Goal: Task Accomplishment & Management: Manage account settings

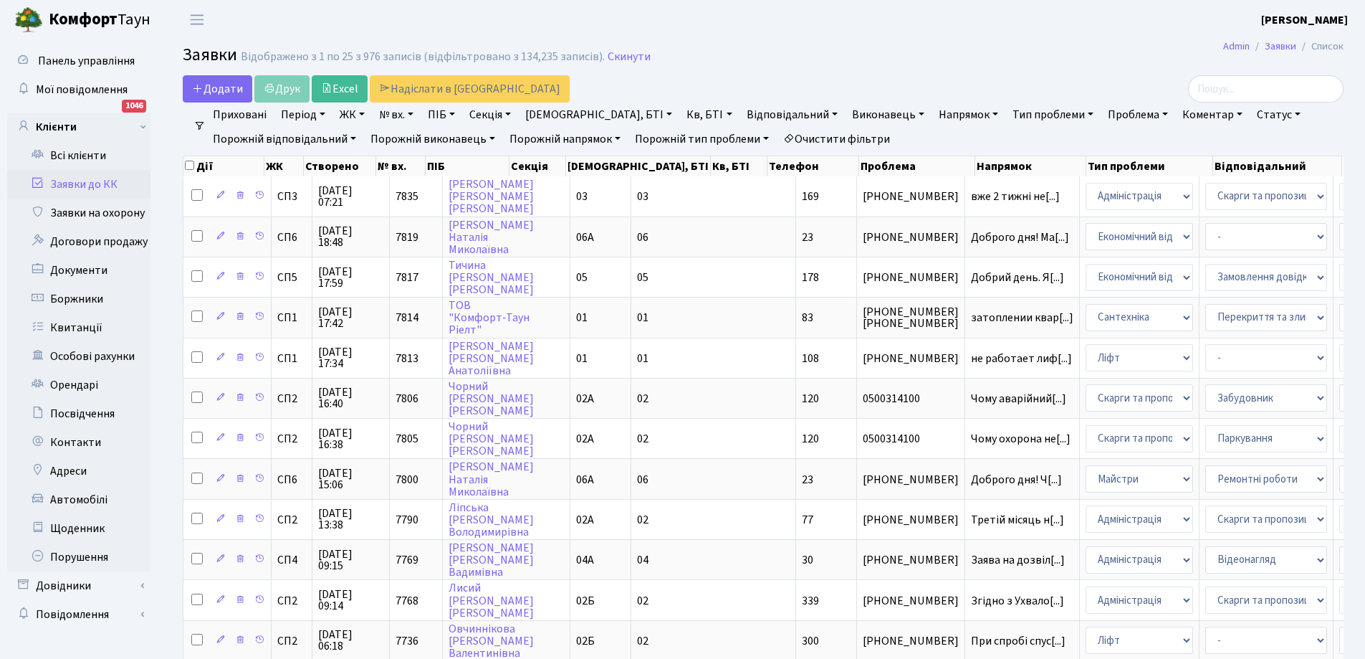
select select "25"
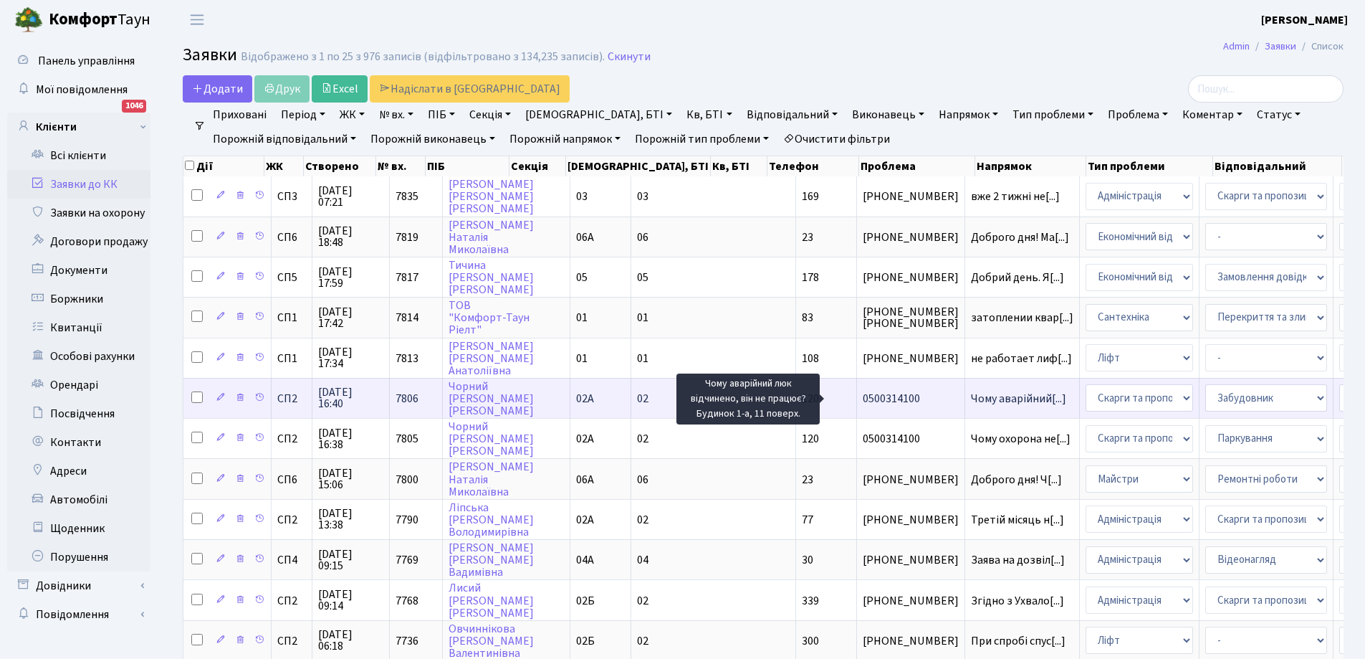
click at [971, 396] on span "Чому аварійний[...]" at bounding box center [1018, 399] width 95 height 16
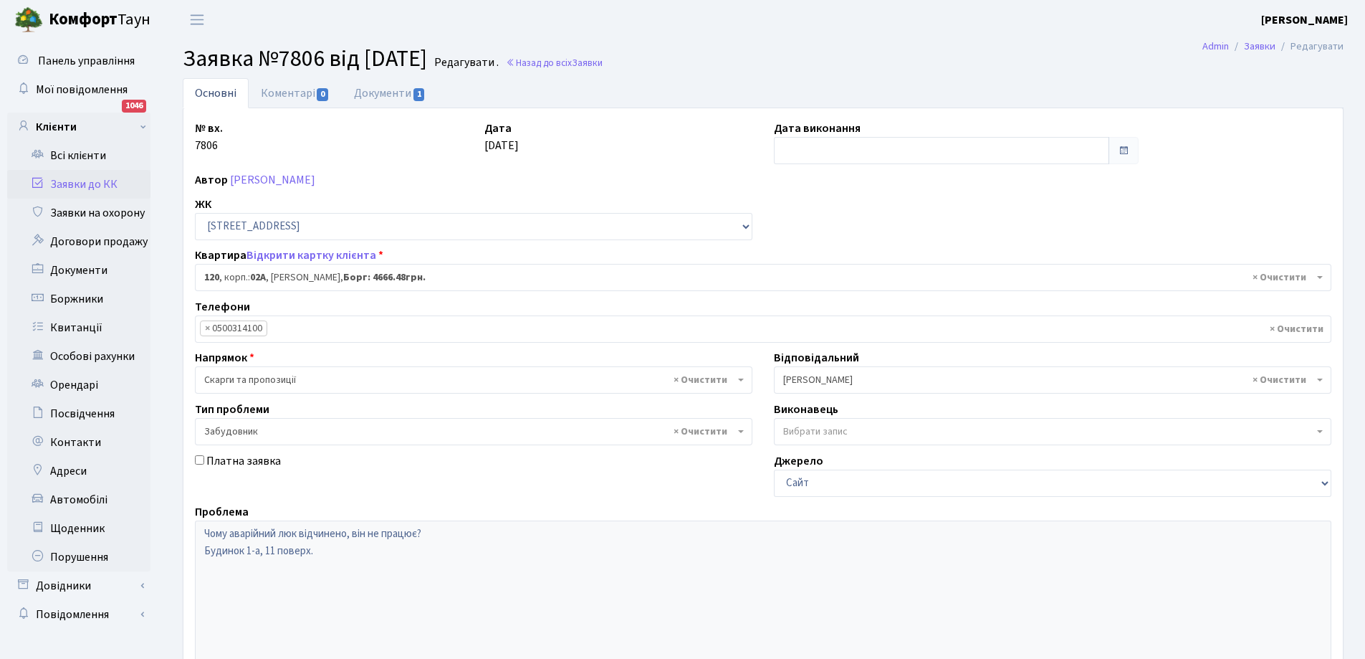
select select "20370"
select select "64"
click at [381, 93] on link "Документи 1" at bounding box center [390, 92] width 96 height 29
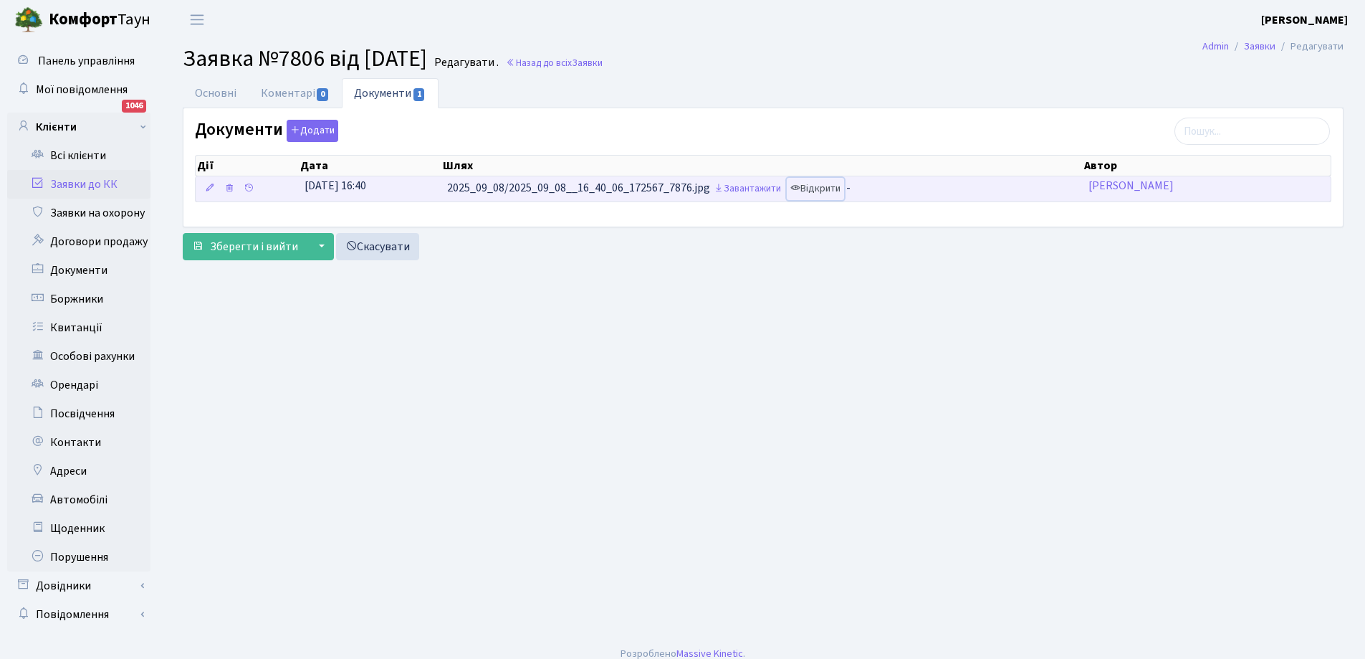
click at [825, 196] on link "Відкрити" at bounding box center [815, 189] width 57 height 22
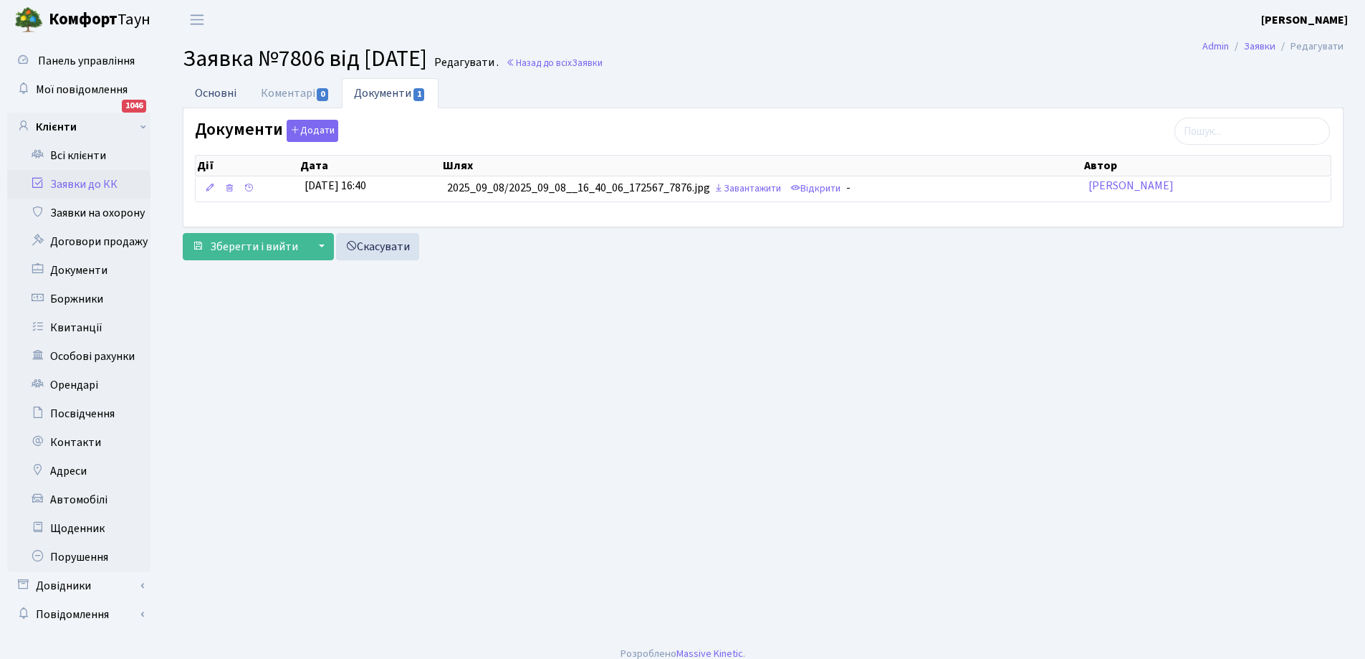
click at [219, 93] on link "Основні" at bounding box center [216, 92] width 66 height 29
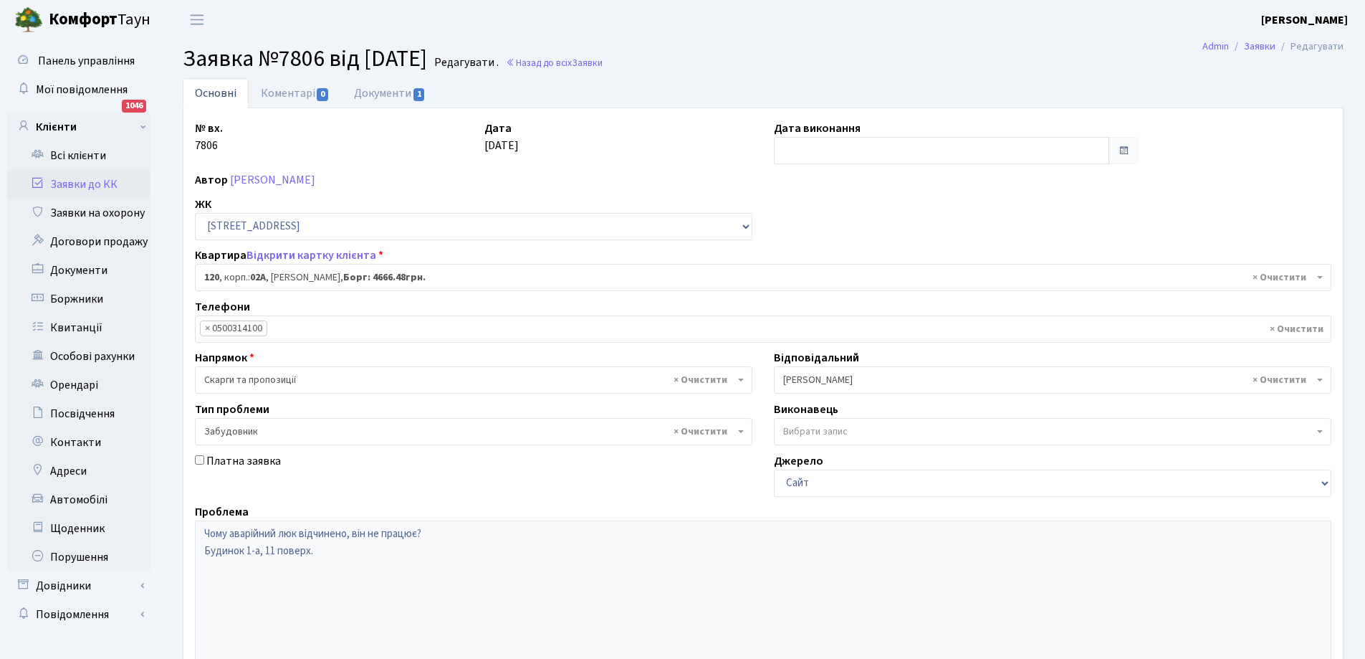
click at [78, 184] on link "Заявки до КК" at bounding box center [78, 184] width 143 height 29
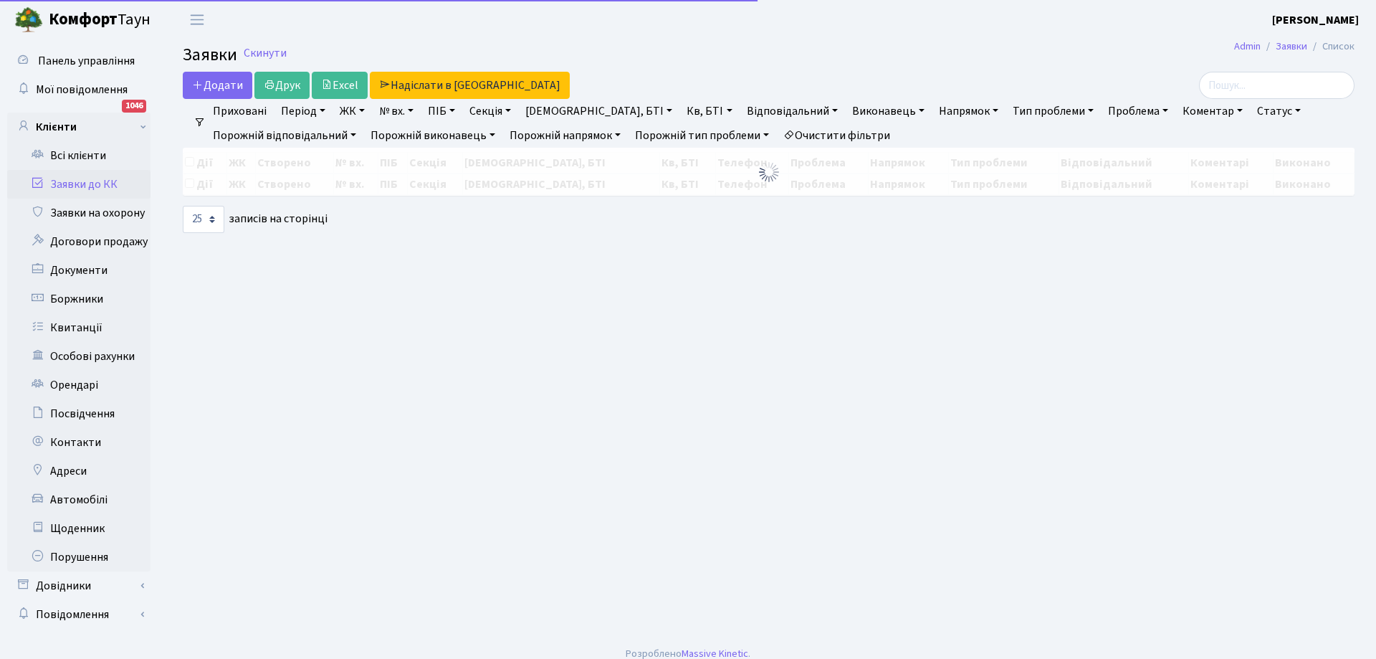
select select "25"
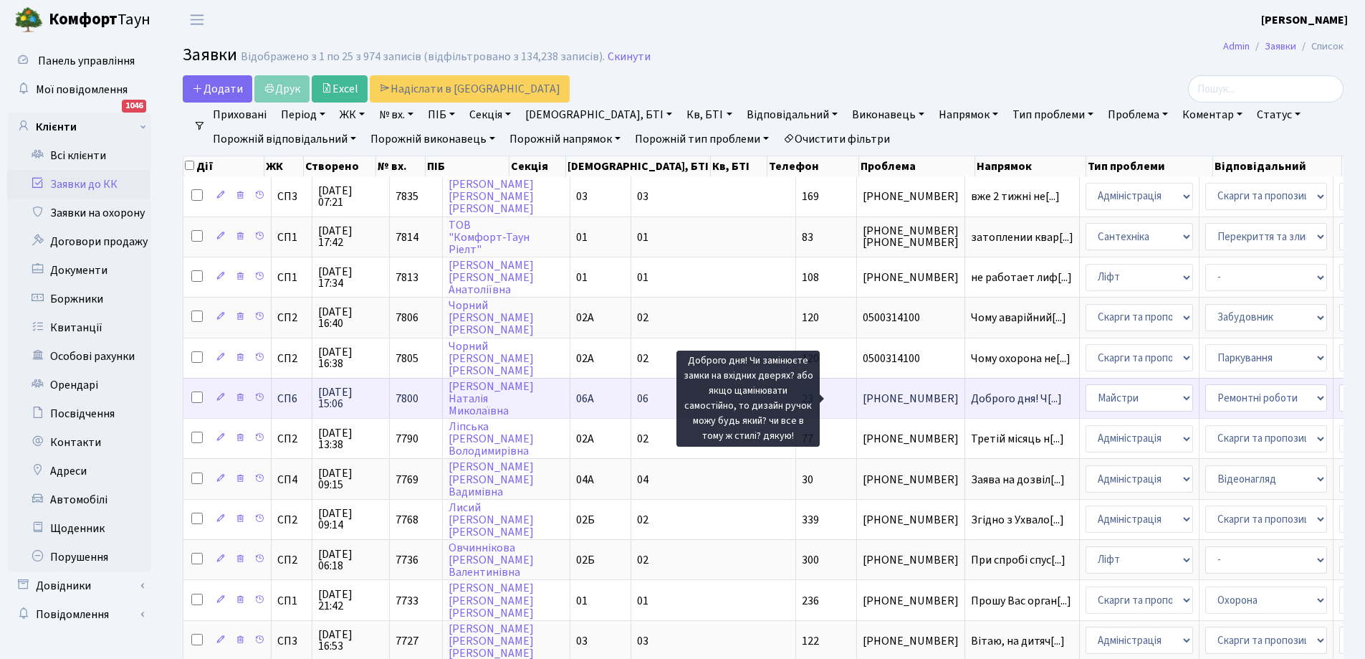
click at [971, 399] on span "Доброго дня! Ч[...]" at bounding box center [1016, 399] width 91 height 16
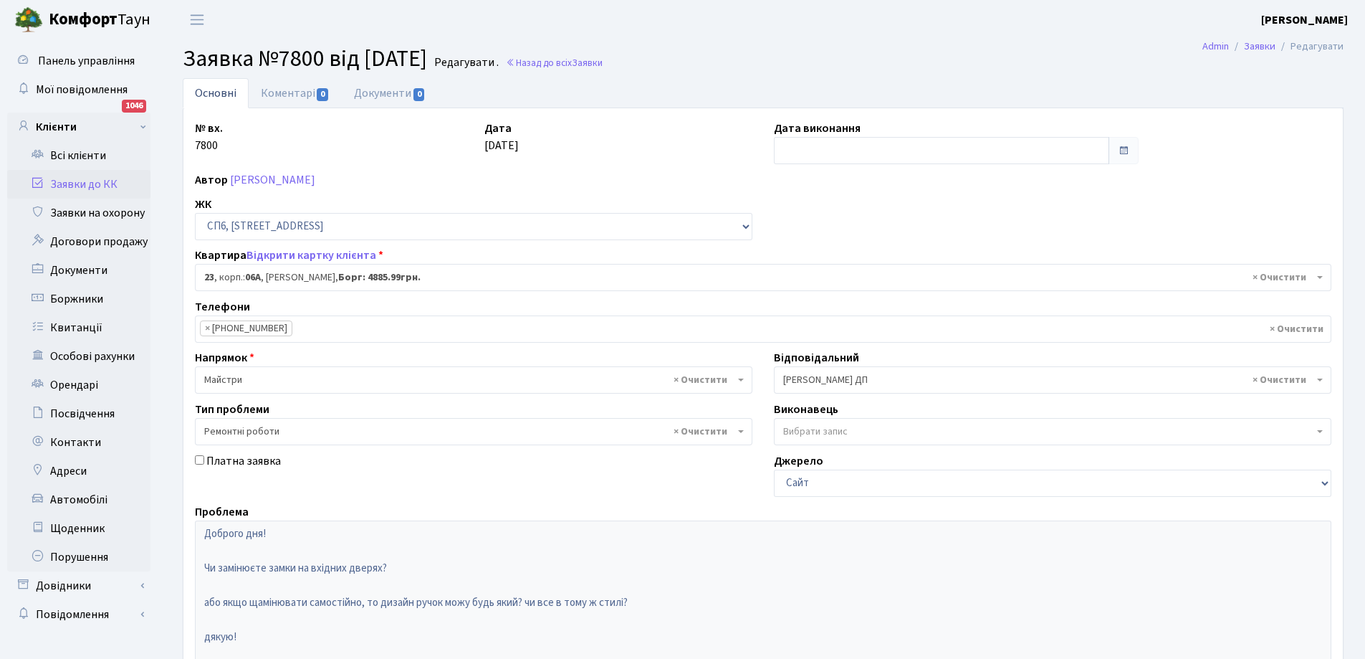
select select "21691"
select select "62"
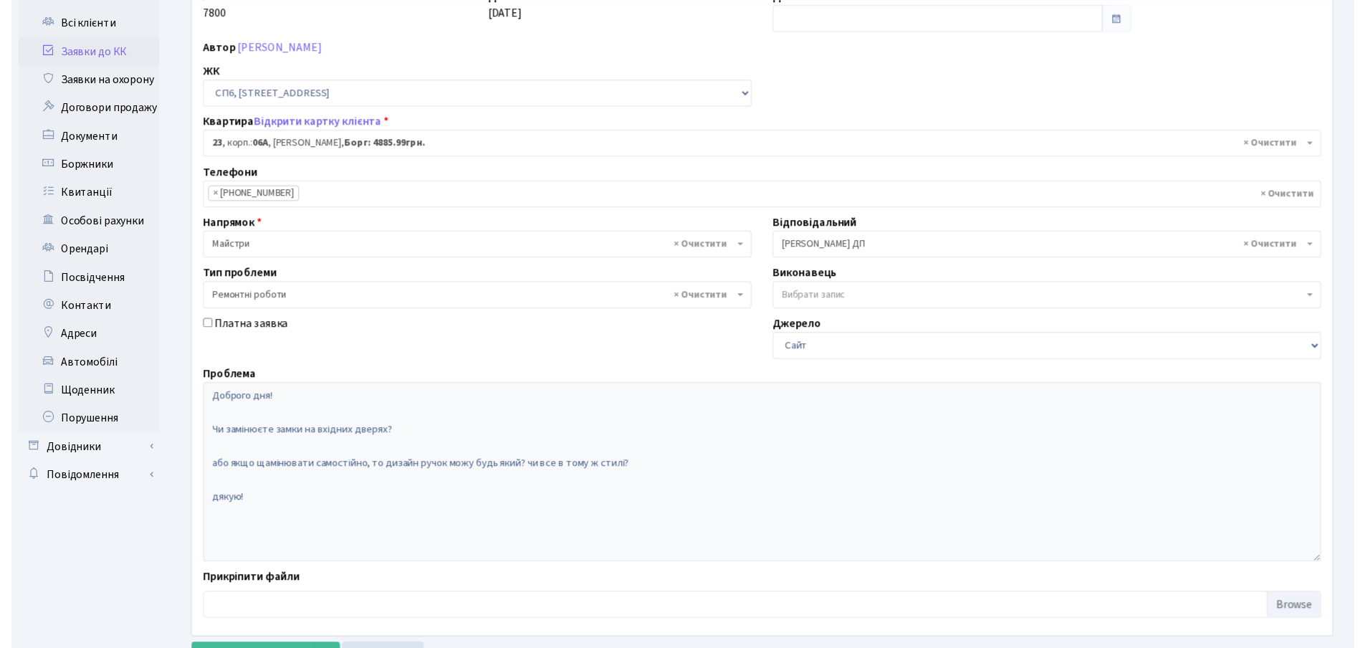
scroll to position [143, 0]
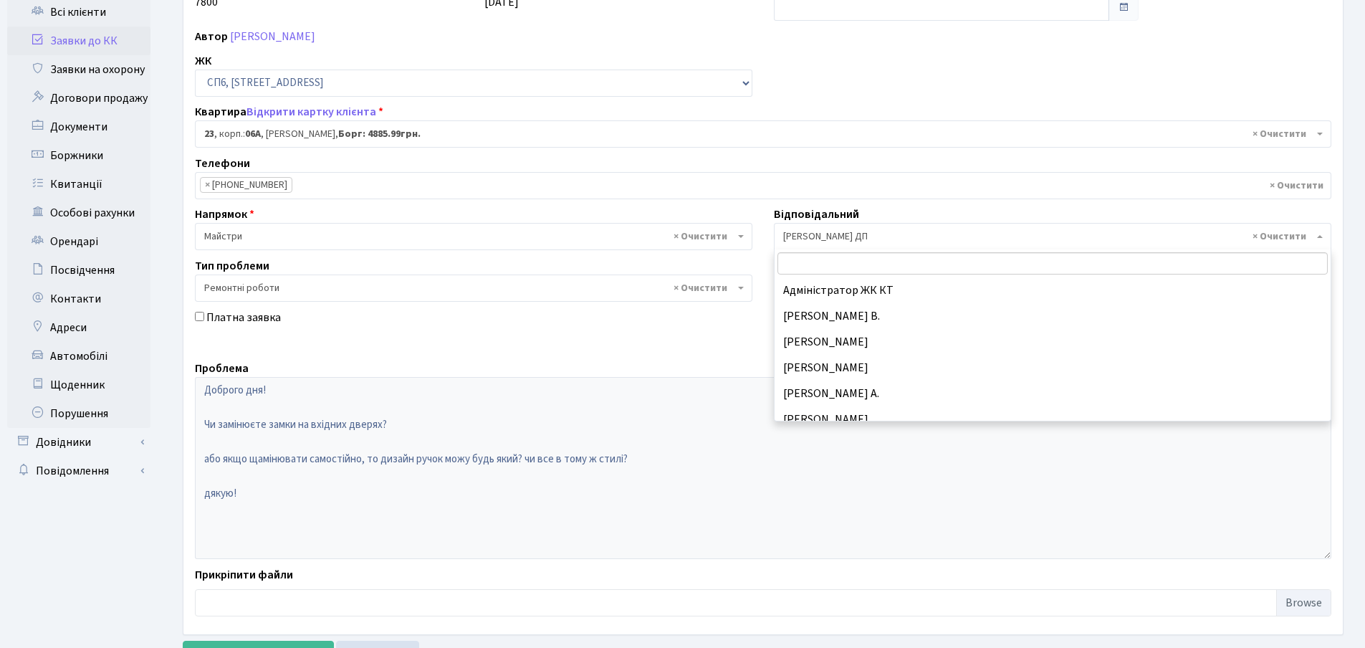
click at [1100, 238] on span "× Сомова О.П. ДП" at bounding box center [1048, 236] width 530 height 14
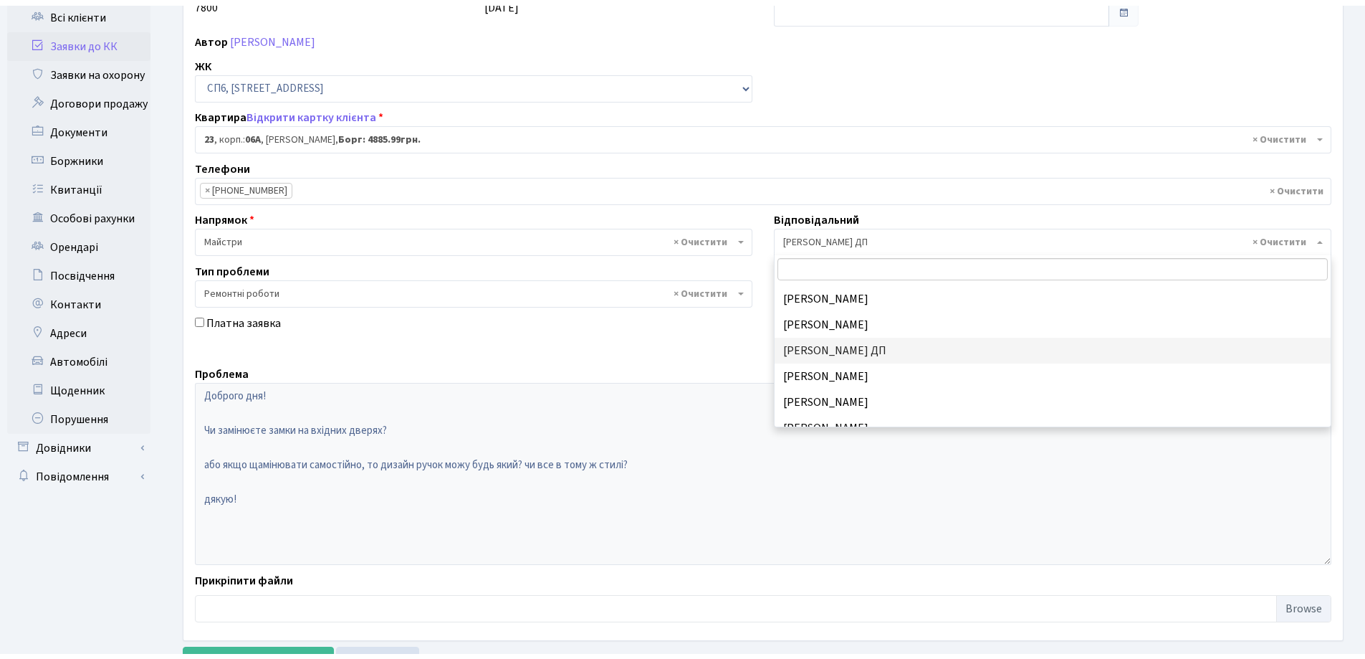
scroll to position [519, 0]
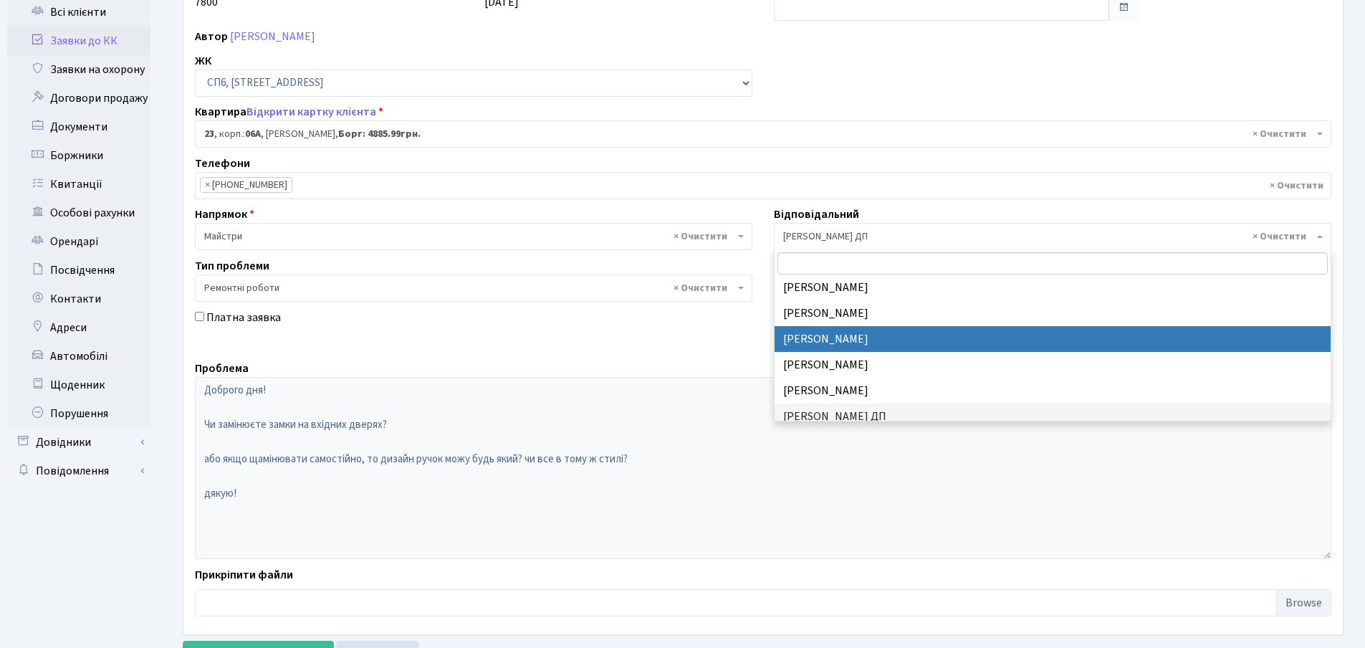
select select "85"
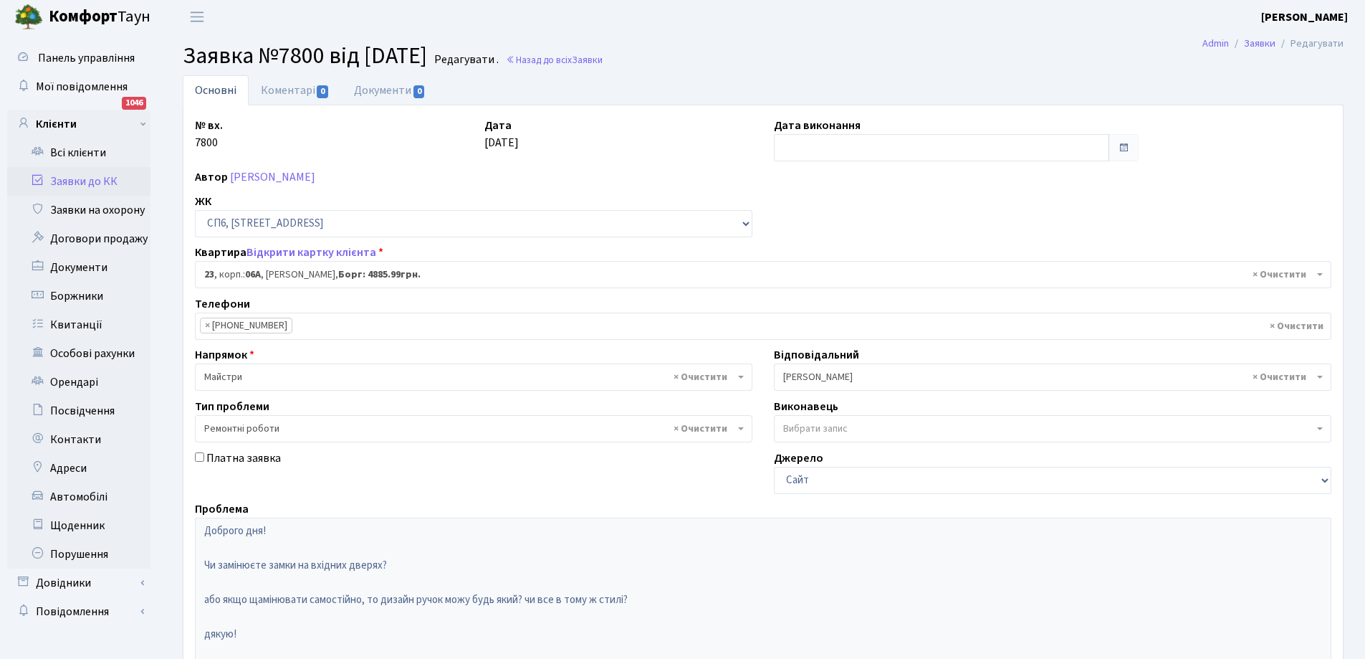
scroll to position [0, 0]
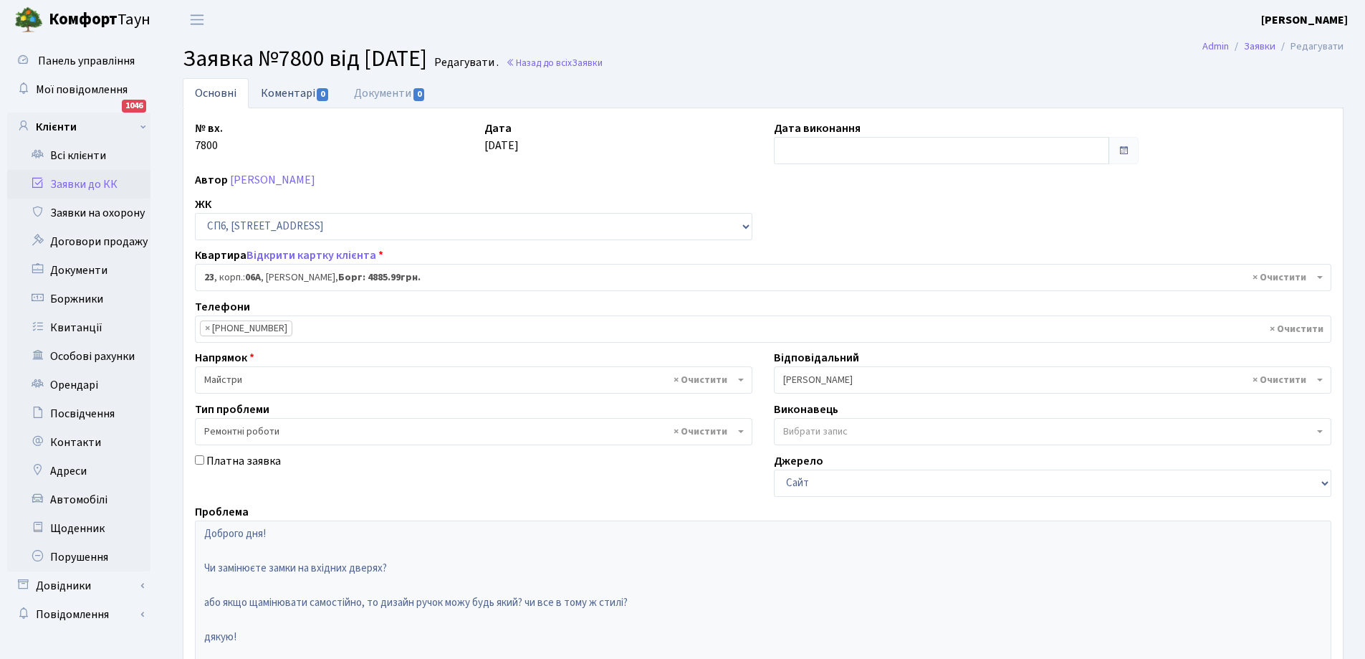
click at [279, 98] on link "Коментарі 0" at bounding box center [295, 92] width 93 height 29
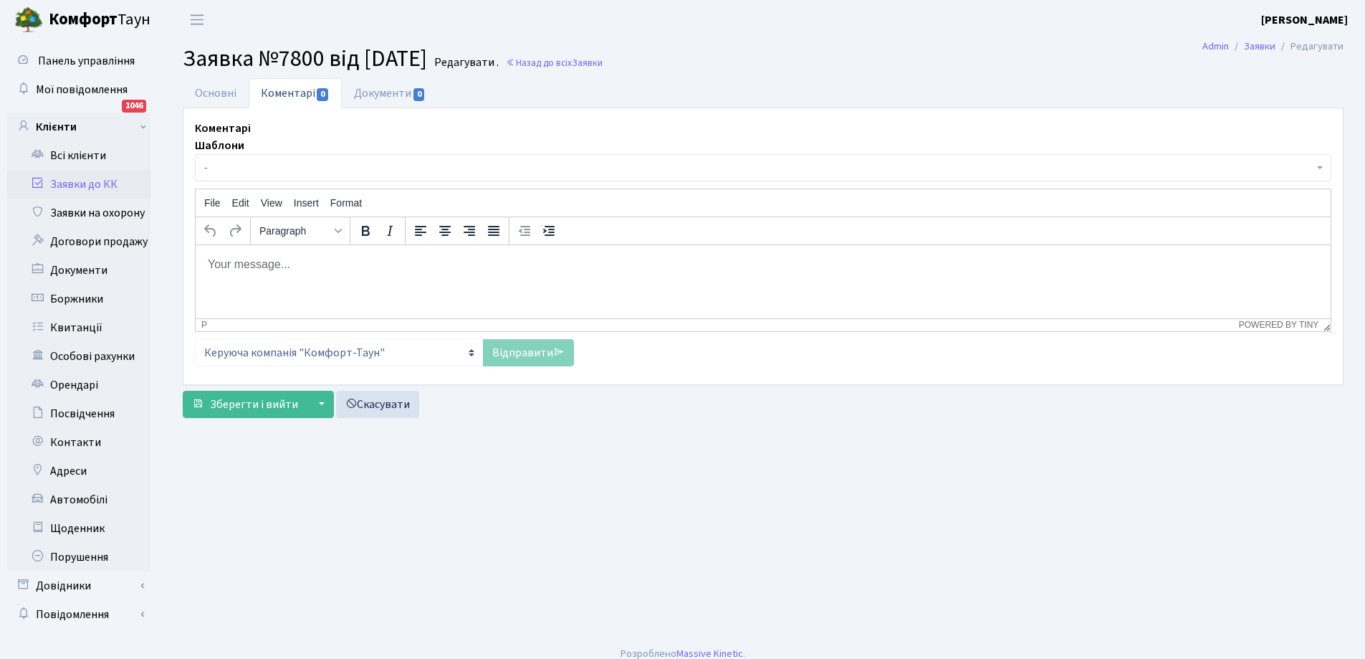
click at [254, 261] on body "Rich Text Area. Press ALT-0 for help." at bounding box center [763, 264] width 1112 height 16
click at [267, 264] on p "Lj,hbq ltym" at bounding box center [763, 264] width 1112 height 16
click at [199, 96] on link "Основні" at bounding box center [216, 92] width 66 height 29
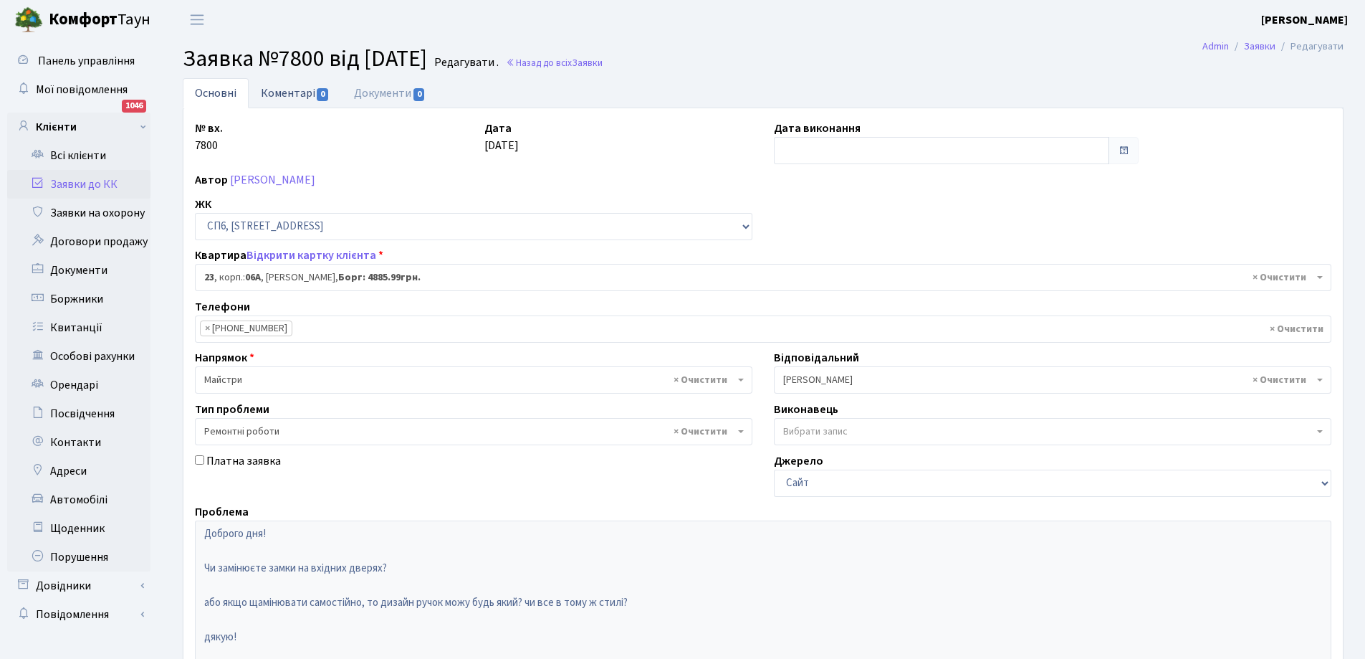
click at [289, 93] on link "Коментарі 0" at bounding box center [295, 92] width 93 height 29
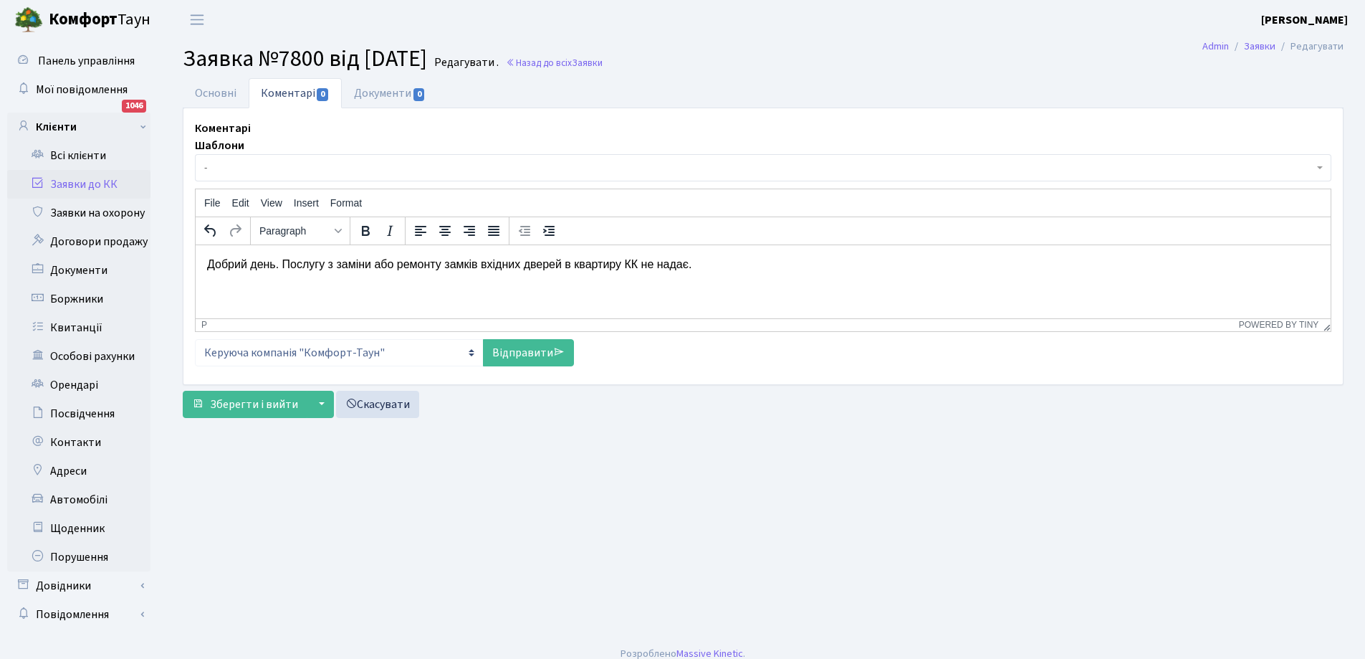
click at [703, 263] on p "Добрий день. Послугу з заміни або ремонту замків вхідних дверей в квартиру КК н…" at bounding box center [763, 264] width 1112 height 16
click at [211, 90] on link "Основні" at bounding box center [216, 92] width 66 height 29
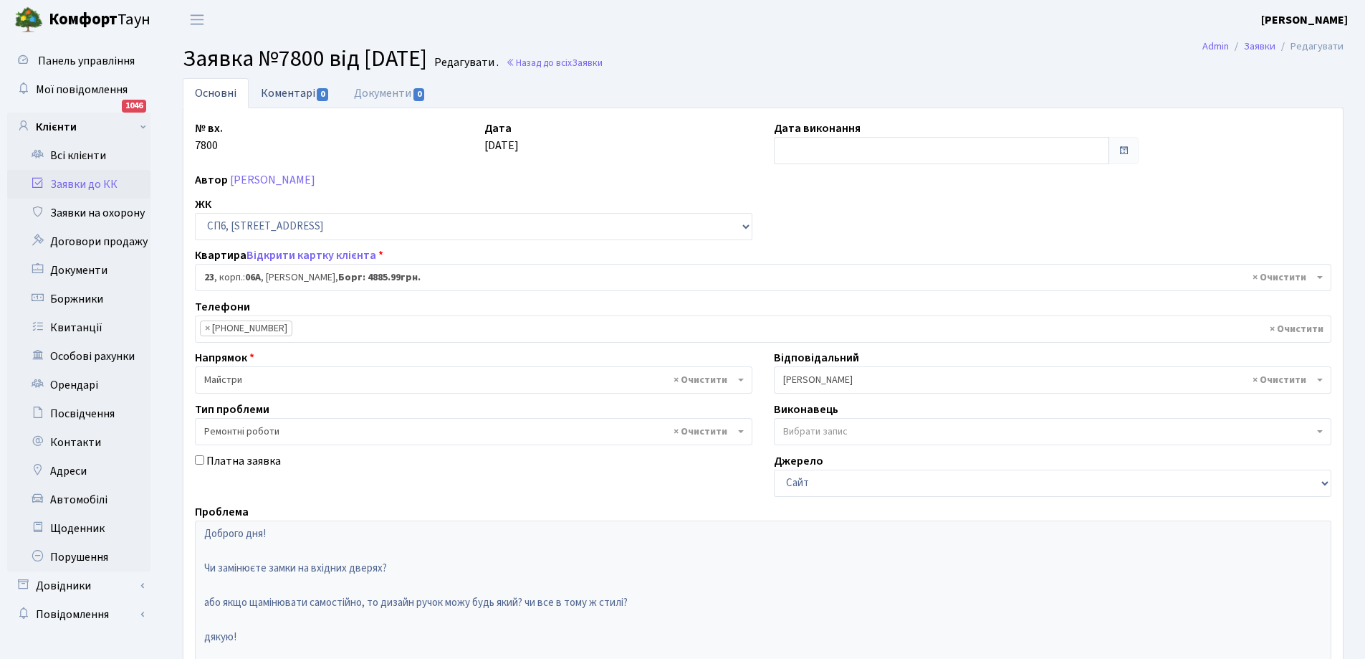
click at [280, 93] on link "Коментарі 0" at bounding box center [295, 92] width 93 height 29
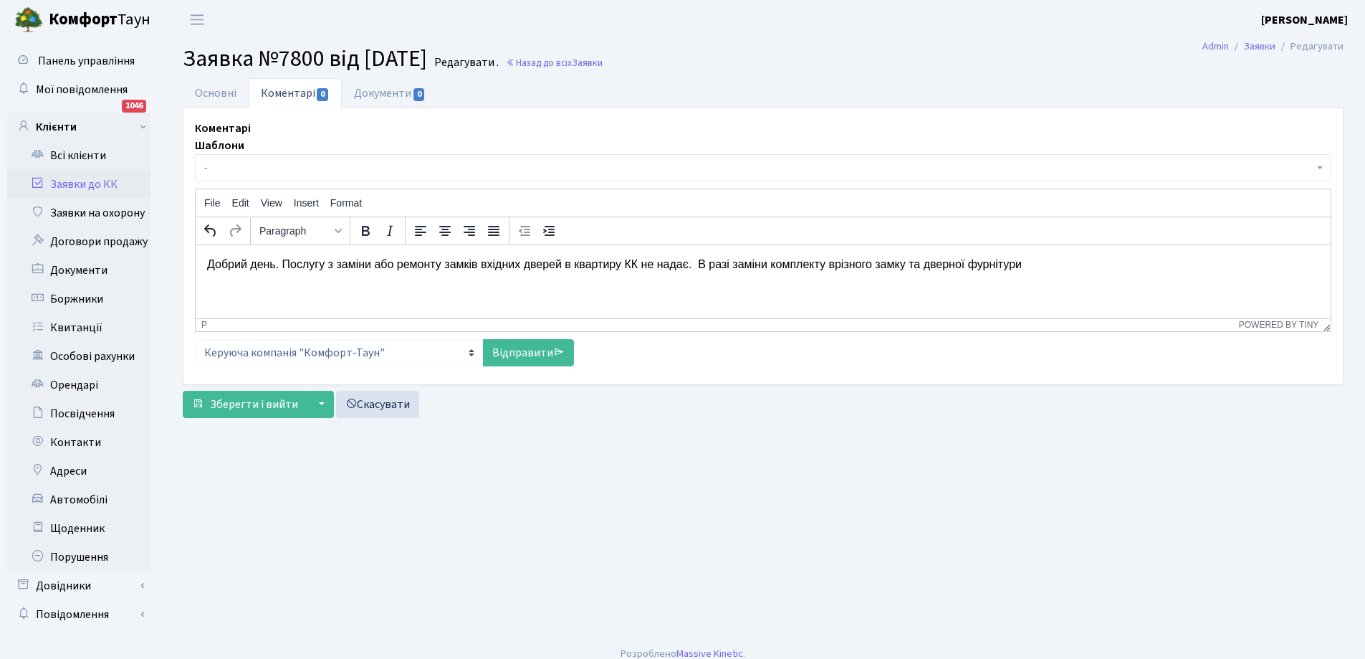
click at [1022, 267] on p "Добрий день. Послугу з заміни або ремонту замків вхідних дверей в квартиру КК н…" at bounding box center [763, 264] width 1112 height 16
click at [214, 284] on p "Добрий день. Послугу з заміни або ремонту замків вхідних дверей в квартиру КК н…" at bounding box center [763, 272] width 1112 height 32
drag, startPoint x: 209, startPoint y: 281, endPoint x: 258, endPoint y: 277, distance: 49.6
click at [258, 277] on p "Добрий день. Послугу з заміни або ремонту замків вхідних дверей в квартиру КК н…" at bounding box center [763, 272] width 1112 height 32
click at [508, 348] on link "Відправити" at bounding box center [528, 352] width 91 height 27
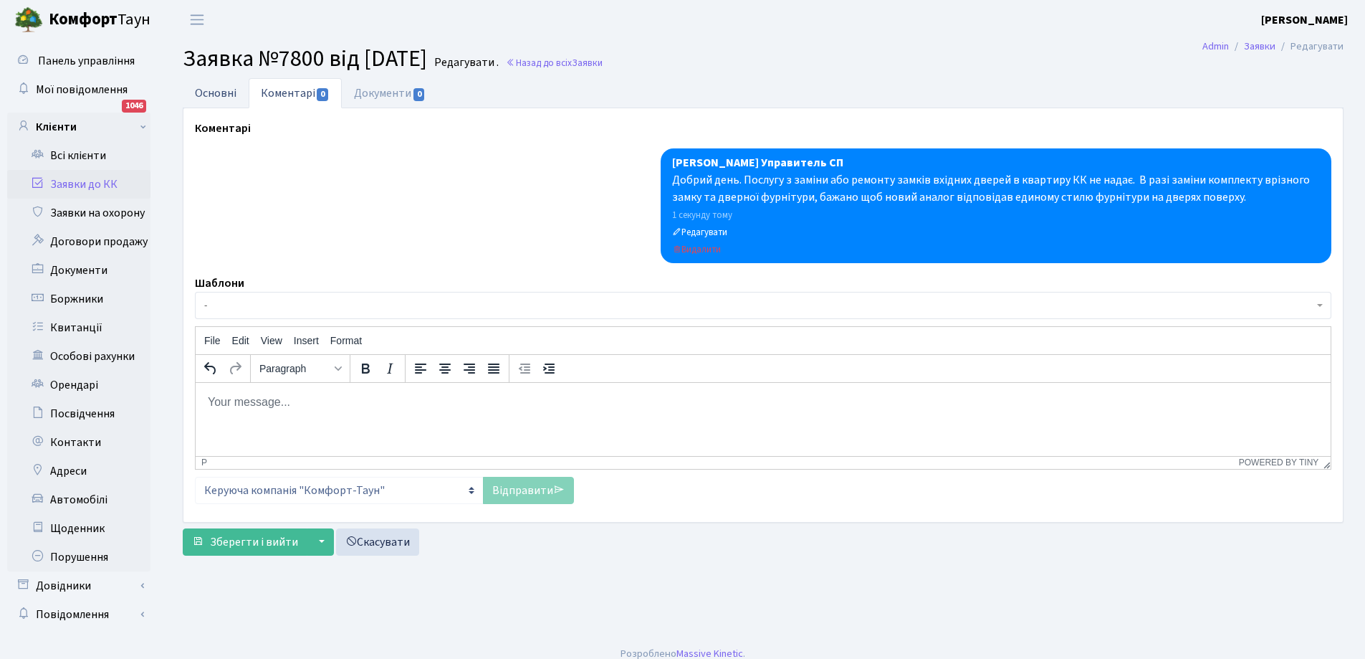
click at [209, 87] on link "Основні" at bounding box center [216, 92] width 66 height 29
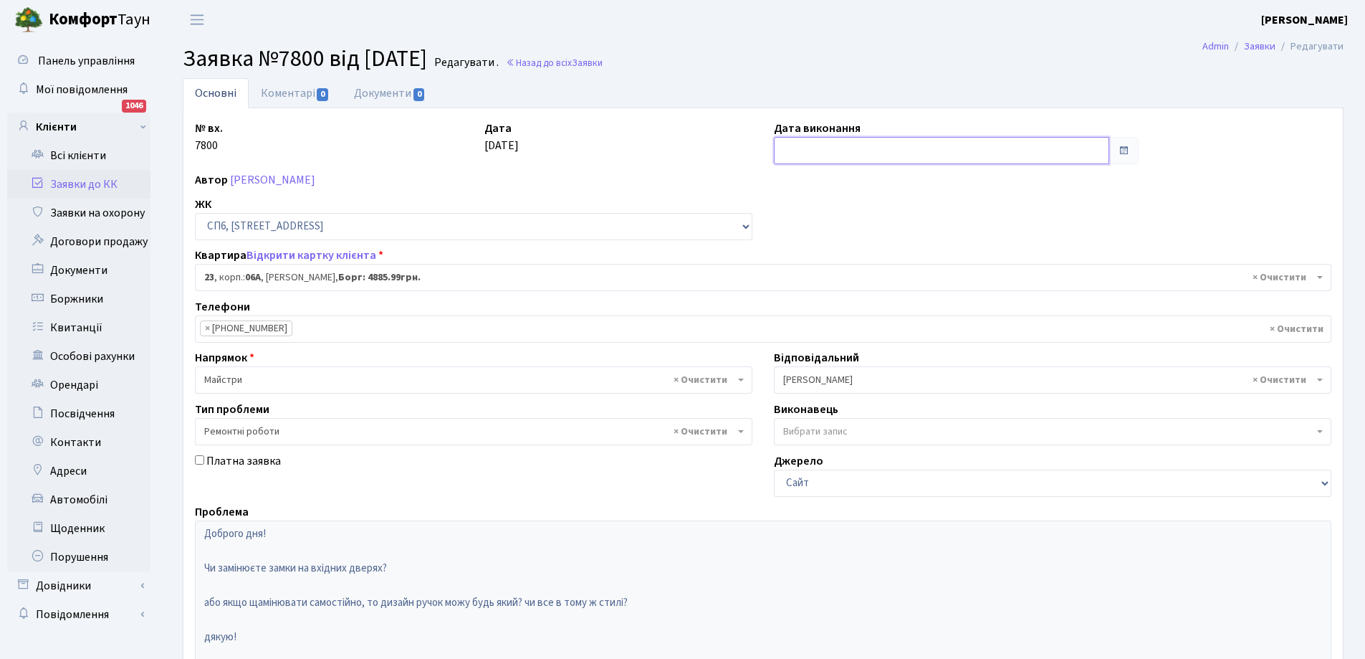
click at [816, 147] on input "text" at bounding box center [941, 150] width 335 height 27
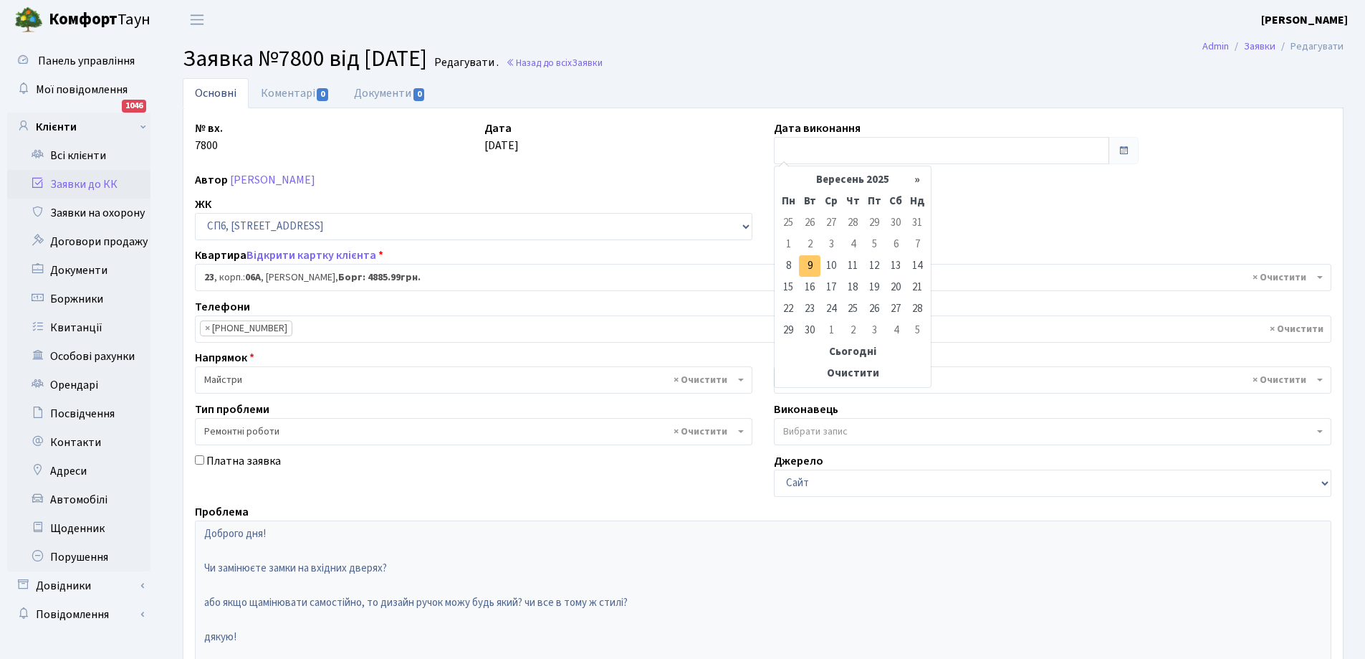
click at [814, 267] on td "9" at bounding box center [809, 265] width 21 height 21
type input "09.09.2025"
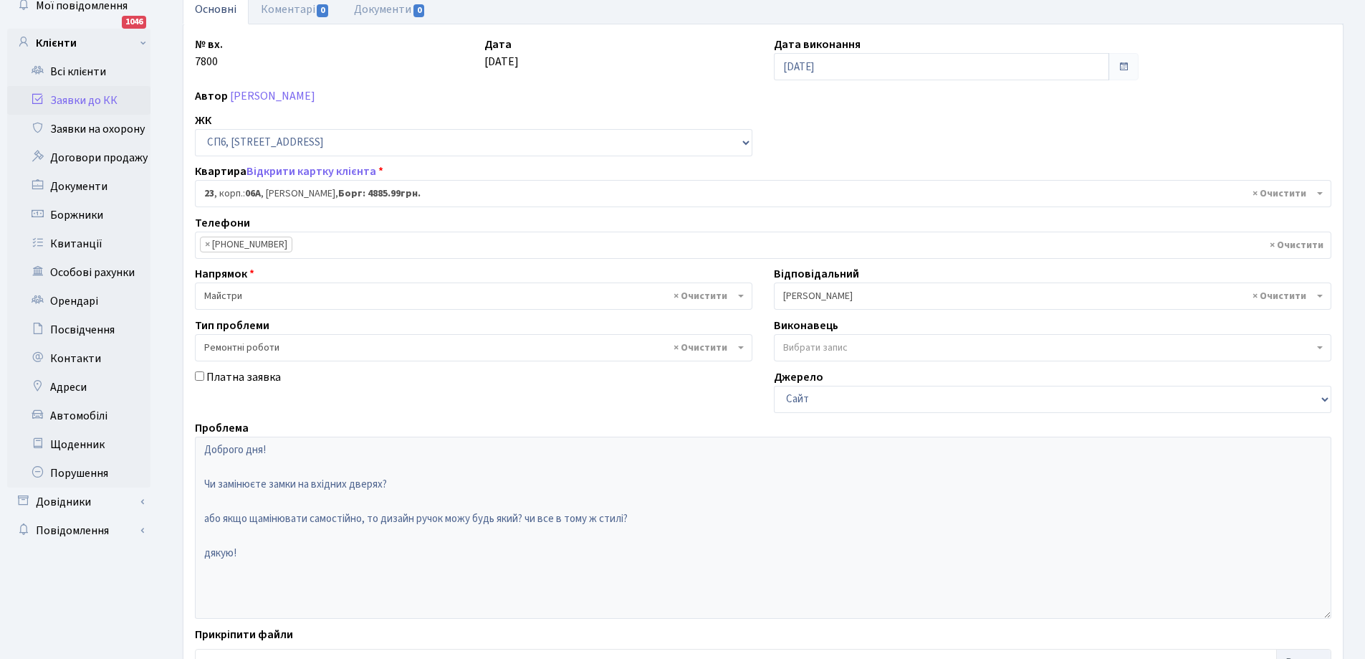
scroll to position [196, 0]
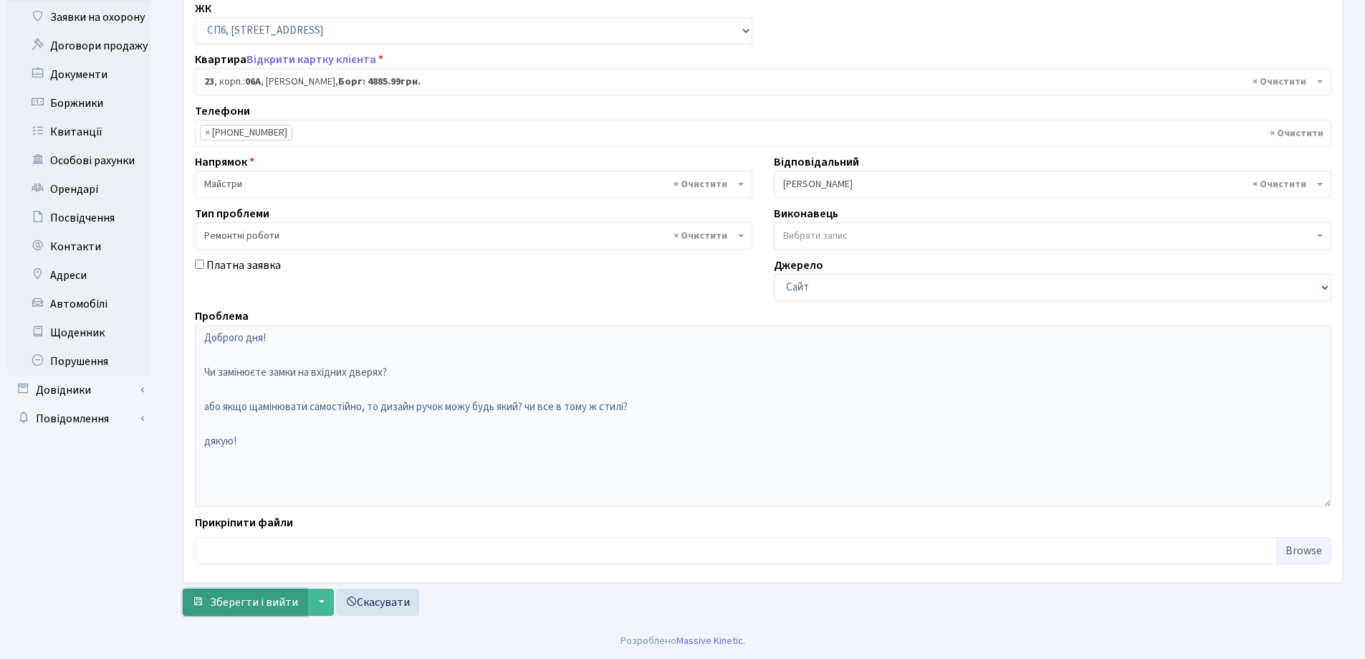
click at [263, 602] on span "Зберегти і вийти" at bounding box center [254, 602] width 88 height 16
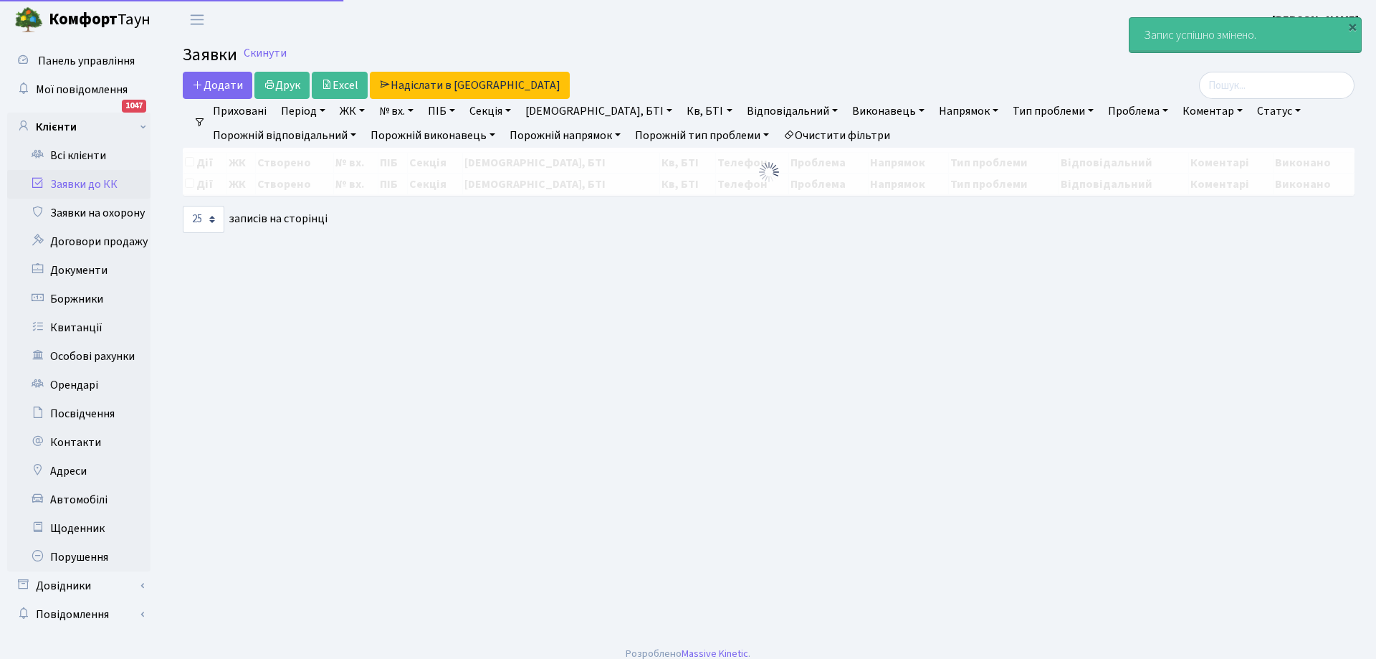
select select "25"
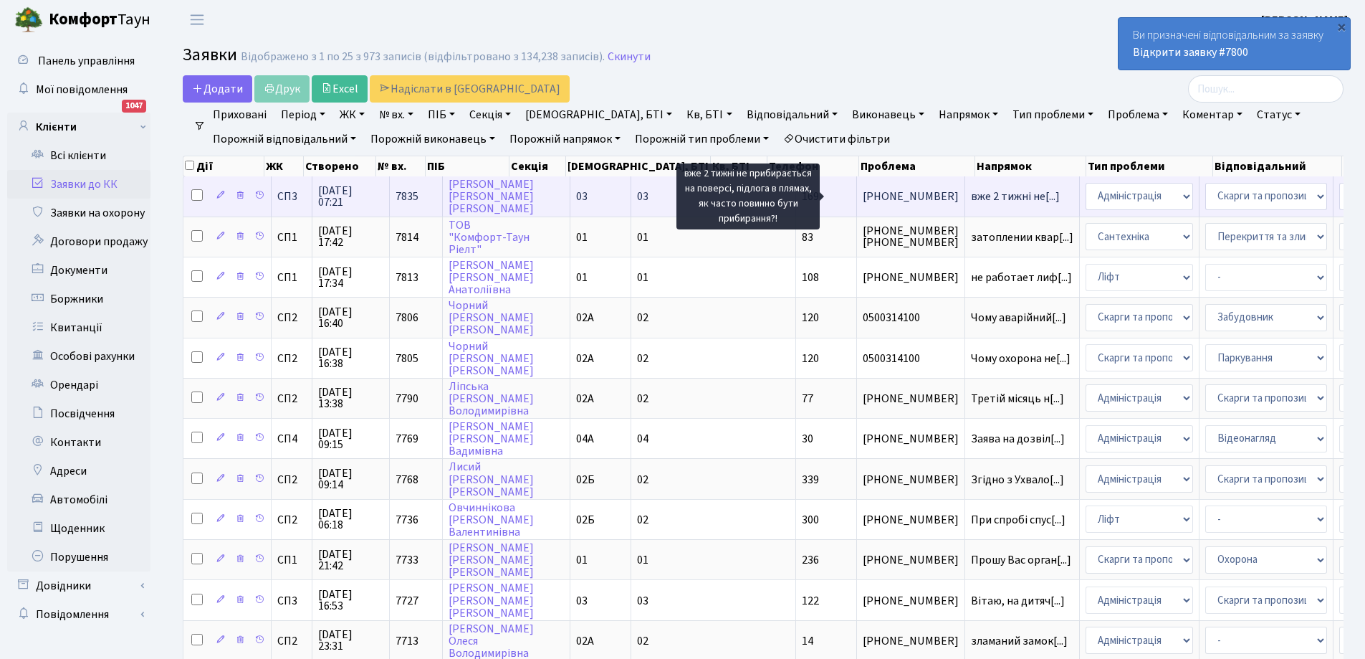
click at [971, 192] on span "вже 2 тижні не[...]" at bounding box center [1015, 196] width 89 height 16
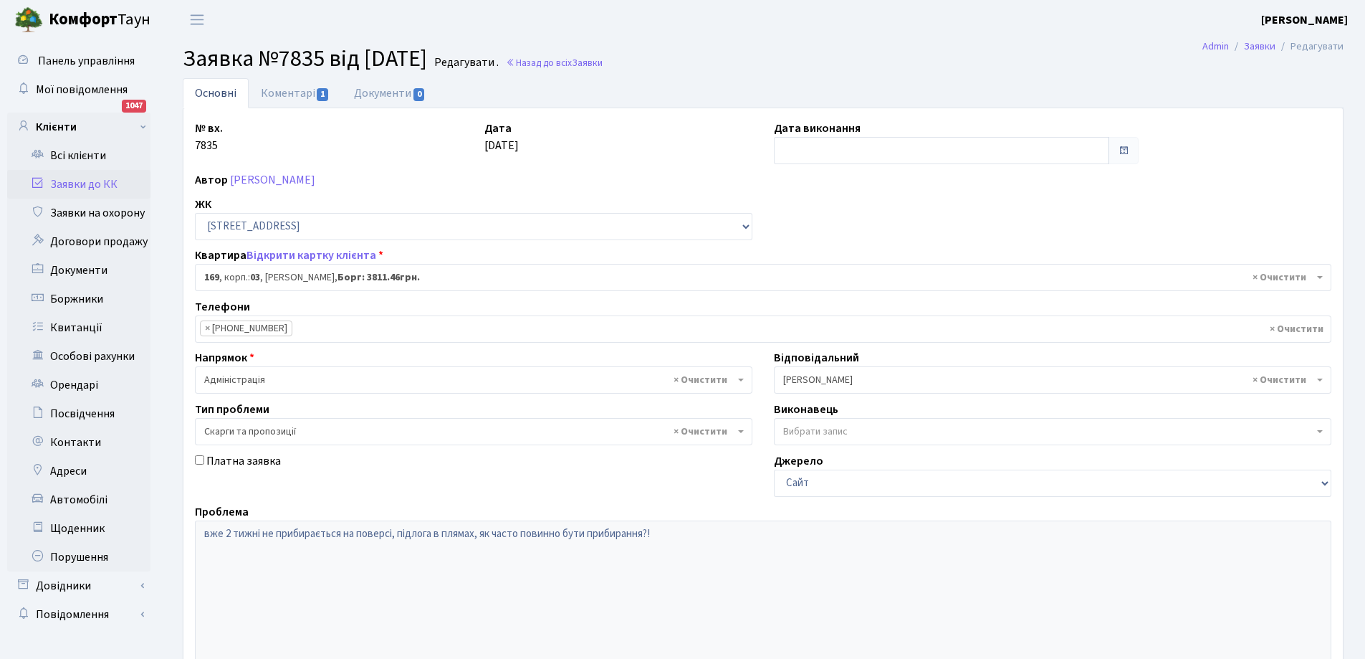
select select "20891"
select select "55"
click at [298, 90] on link "Коментарі 1" at bounding box center [295, 92] width 93 height 29
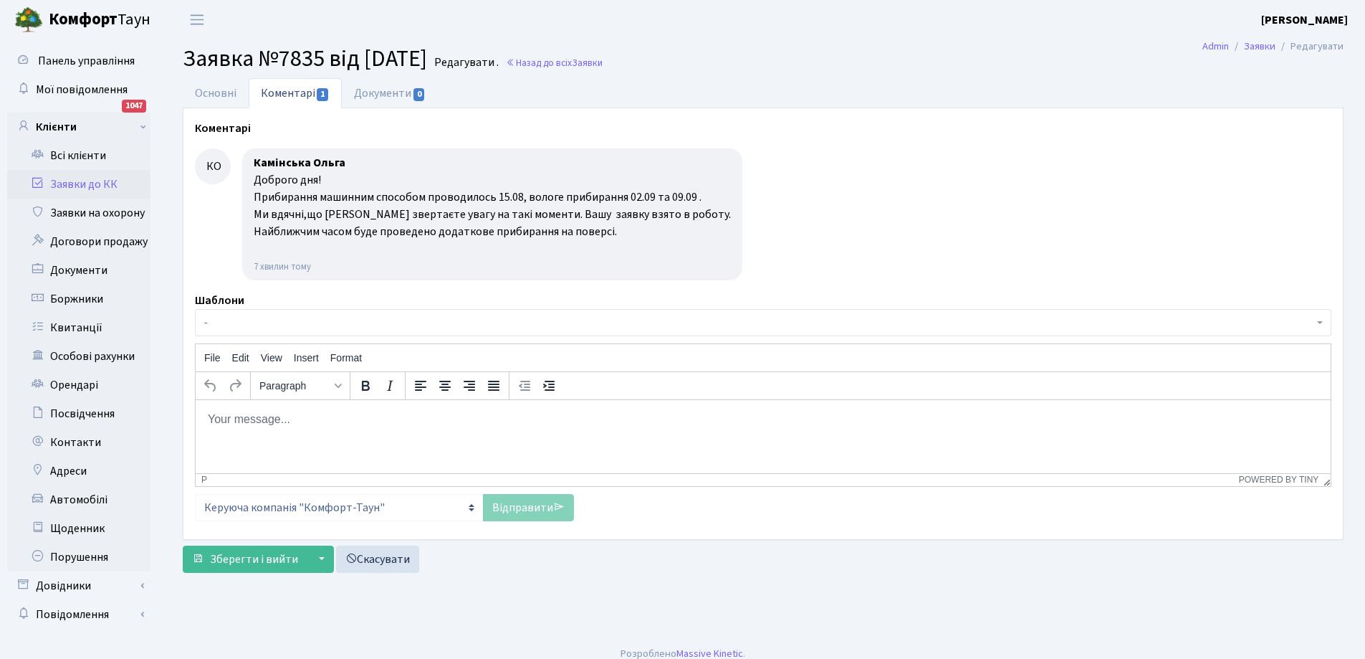
click at [77, 183] on link "Заявки до КК" at bounding box center [78, 184] width 143 height 29
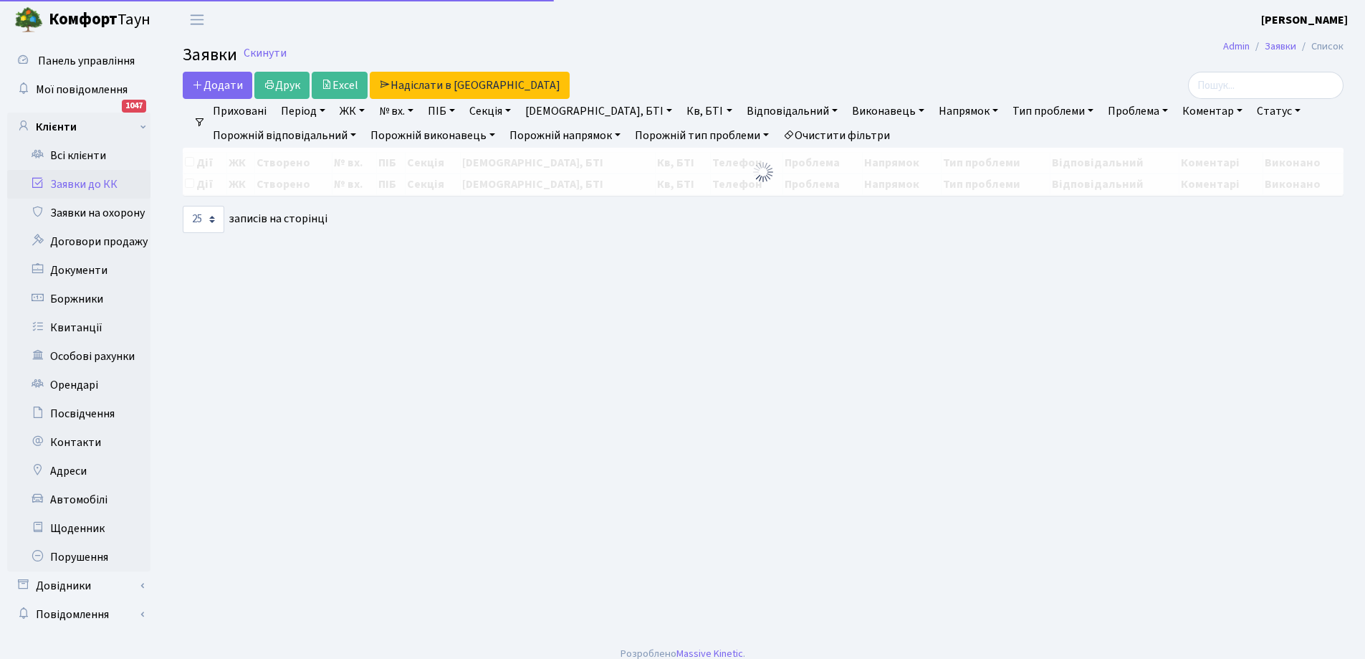
select select "25"
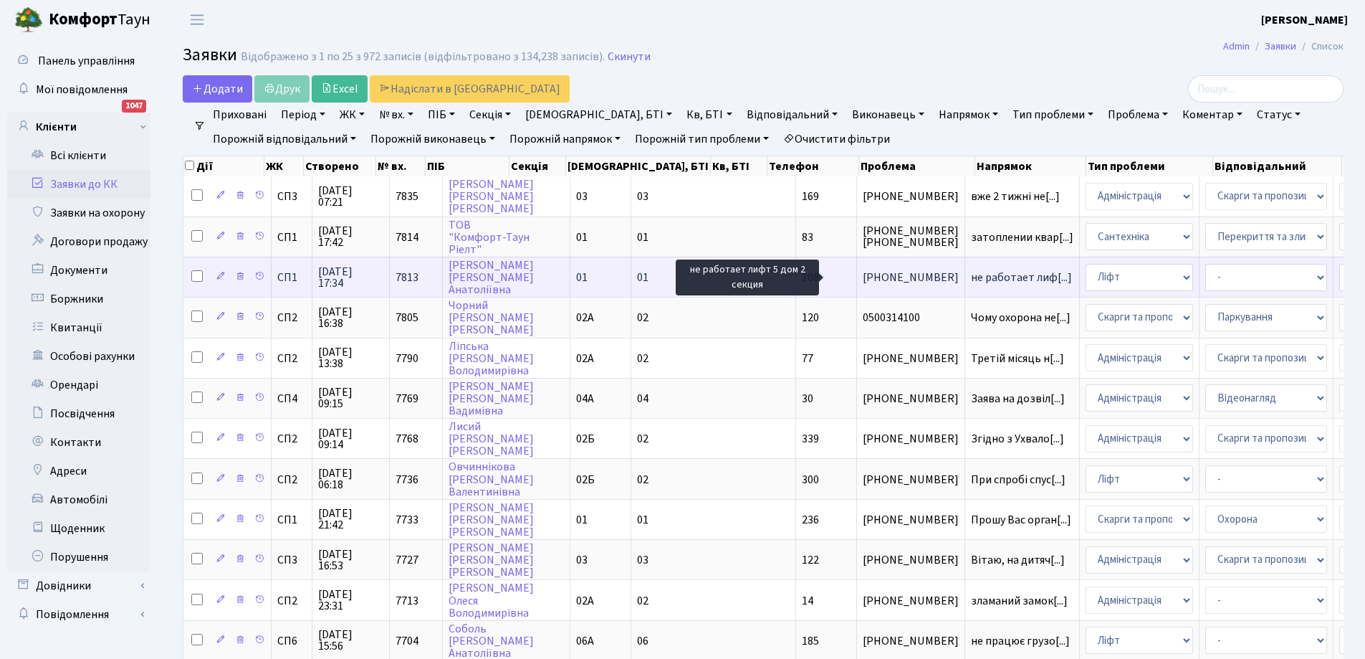
click at [971, 277] on span "не работает лиф[...]" at bounding box center [1021, 277] width 101 height 16
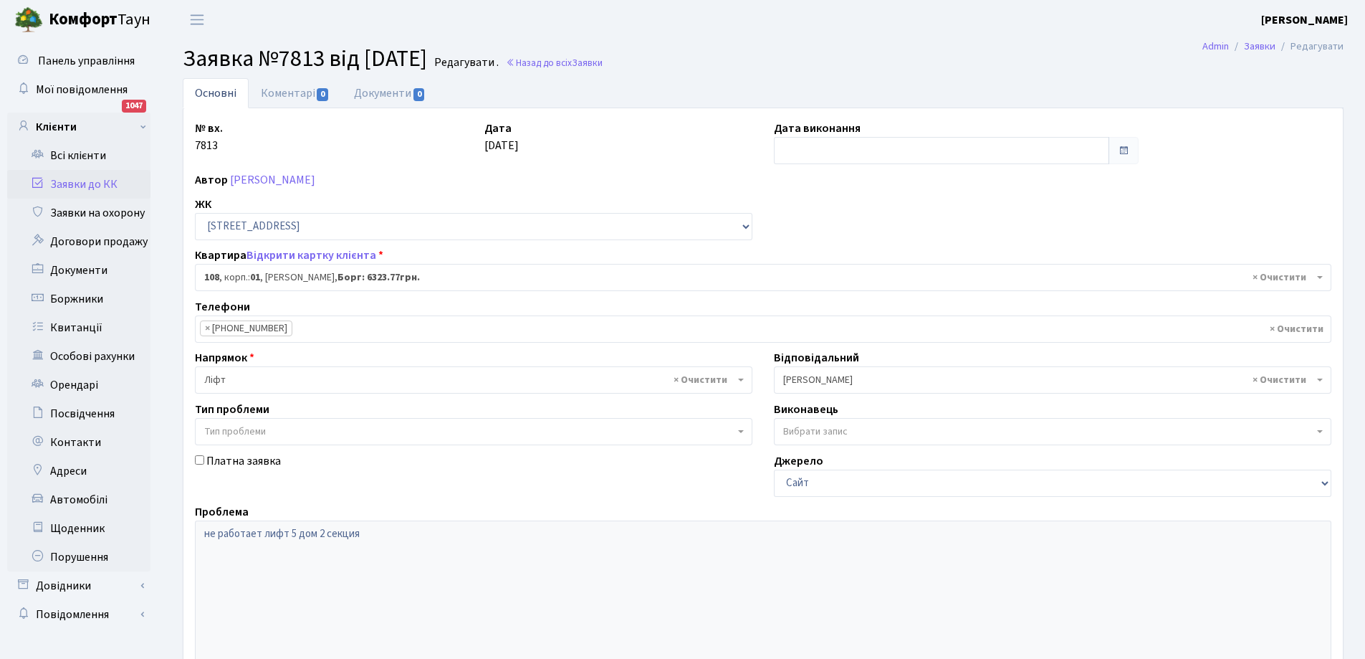
select select "20033"
click at [287, 93] on link "Коментарі 0" at bounding box center [295, 92] width 93 height 29
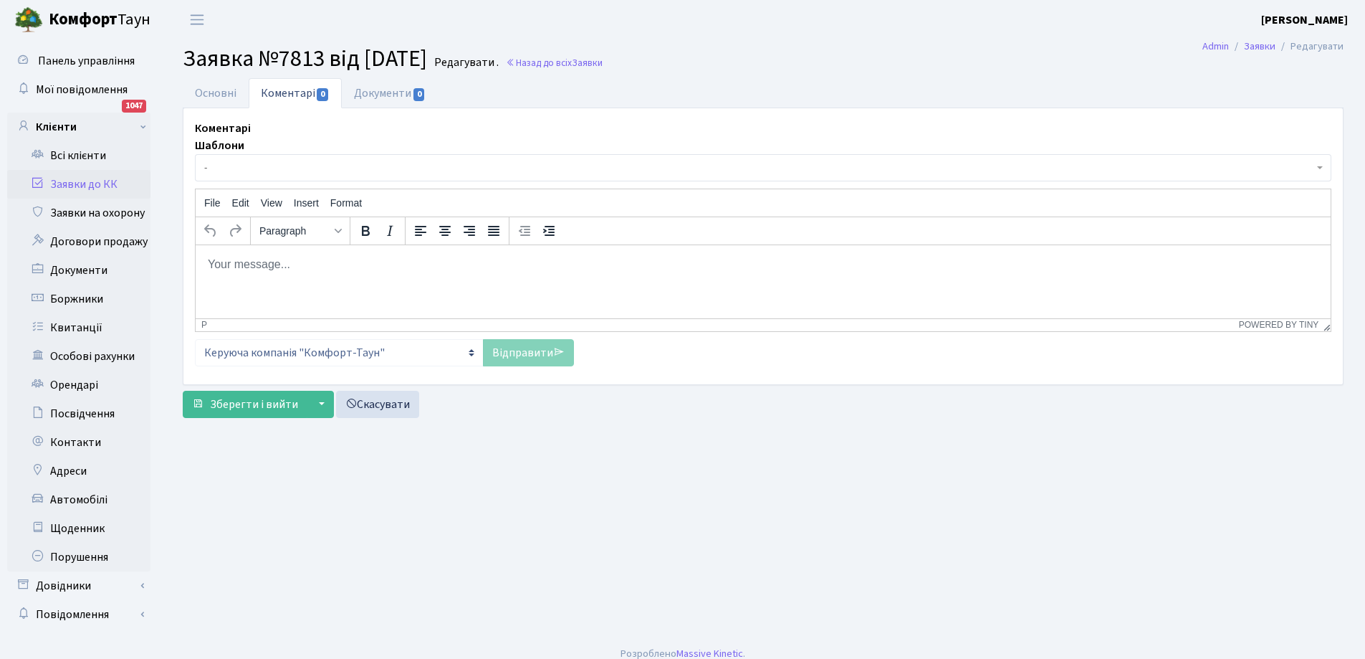
click at [229, 262] on body "Rich Text Area. Press ALT-0 for help." at bounding box center [763, 264] width 1112 height 16
click at [492, 266] on p "Добрий день. Роботу ліфту відновлено [DATE]. Доатково обслуговуючому підряднику" at bounding box center [763, 264] width 1112 height 16
click at [703, 266] on p "Добрий день. Роботу ліфту відновлено 08.09.2025. Додатково обслуговуючому підря…" at bounding box center [763, 264] width 1112 height 16
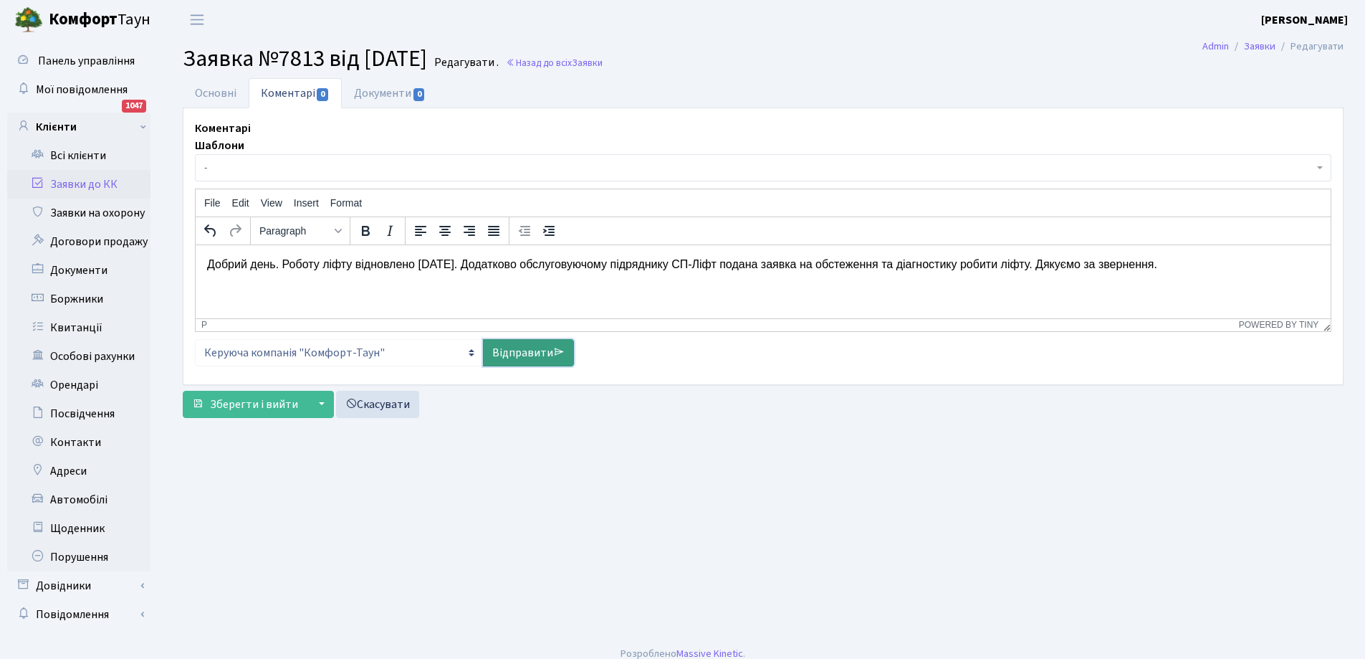
click at [523, 362] on link "Відправити" at bounding box center [528, 352] width 91 height 27
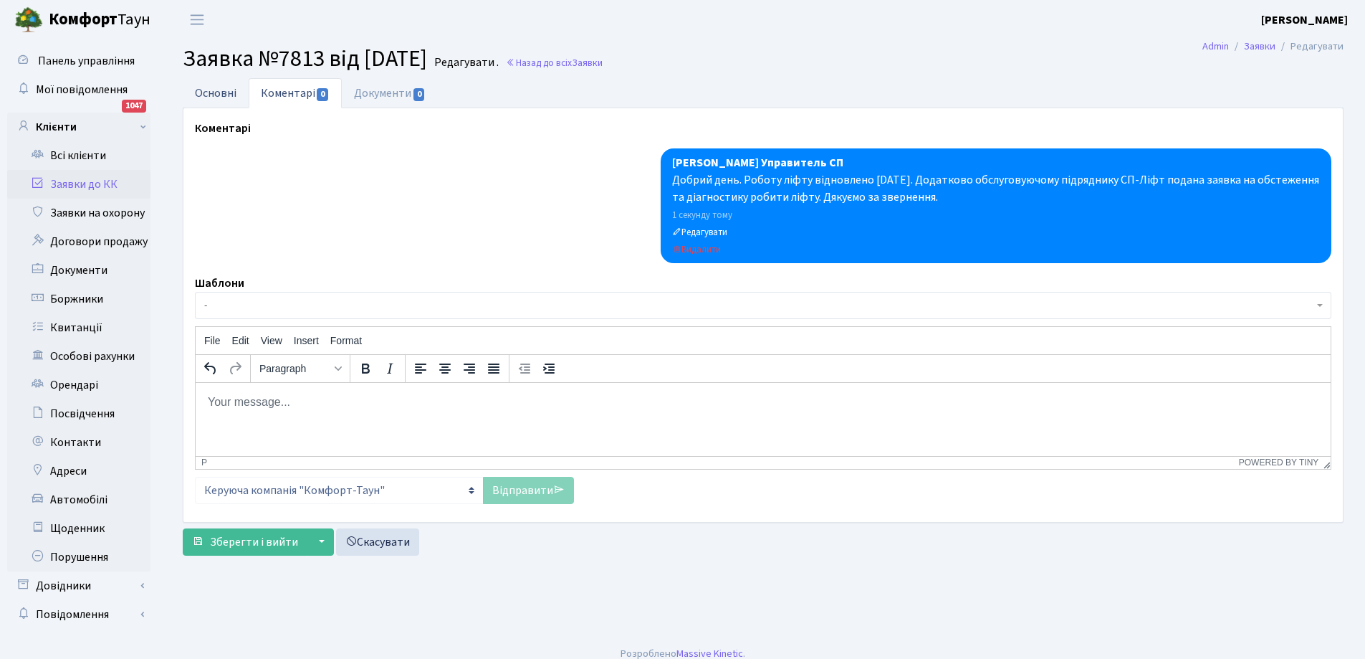
click at [221, 95] on link "Основні" at bounding box center [216, 92] width 66 height 29
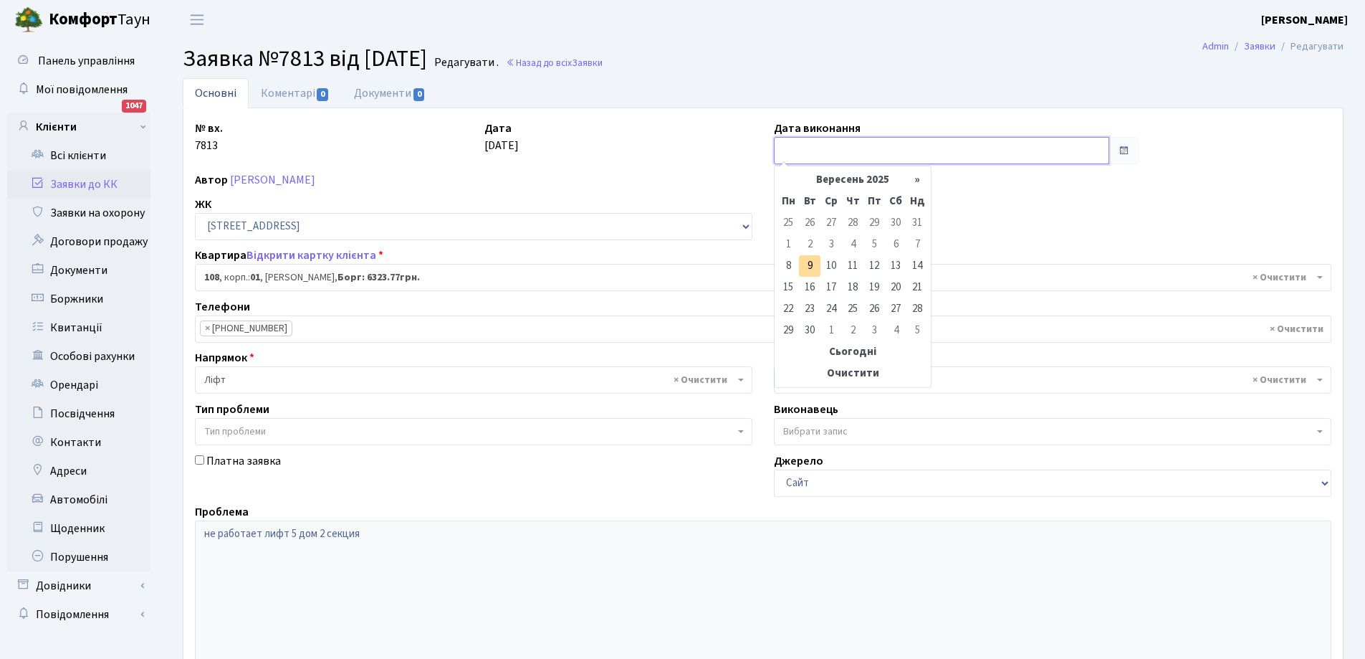
click at [806, 155] on input "text" at bounding box center [941, 150] width 335 height 27
click at [807, 265] on td "9" at bounding box center [809, 265] width 21 height 21
type input "[DATE]"
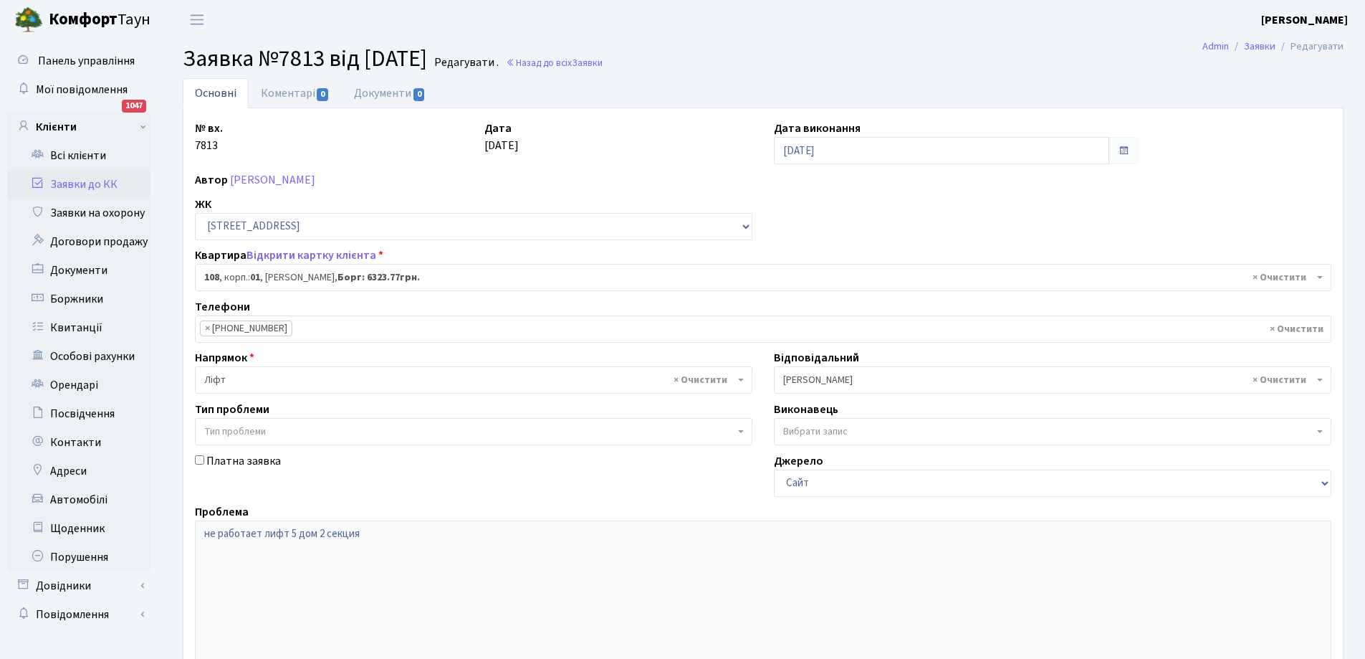
scroll to position [196, 0]
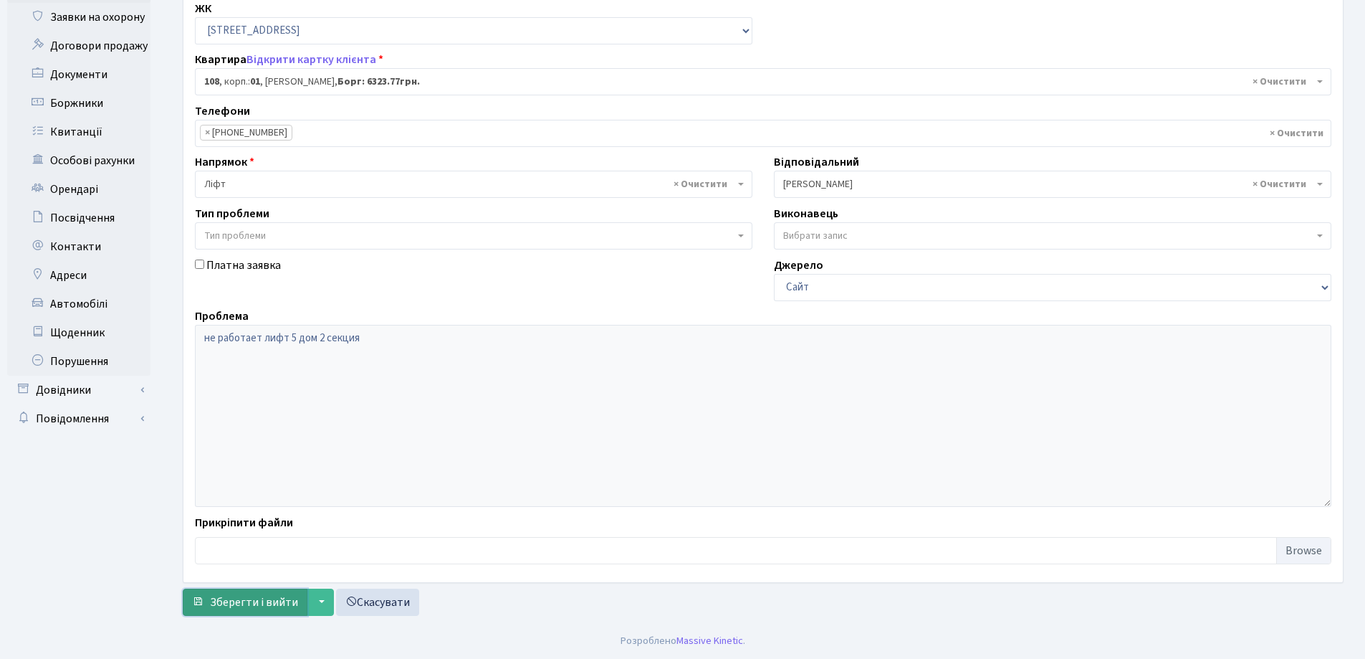
click at [231, 597] on span "Зберегти і вийти" at bounding box center [254, 602] width 88 height 16
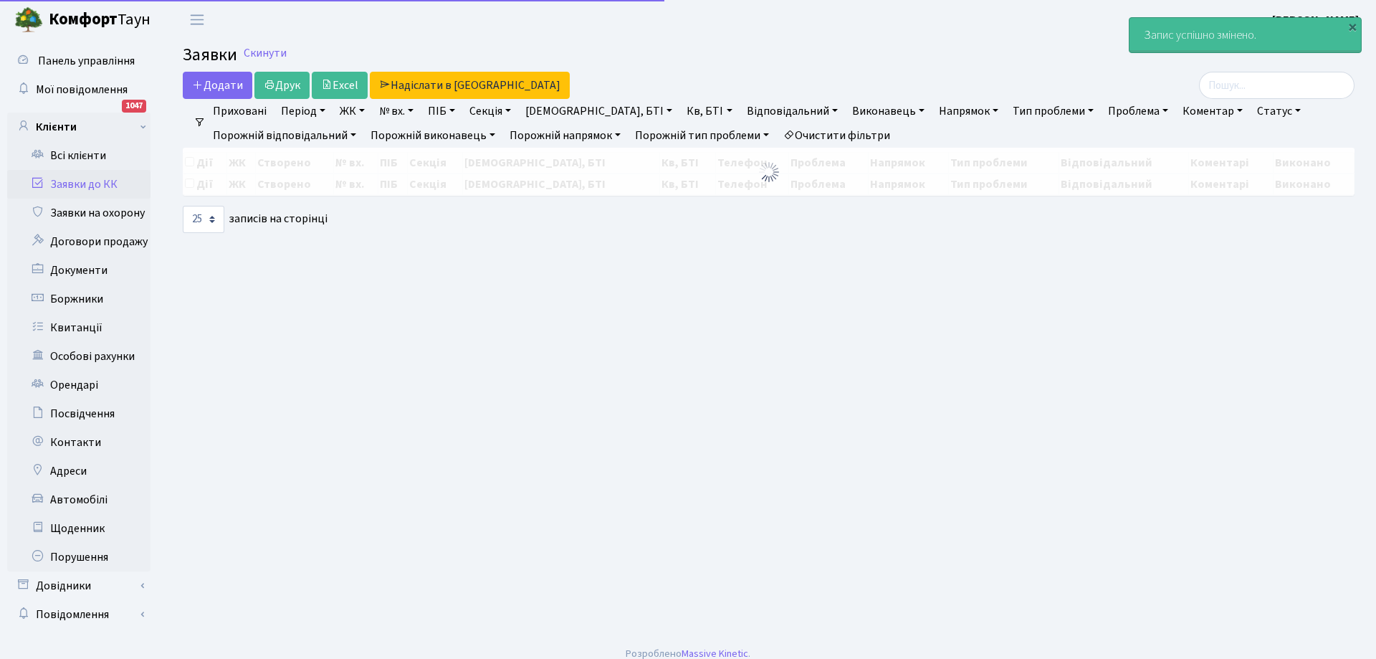
select select "25"
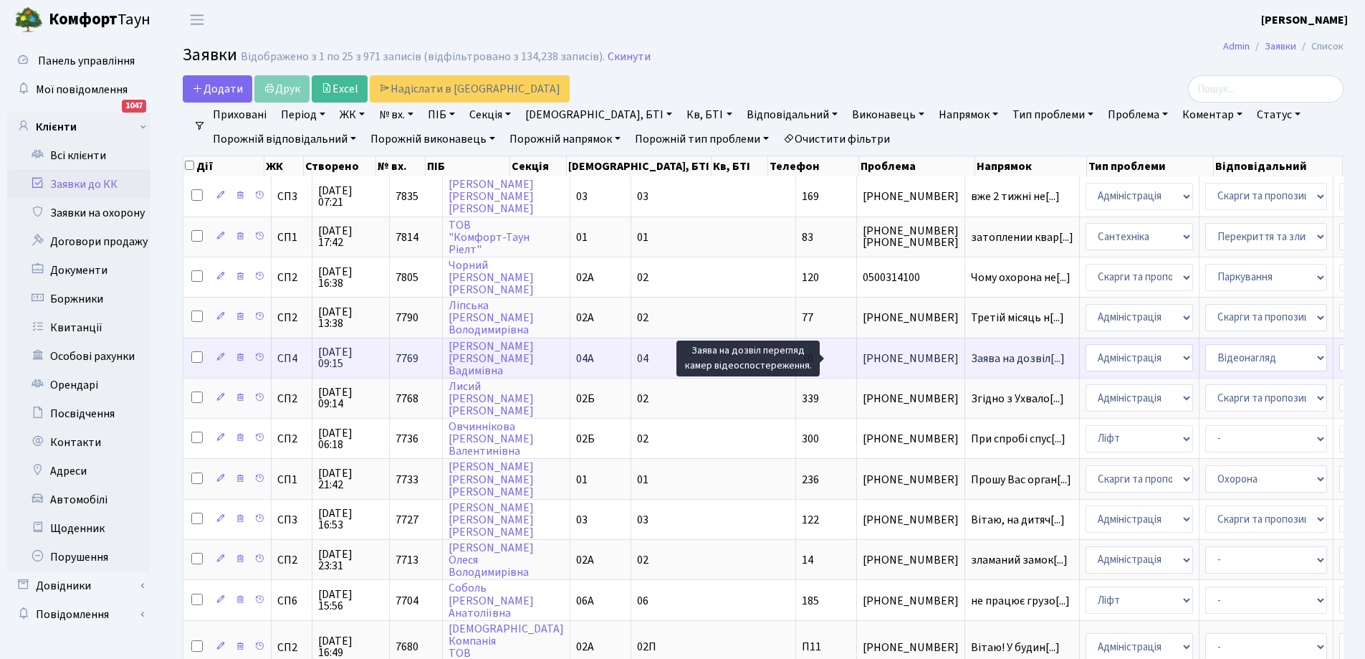
click at [971, 358] on span "Заява на дозвіл[...]" at bounding box center [1018, 358] width 94 height 16
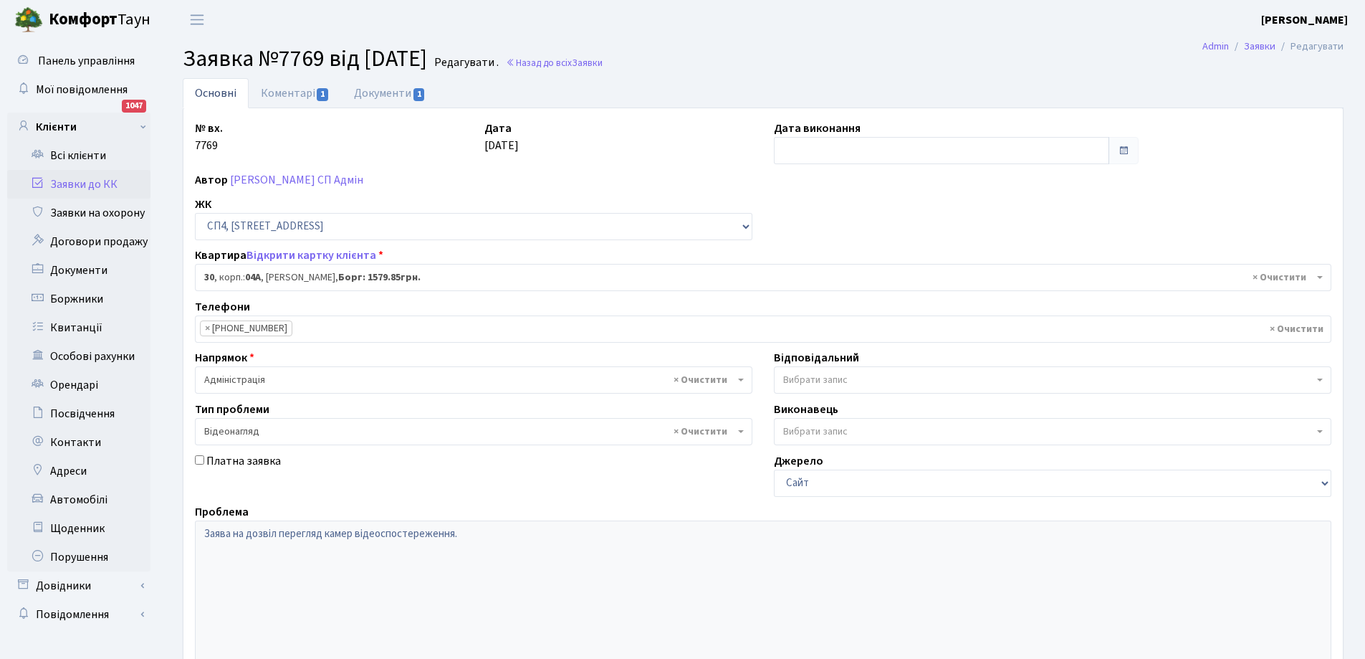
select select "21058"
select select "45"
click at [288, 91] on link "Коментарі 1" at bounding box center [295, 92] width 93 height 29
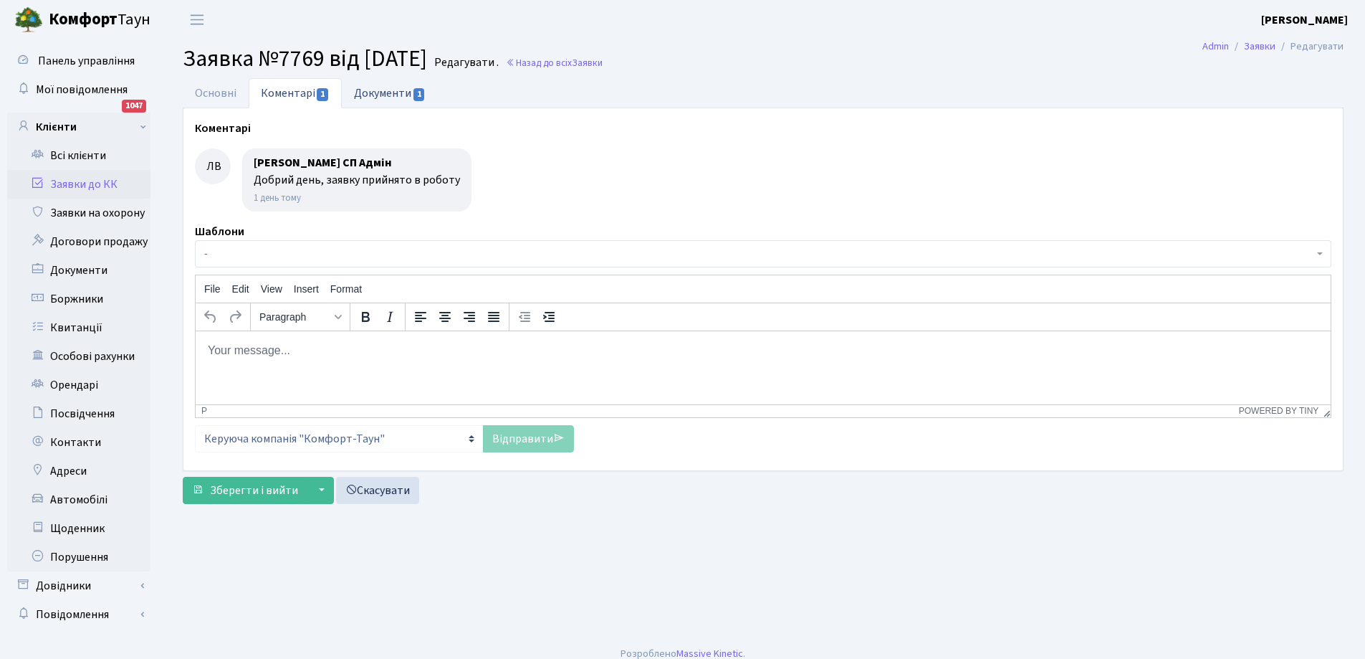
click at [388, 85] on link "Документи 1" at bounding box center [390, 92] width 96 height 29
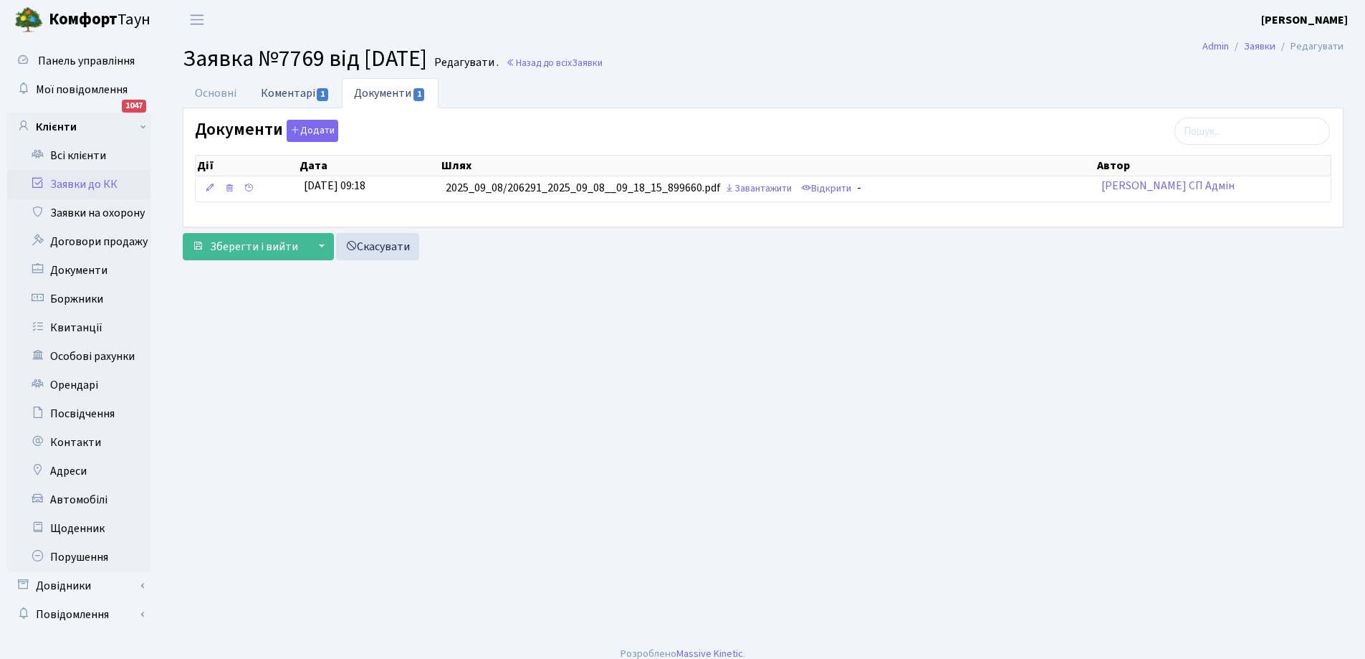
click at [295, 97] on link "Коментарі 1" at bounding box center [295, 92] width 93 height 29
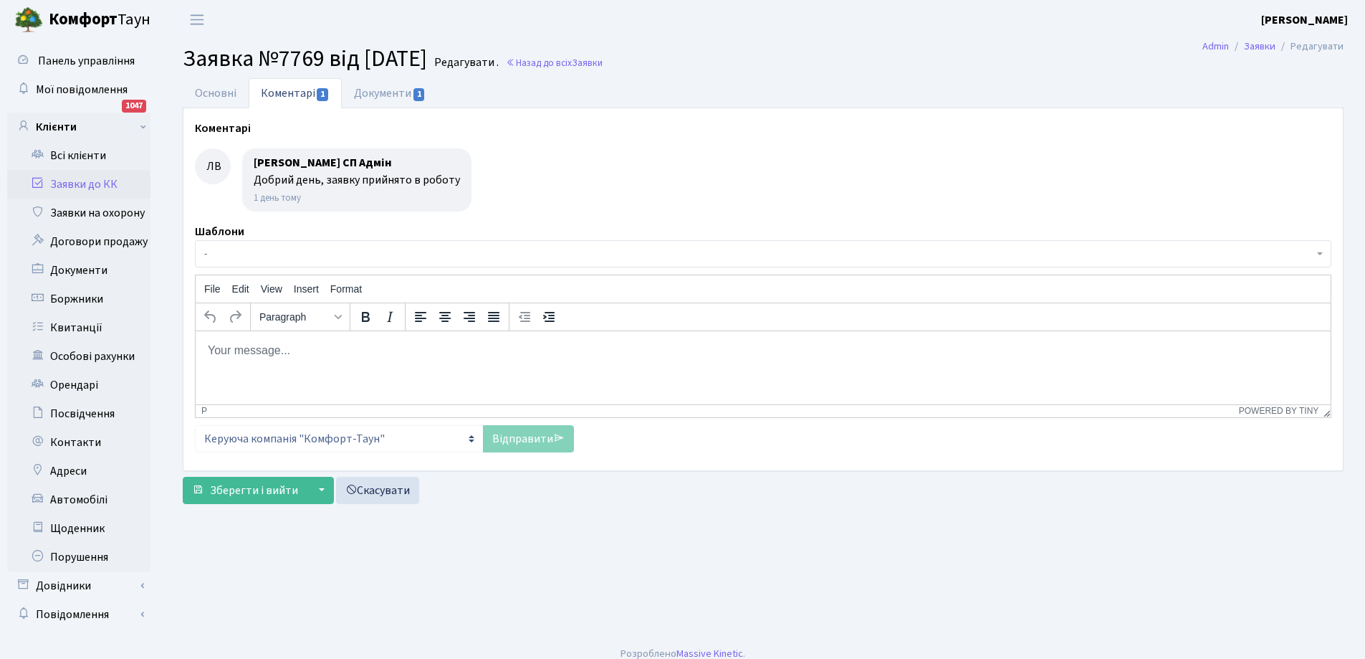
click at [248, 348] on body "Rich Text Area. Press ALT-0 for help." at bounding box center [763, 350] width 1112 height 16
click at [258, 492] on span "Зберегти і вийти" at bounding box center [254, 490] width 88 height 16
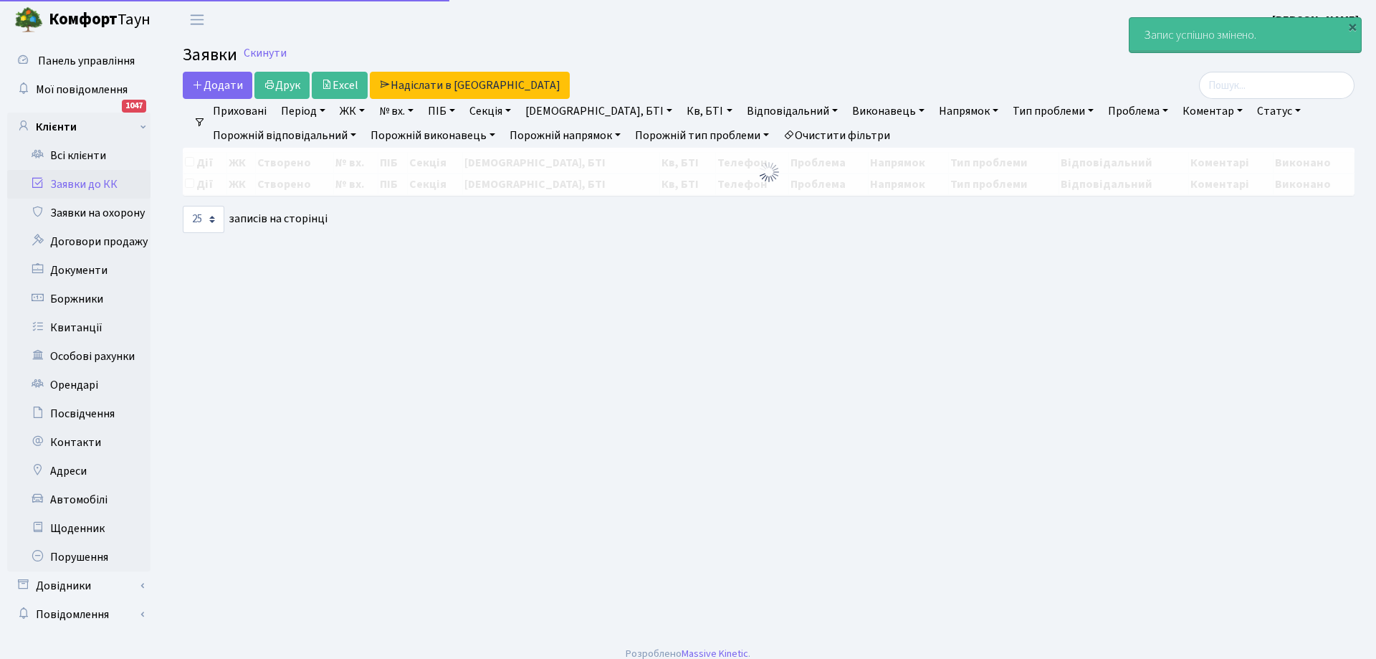
select select "25"
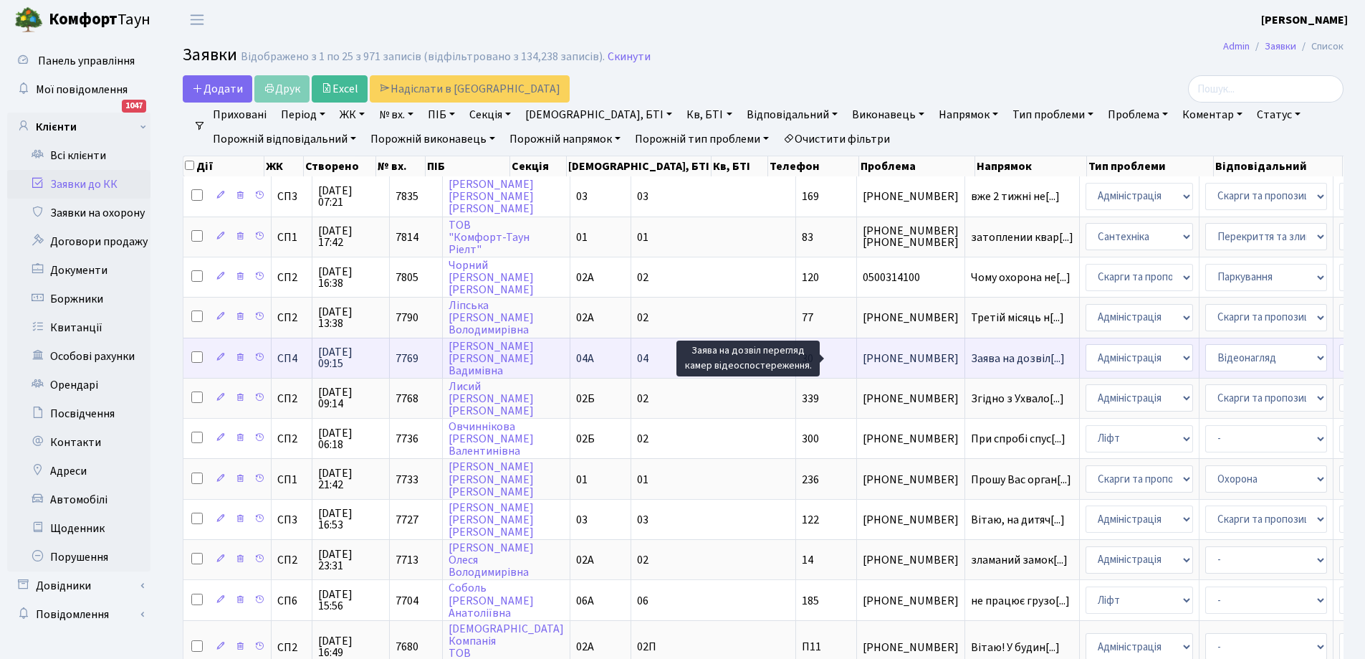
click at [971, 356] on span "Заява на дозвіл[...]" at bounding box center [1018, 358] width 94 height 16
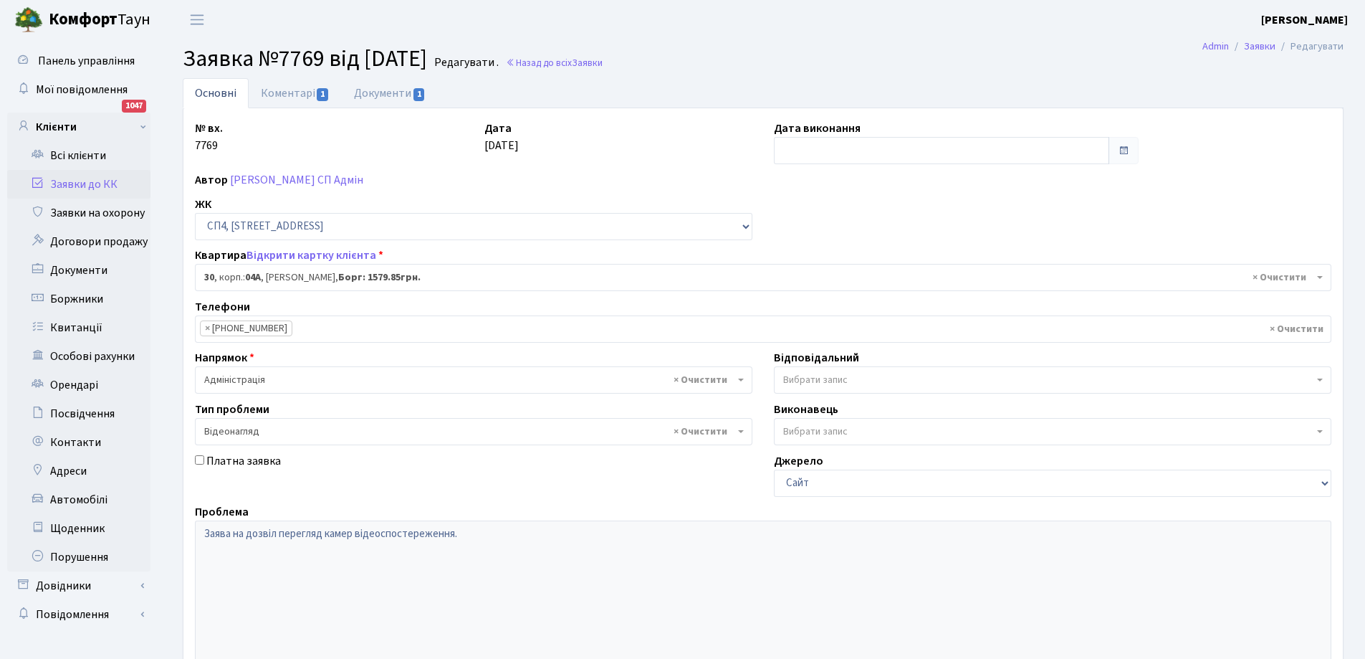
select select "21058"
select select "45"
click at [836, 149] on input "text" at bounding box center [941, 150] width 335 height 27
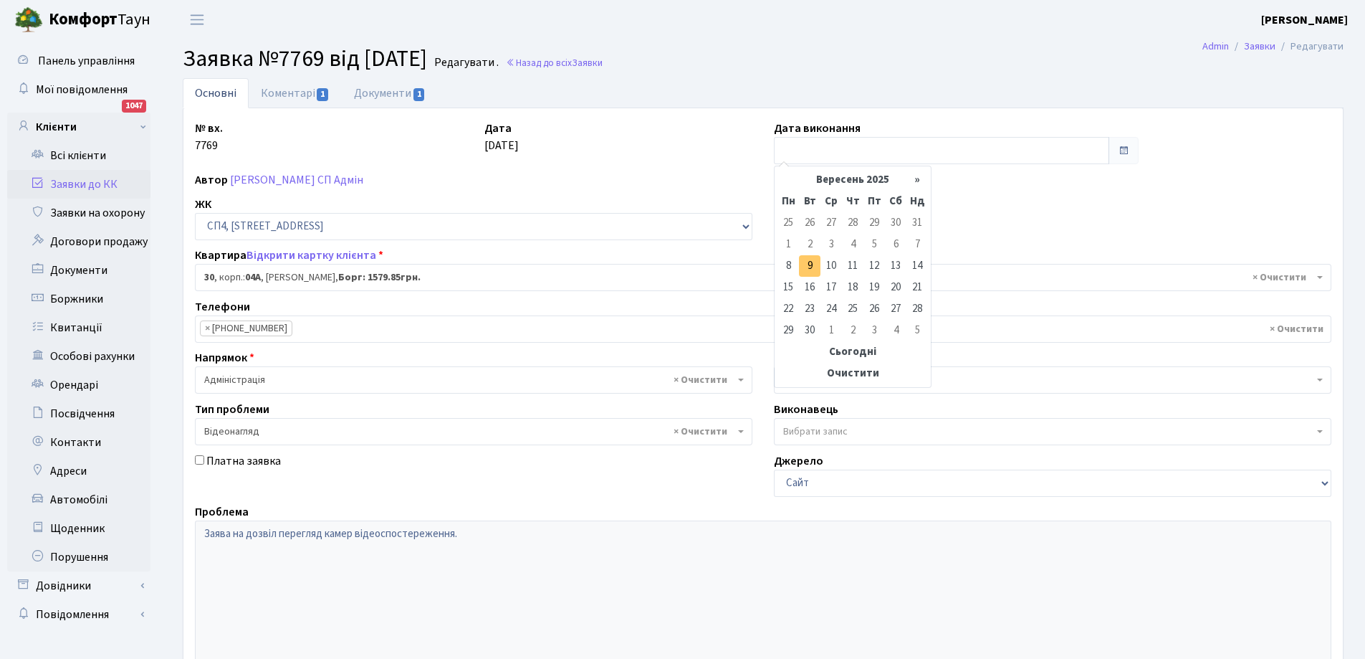
click at [811, 261] on td "9" at bounding box center [809, 265] width 21 height 21
type input "[DATE]"
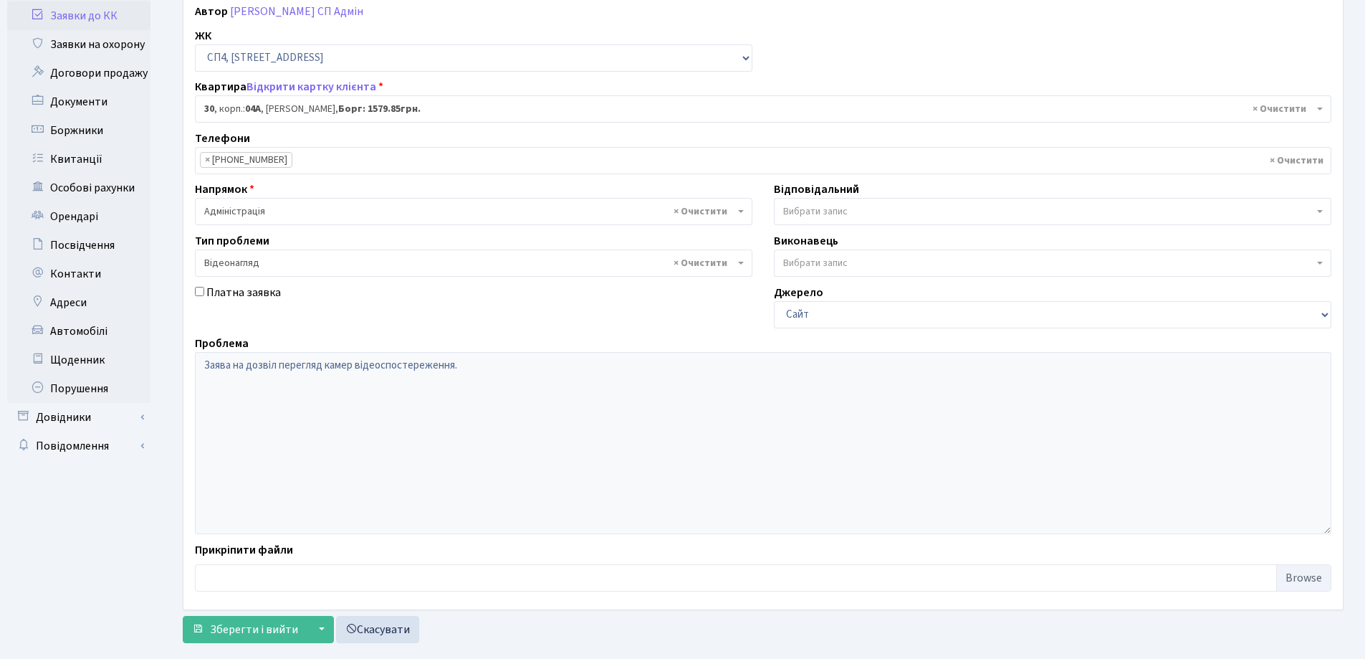
scroll to position [196, 0]
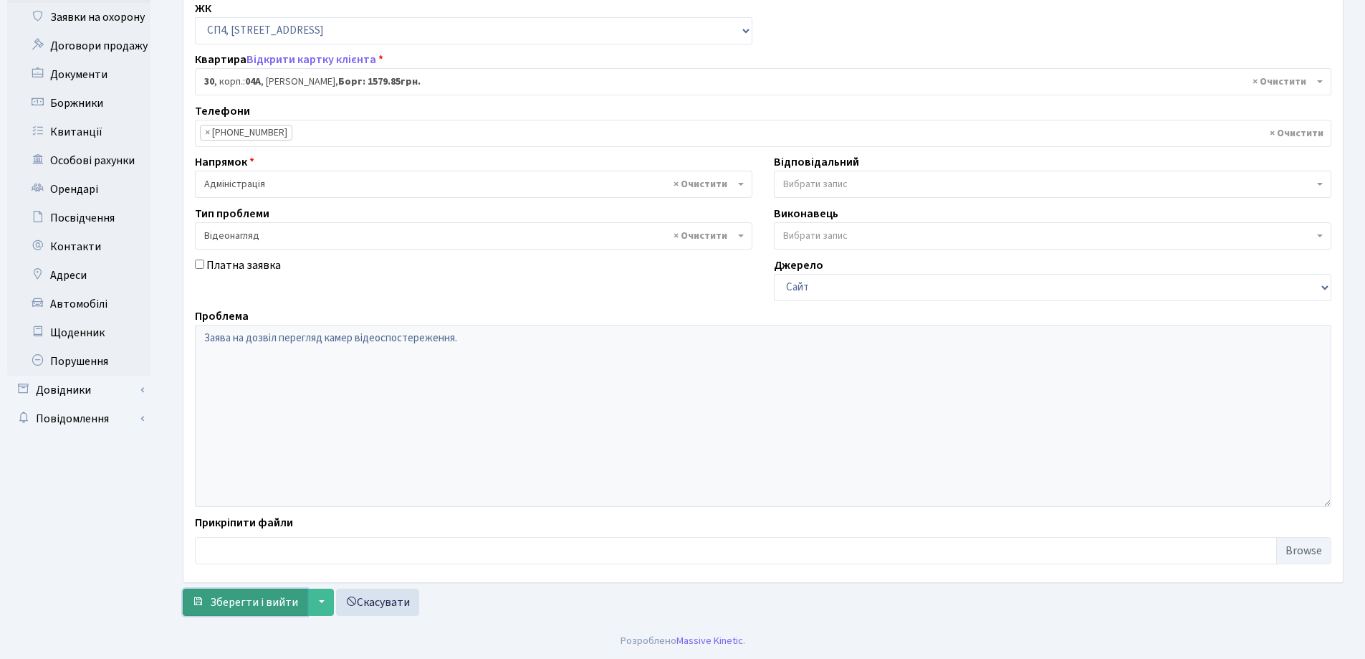
click at [242, 608] on span "Зберегти і вийти" at bounding box center [254, 602] width 88 height 16
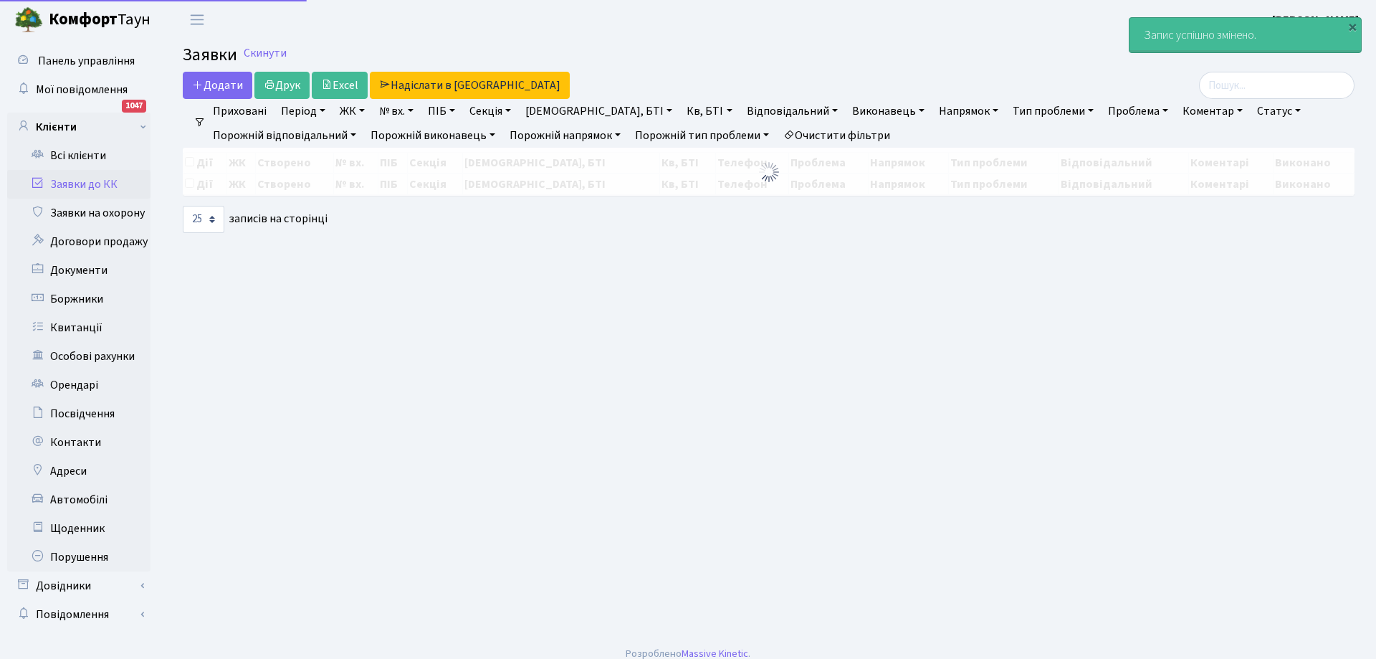
select select "25"
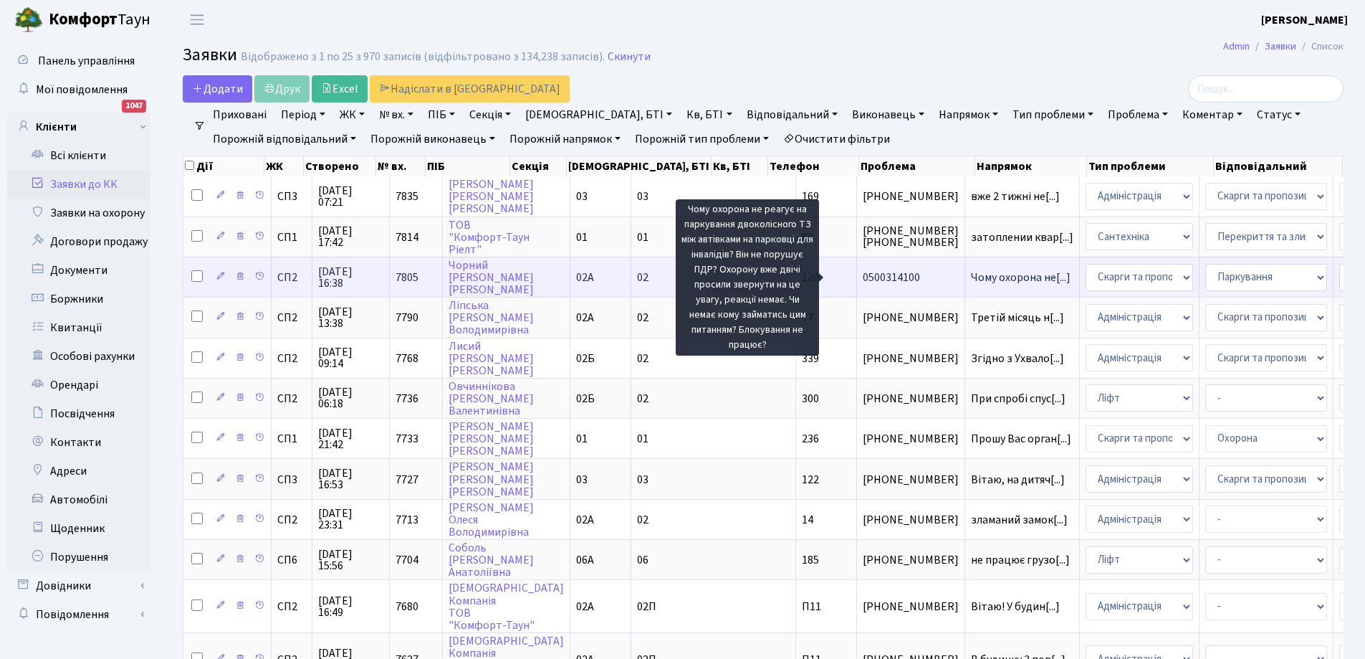
click at [971, 274] on span "Чому охорона не[...]" at bounding box center [1021, 277] width 100 height 16
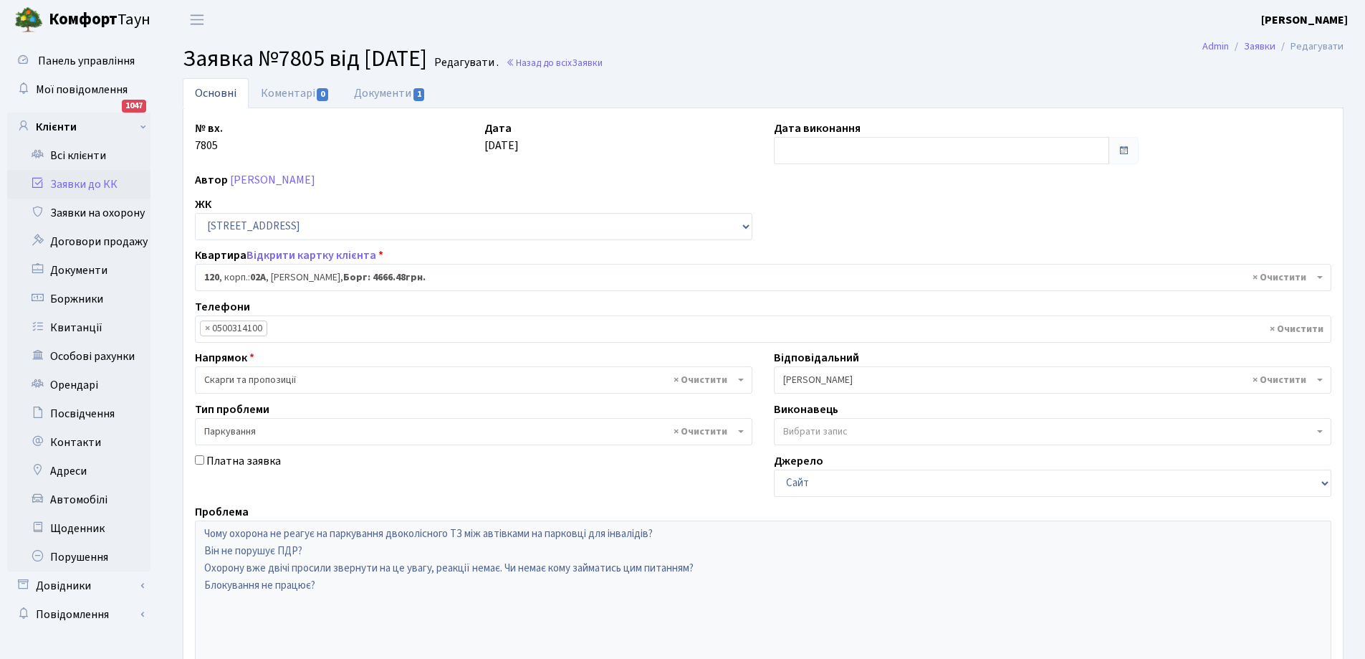
select select "20370"
select select "66"
click at [280, 93] on link "Коментарі 0" at bounding box center [295, 92] width 93 height 29
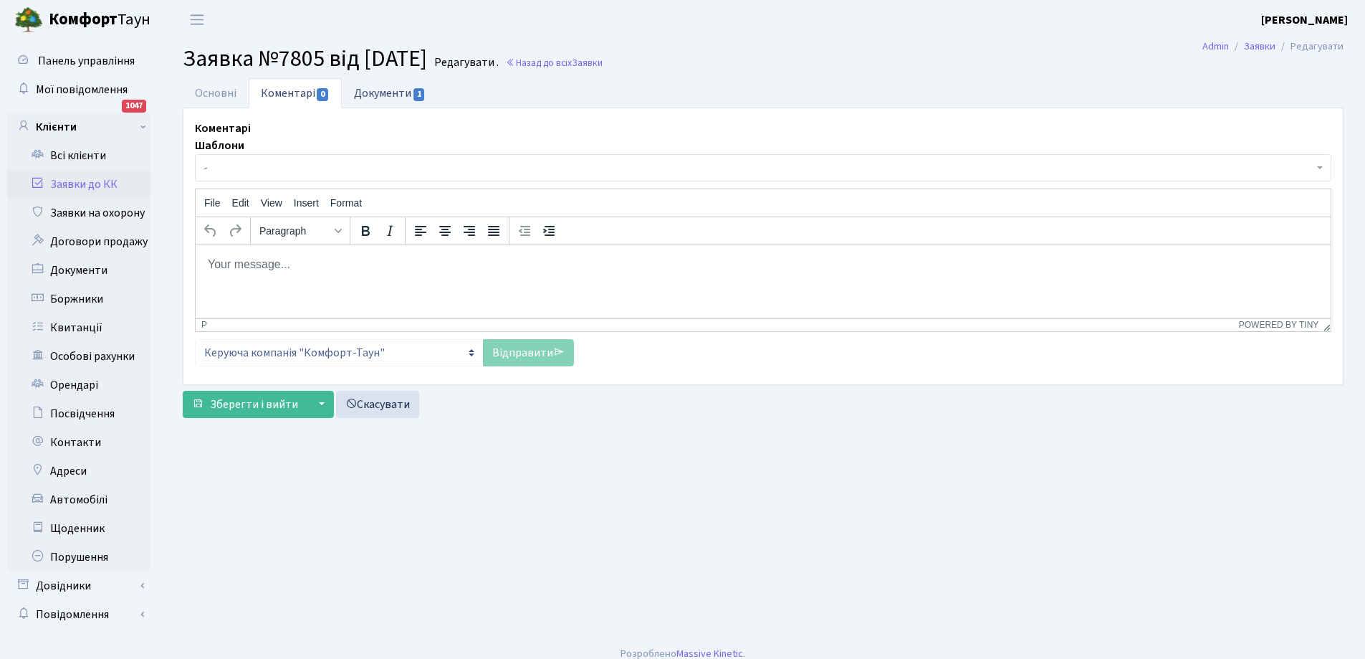
click at [366, 93] on link "Документи 1" at bounding box center [390, 92] width 96 height 29
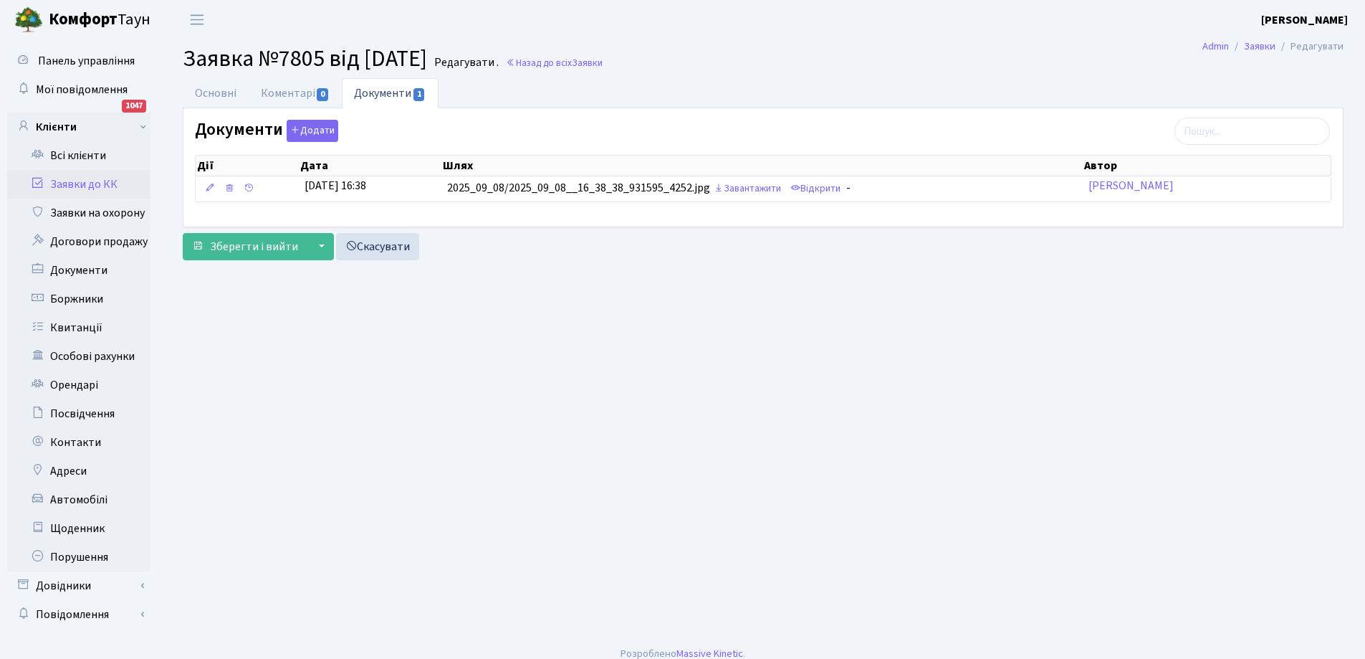
click at [82, 183] on link "Заявки до КК" at bounding box center [78, 184] width 143 height 29
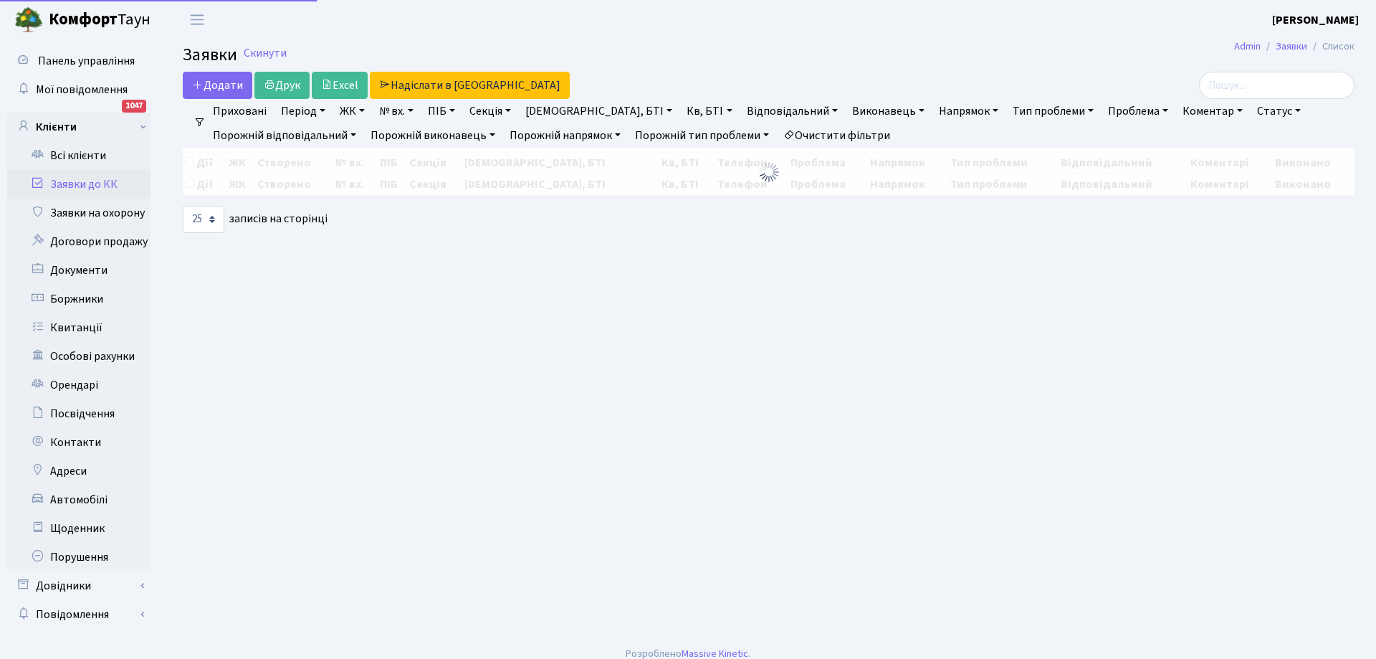
select select "25"
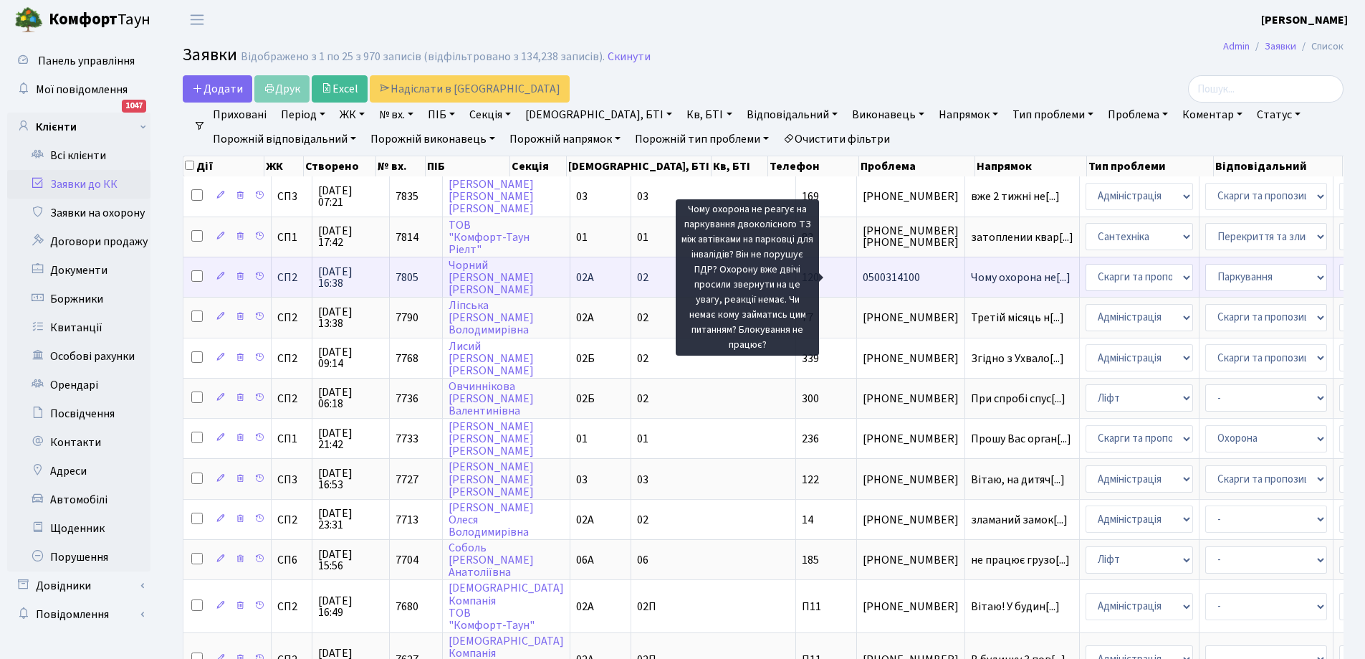
click at [971, 274] on span "Чому охорона не[...]" at bounding box center [1021, 277] width 100 height 16
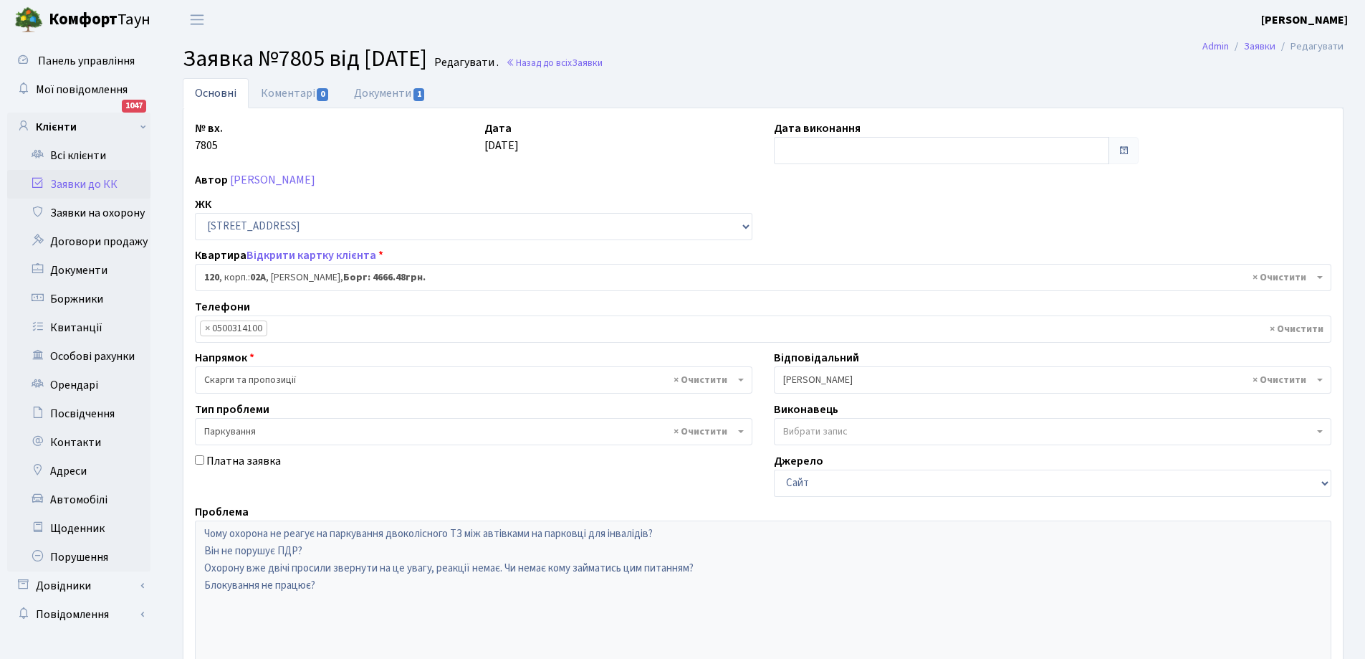
select select "20370"
select select "66"
click at [88, 181] on link "Заявки до КК" at bounding box center [78, 184] width 143 height 29
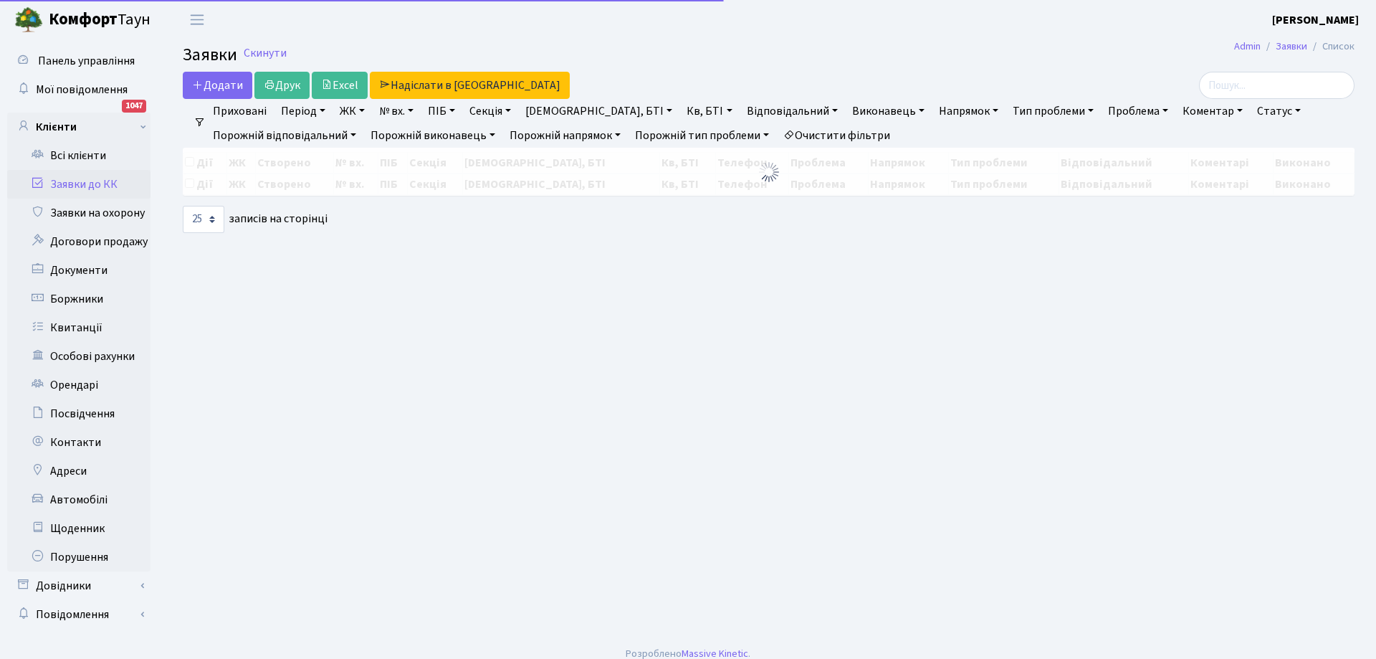
select select "25"
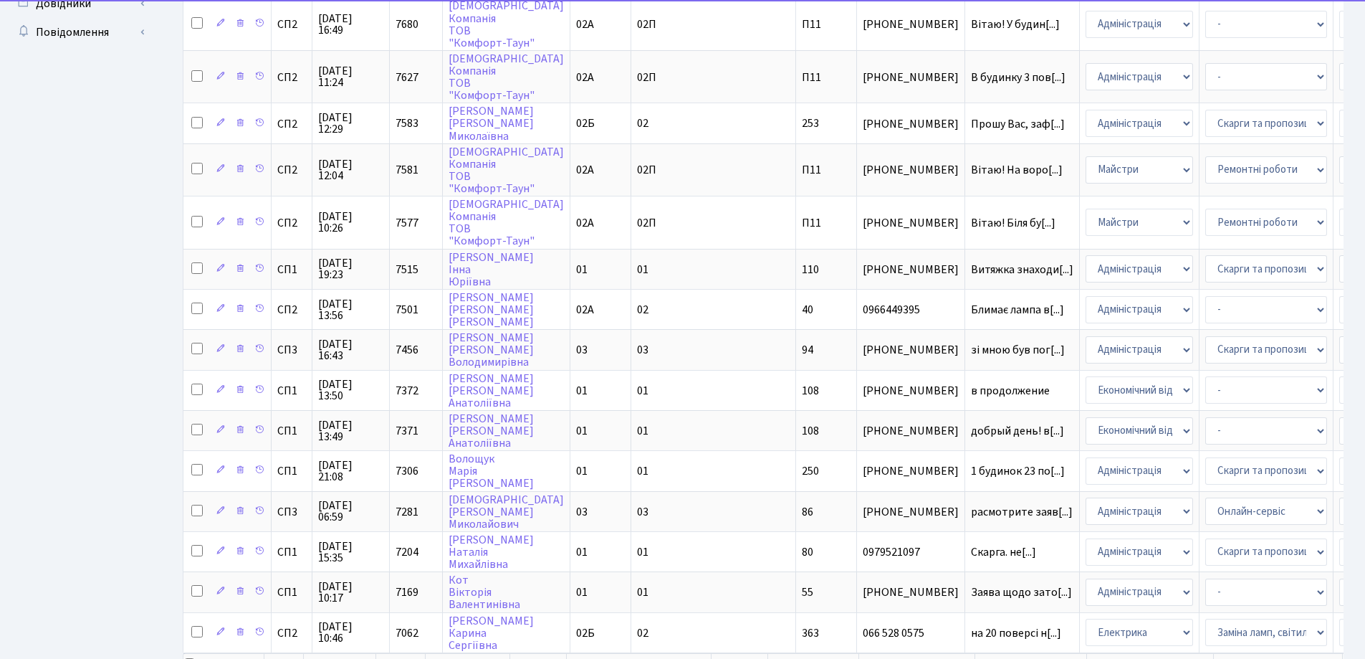
scroll to position [684, 0]
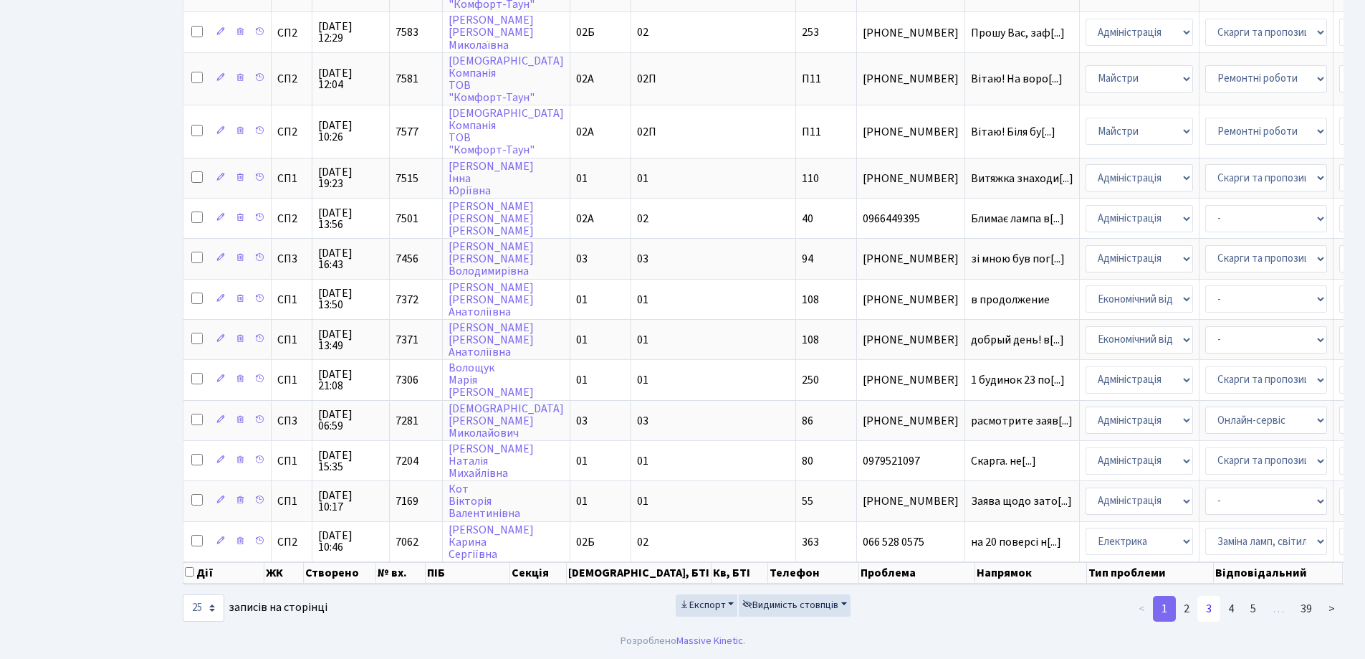
click at [1213, 614] on link "3" at bounding box center [1209, 609] width 23 height 26
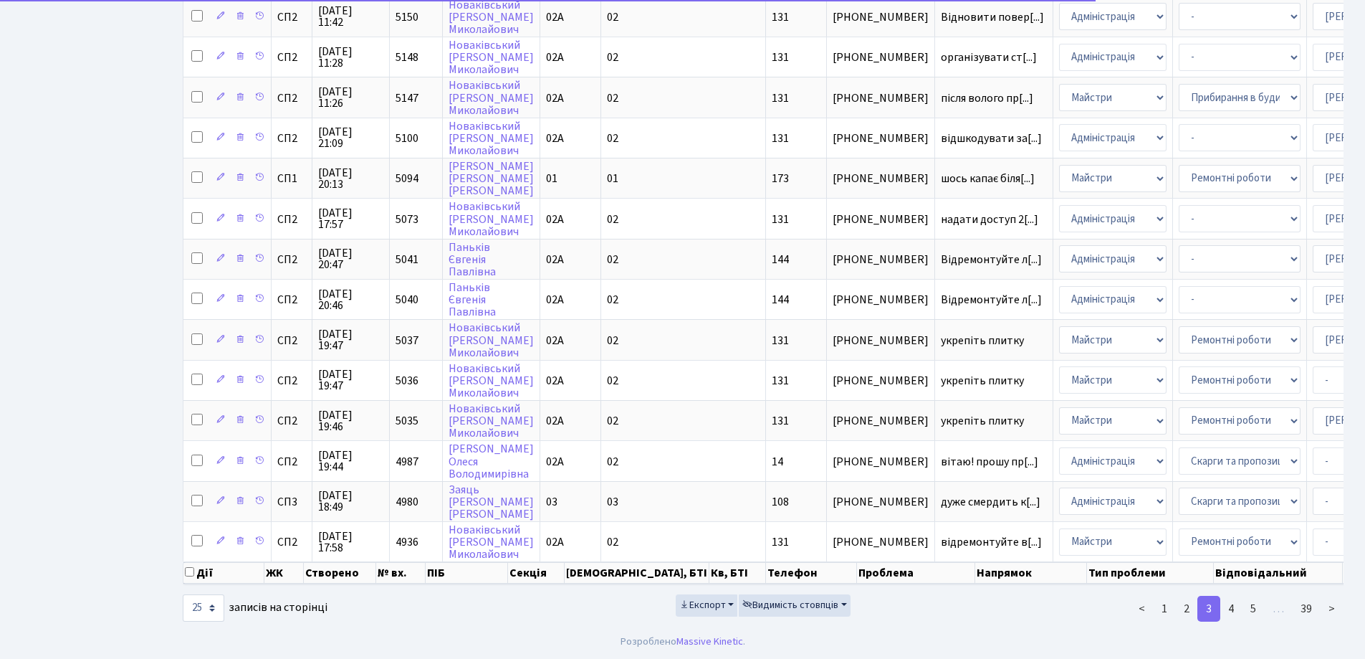
scroll to position [634, 0]
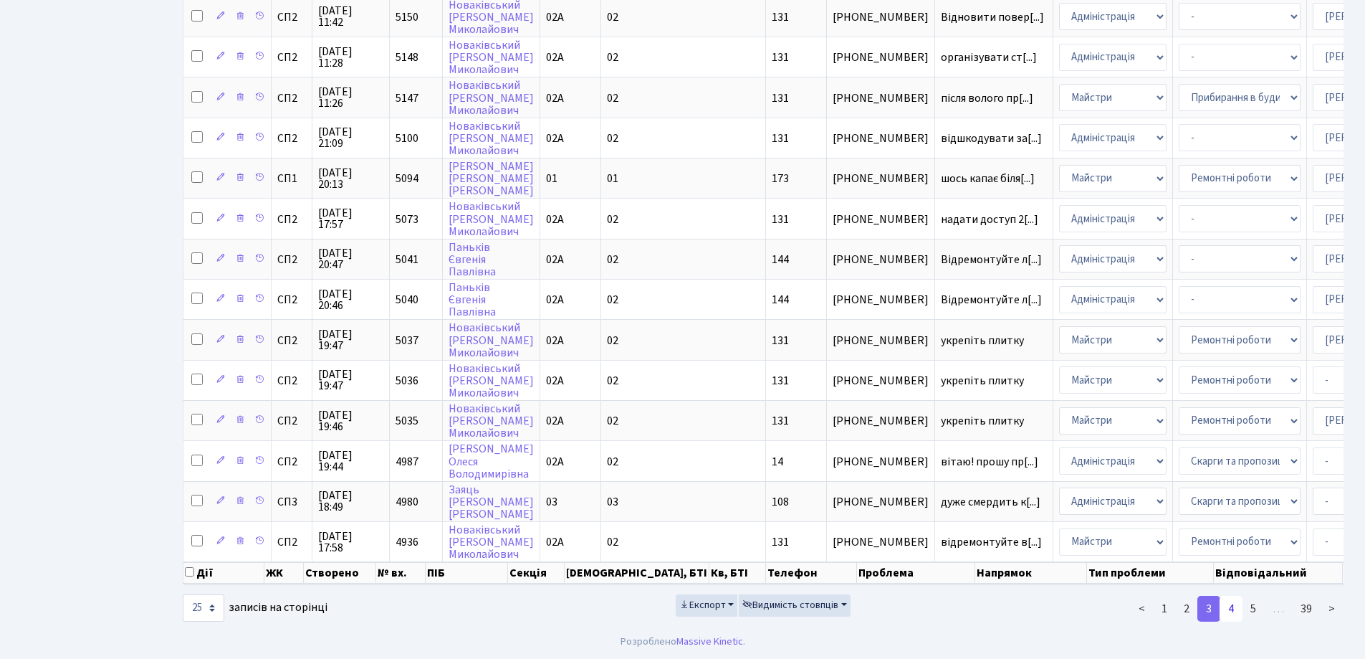
click at [1235, 608] on link "4" at bounding box center [1231, 609] width 23 height 26
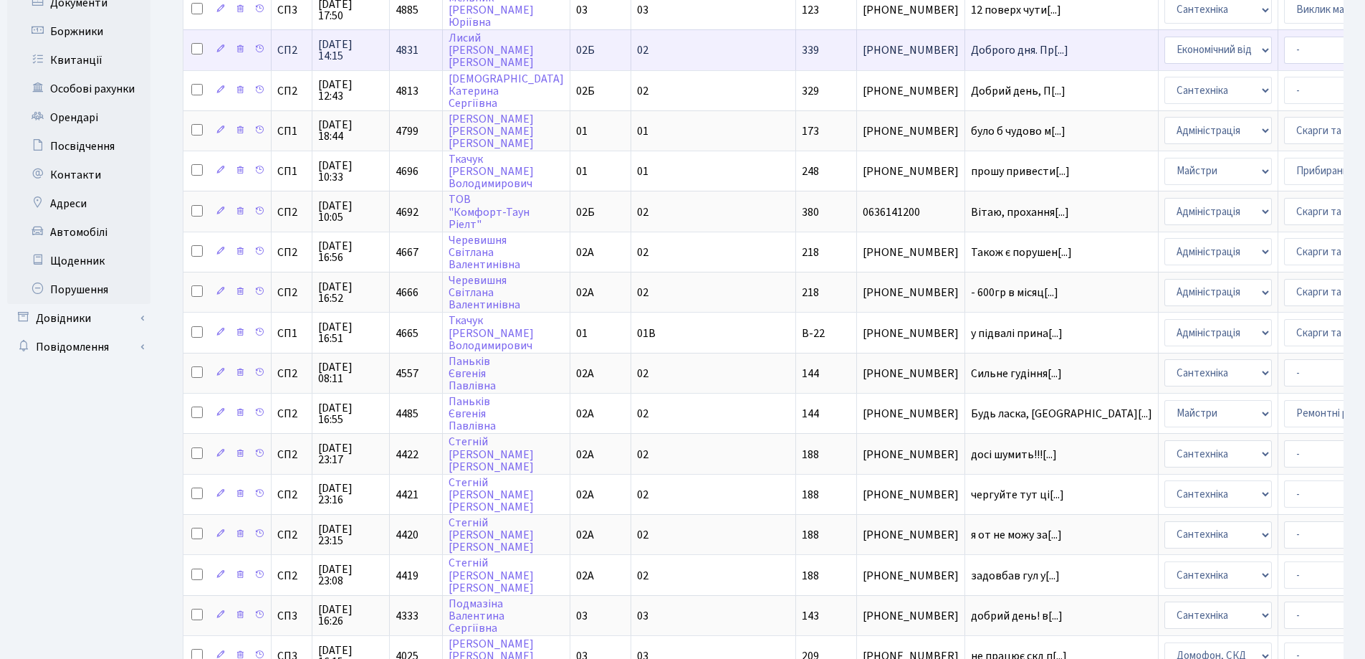
scroll to position [0, 0]
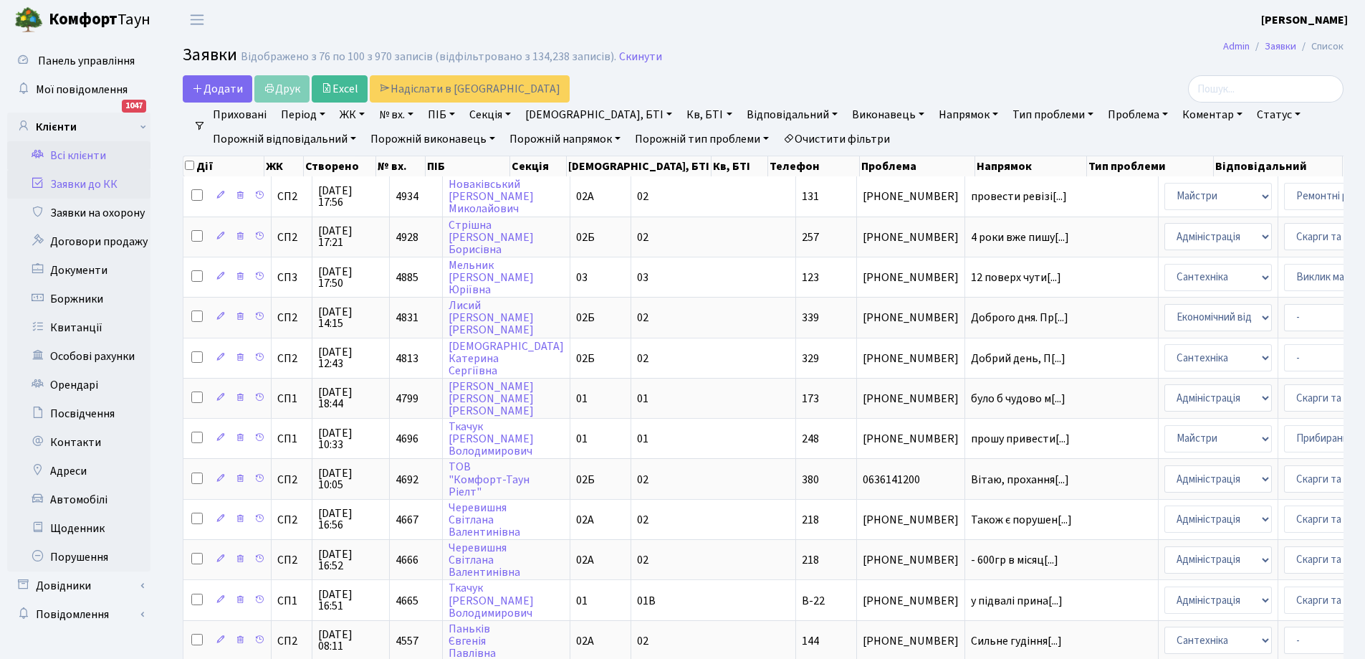
click at [84, 151] on link "Всі клієнти" at bounding box center [78, 155] width 143 height 29
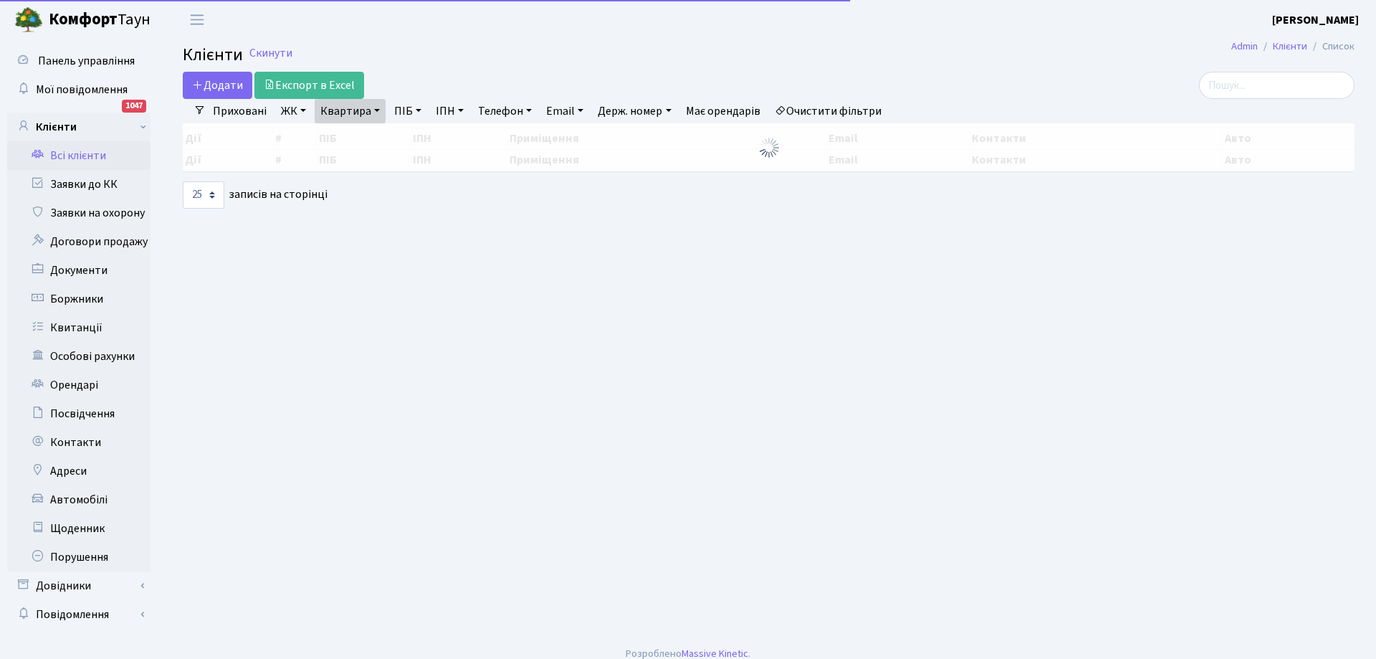
select select "25"
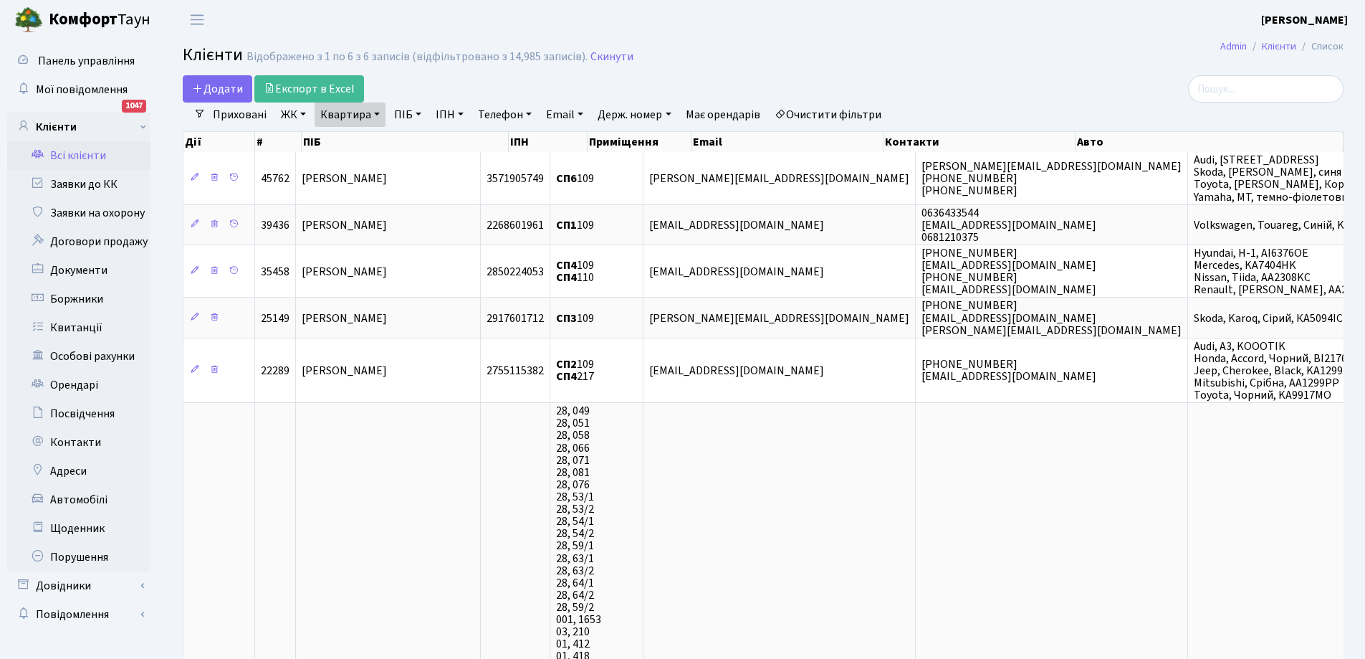
click at [373, 120] on link "Квартира" at bounding box center [350, 114] width 71 height 24
type input "9"
type input "209"
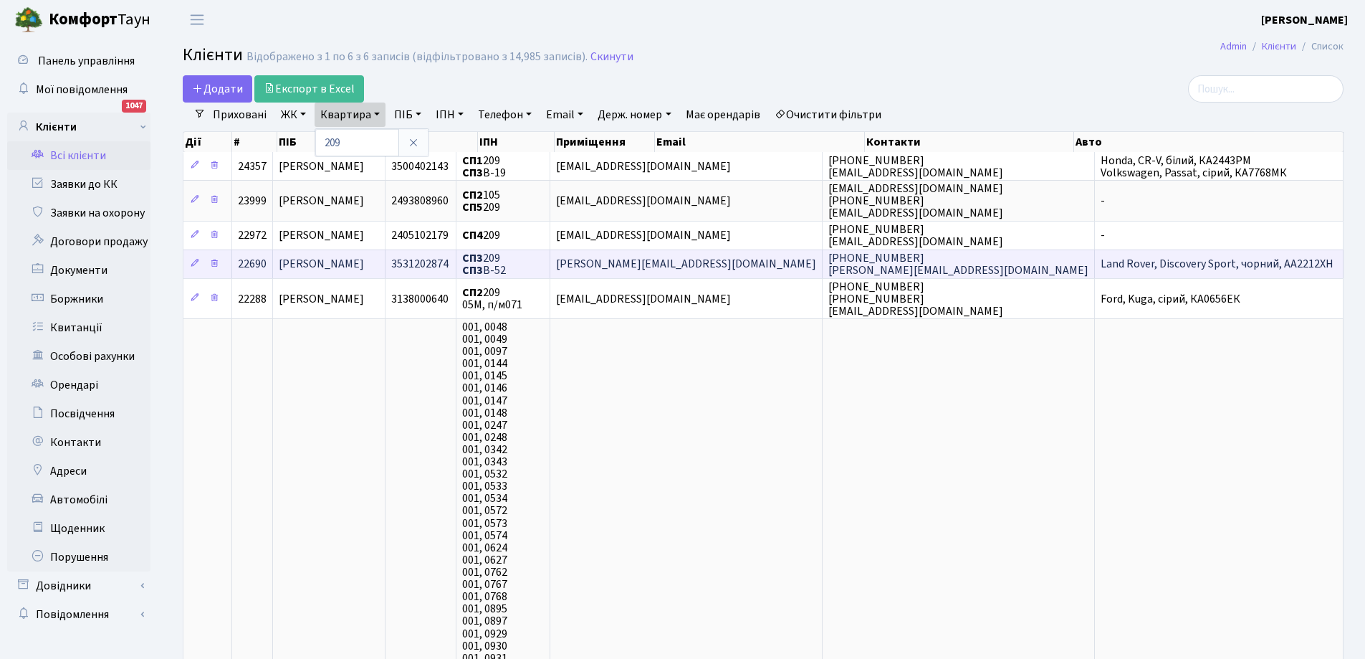
click at [900, 264] on span "+380986428303 dmitry.syaskiy@gmail.com" at bounding box center [958, 264] width 260 height 28
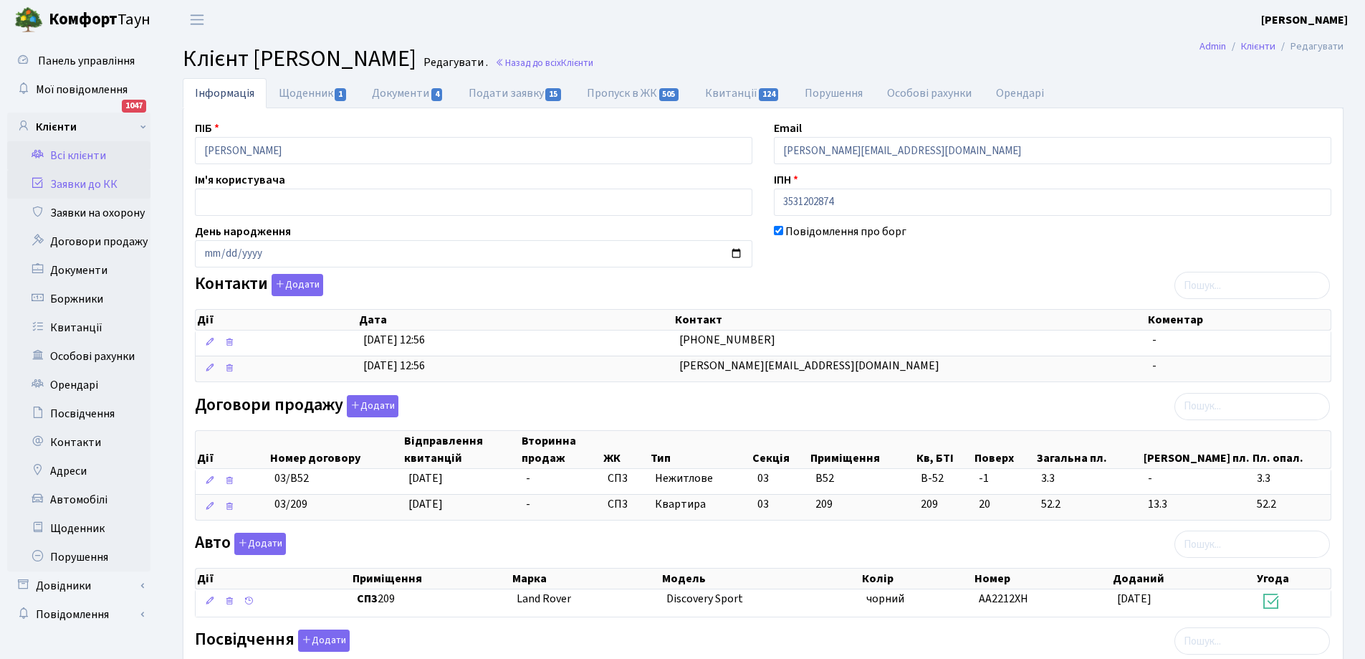
click at [70, 182] on link "Заявки до КК" at bounding box center [78, 184] width 143 height 29
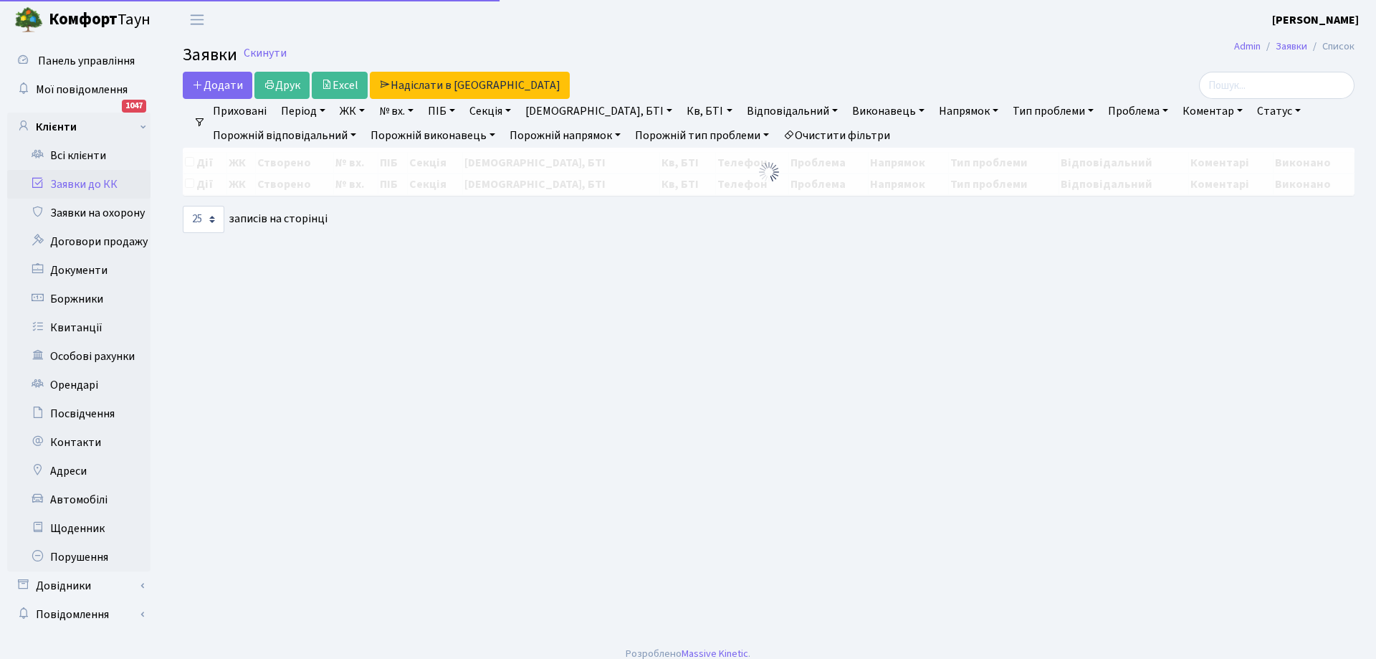
select select "25"
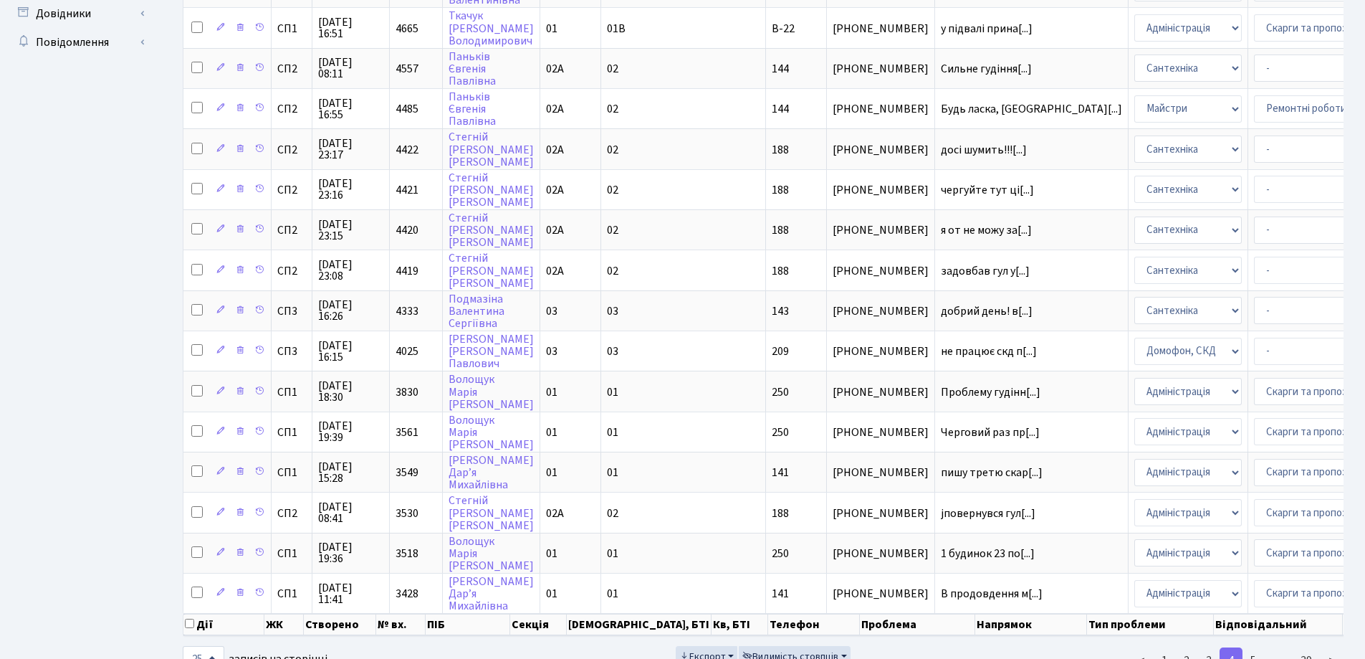
scroll to position [573, 0]
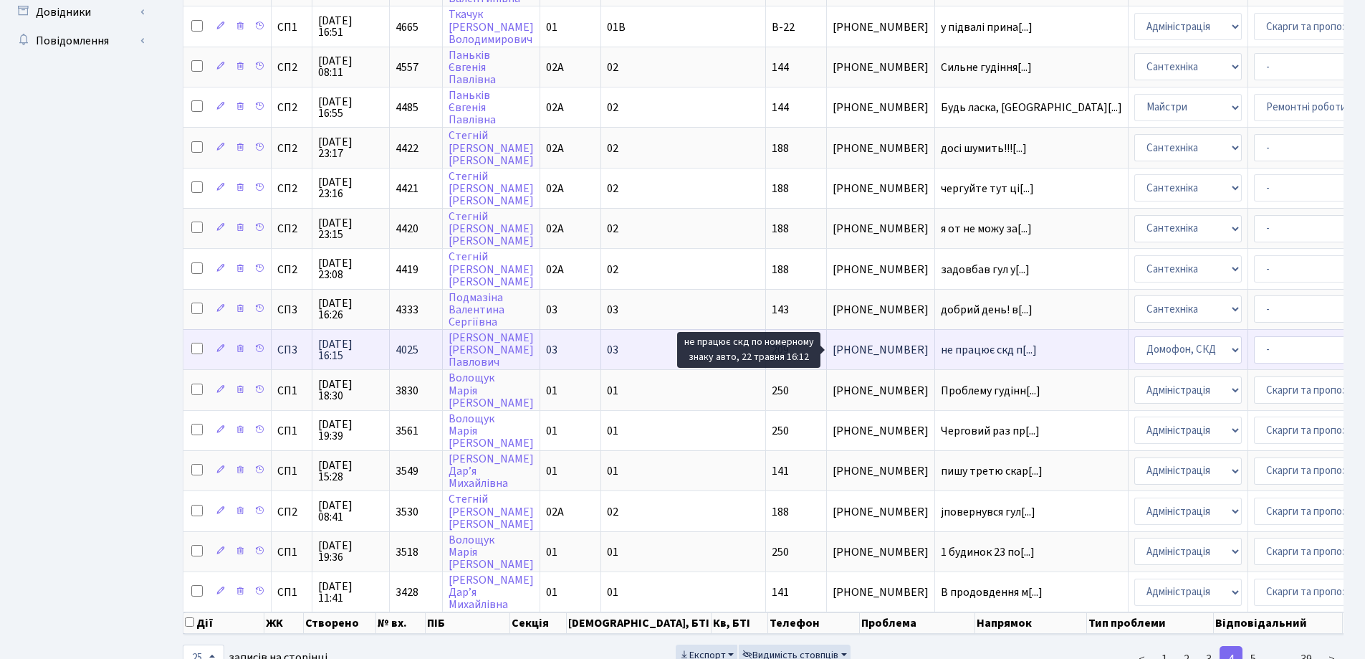
click at [941, 349] on span "не працює скд п[...]" at bounding box center [989, 350] width 96 height 16
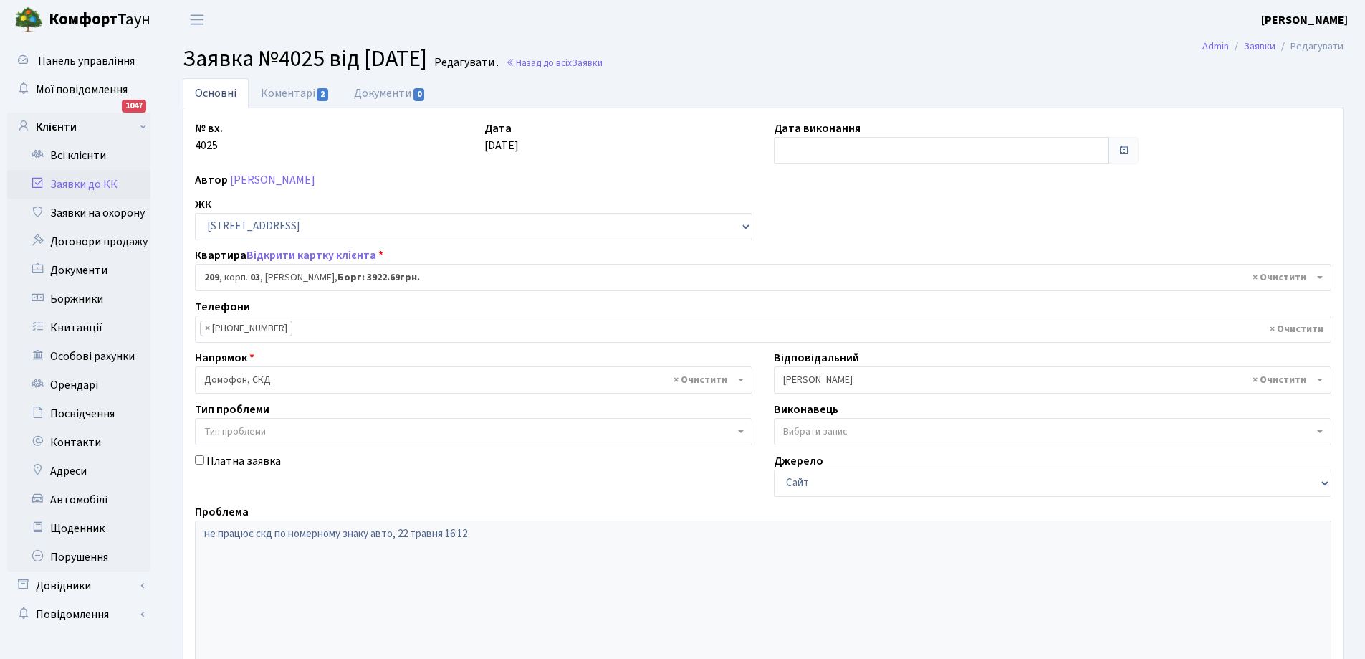
select select "20931"
click at [294, 90] on link "Коментарі 2" at bounding box center [295, 92] width 93 height 29
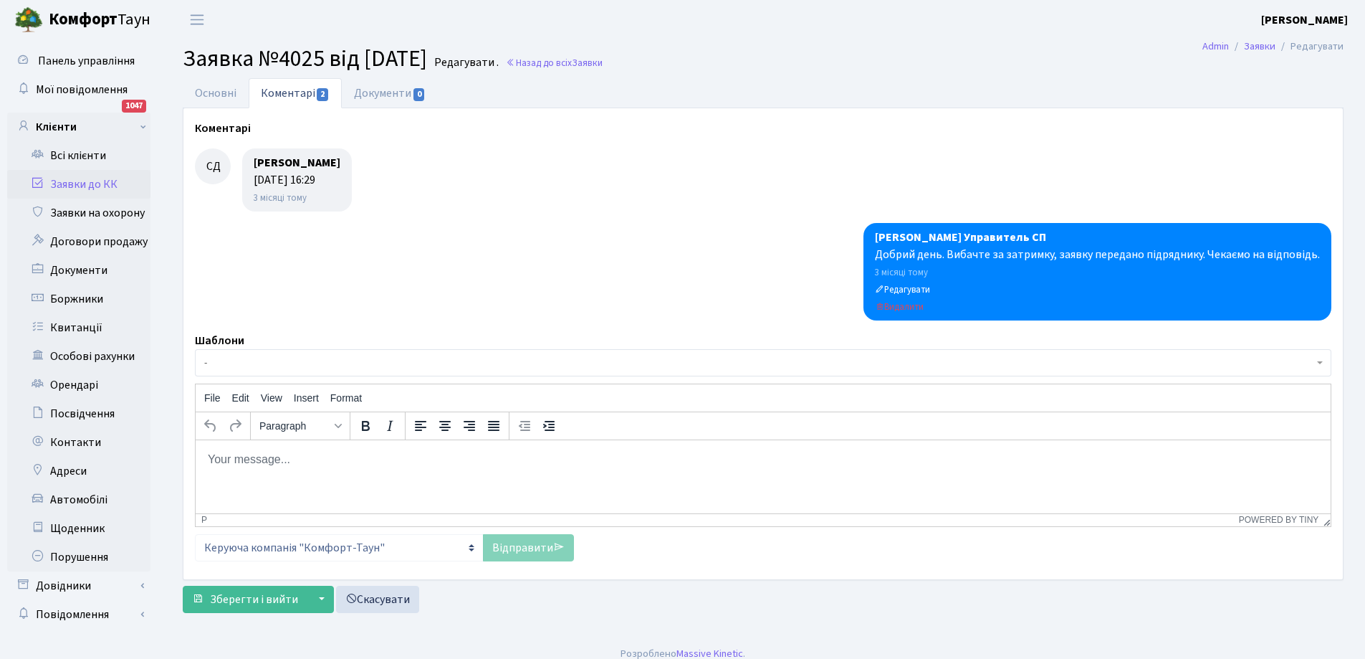
click at [237, 457] on body "Rich Text Area. Press ALT-0 for help." at bounding box center [763, 459] width 1112 height 16
click at [274, 482] on div "Link... Ctrl+K" at bounding box center [285, 473] width 95 height 23
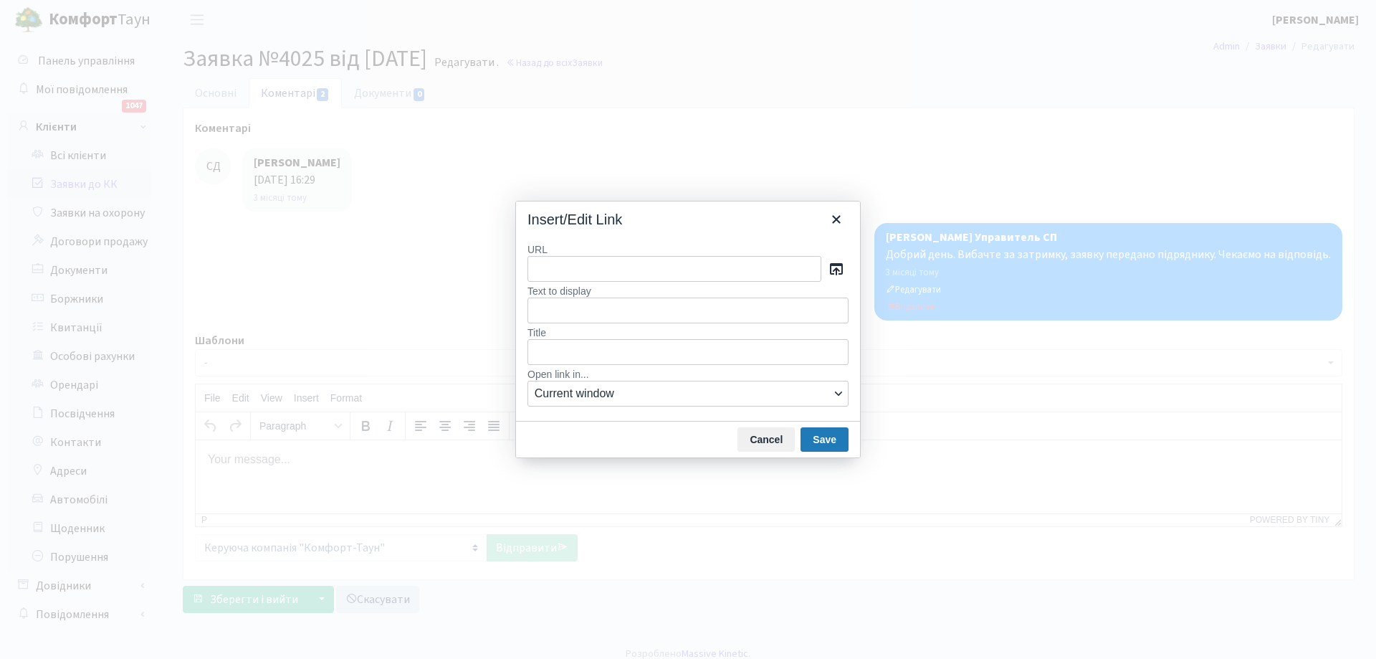
type input "Заявку виконано. У разі повторних проблем у роботі [PERSON_NAME] просимо створю…"
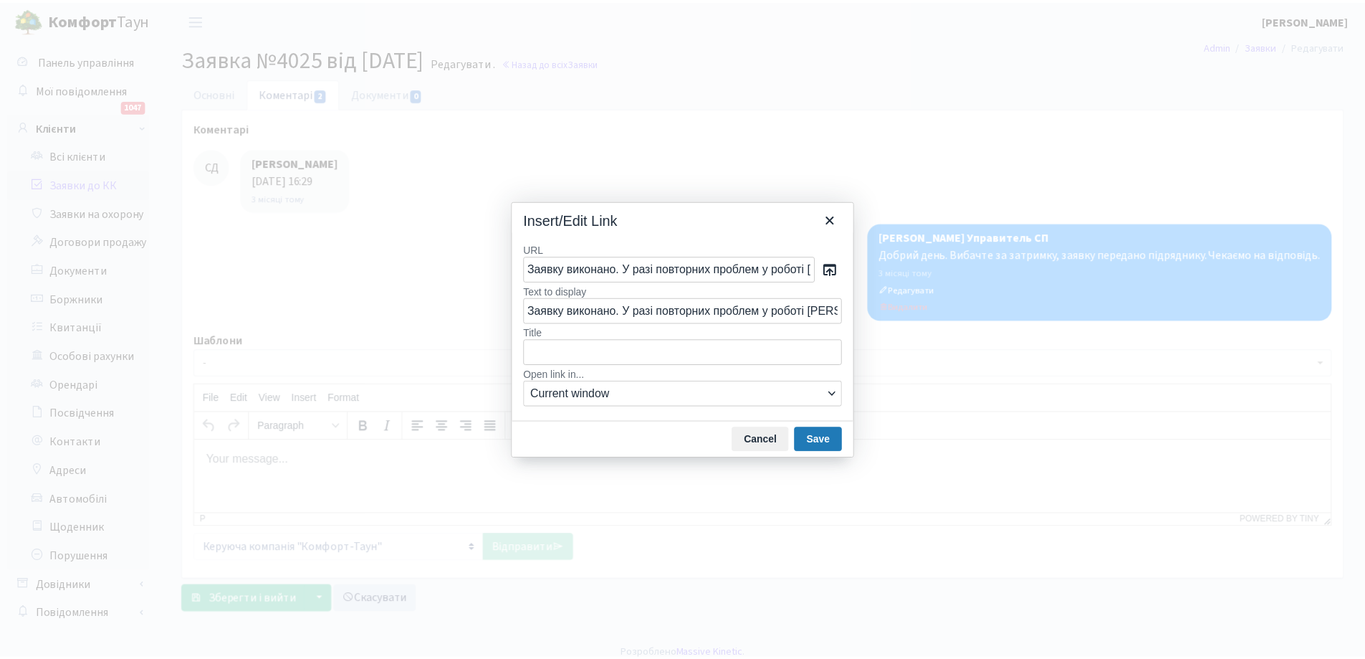
scroll to position [0, 325]
click at [830, 439] on button "Save" at bounding box center [825, 439] width 48 height 24
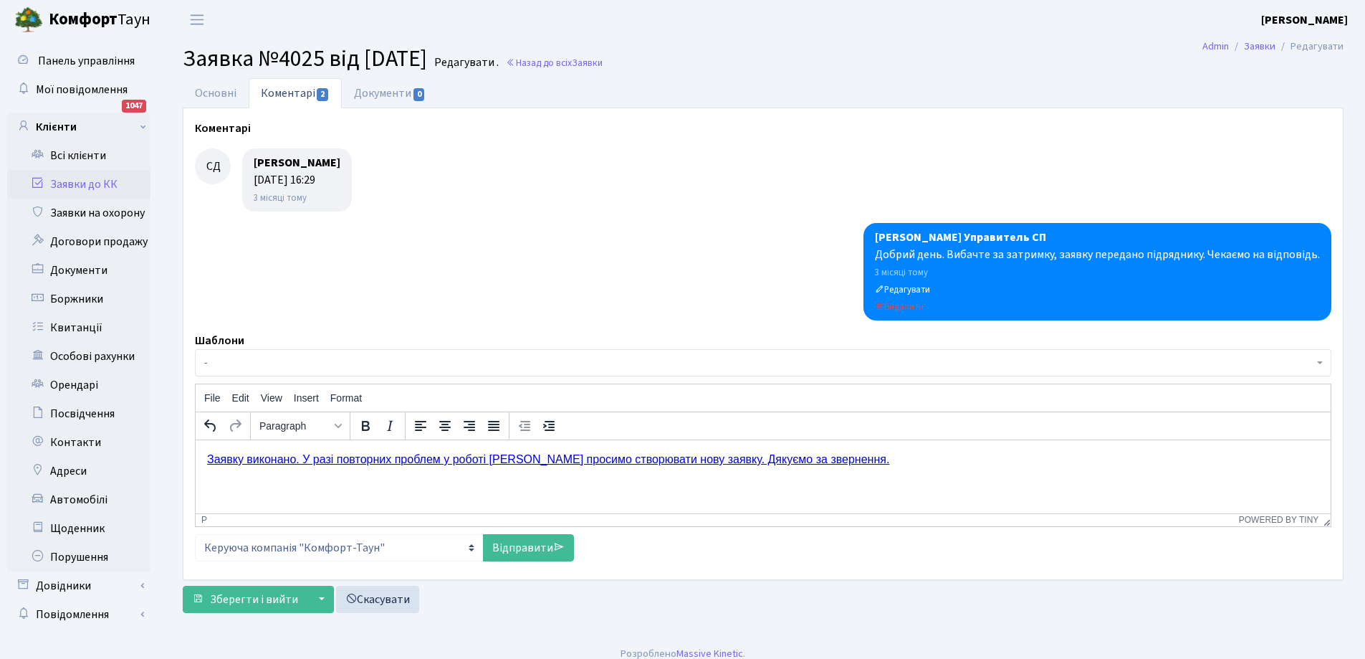
click at [208, 462] on link "Заявку виконано. У разі повторних проблем у роботі [PERSON_NAME] просимо створю…" at bounding box center [548, 458] width 682 height 12
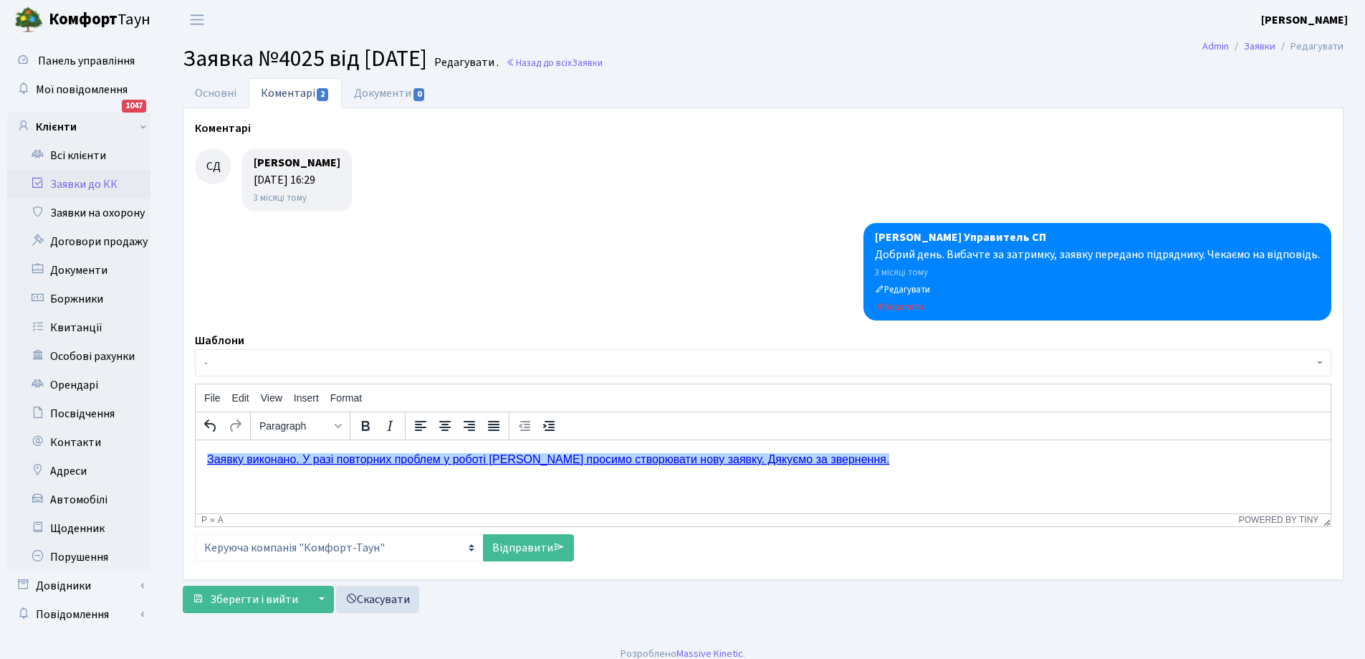
click at [208, 462] on link "﻿Заявку виконано. У разі повторних проблем у роботі [PERSON_NAME] просимо створ…" at bounding box center [548, 458] width 682 height 12
click at [472, 460] on link "Добрий день. Заявку виконано. У разі повторних проблем у роботі [PERSON_NAME] п…" at bounding box center [586, 458] width 758 height 12
drag, startPoint x: 469, startPoint y: 461, endPoint x: 515, endPoint y: 459, distance: 46.6
click at [515, 459] on link "Добрий день. Заявку виконано. У разі повторних проблем у роботі СКД просимо ств…" at bounding box center [586, 458] width 758 height 12
click at [224, 107] on link "Основні" at bounding box center [216, 92] width 66 height 29
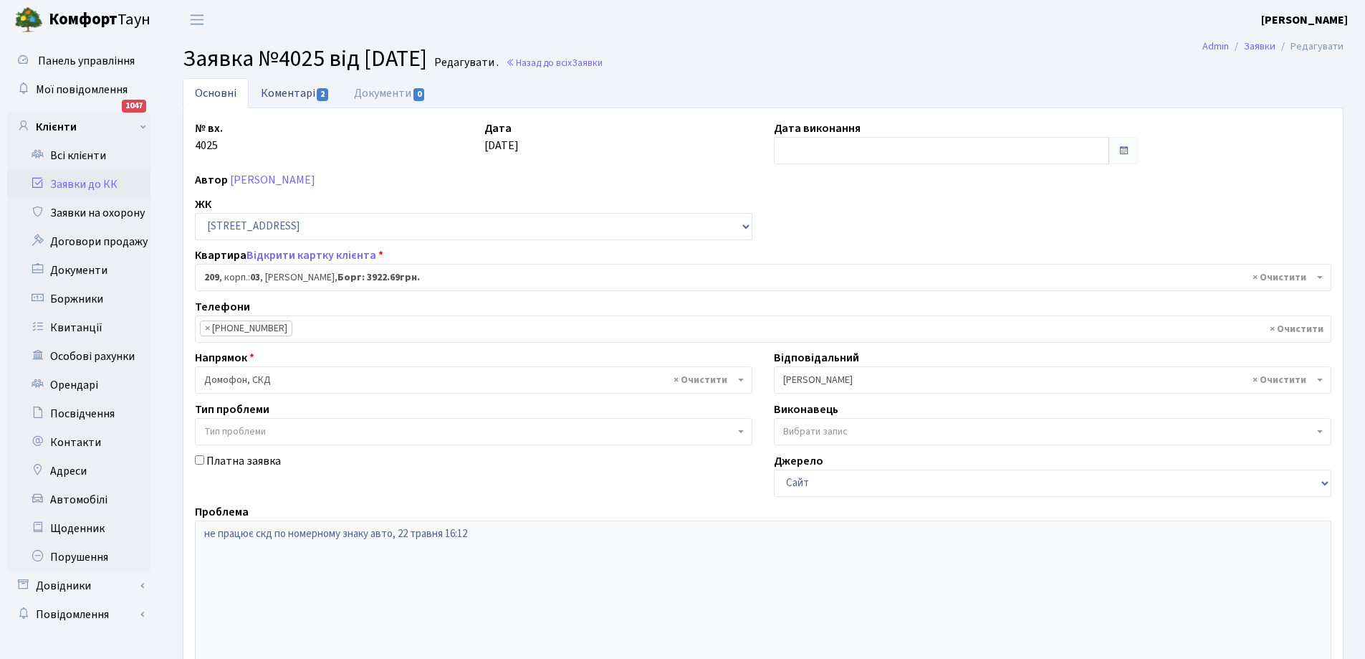
click at [292, 99] on link "Коментарі 2" at bounding box center [295, 92] width 93 height 29
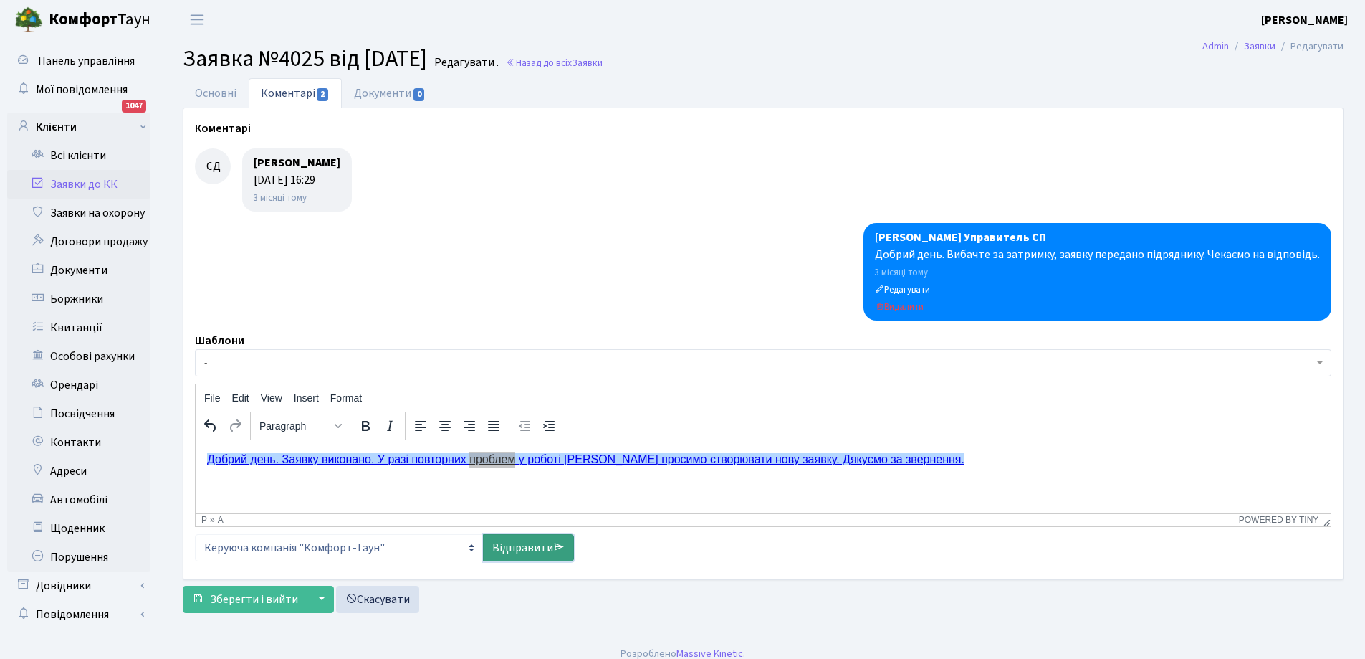
click at [512, 548] on link "Відправити" at bounding box center [528, 547] width 91 height 27
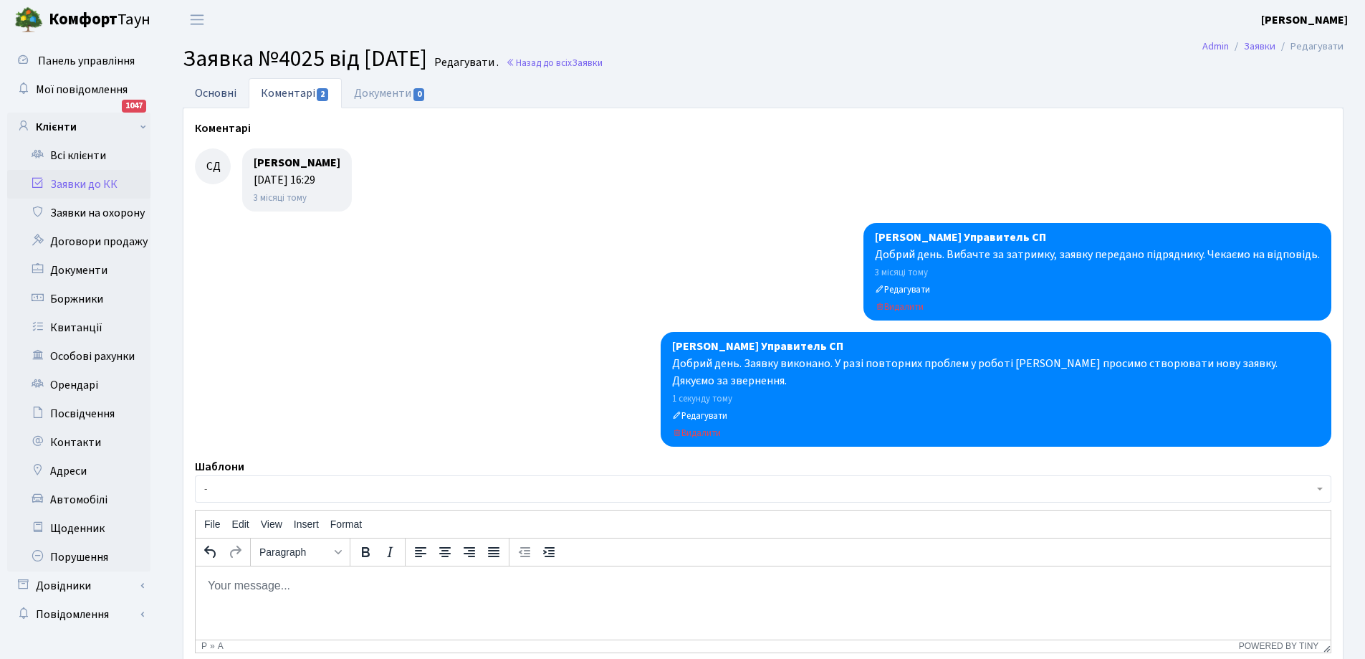
click at [212, 89] on link "Основні" at bounding box center [216, 92] width 66 height 29
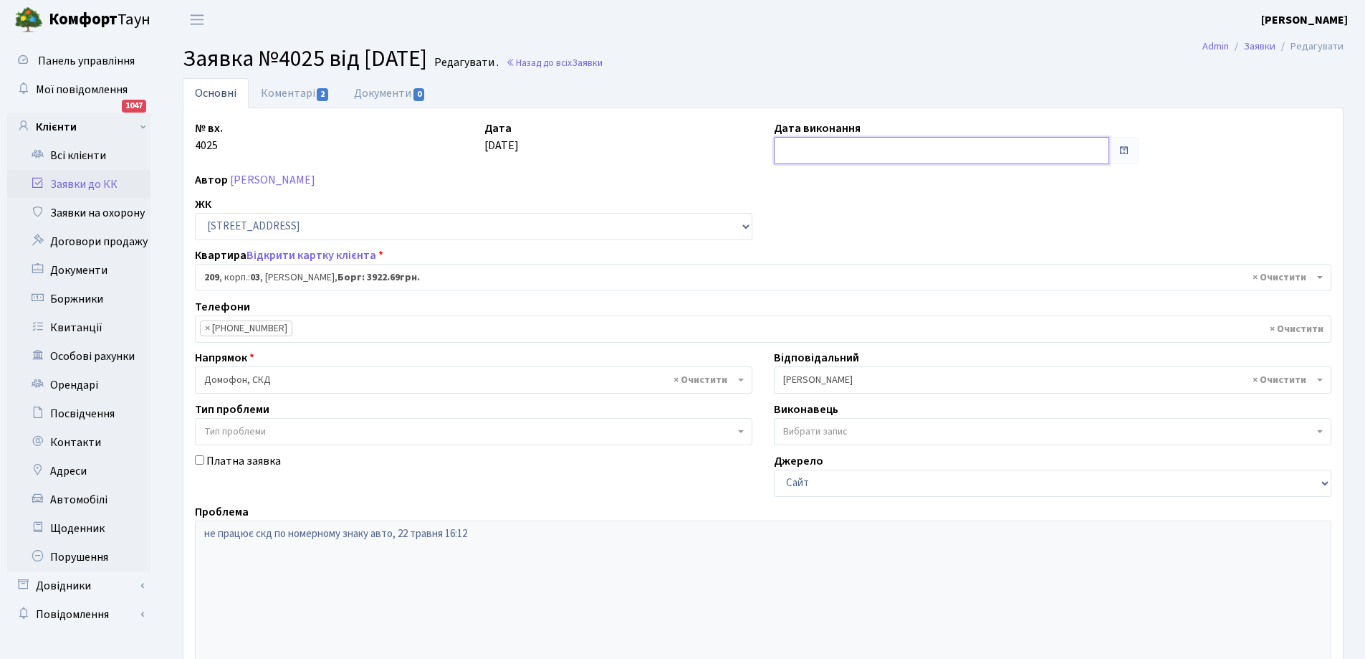
click at [828, 150] on input "text" at bounding box center [941, 150] width 335 height 27
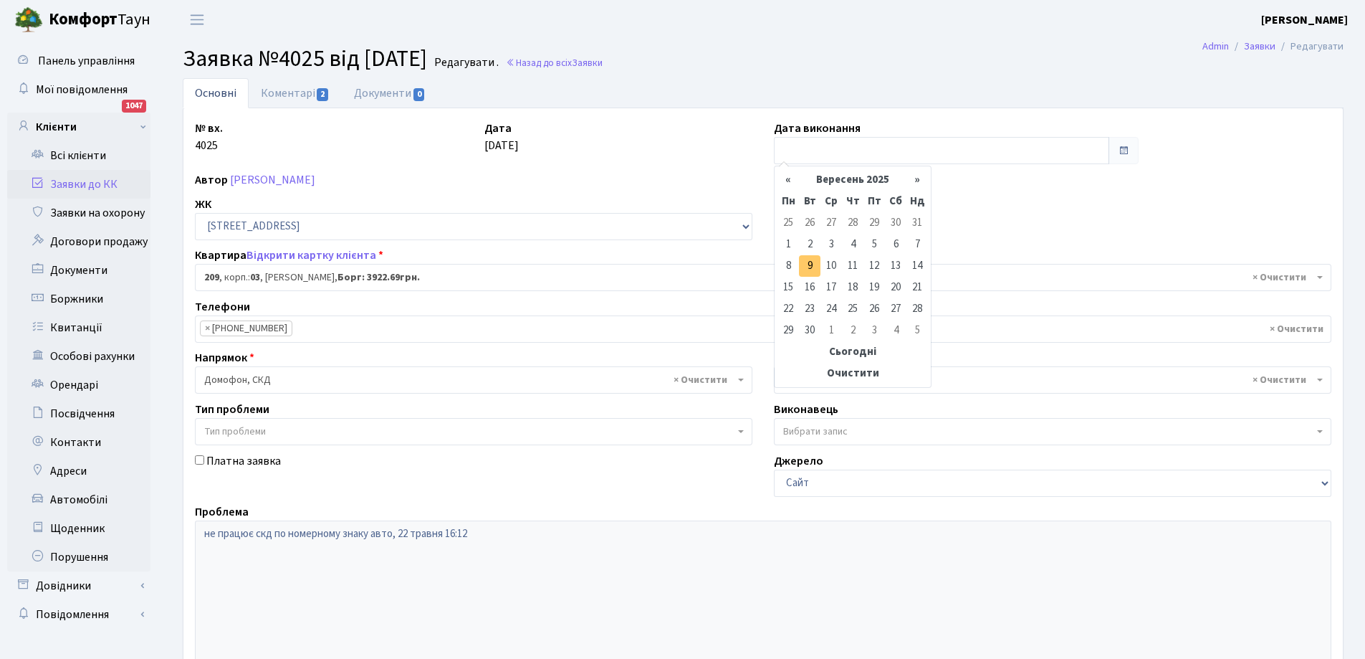
click at [806, 265] on td "9" at bounding box center [809, 265] width 21 height 21
type input "09.09.2025"
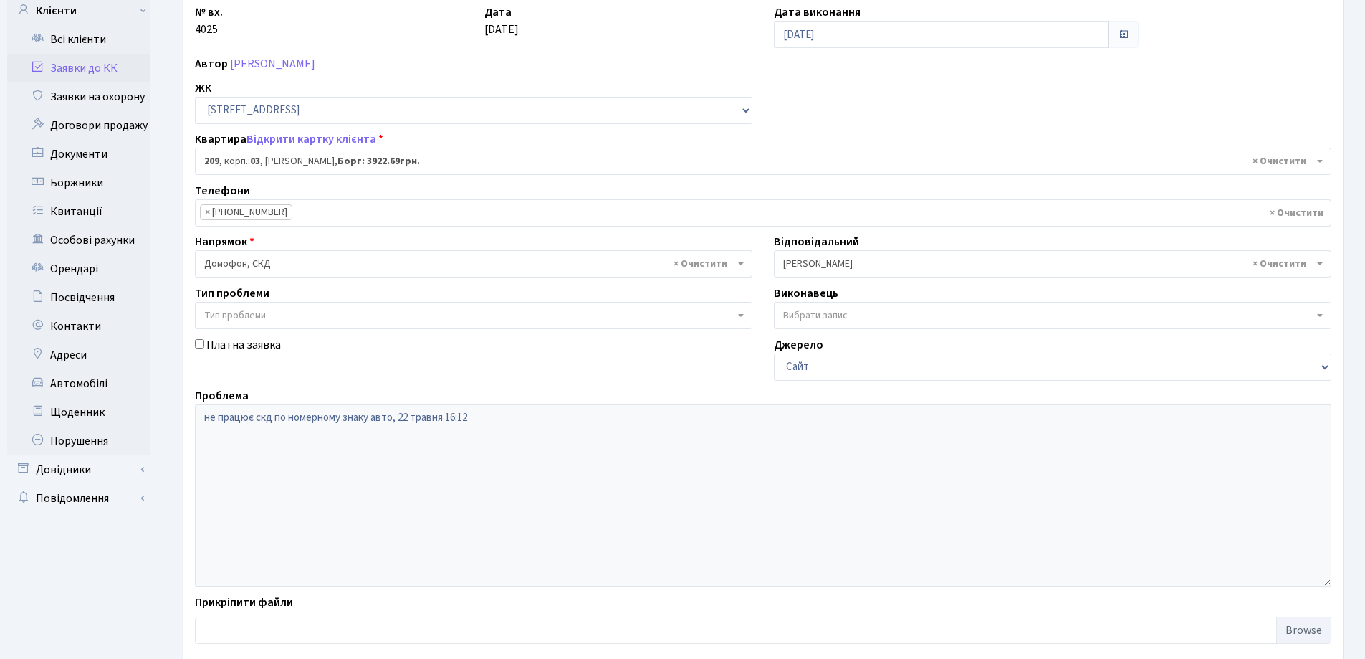
scroll to position [196, 0]
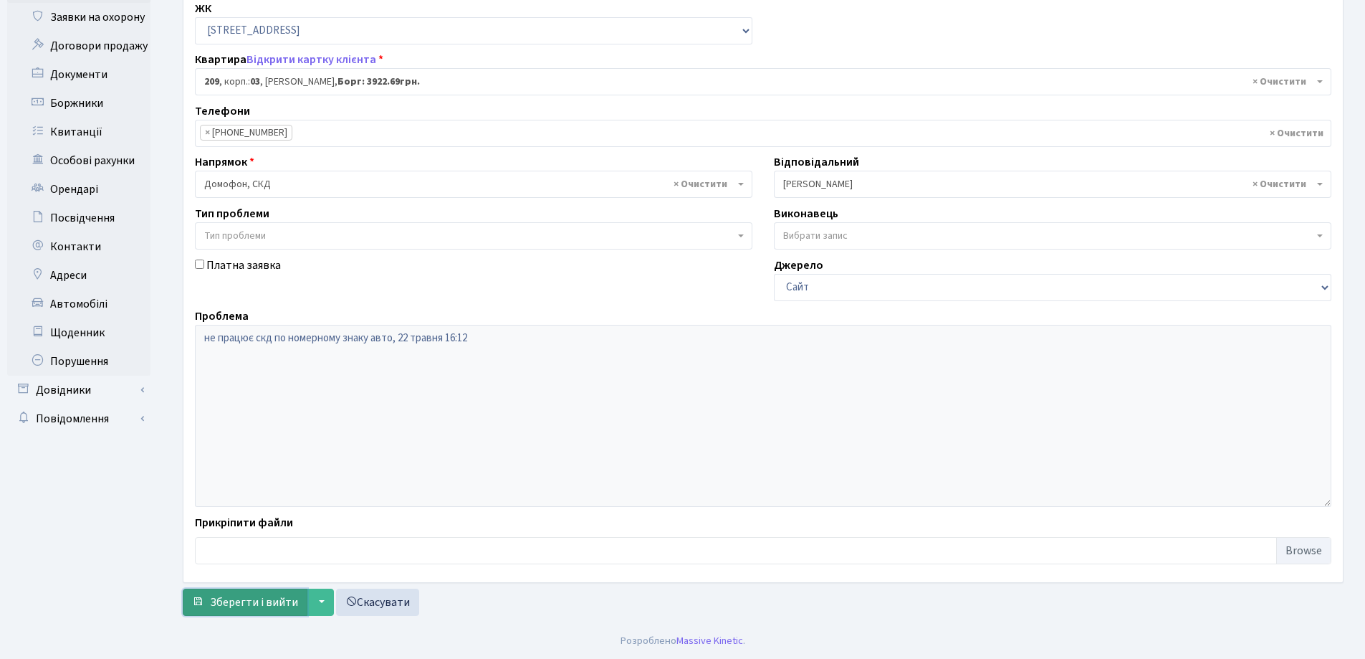
click at [247, 606] on span "Зберегти і вийти" at bounding box center [254, 602] width 88 height 16
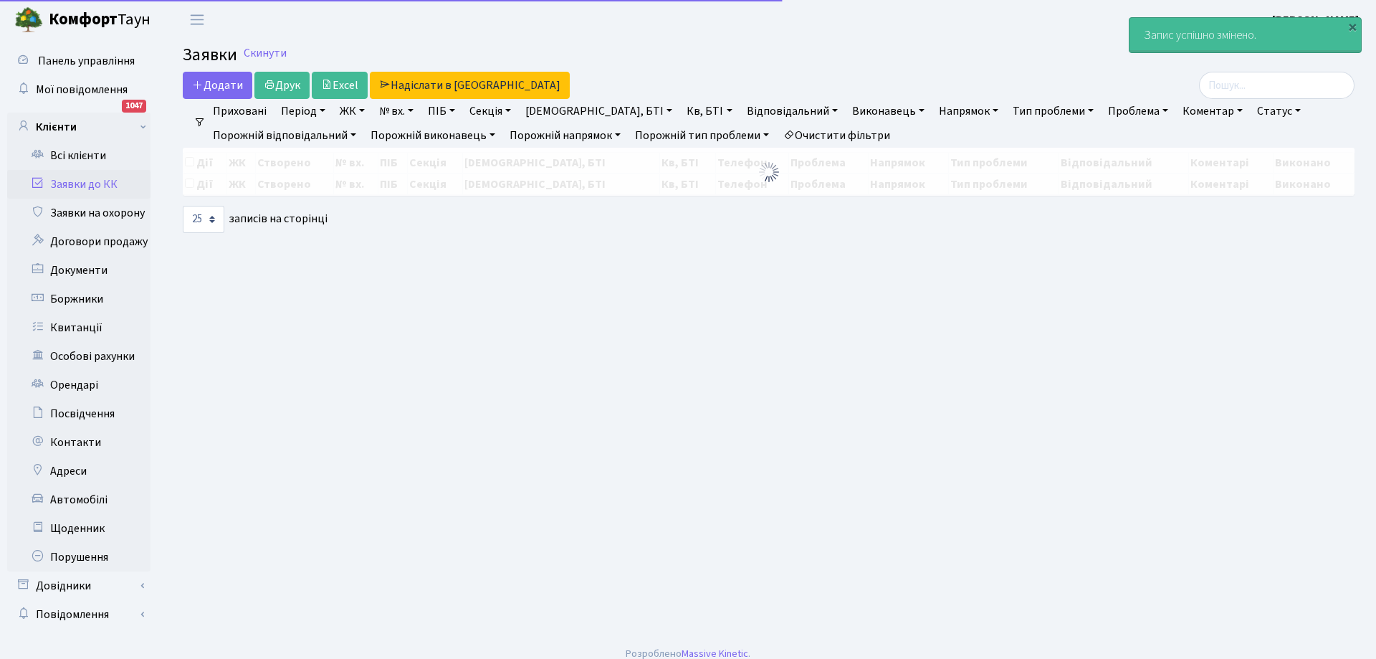
select select "25"
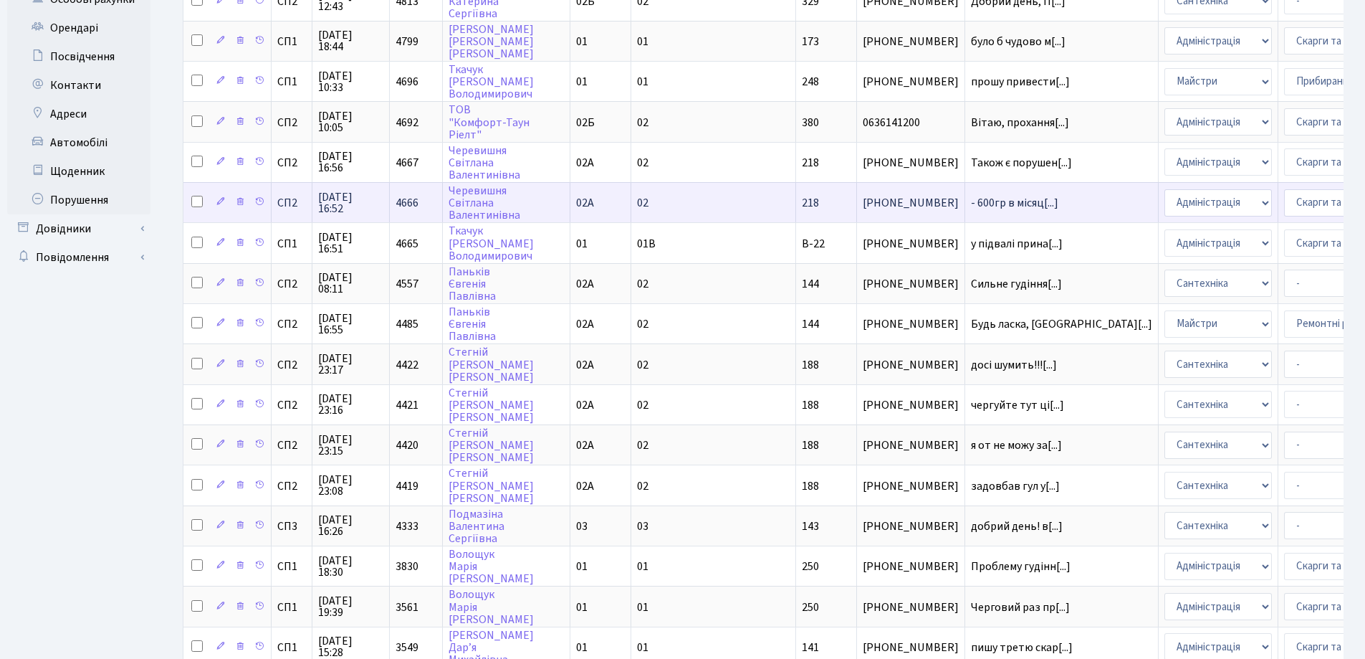
scroll to position [358, 0]
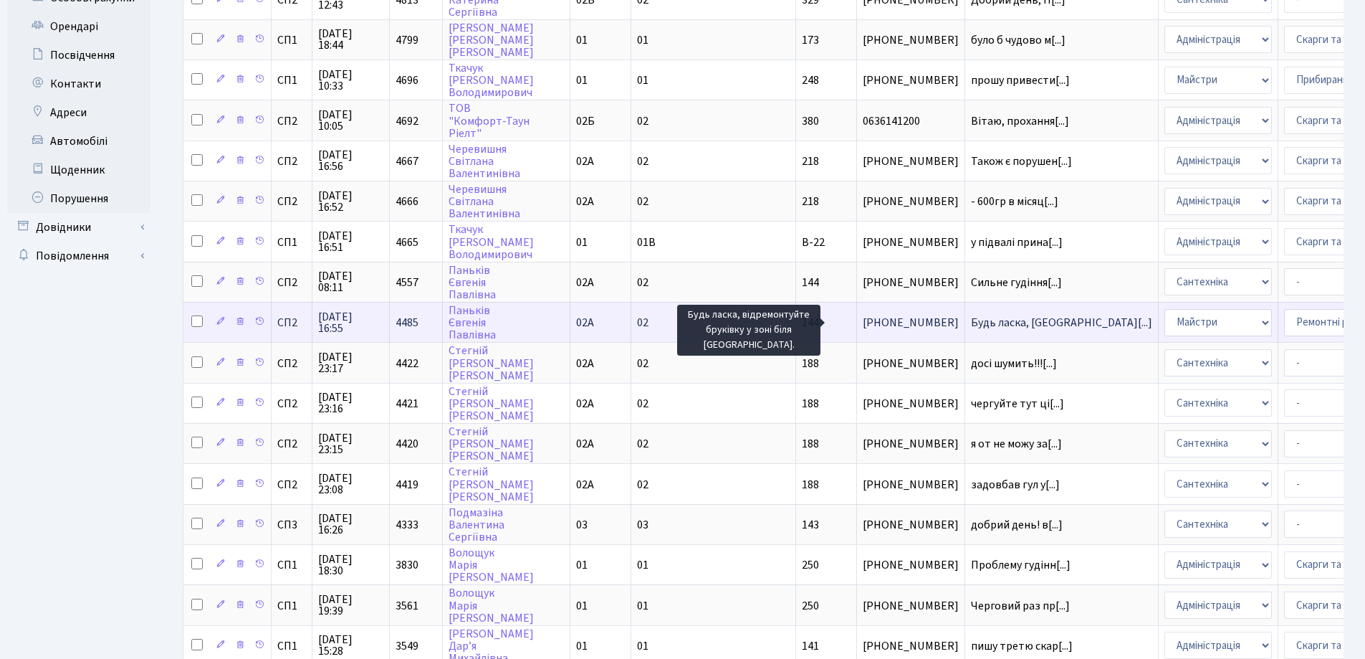
click at [971, 317] on span "Будь ласка, від[...]" at bounding box center [1061, 323] width 181 height 16
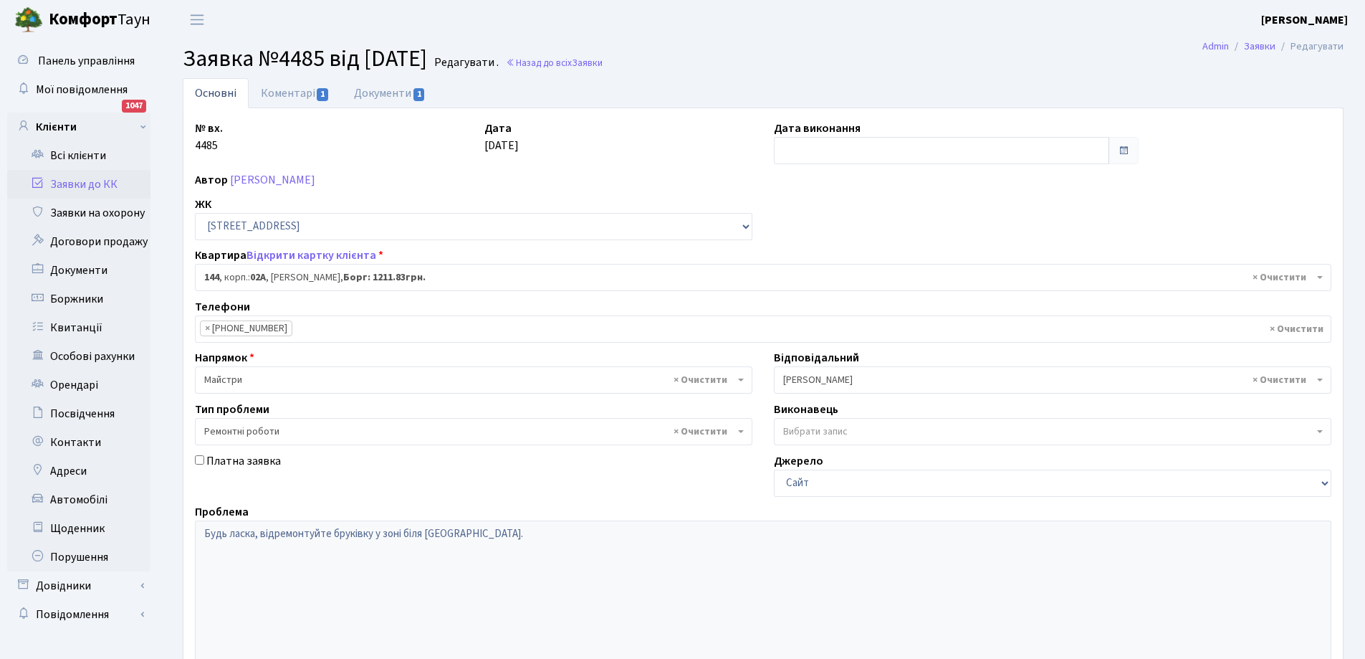
select select "20394"
select select "62"
click at [297, 93] on link "Коментарі 1" at bounding box center [295, 92] width 93 height 29
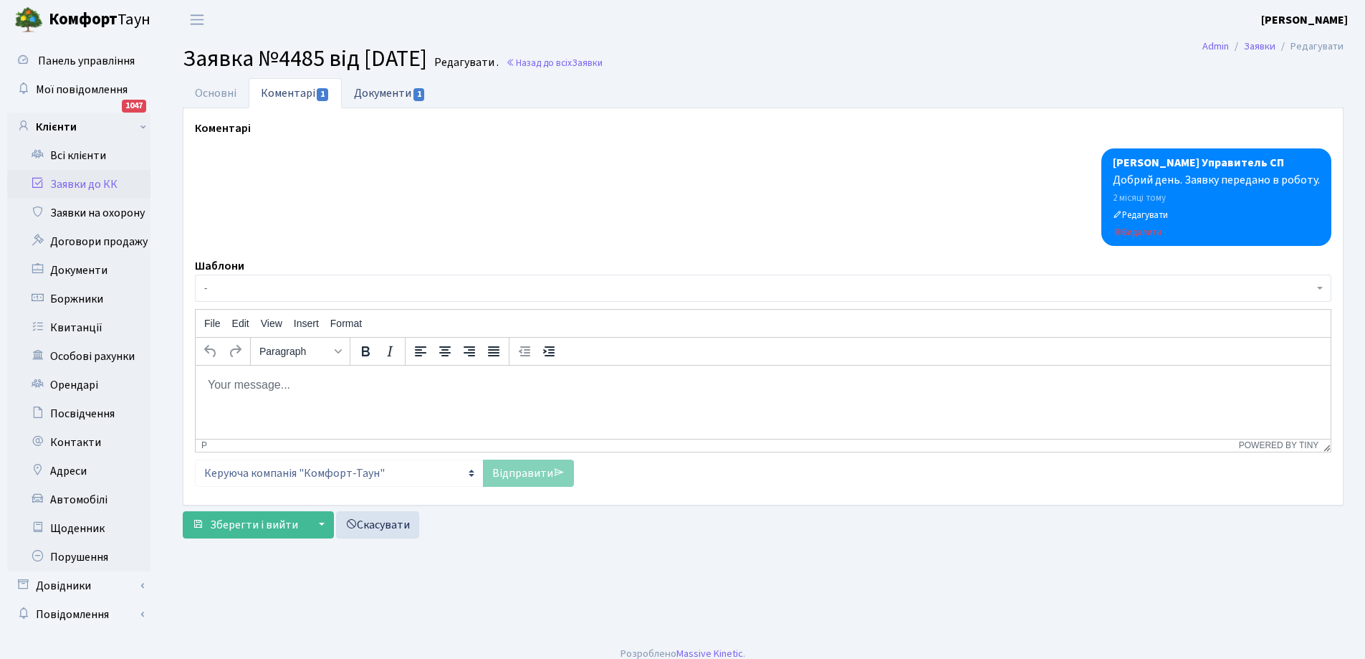
click at [376, 92] on link "Документи 1" at bounding box center [390, 92] width 96 height 29
select select "25"
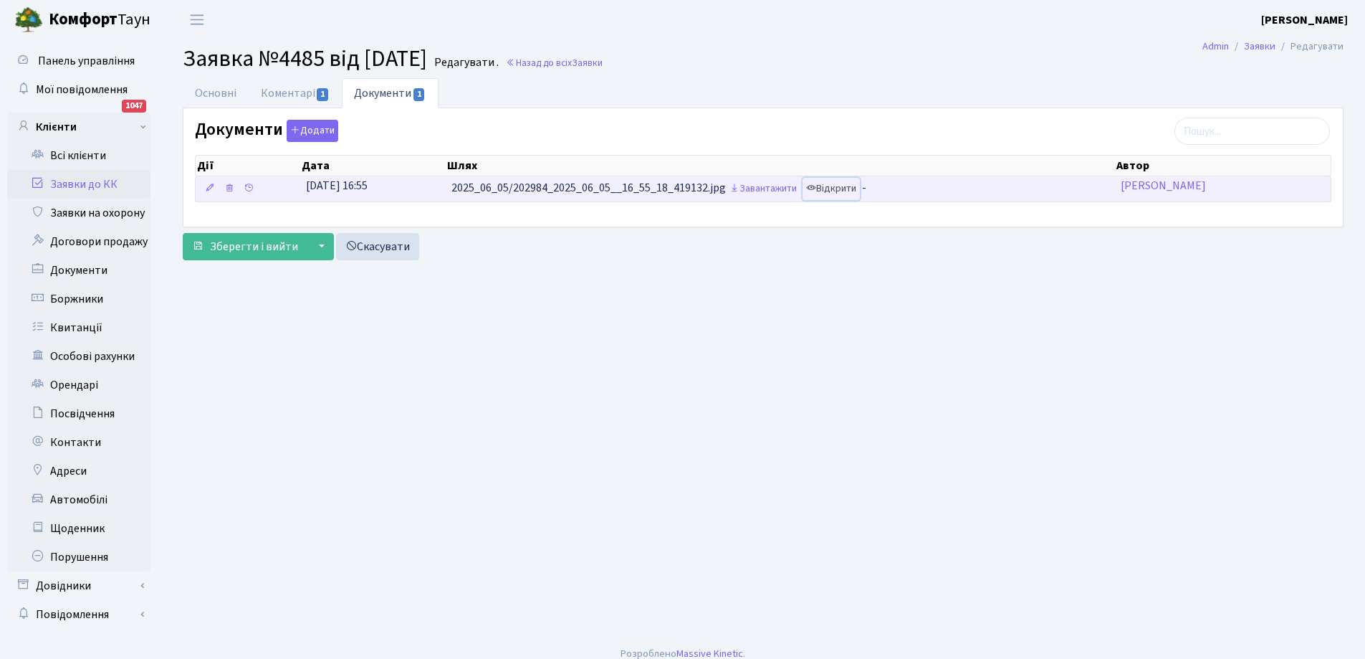
click at [841, 186] on link "Відкрити" at bounding box center [831, 189] width 57 height 22
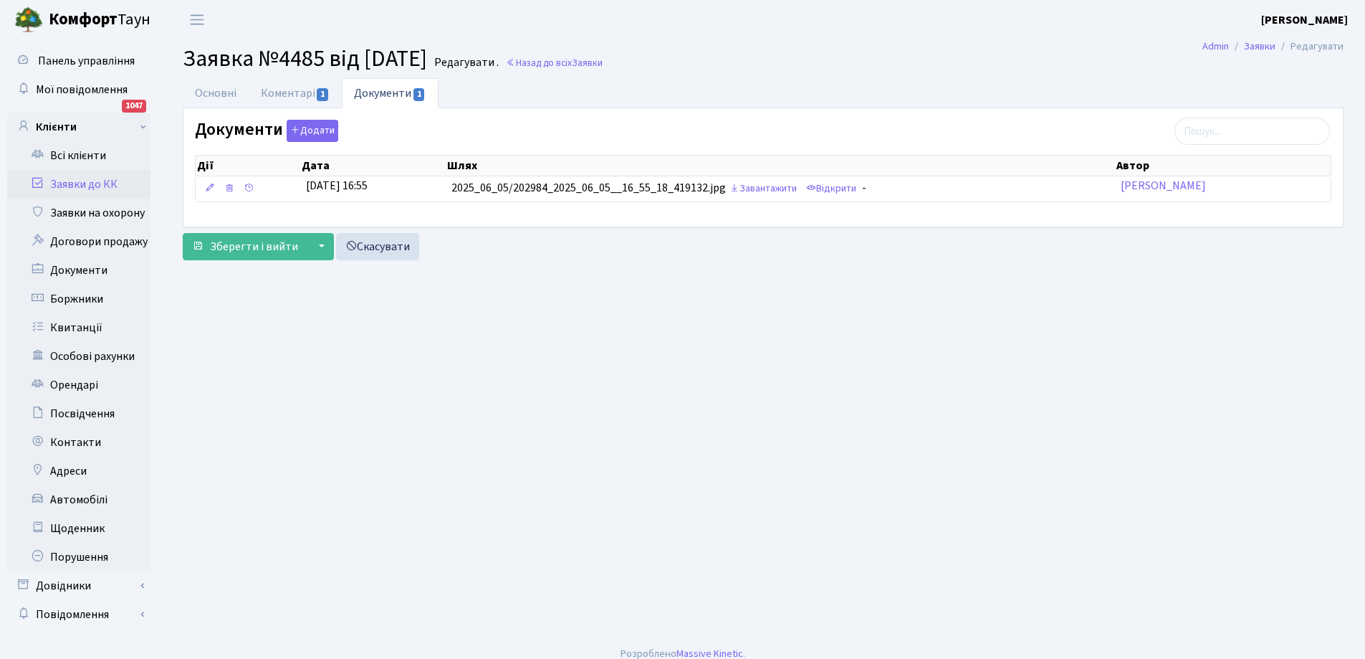
click at [94, 185] on link "Заявки до КК" at bounding box center [78, 184] width 143 height 29
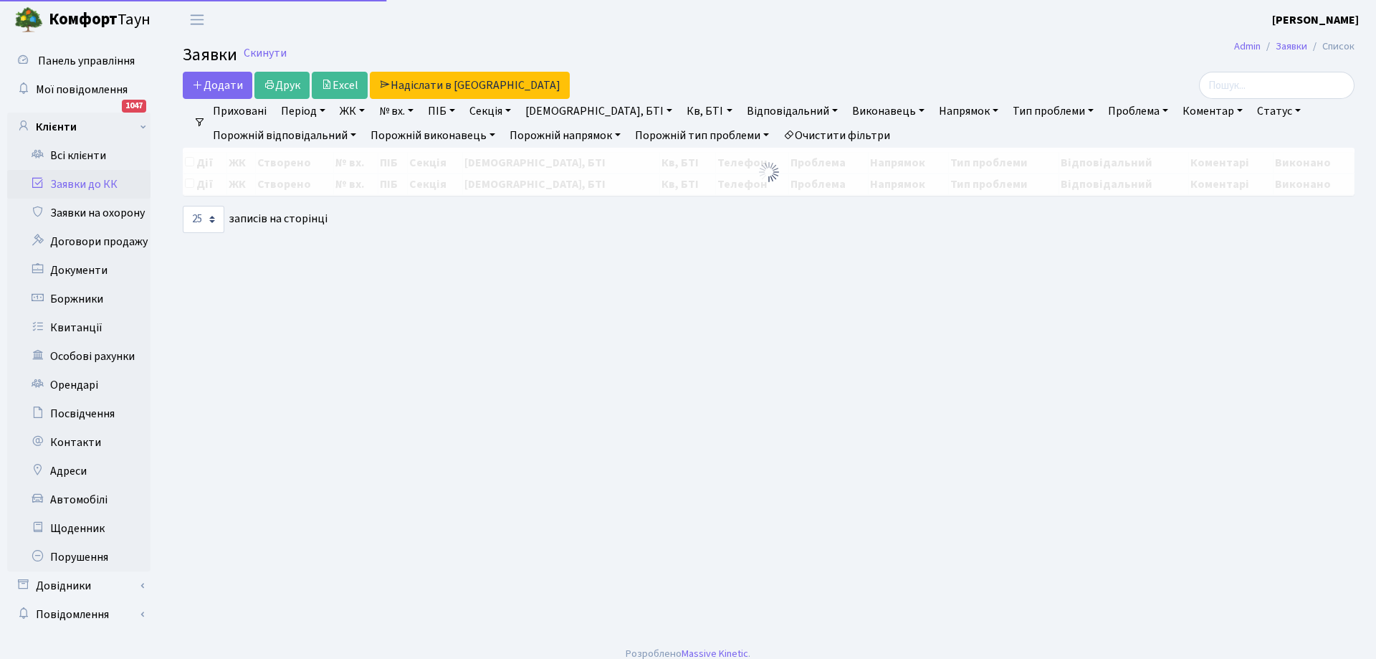
select select "25"
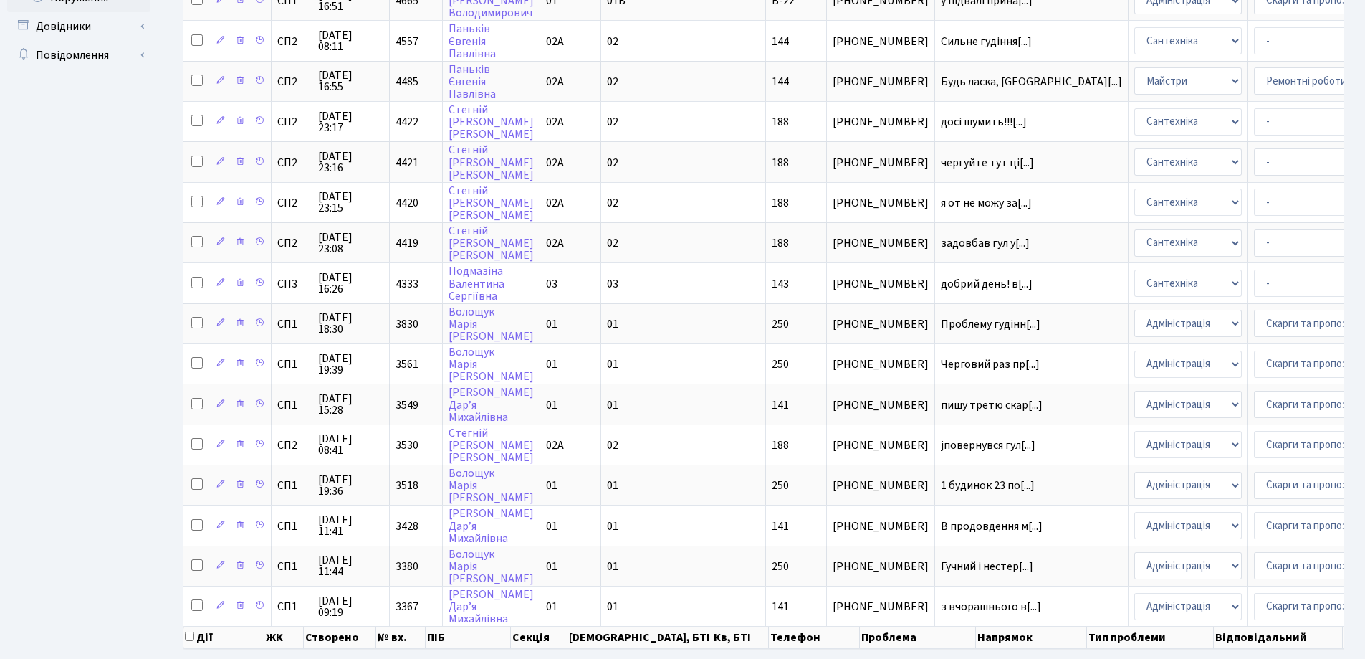
scroll to position [634, 0]
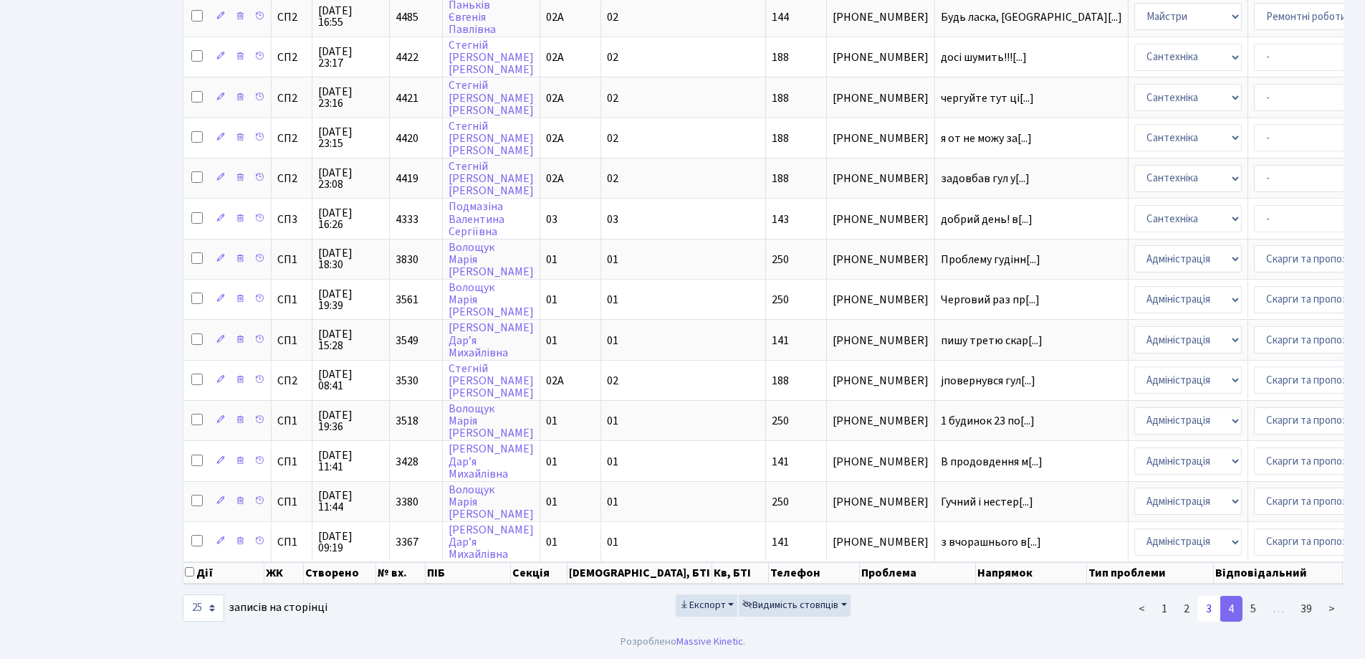
click at [1211, 613] on link "3" at bounding box center [1209, 609] width 23 height 26
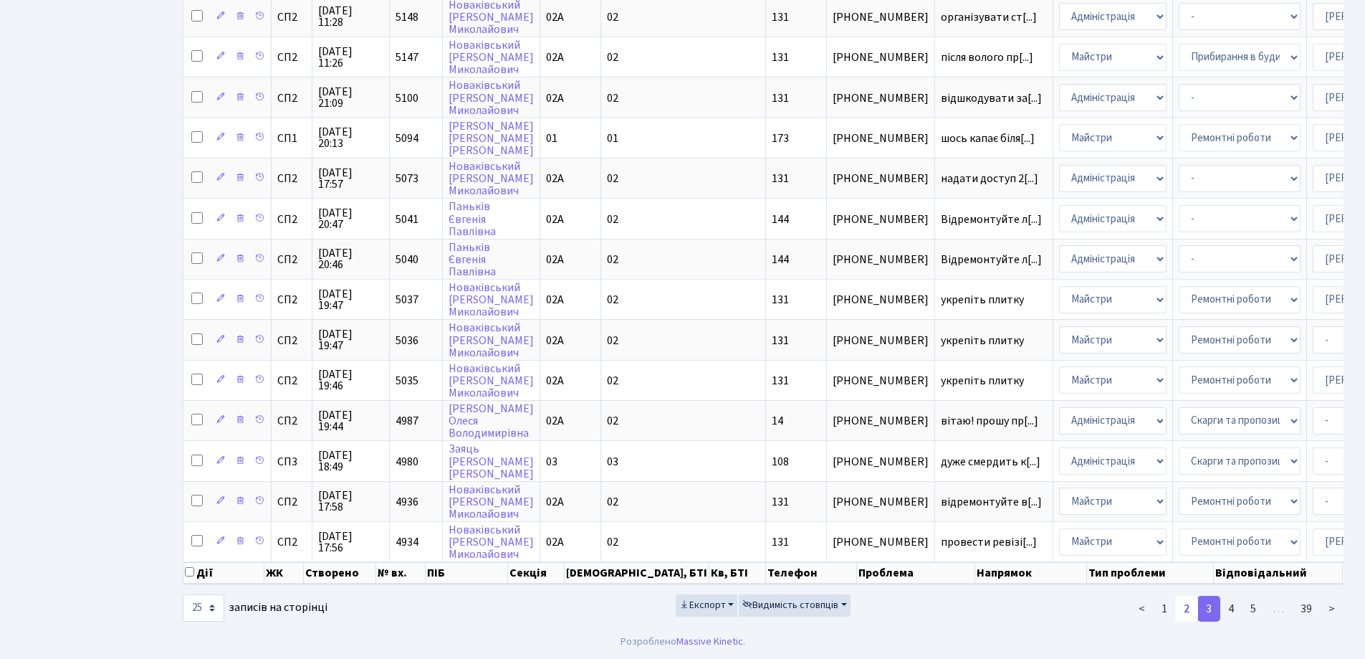
click at [1188, 605] on link "2" at bounding box center [1186, 609] width 23 height 26
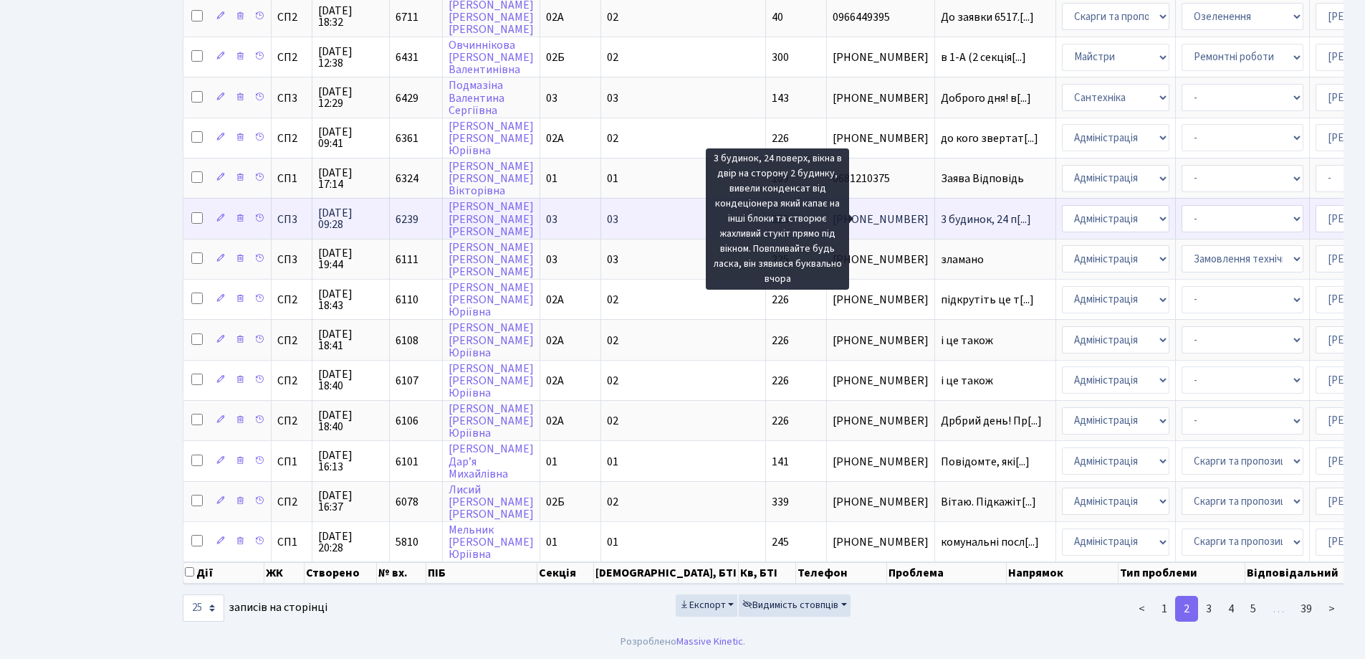
click at [941, 211] on span "3 будинок, 24 п[...]" at bounding box center [986, 219] width 90 height 16
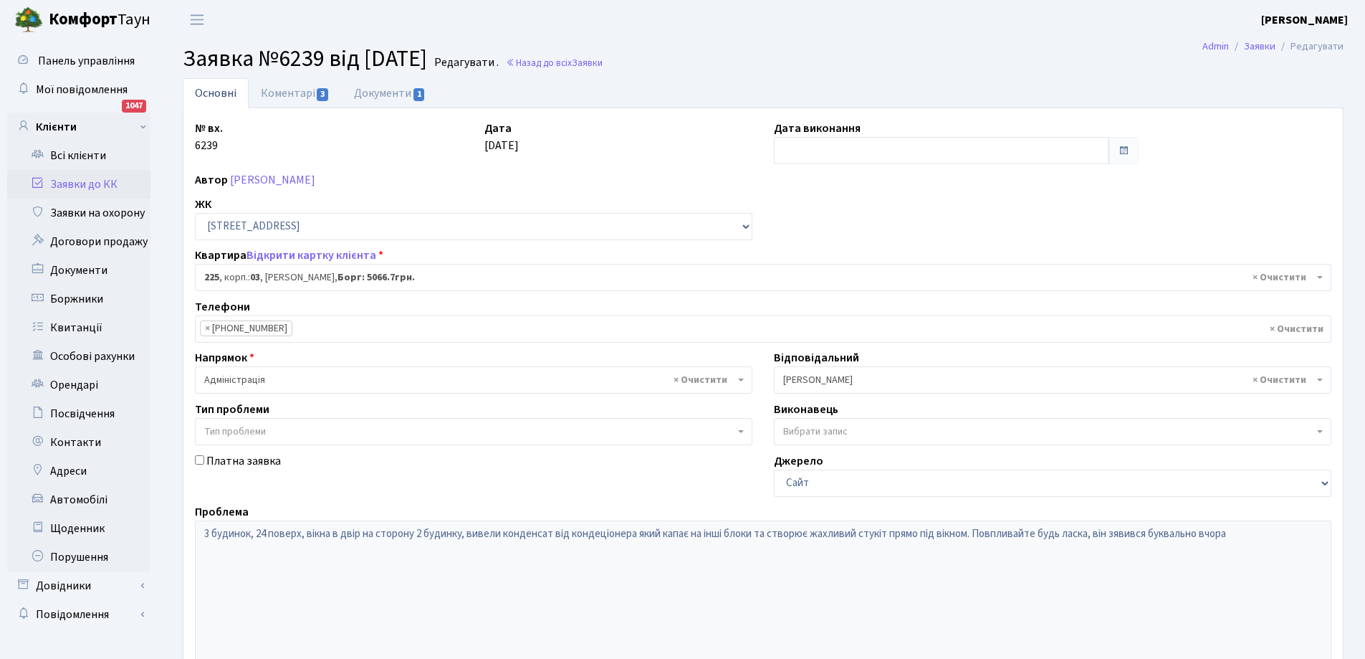
select select "20947"
click at [300, 91] on link "Коментарі 3" at bounding box center [295, 92] width 93 height 29
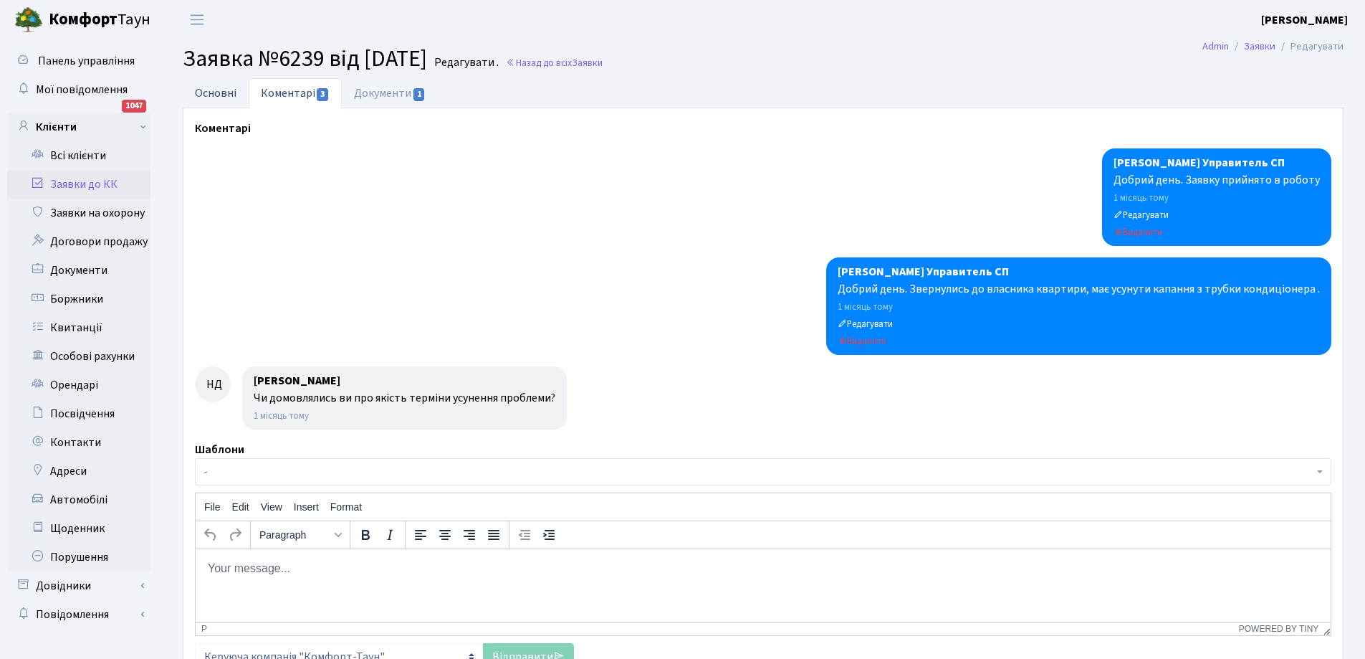
click at [221, 92] on link "Основні" at bounding box center [216, 92] width 66 height 29
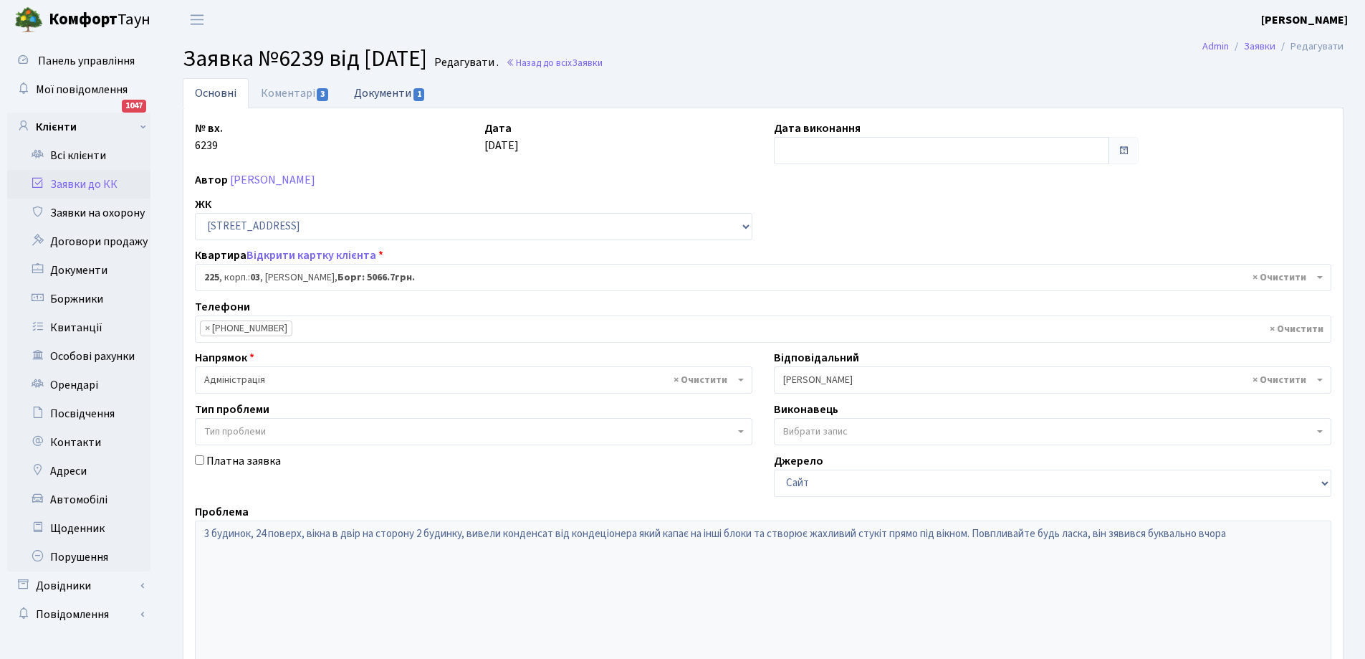
click at [375, 95] on link "Документи 1" at bounding box center [390, 92] width 96 height 29
select select "25"
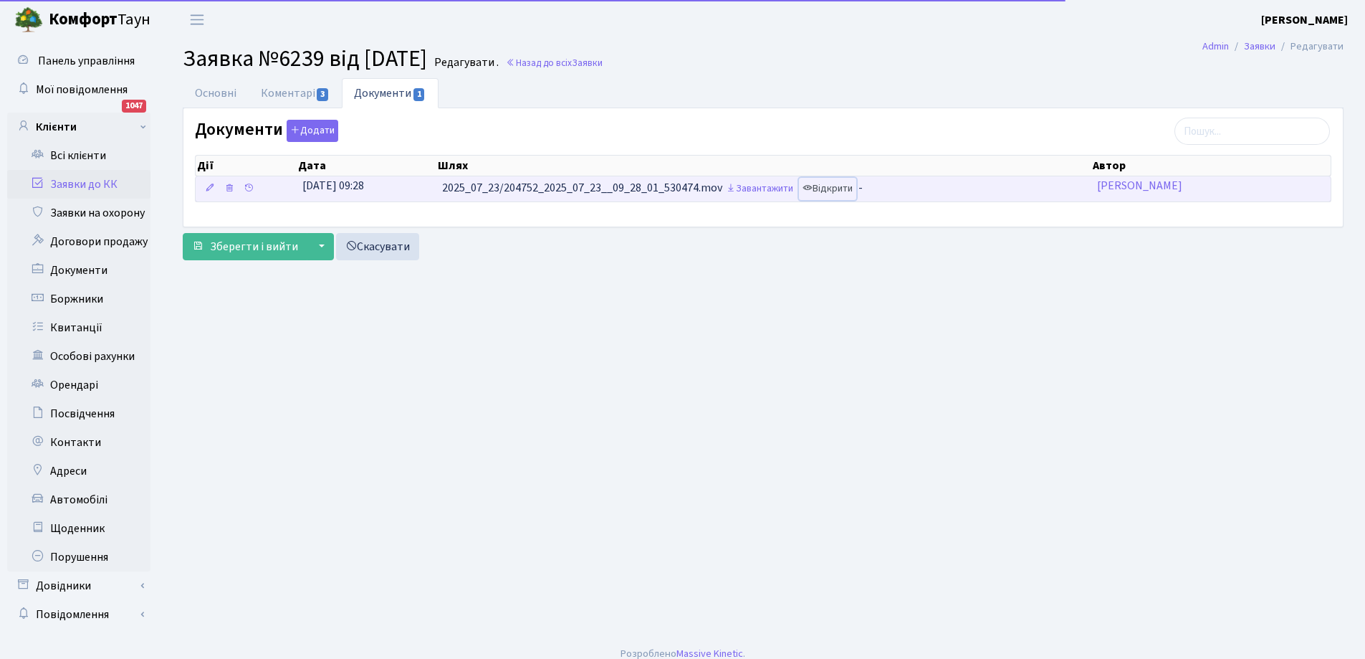
click at [830, 184] on link "Відкрити" at bounding box center [827, 189] width 57 height 22
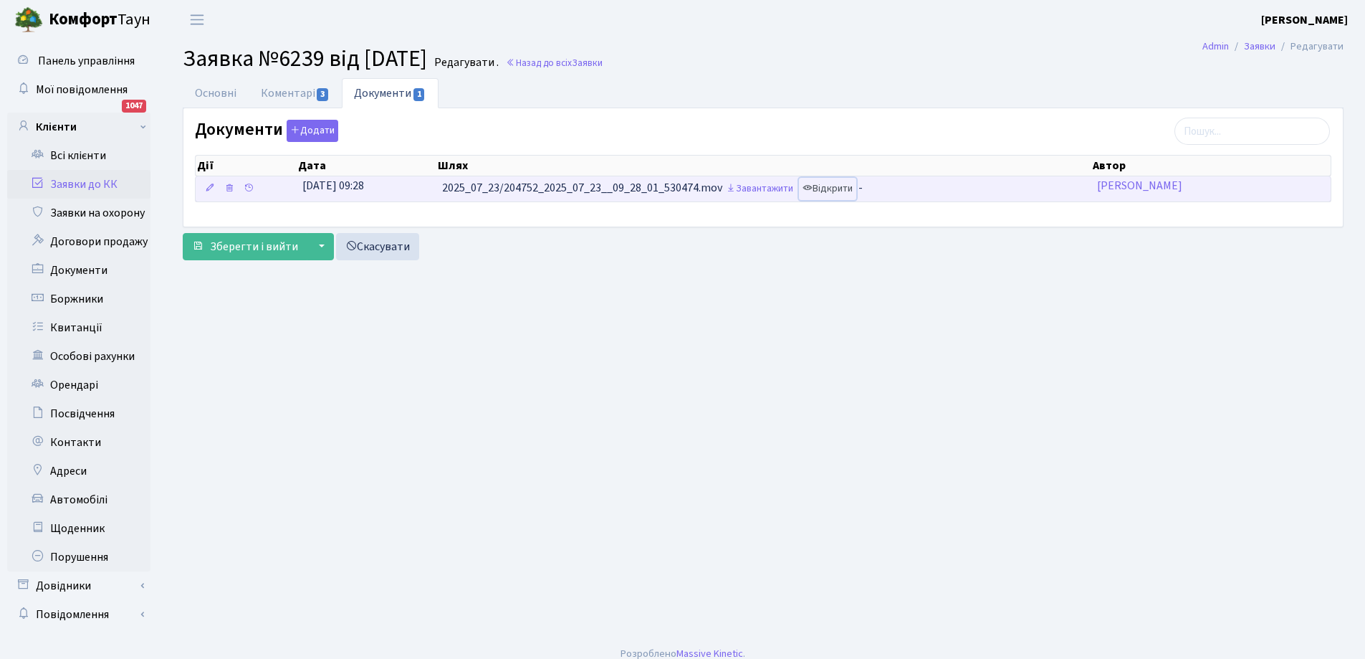
click at [830, 184] on link "Відкрити" at bounding box center [827, 189] width 57 height 22
click at [773, 183] on link "Завантажити" at bounding box center [759, 189] width 75 height 22
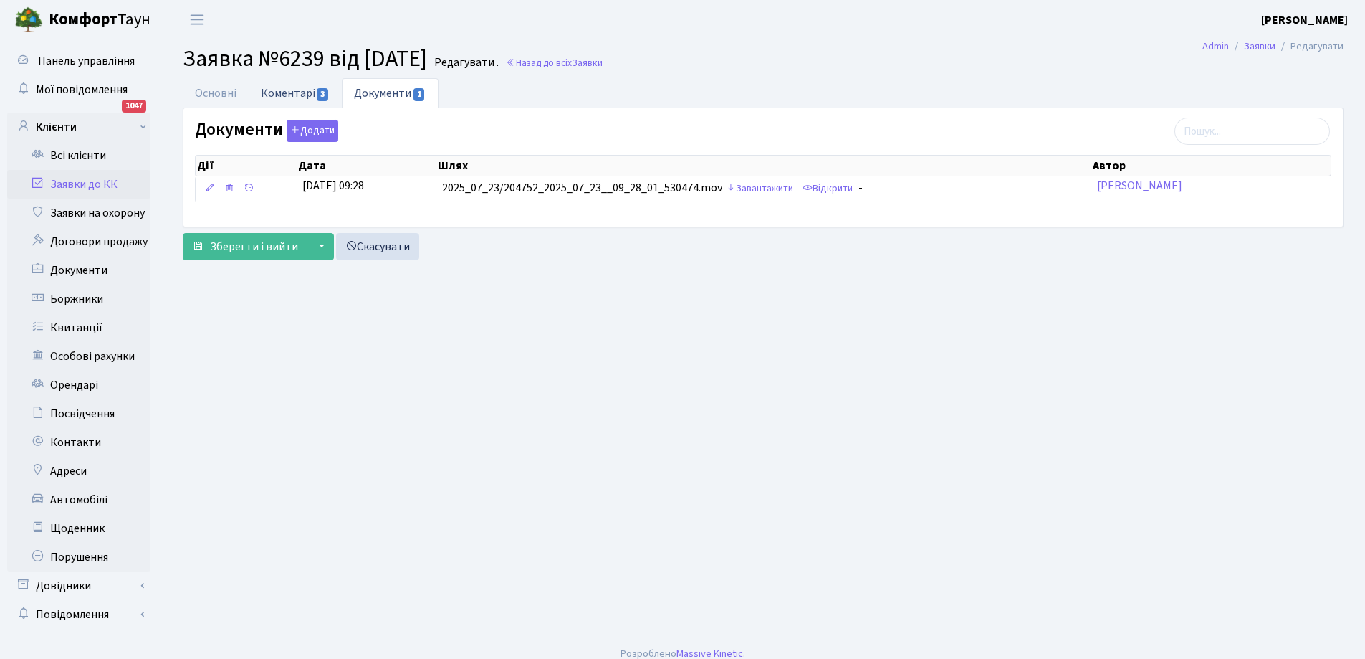
click at [291, 95] on link "Коментарі 3" at bounding box center [295, 92] width 93 height 29
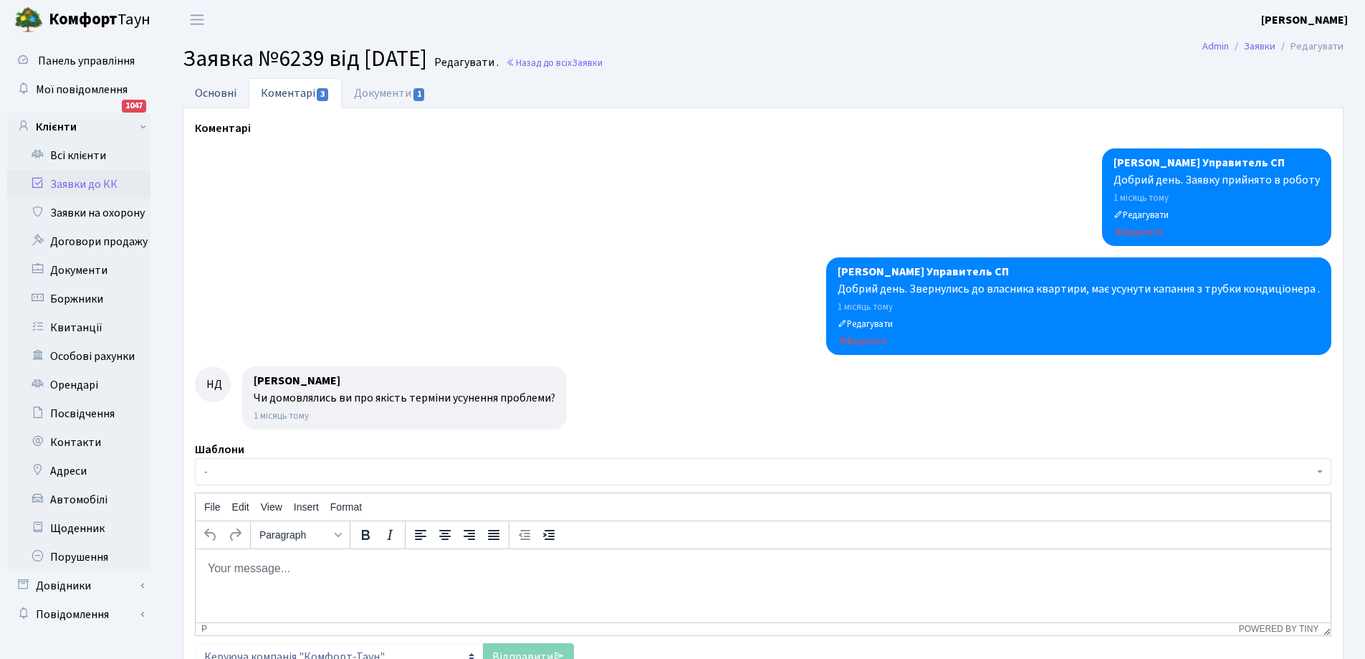
click at [218, 95] on link "Основні" at bounding box center [216, 92] width 66 height 29
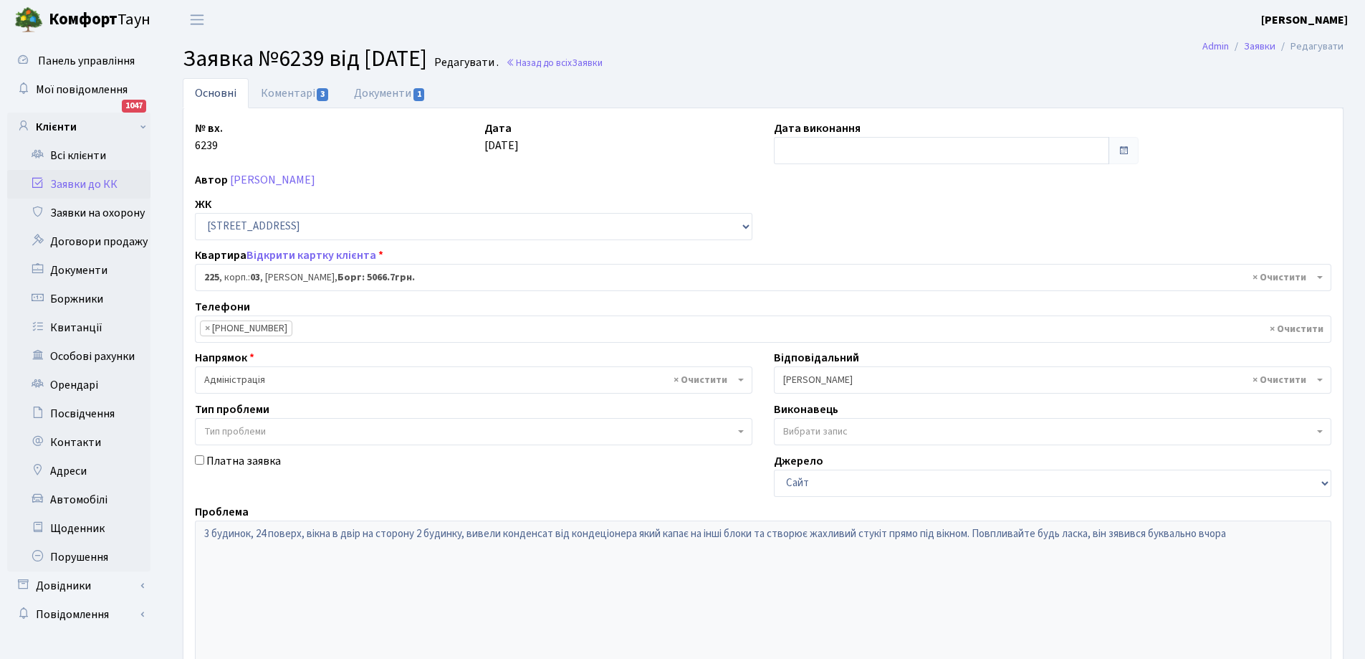
click at [65, 186] on link "Заявки до КК" at bounding box center [78, 184] width 143 height 29
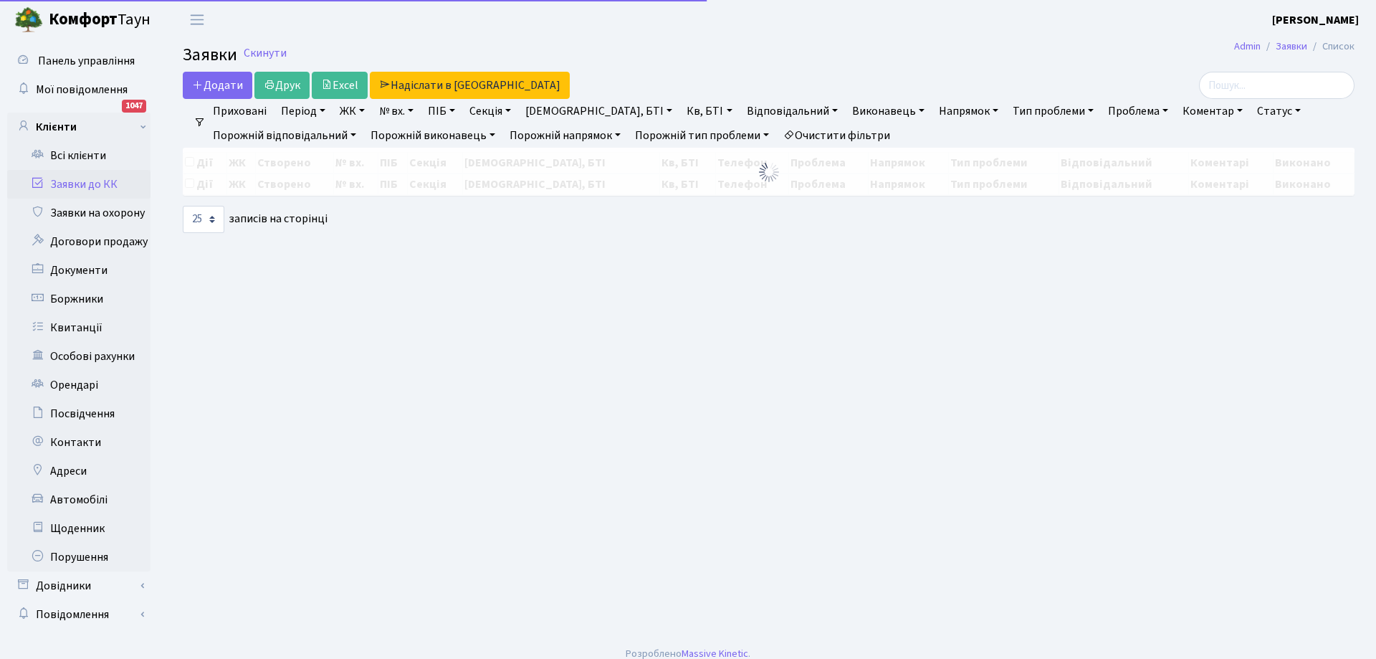
select select "25"
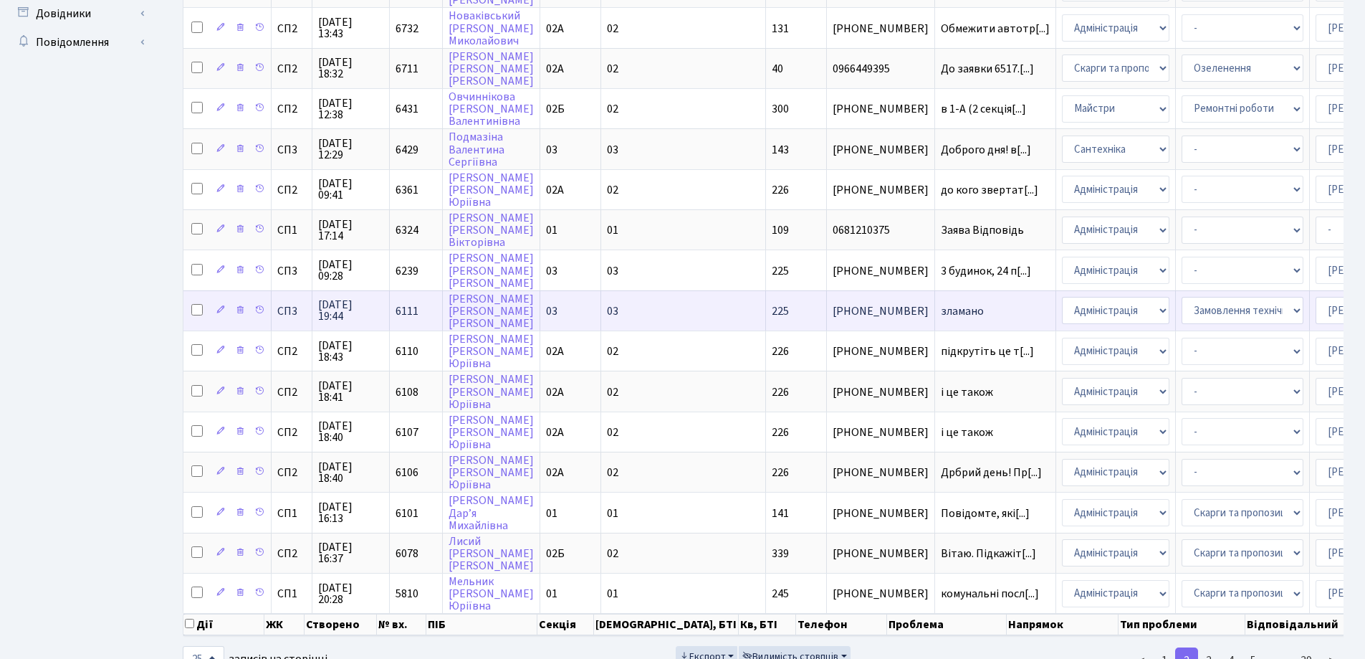
scroll to position [634, 0]
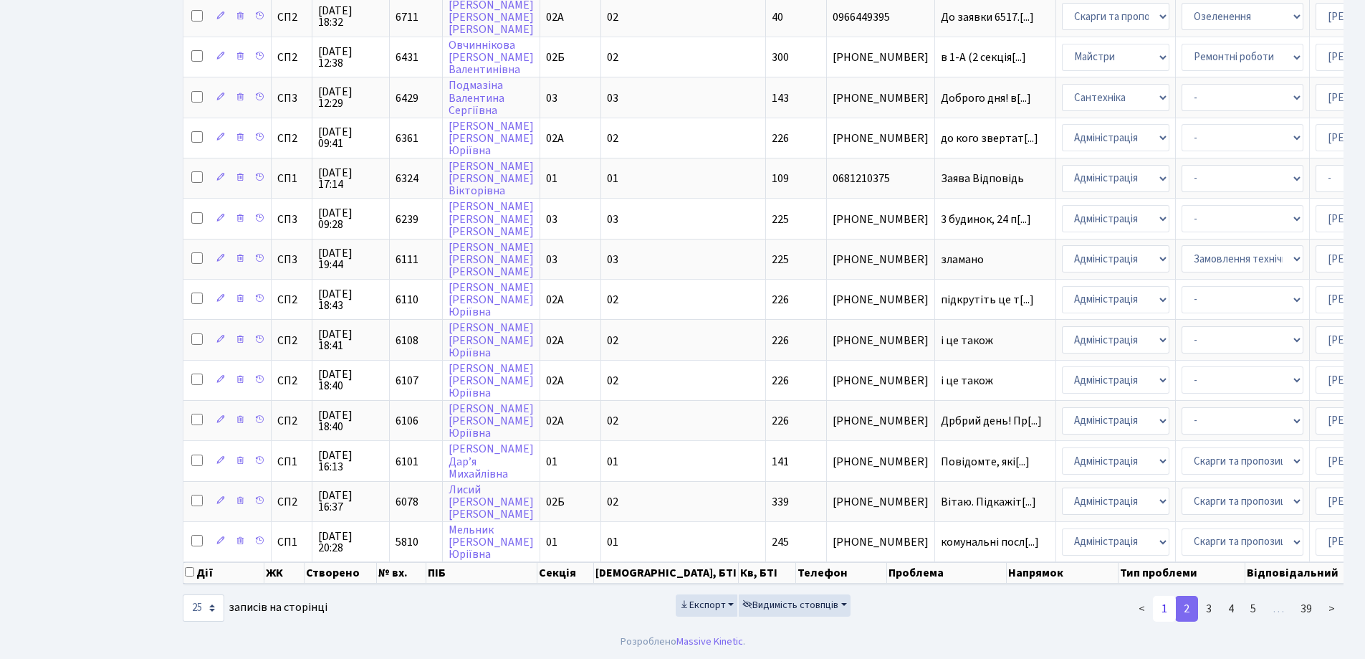
click at [1164, 613] on link "1" at bounding box center [1164, 609] width 23 height 26
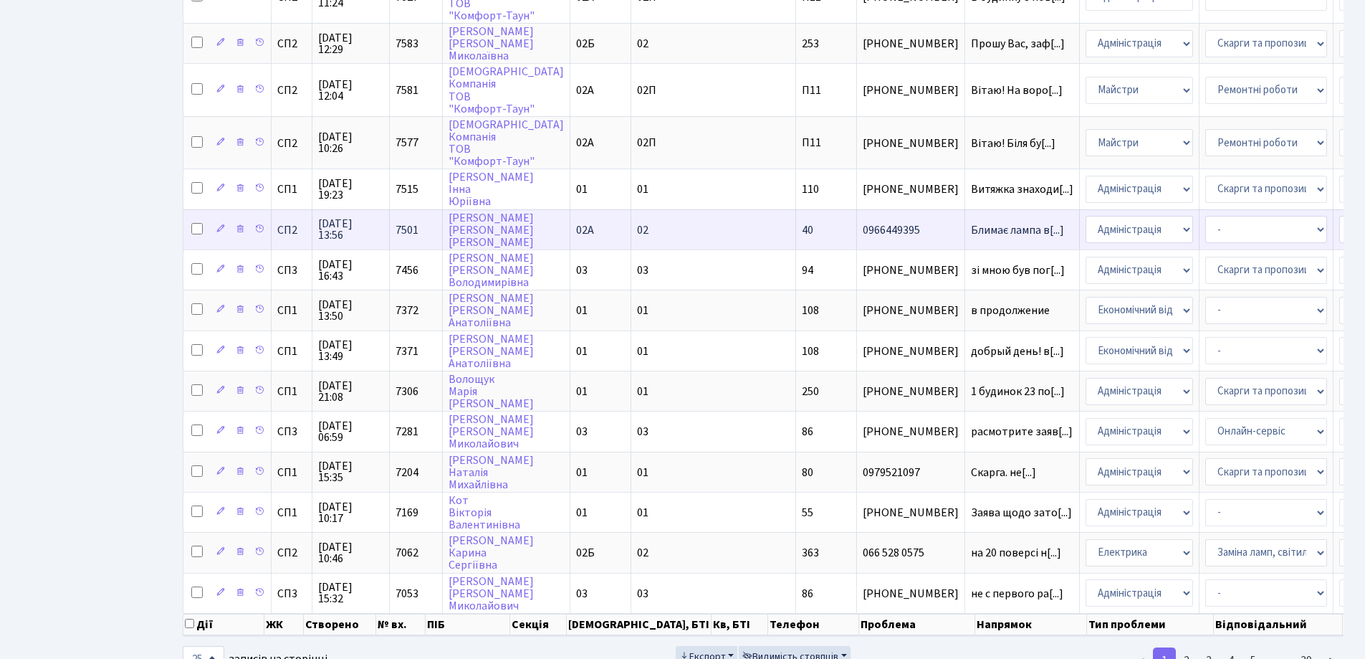
scroll to position [684, 0]
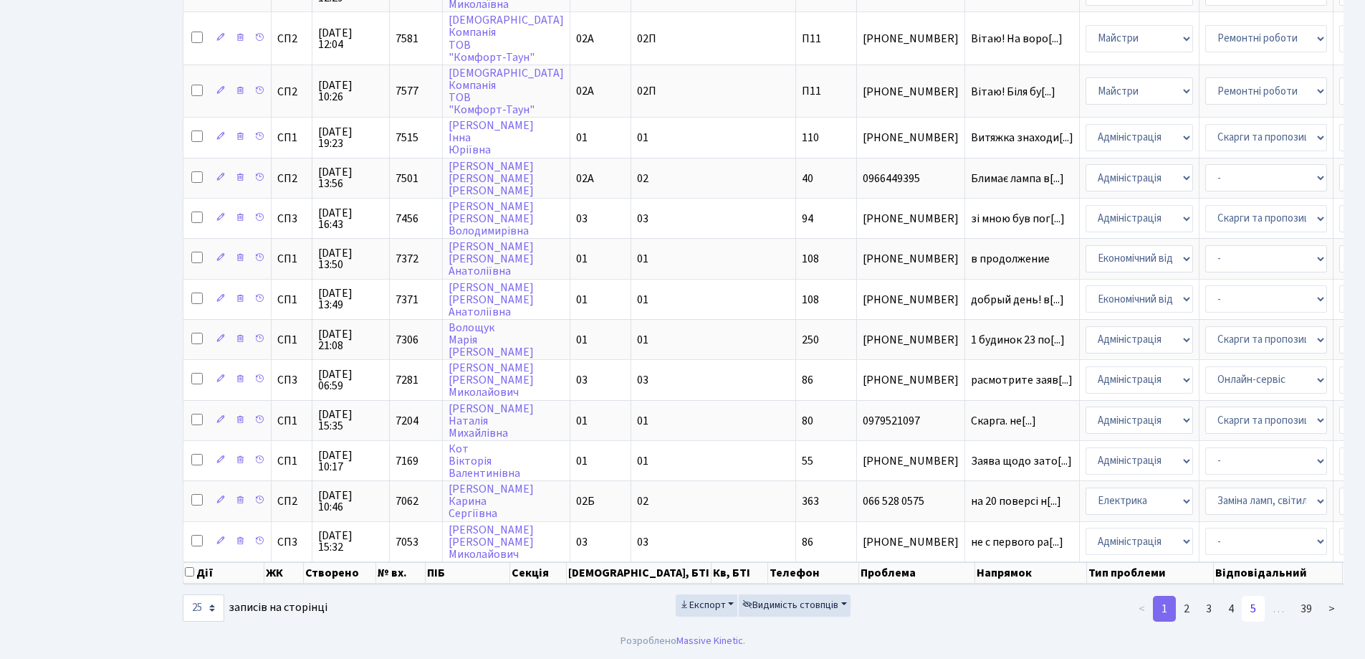
click at [1255, 607] on link "5" at bounding box center [1253, 609] width 23 height 26
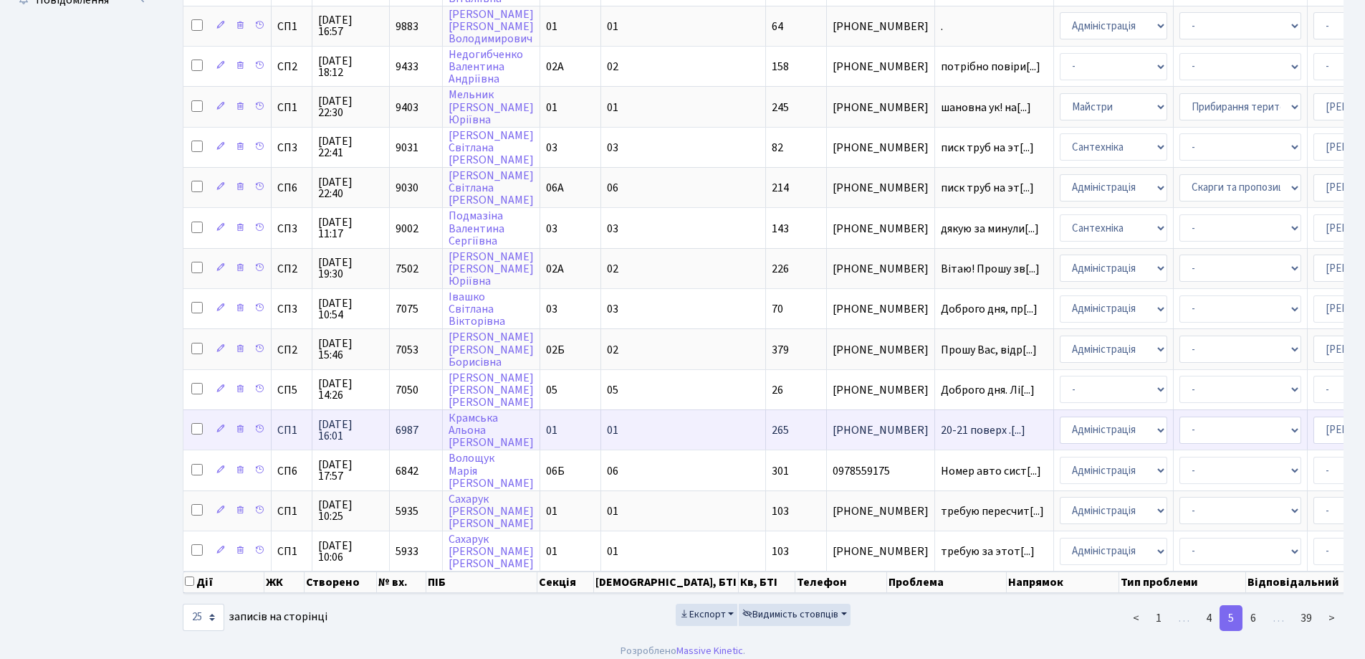
scroll to position [634, 0]
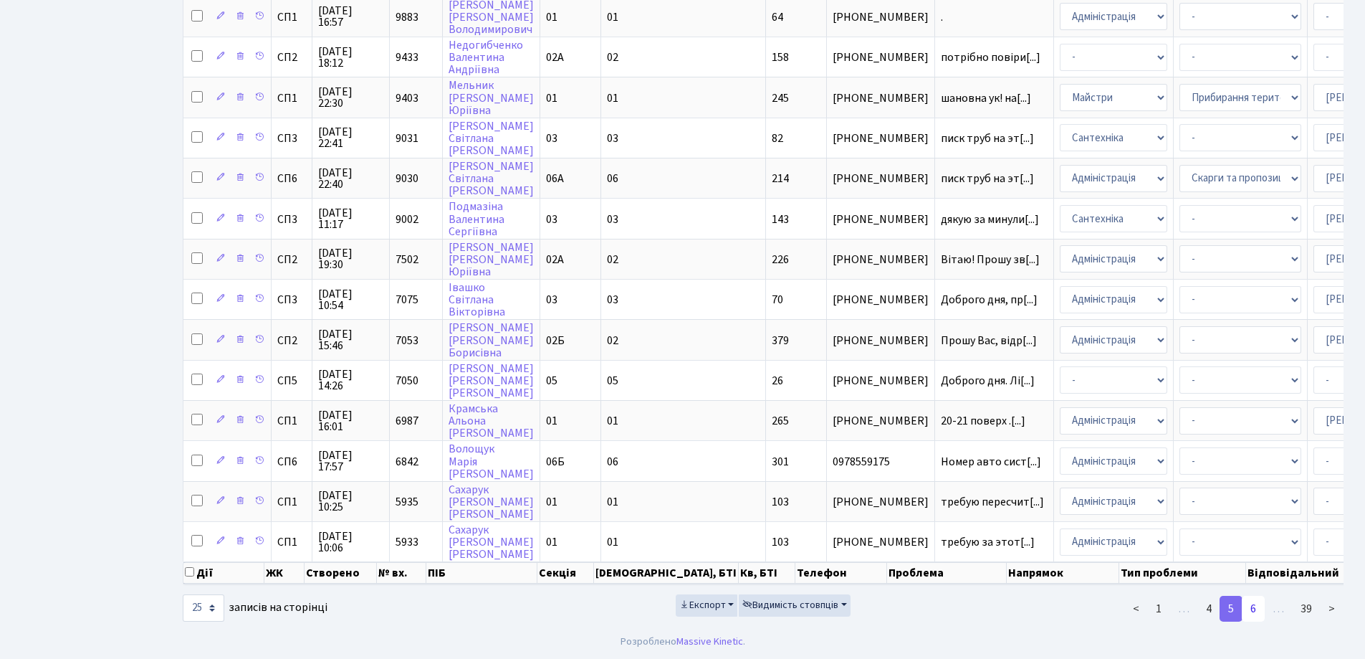
click at [1258, 611] on link "6" at bounding box center [1253, 609] width 23 height 26
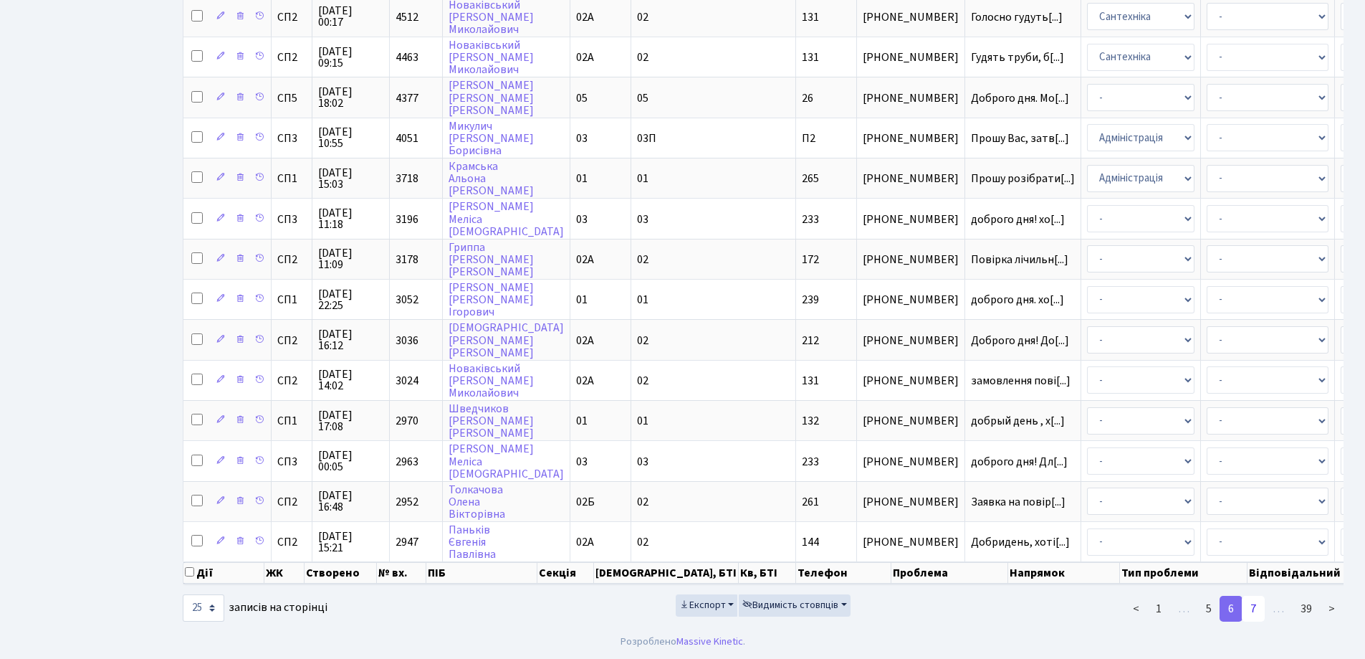
click at [1253, 608] on link "7" at bounding box center [1253, 609] width 23 height 26
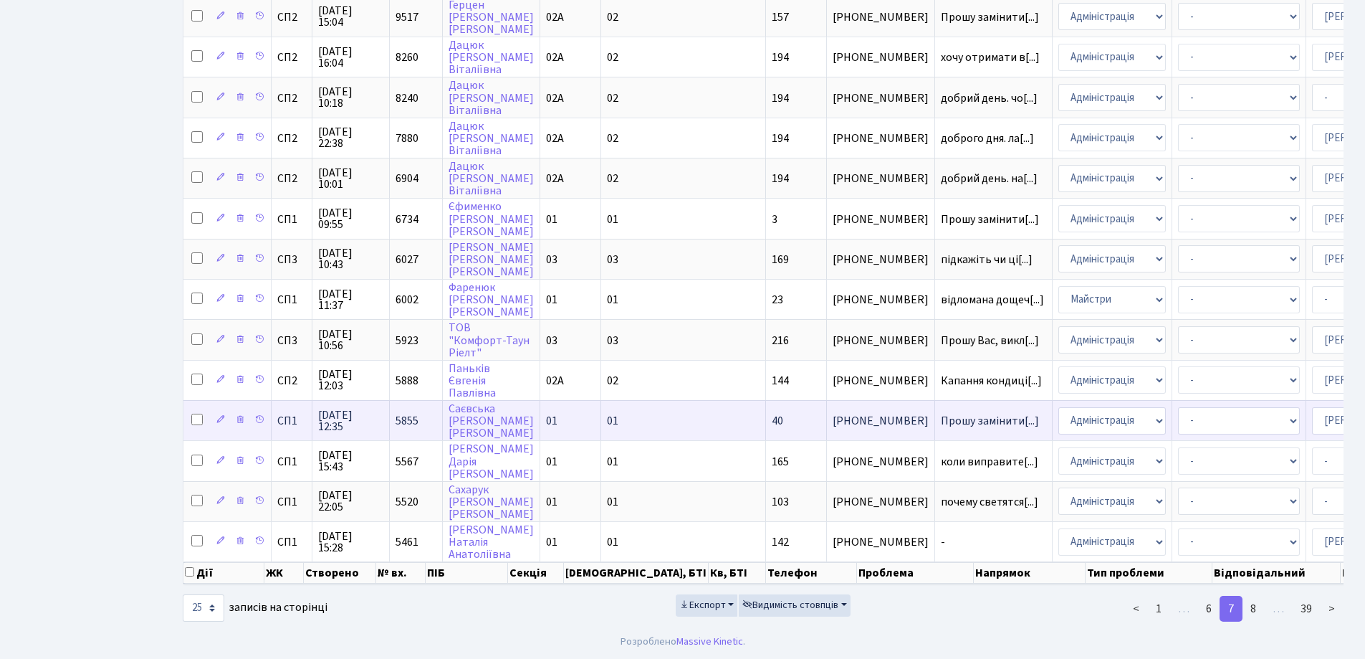
scroll to position [2, 0]
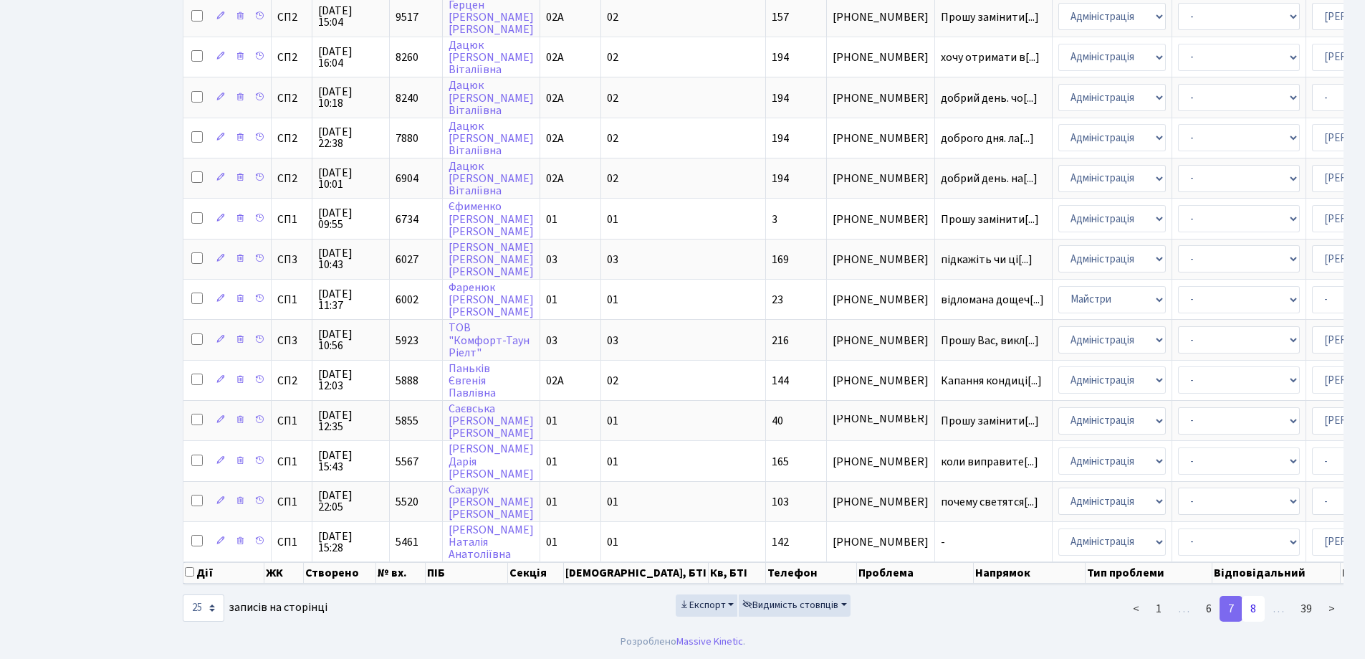
click at [1256, 613] on link "8" at bounding box center [1253, 609] width 23 height 26
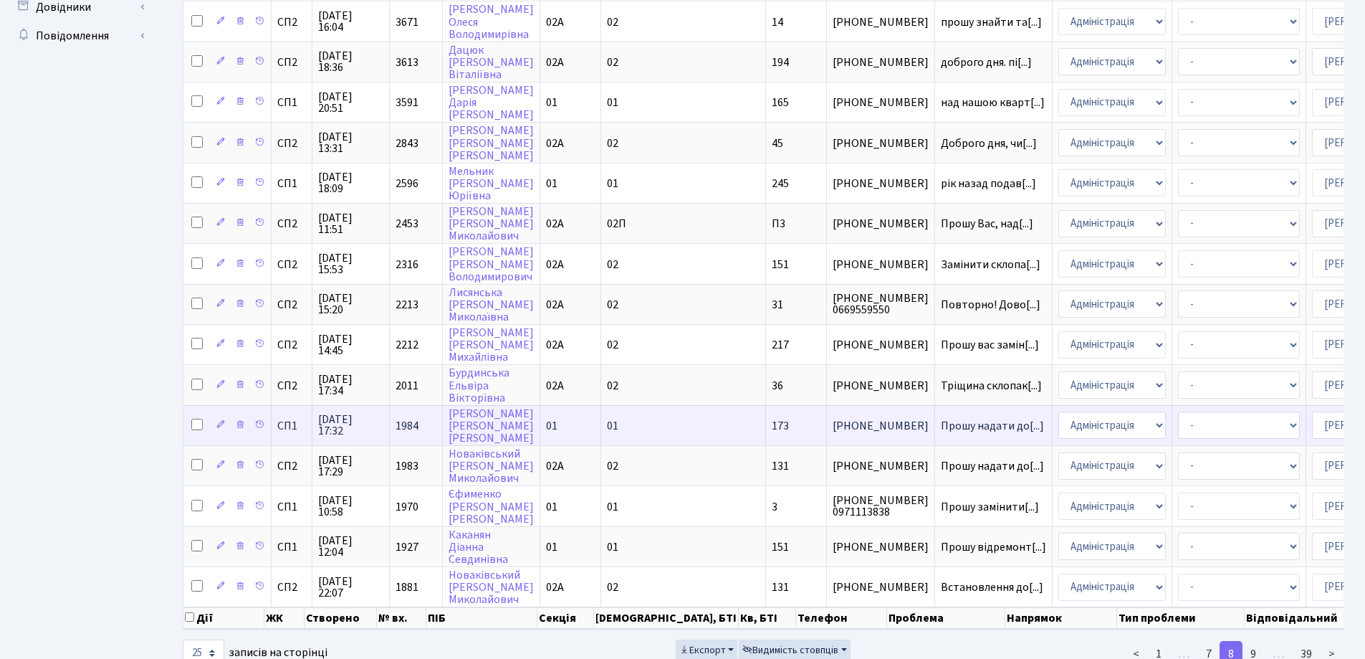
scroll to position [634, 0]
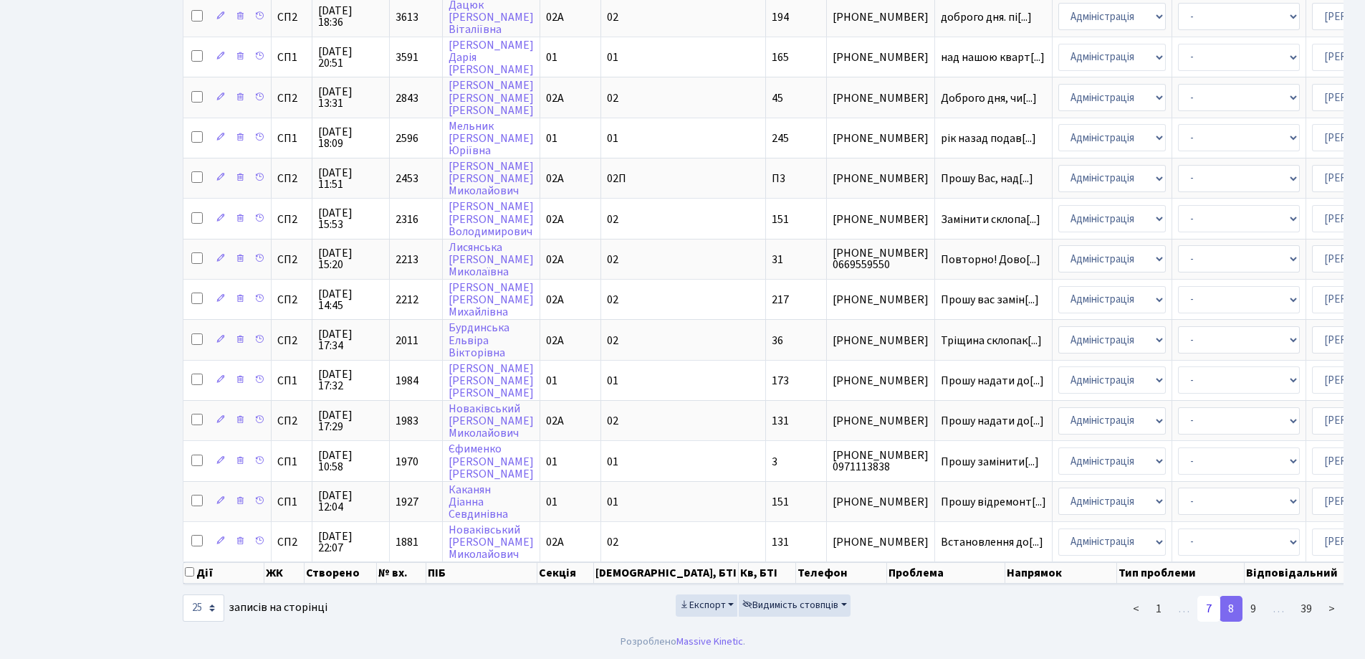
click at [1207, 611] on link "7" at bounding box center [1209, 609] width 23 height 26
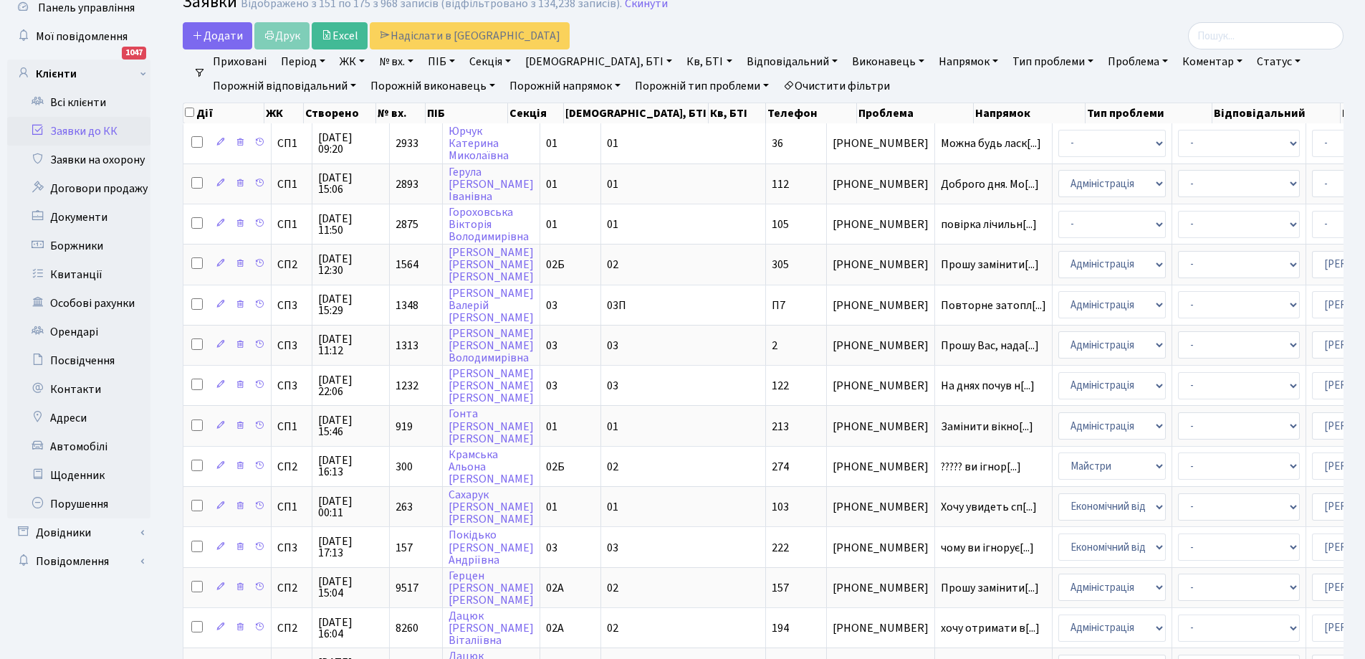
scroll to position [0, 0]
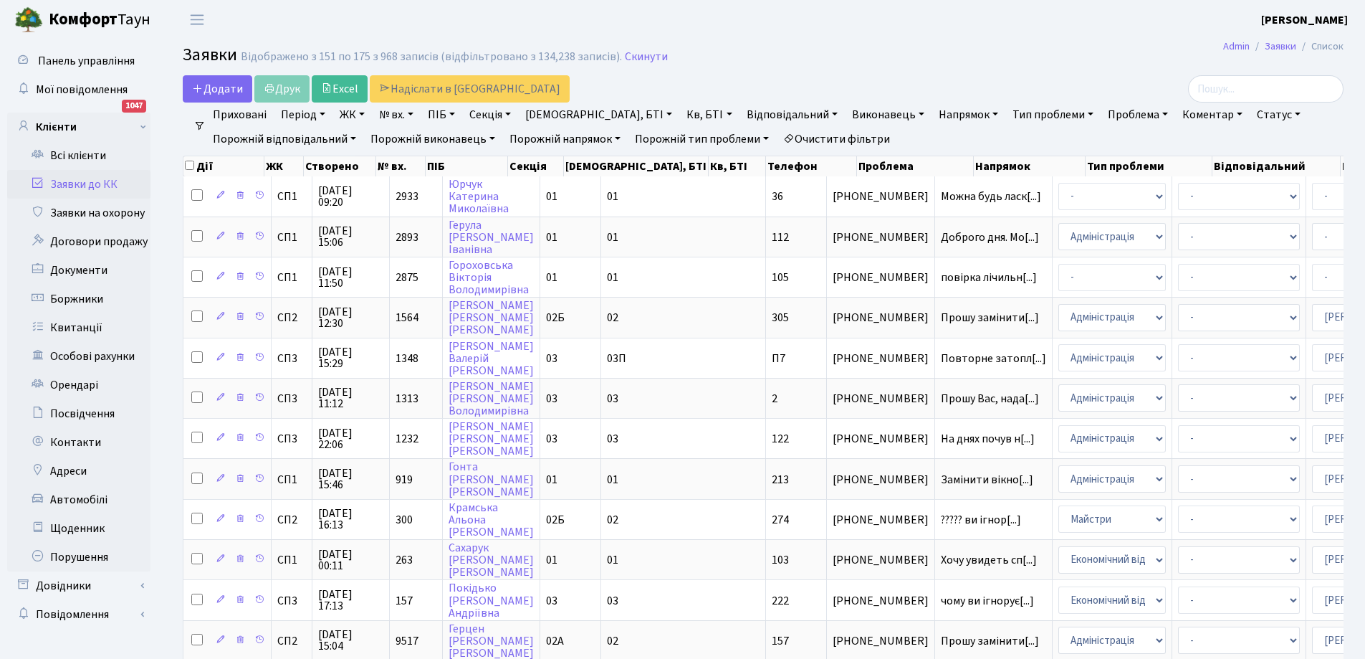
click at [681, 111] on link "Кв, БТІ" at bounding box center [709, 114] width 57 height 24
type input "260"
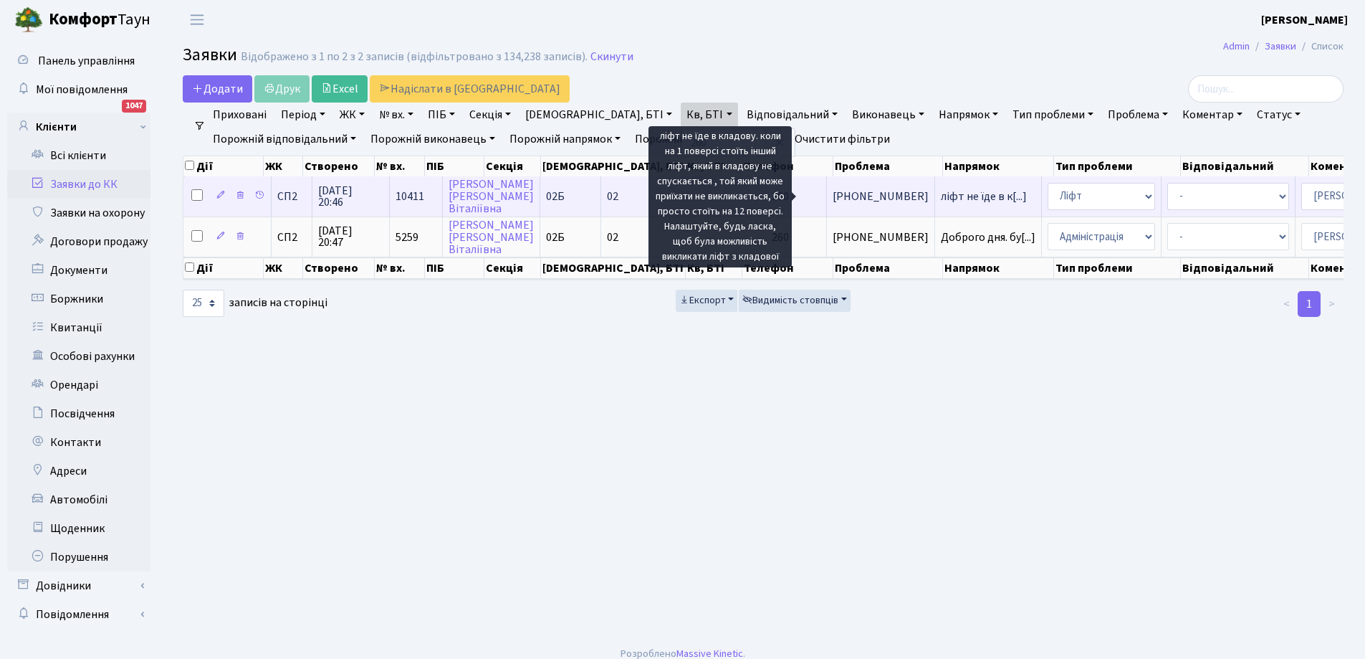
click at [941, 200] on span "ліфт не їде в к[...]" at bounding box center [984, 196] width 86 height 16
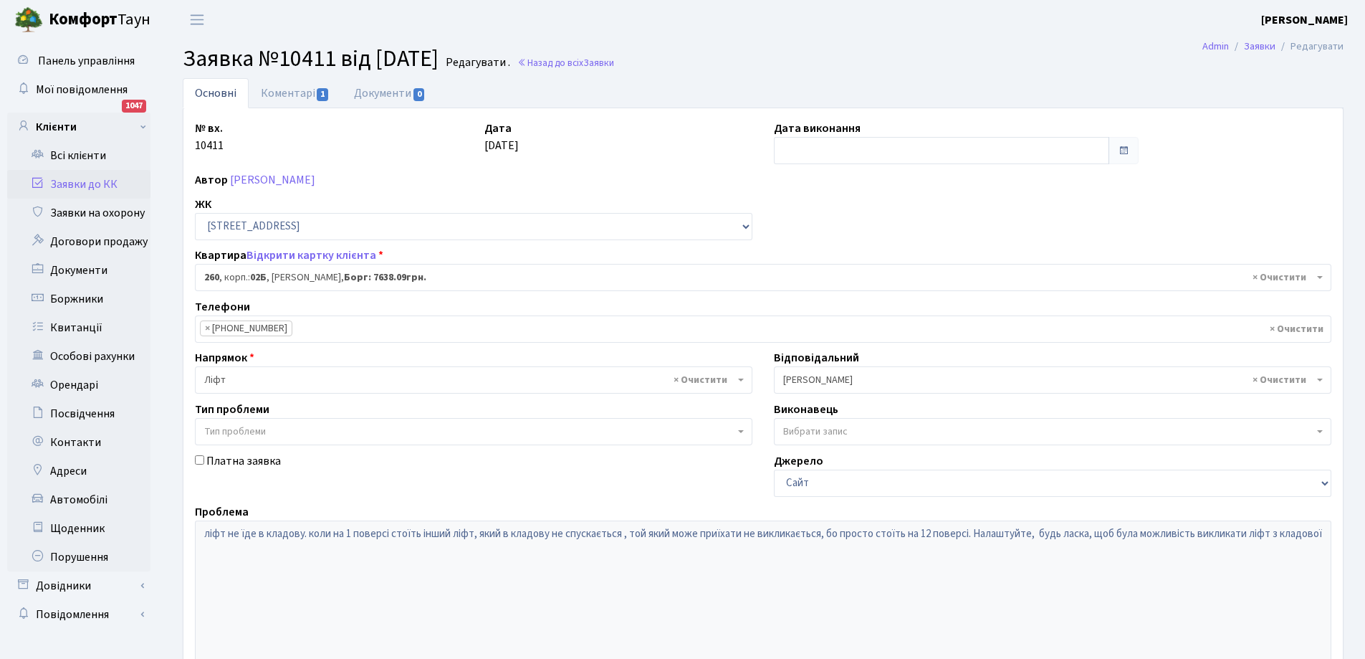
select select "20510"
click at [299, 80] on link "Коментарі 1" at bounding box center [295, 92] width 93 height 29
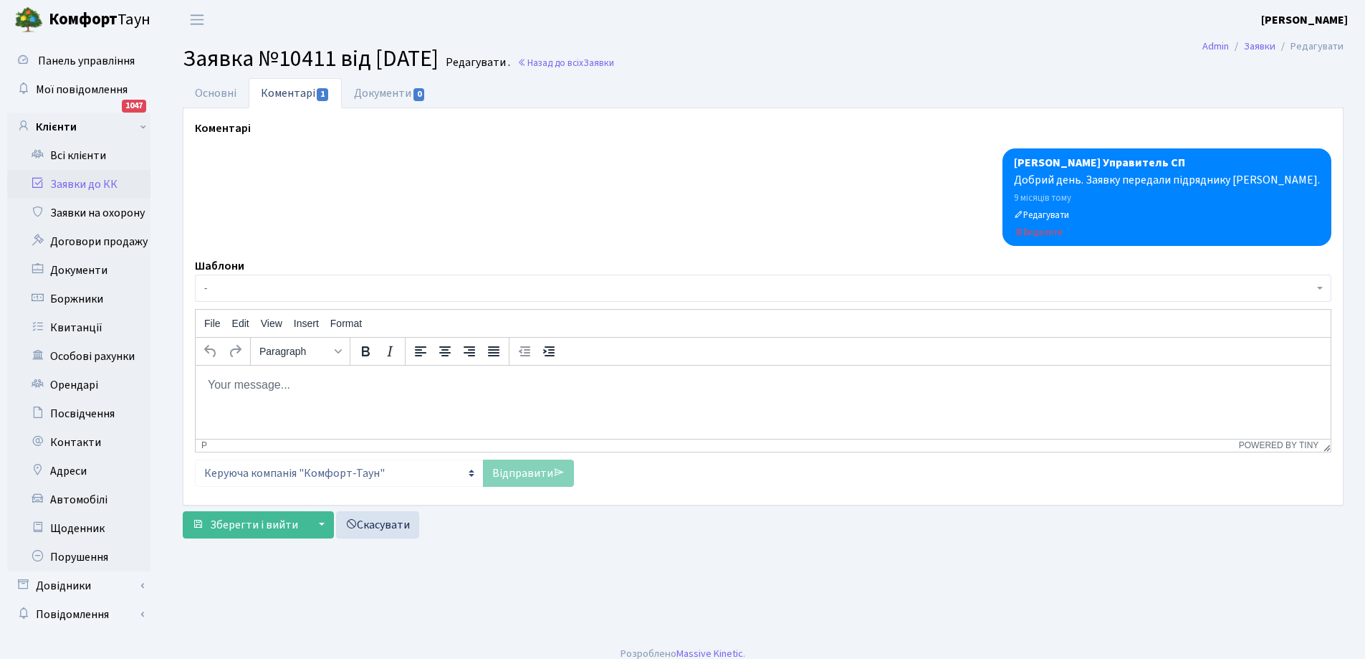
click at [211, 378] on body "Rich Text Area. Press ALT-0 for help." at bounding box center [763, 384] width 1112 height 16
click at [238, 392] on div "Link... Ctrl+K" at bounding box center [259, 394] width 95 height 23
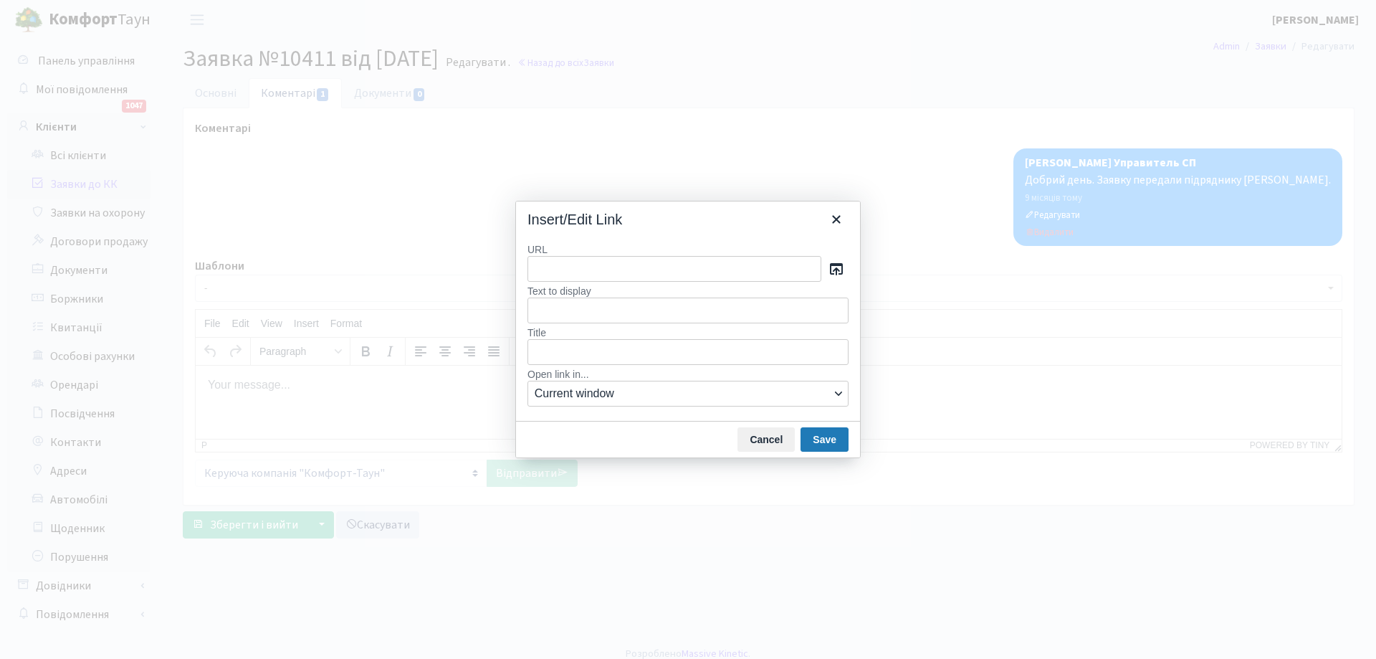
click at [541, 266] on input "URL" at bounding box center [674, 269] width 294 height 26
type input "Ваша заявка опрацьована. У разі відсутності додаткових коментарів - завтра заяв…"
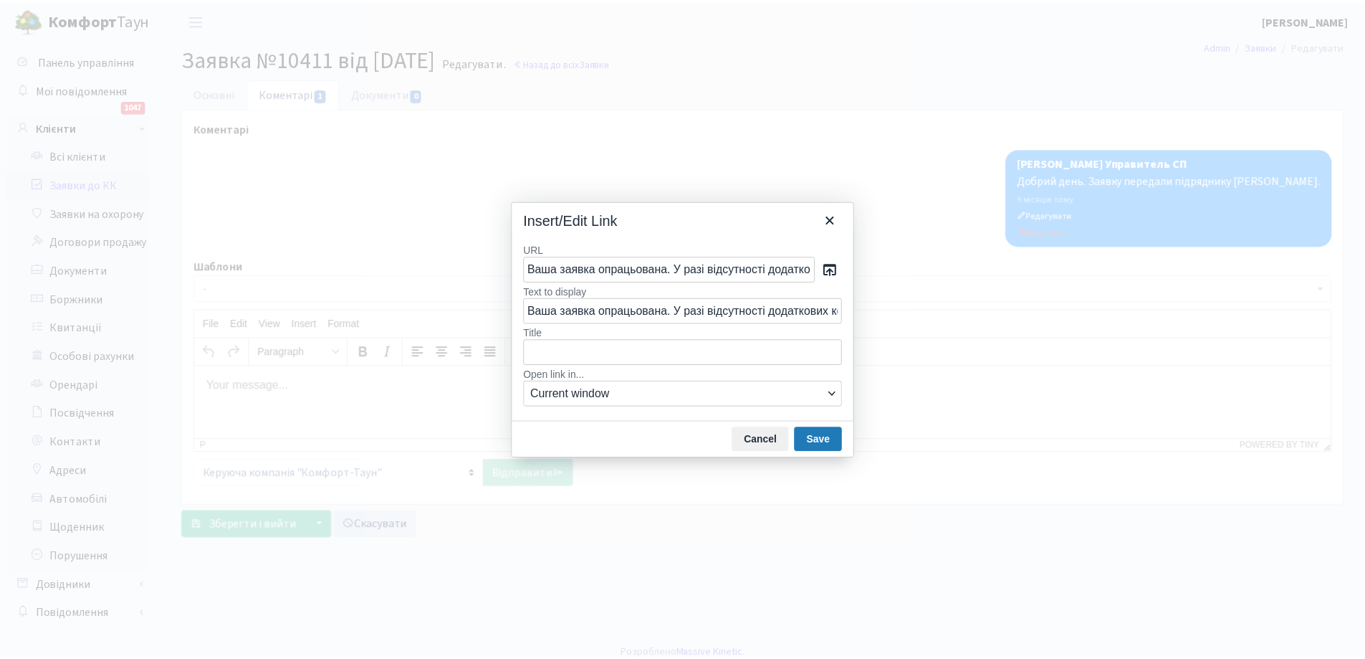
scroll to position [0, 425]
click at [827, 441] on button "Save" at bounding box center [825, 439] width 48 height 24
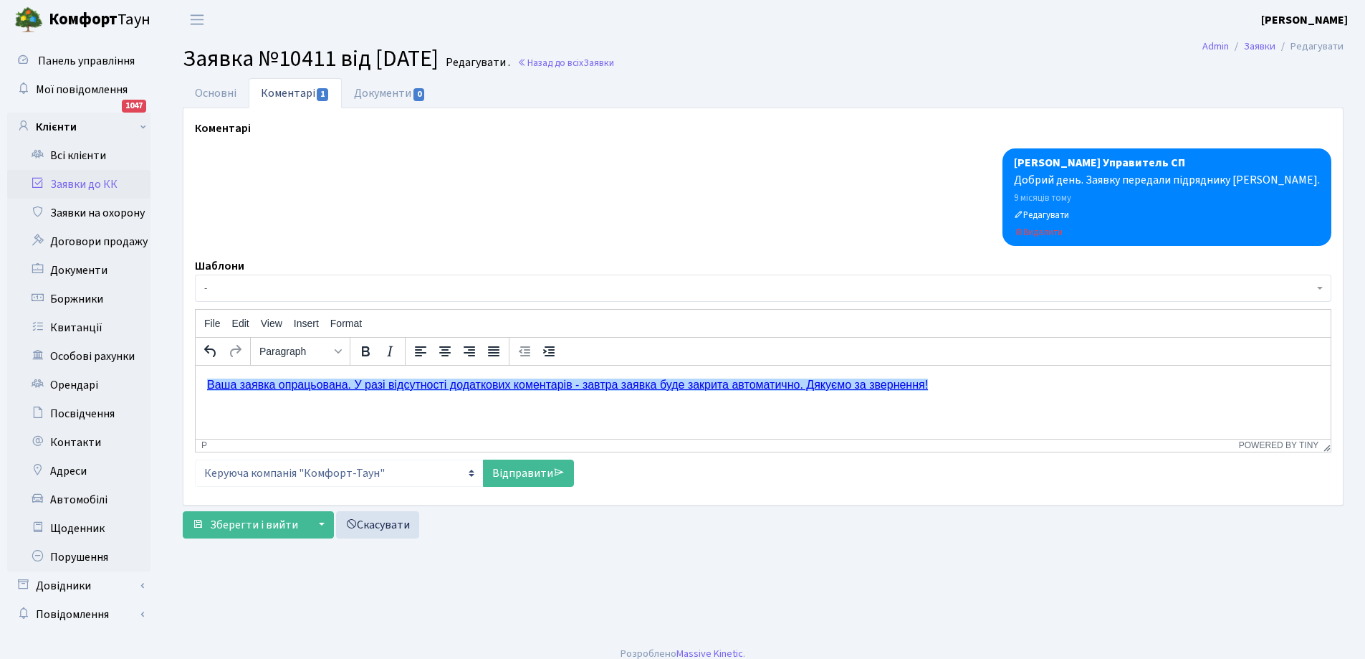
click at [205, 384] on html "﻿Ваша заявка опрацьована. У разі відсутності додаткових коментарів - завтра зая…" at bounding box center [763, 384] width 1135 height 39
click at [527, 478] on link "Відправити" at bounding box center [528, 472] width 91 height 27
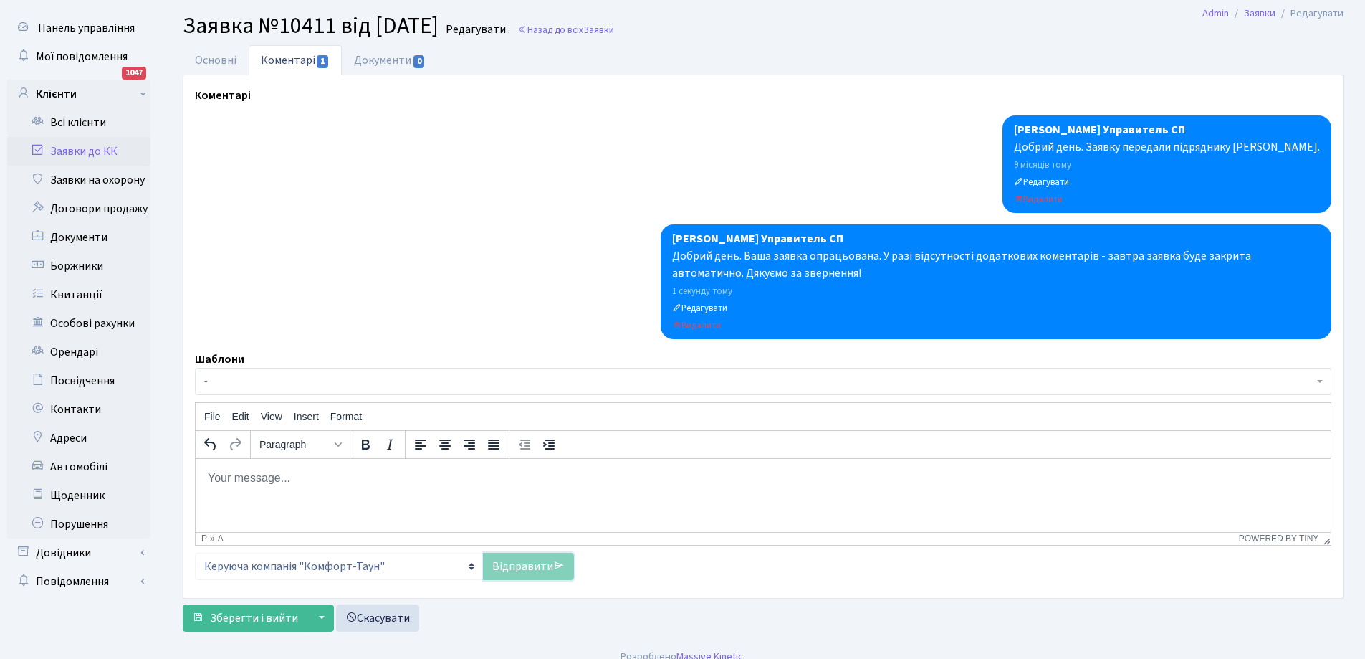
scroll to position [49, 0]
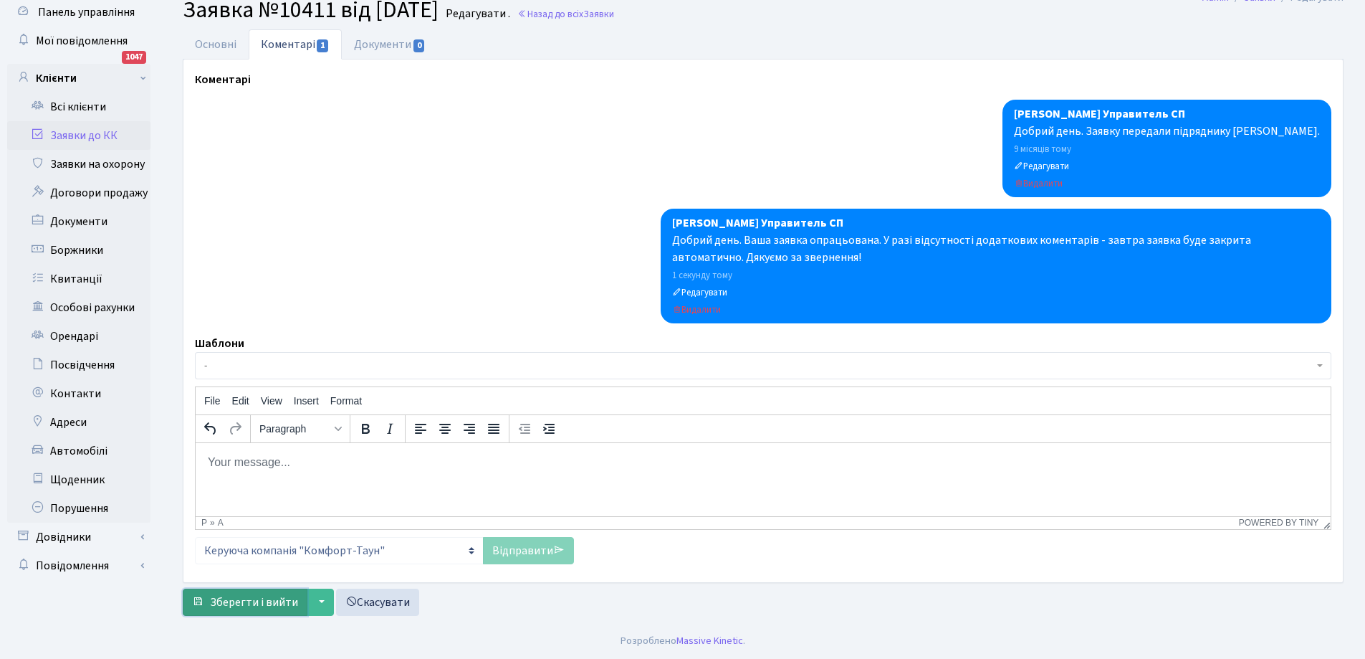
click at [254, 601] on span "Зберегти і вийти" at bounding box center [254, 602] width 88 height 16
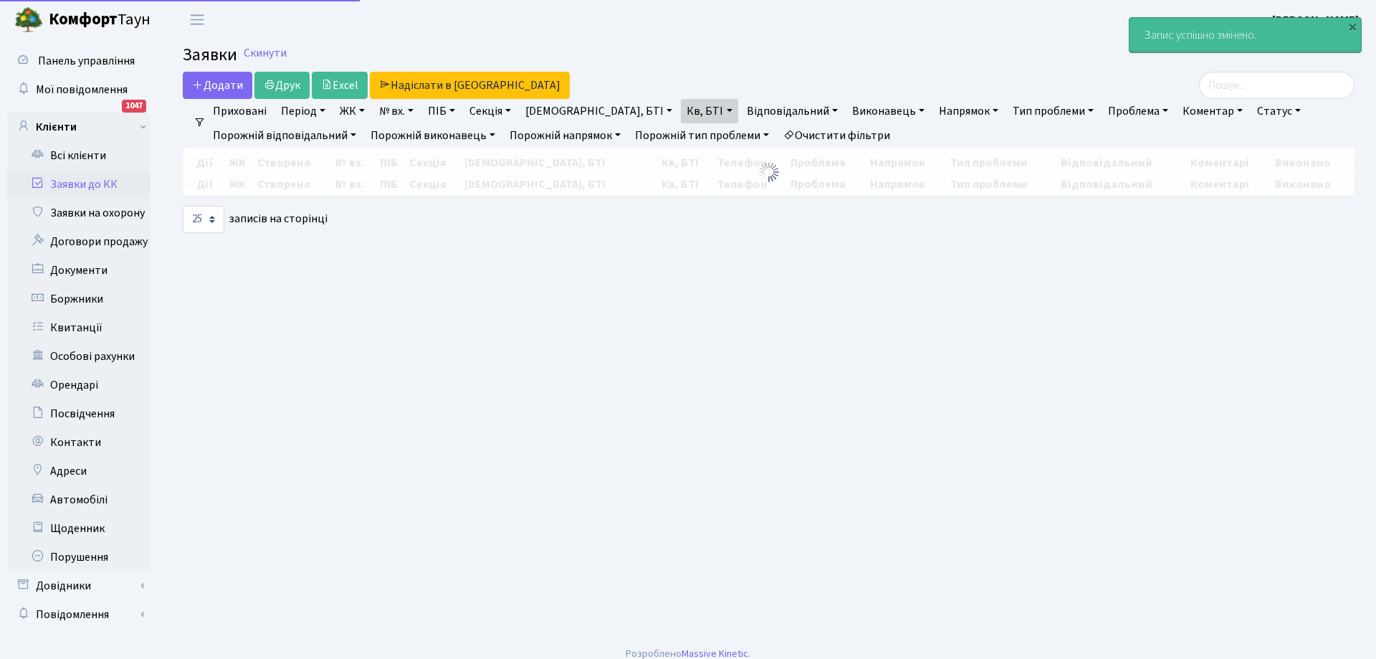
select select "25"
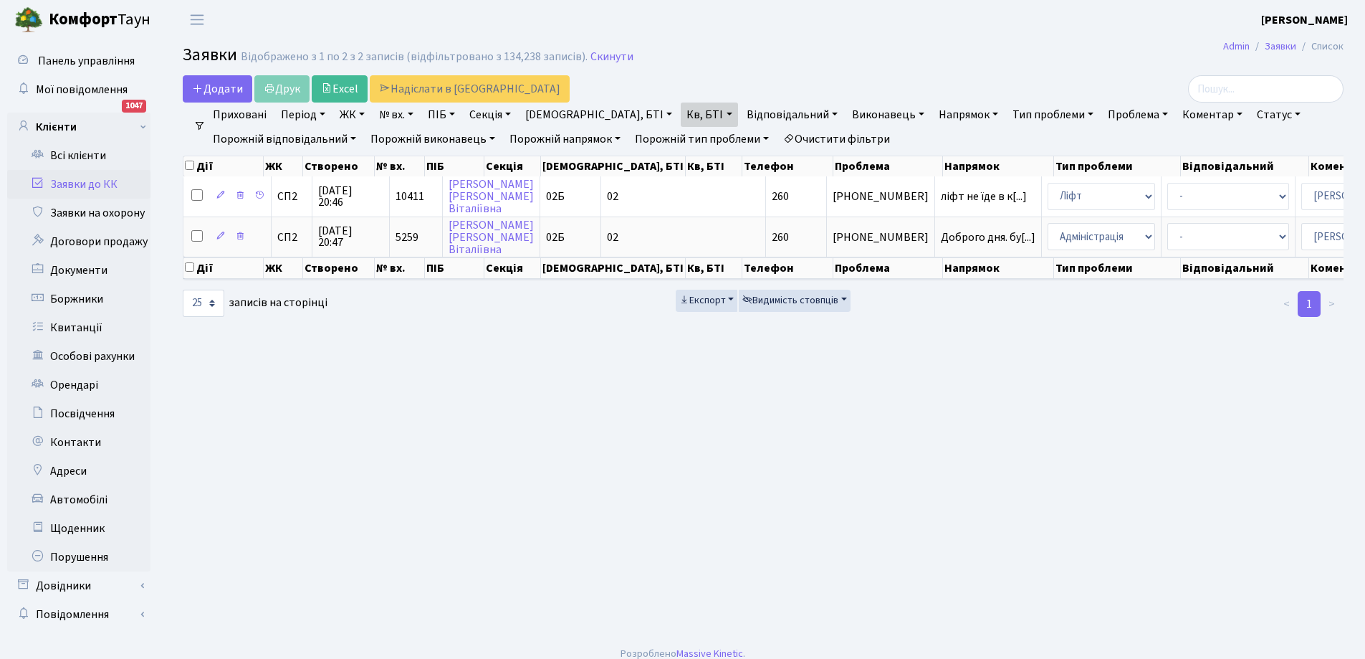
click at [681, 116] on link "Кв, БТІ" at bounding box center [709, 114] width 57 height 24
type input "0"
click at [79, 182] on link "Заявки до КК" at bounding box center [78, 184] width 143 height 29
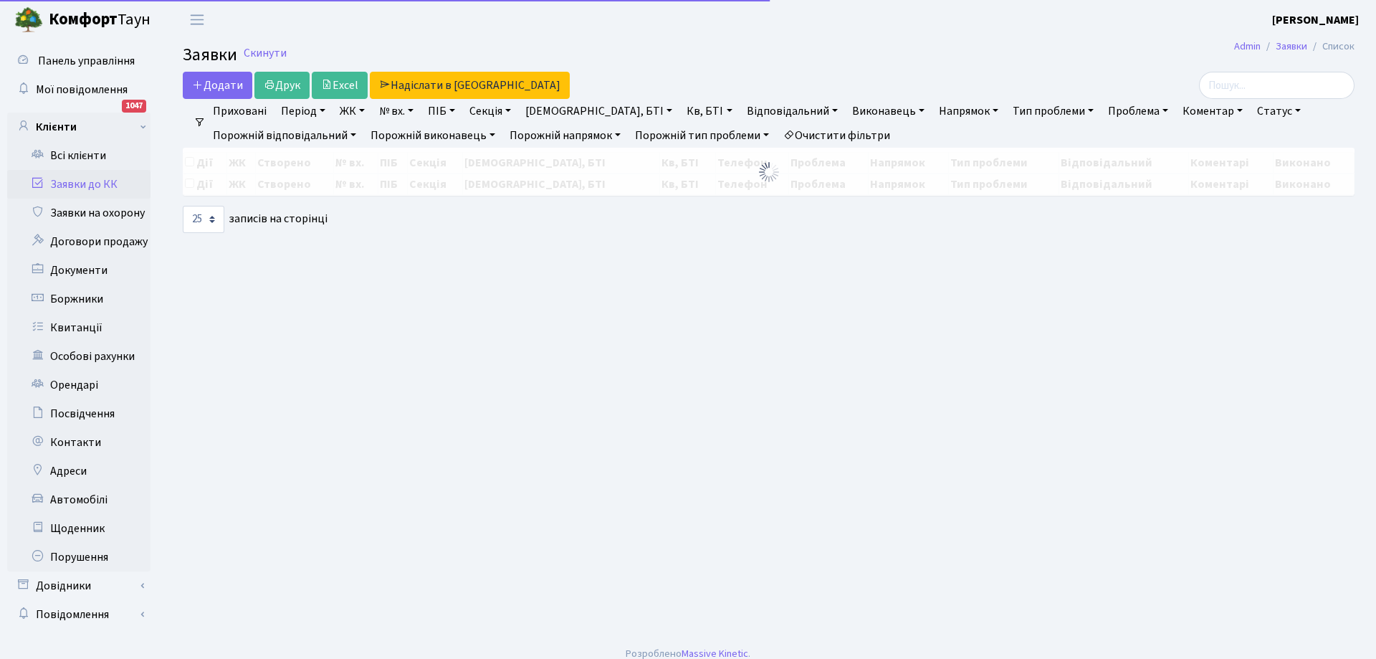
select select "25"
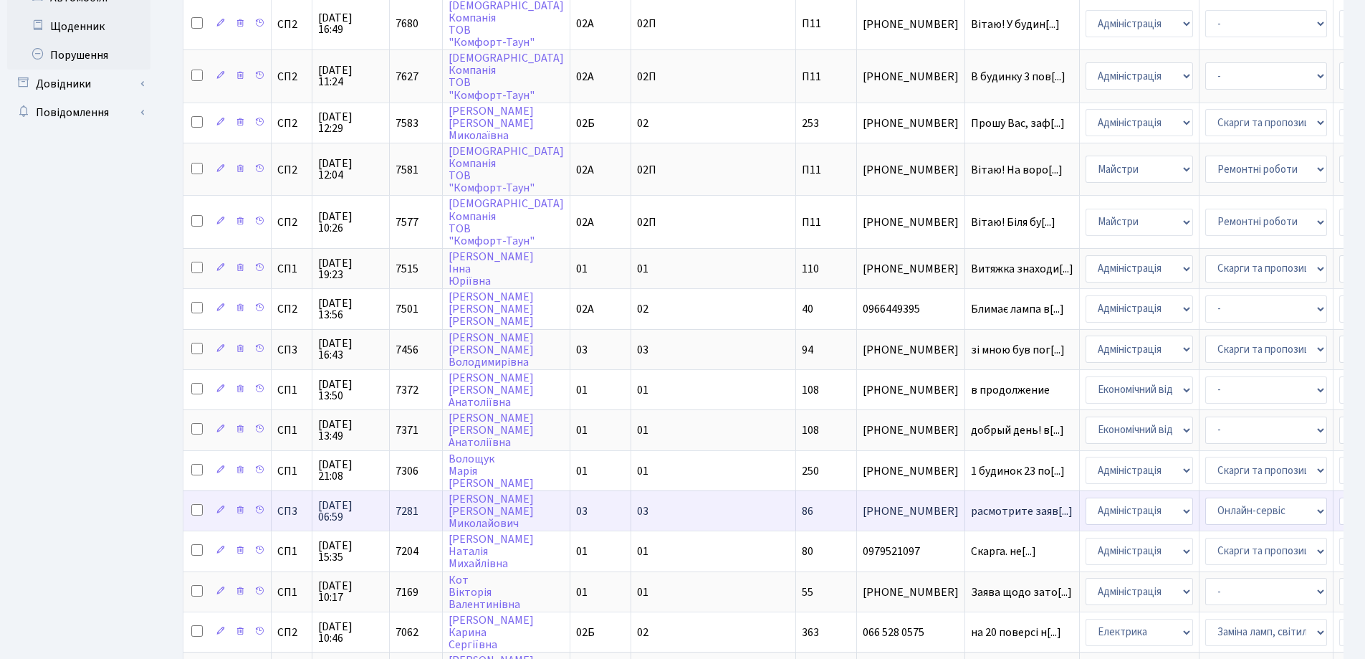
scroll to position [684, 0]
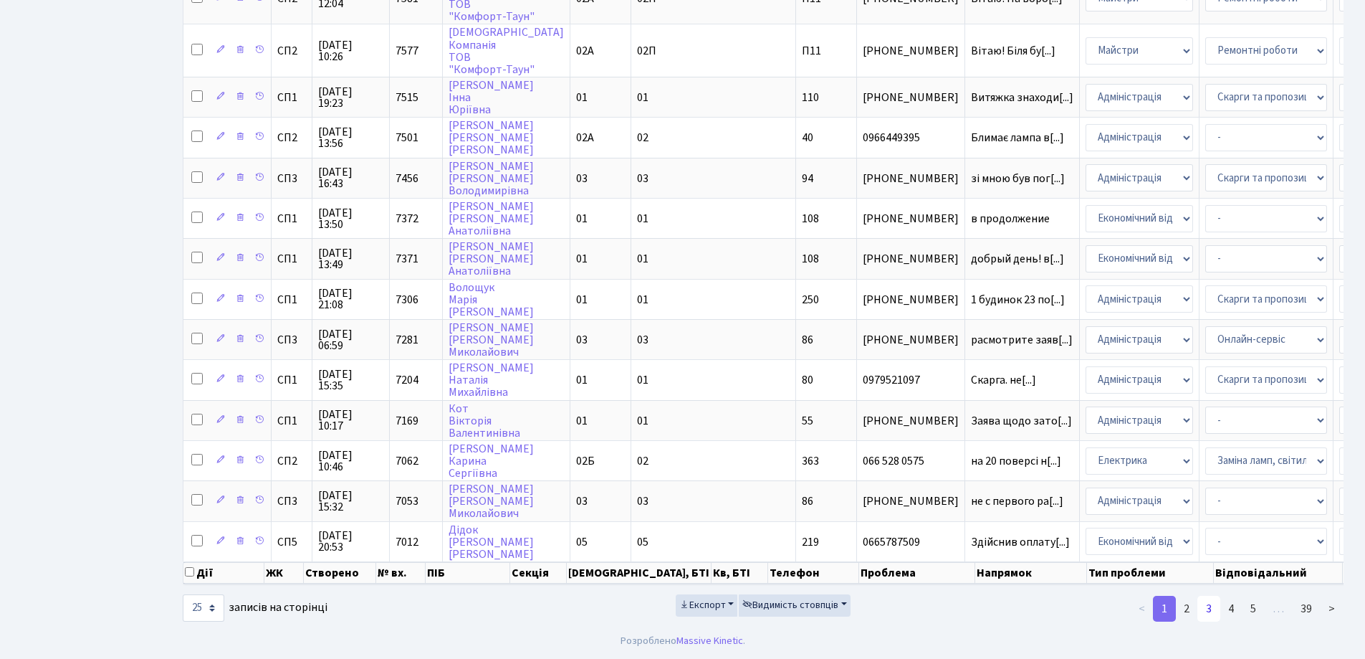
click at [1212, 603] on link "3" at bounding box center [1209, 609] width 23 height 26
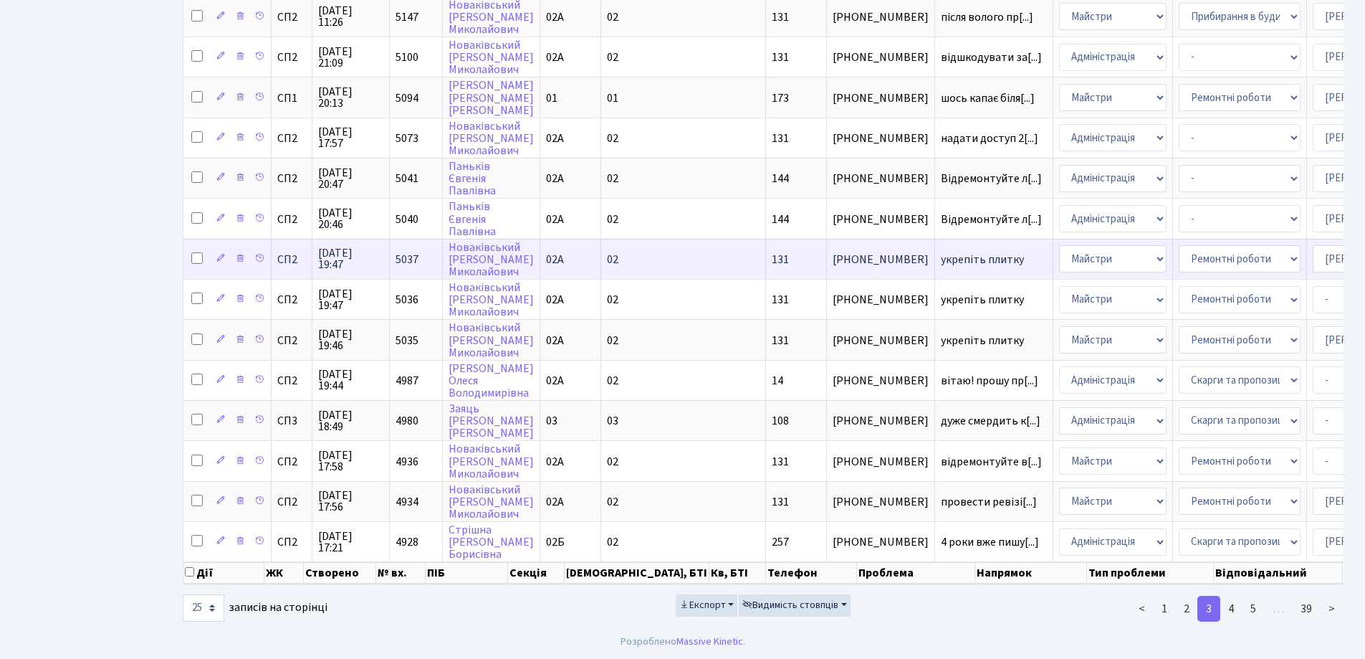
scroll to position [563, 0]
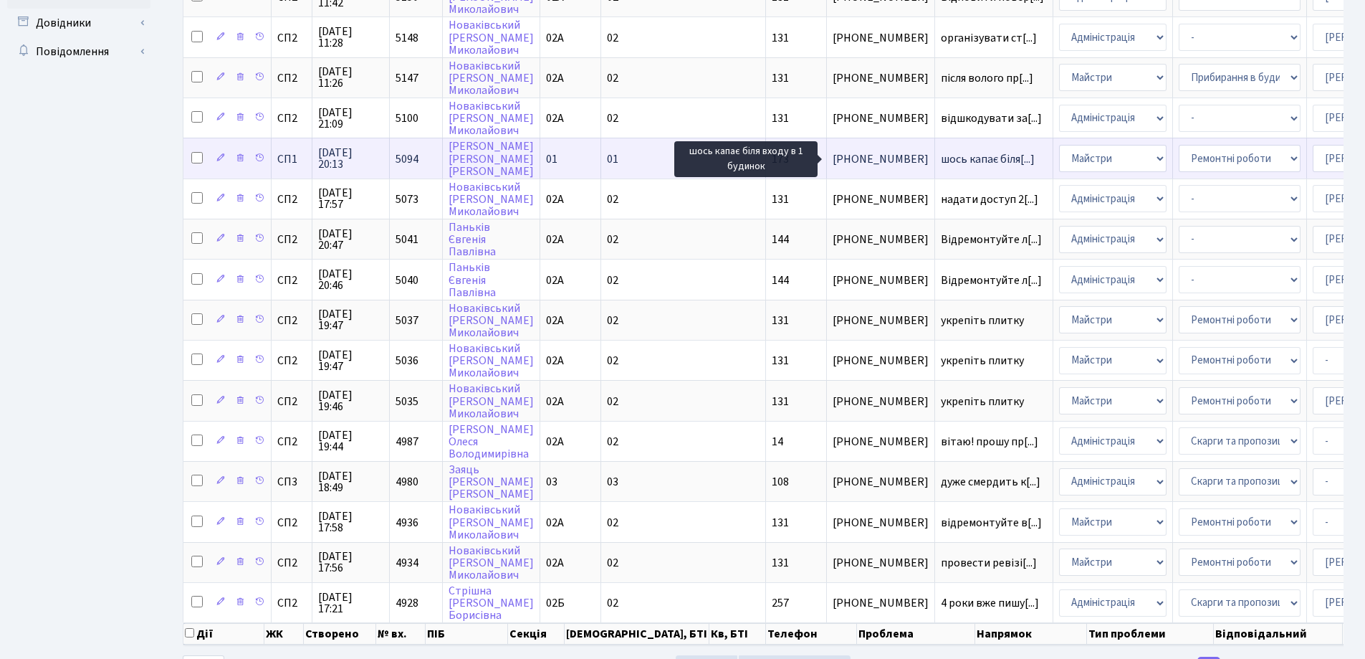
click at [941, 158] on span "шось капає біля[...]" at bounding box center [988, 159] width 94 height 16
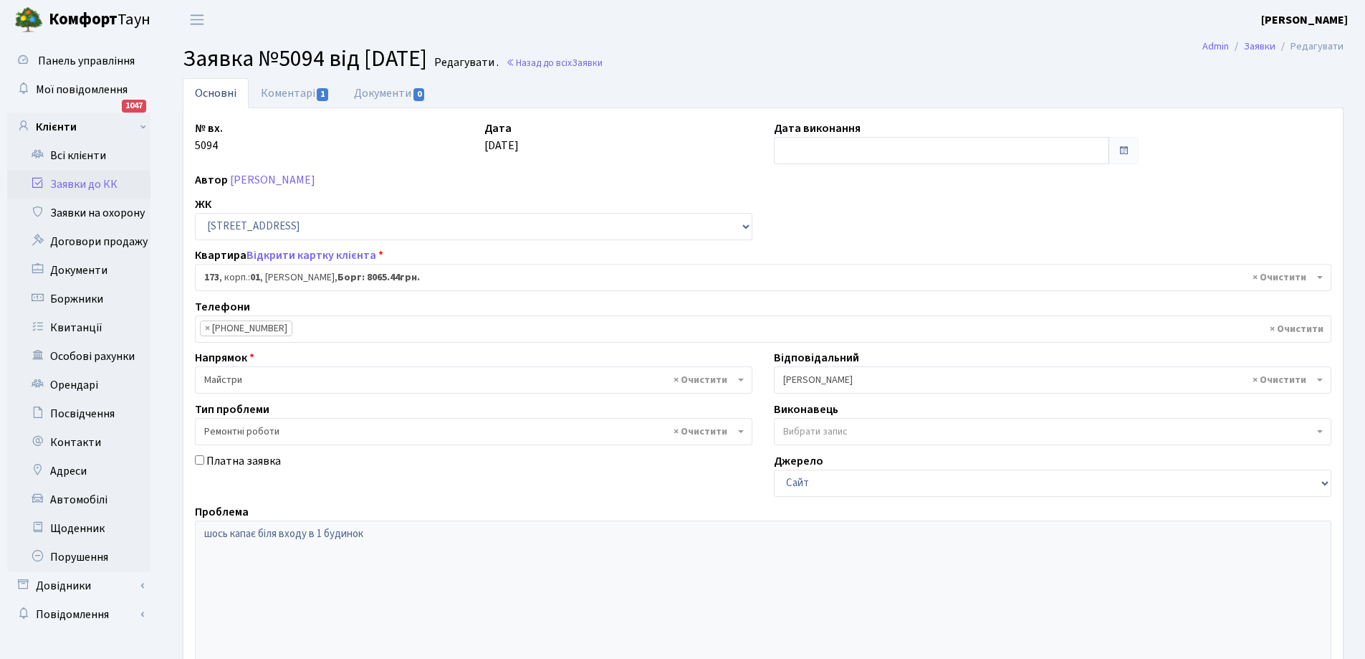
select select "20098"
select select "62"
click at [292, 90] on link "Коментарі 1" at bounding box center [295, 92] width 93 height 29
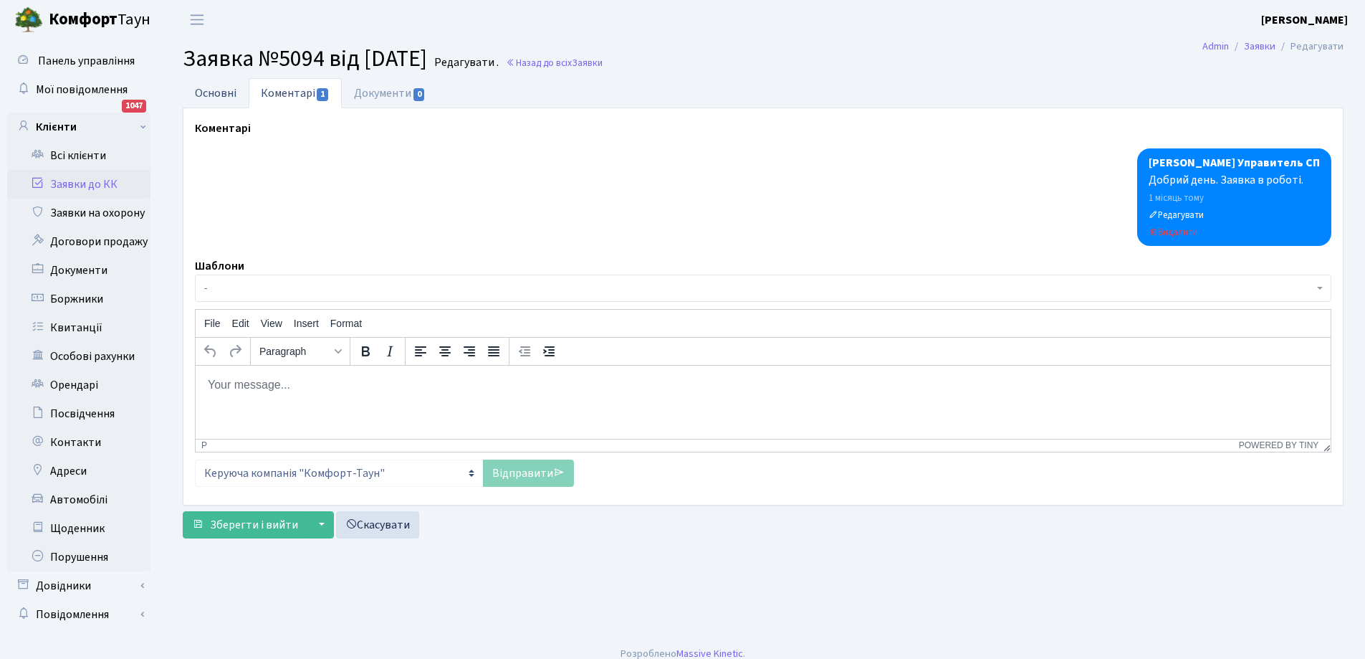
click at [219, 94] on link "Основні" at bounding box center [216, 92] width 66 height 29
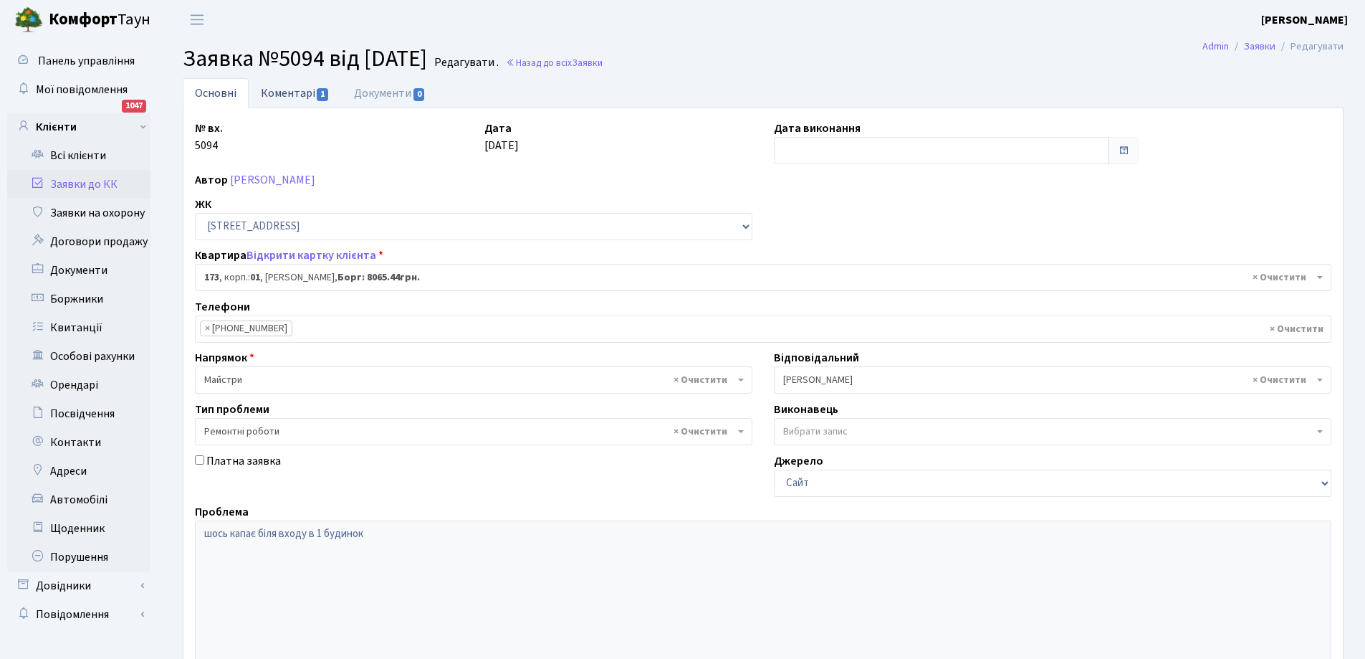
click at [297, 94] on link "Коментарі 1" at bounding box center [295, 92] width 93 height 29
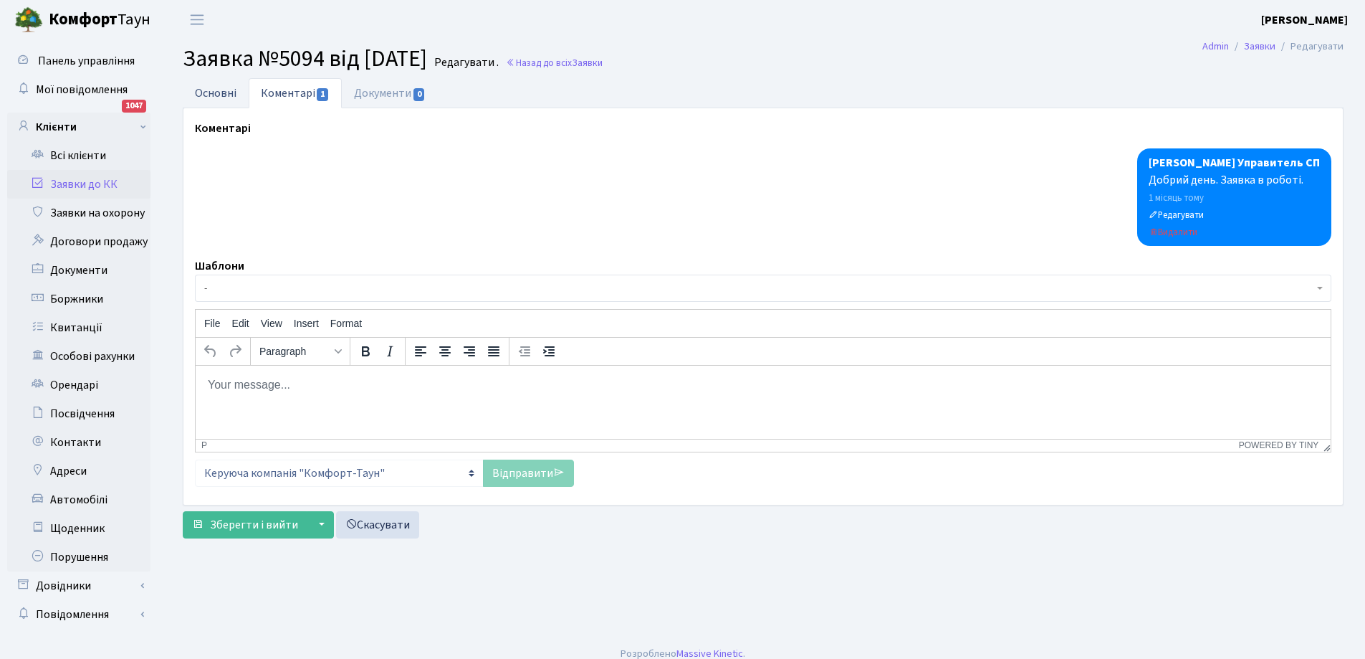
click at [215, 94] on link "Основні" at bounding box center [216, 92] width 66 height 29
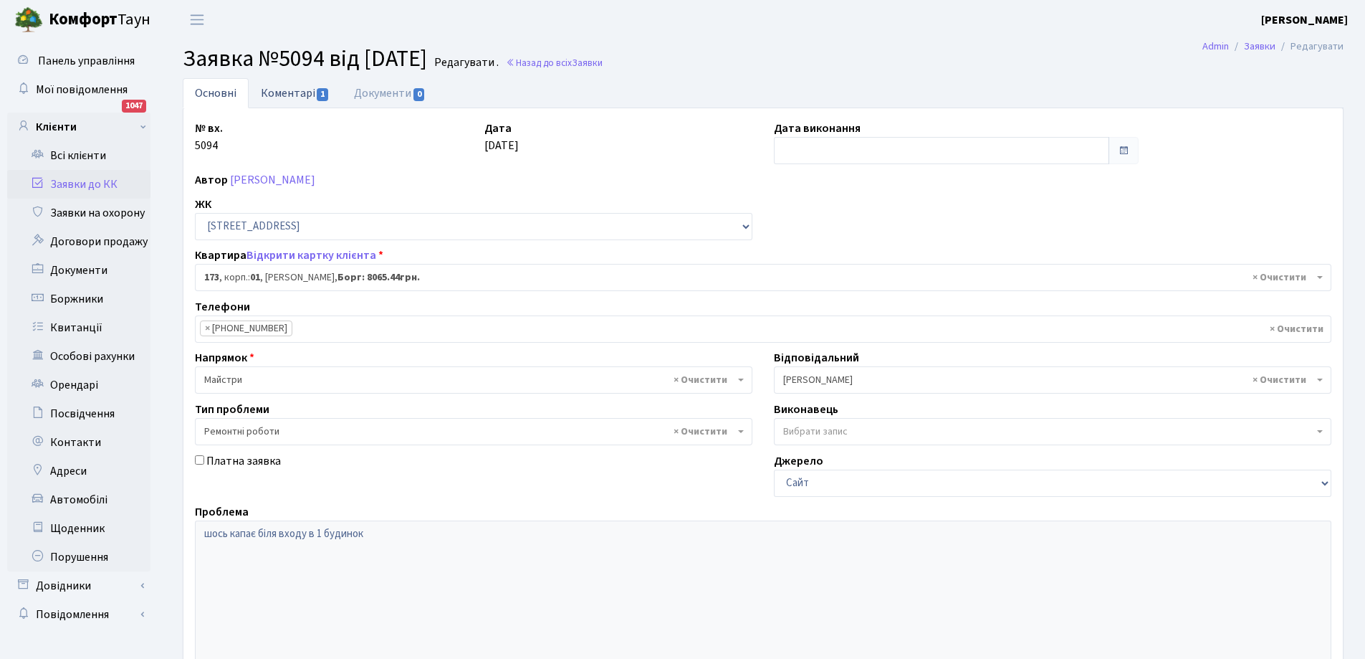
click at [292, 92] on link "Коментарі 1" at bounding box center [295, 92] width 93 height 29
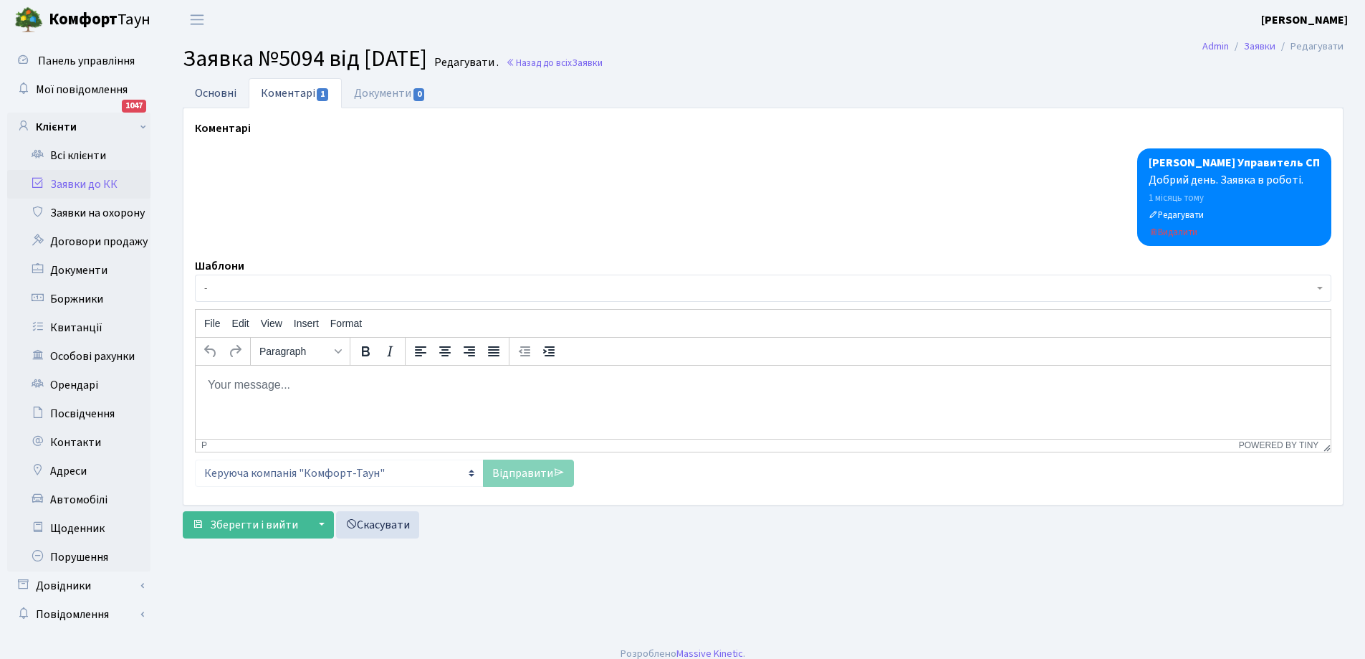
click at [221, 90] on link "Основні" at bounding box center [216, 92] width 66 height 29
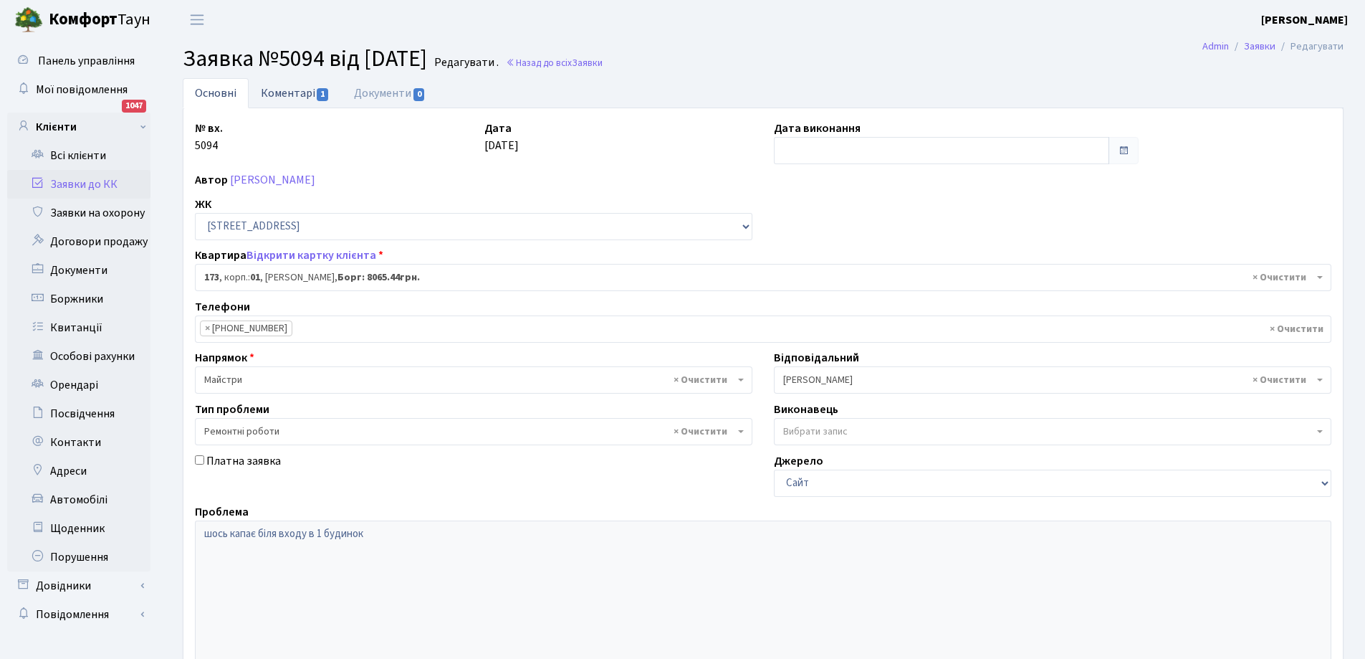
click at [289, 93] on link "Коментарі 1" at bounding box center [295, 92] width 93 height 29
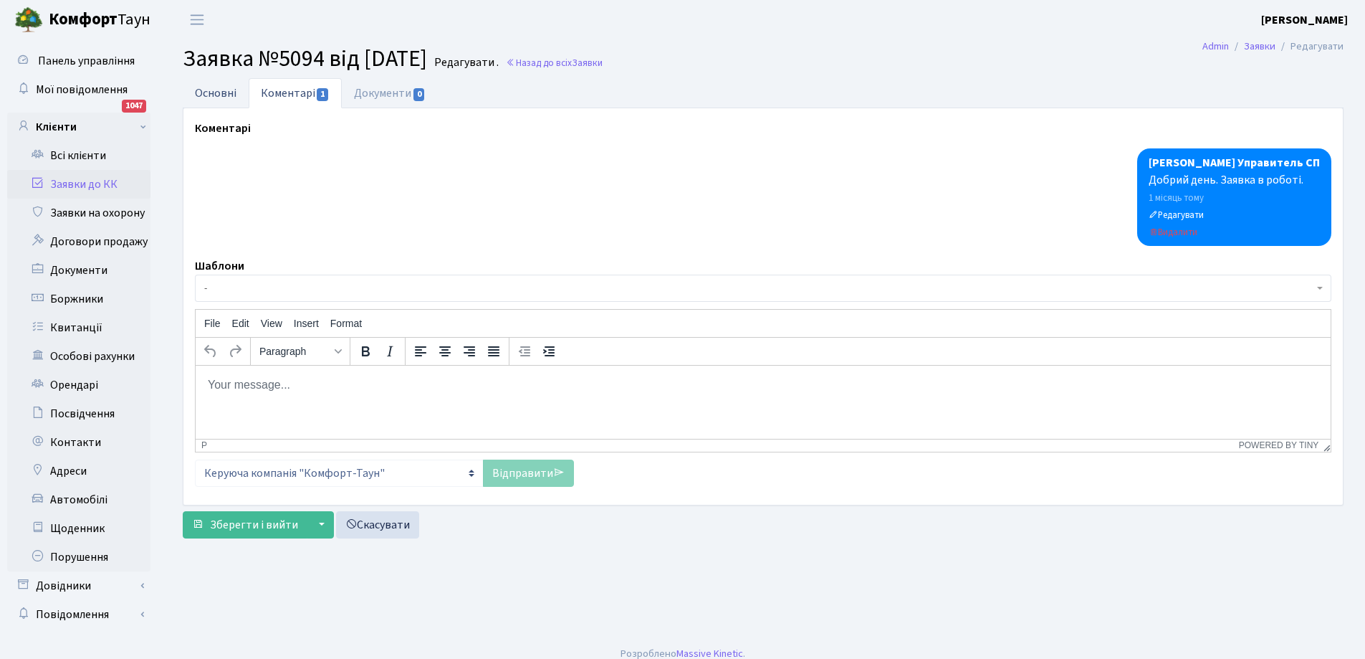
click at [215, 95] on link "Основні" at bounding box center [216, 92] width 66 height 29
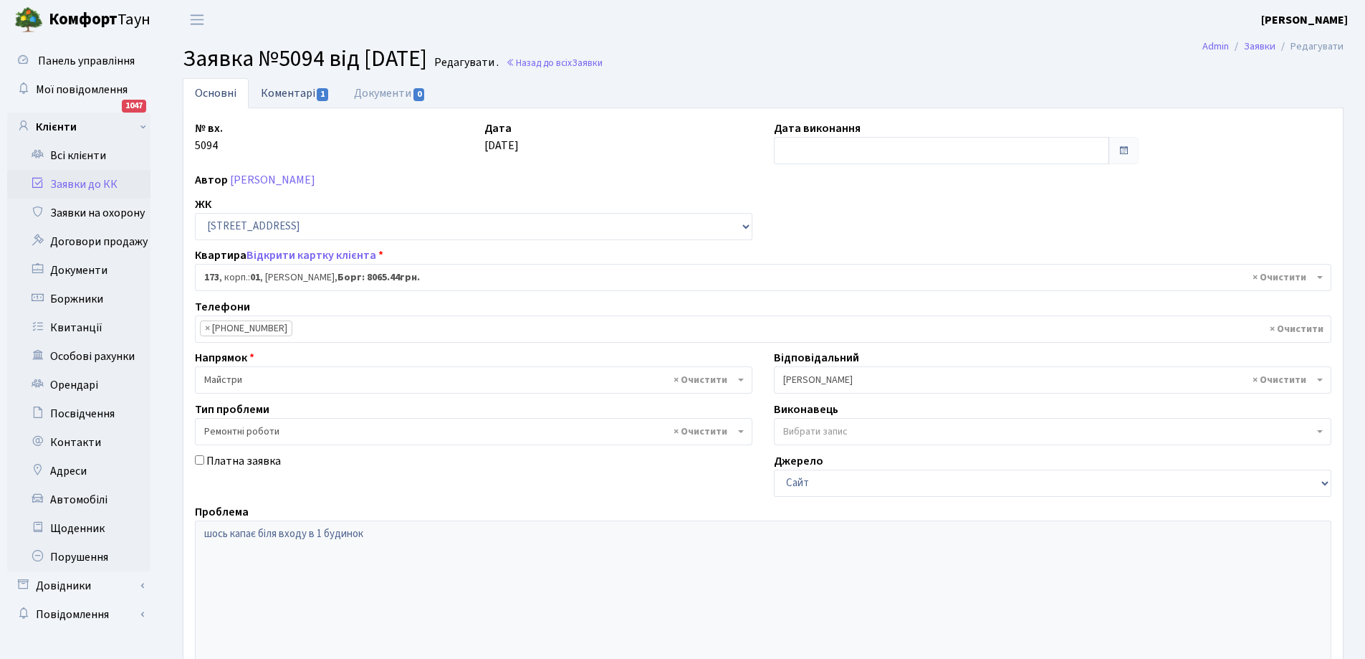
click at [287, 94] on link "Коментарі 1" at bounding box center [295, 92] width 93 height 29
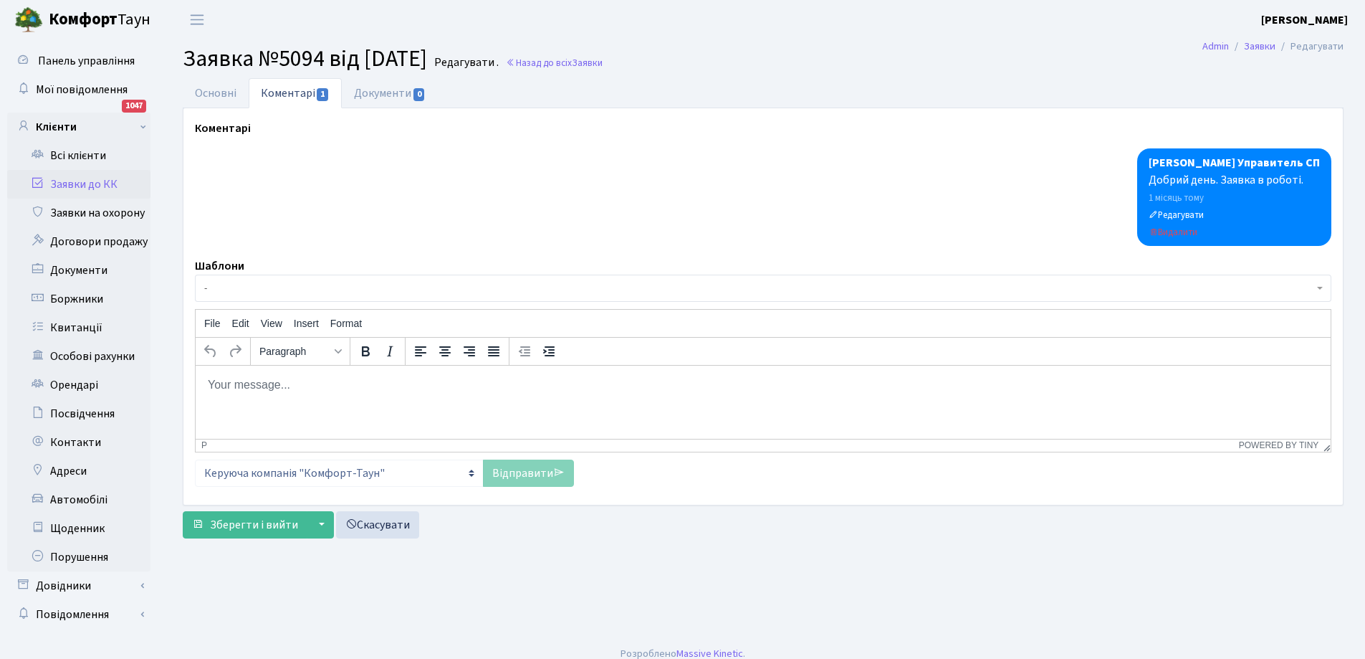
click at [226, 379] on body "Rich Text Area. Press ALT-0 for help." at bounding box center [763, 384] width 1112 height 16
click at [260, 396] on div "Link..." at bounding box center [269, 394] width 27 height 17
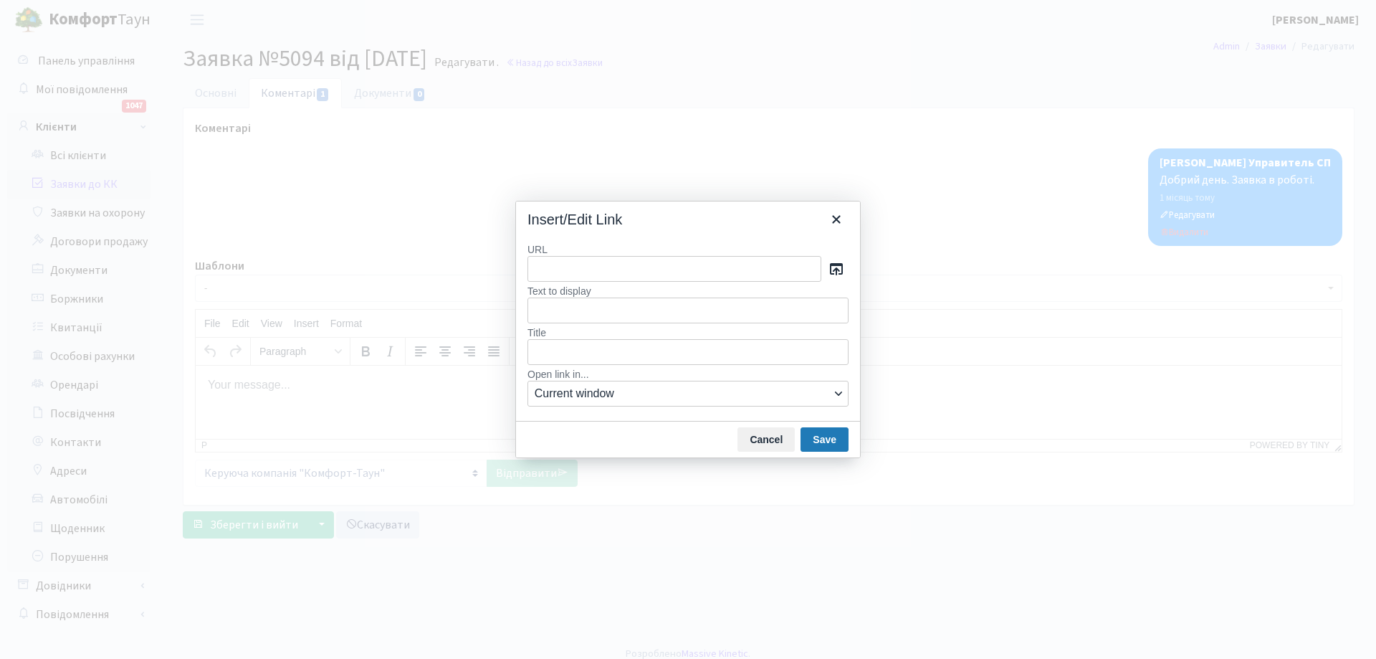
click at [540, 267] on input "URL" at bounding box center [674, 269] width 294 height 26
type input "Ваша заявка опрацьована. У разі відсутності додаткових коментарів - завтра заяв…"
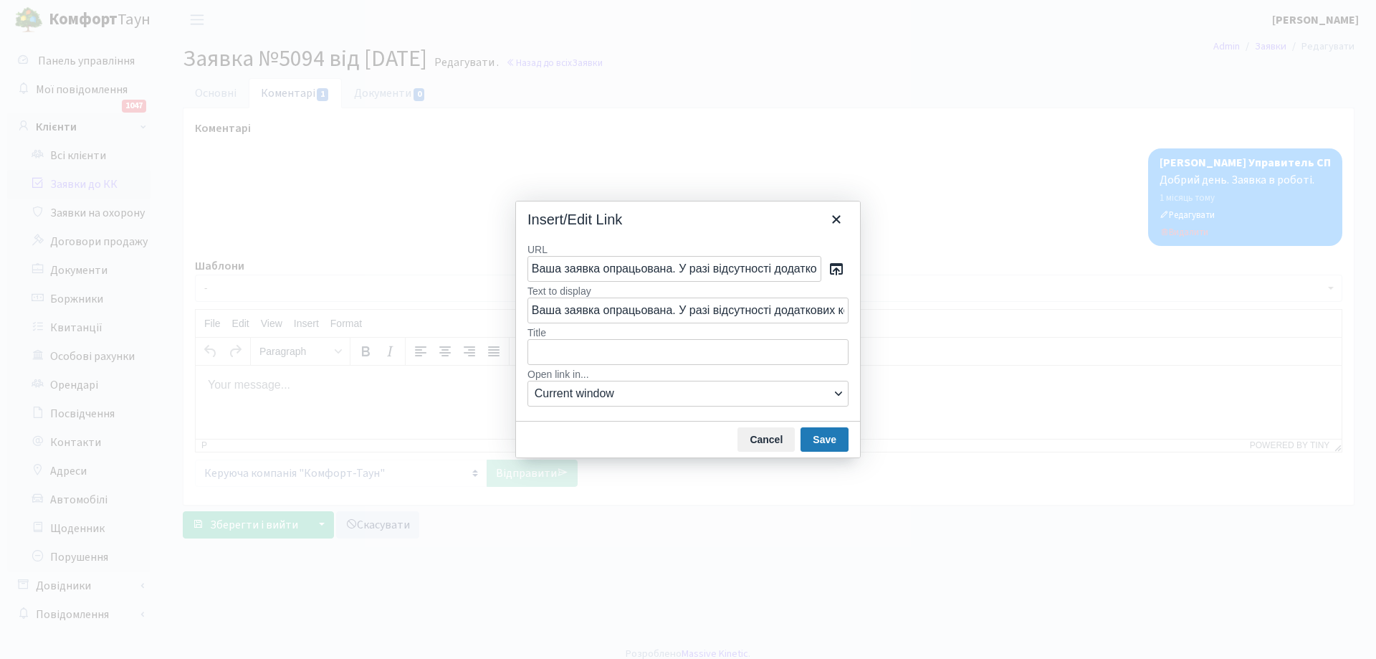
scroll to position [0, 422]
click at [831, 439] on button "Save" at bounding box center [825, 439] width 48 height 24
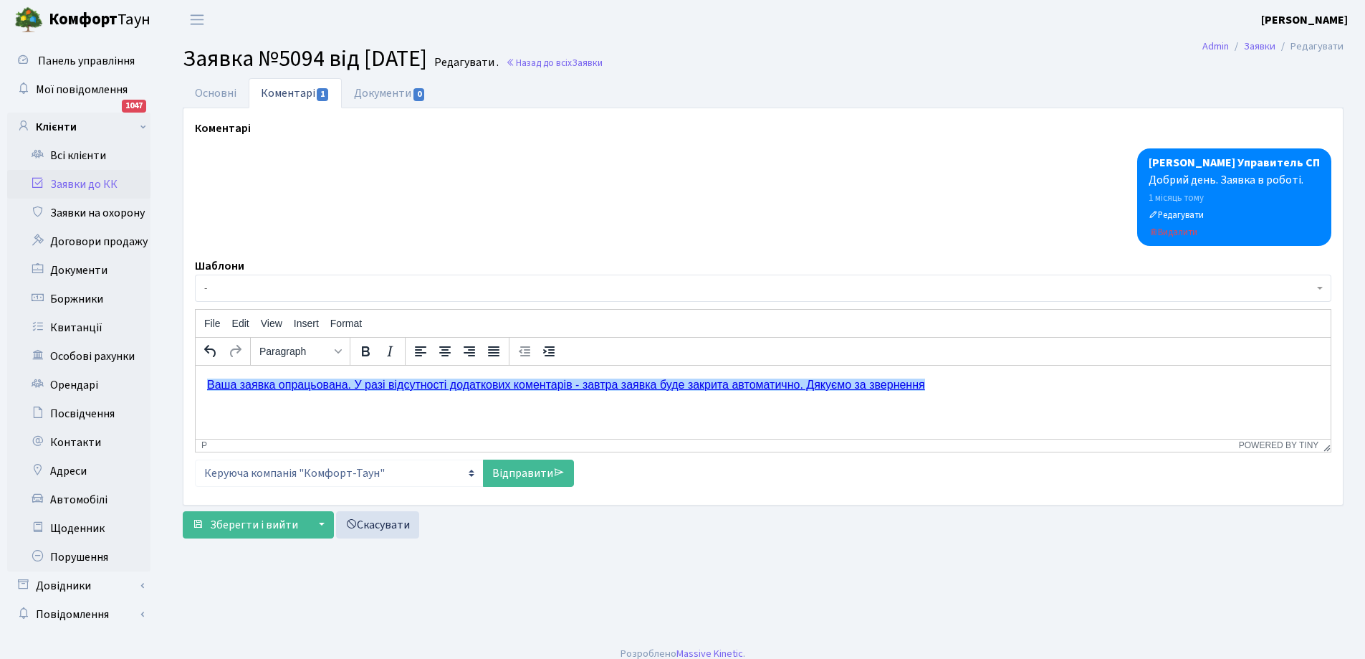
click at [206, 385] on html "﻿Ваша заявка опрацьована. У разі відсутності додаткових коментарів - завтра зая…" at bounding box center [763, 384] width 1135 height 39
click at [210, 383] on link "﻿Ваша заявка опрацьована. У разі відсутності додаткових коментарів - завтра зая…" at bounding box center [566, 384] width 718 height 12
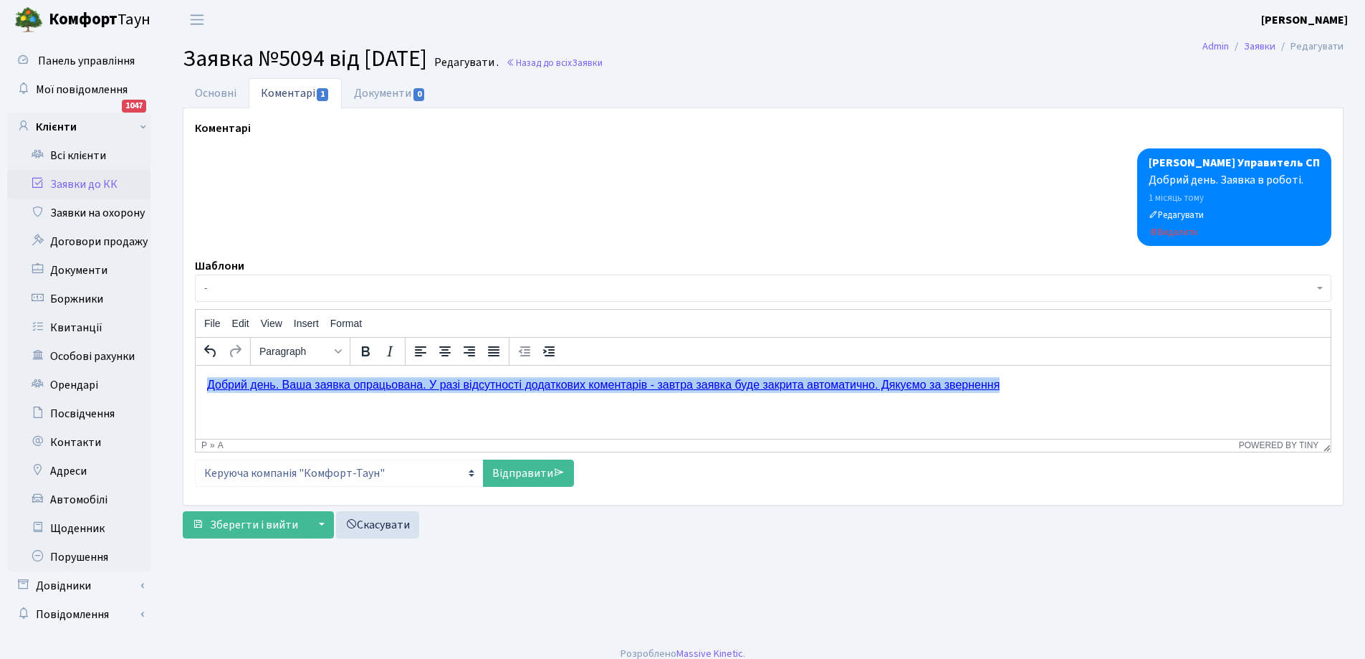
drag, startPoint x: 208, startPoint y: 385, endPoint x: 991, endPoint y: 396, distance: 783.4
click at [991, 396] on html "Добрий день. Ваша заявка опрацьована. У разі відсутності додаткових коментарів …" at bounding box center [763, 384] width 1135 height 39
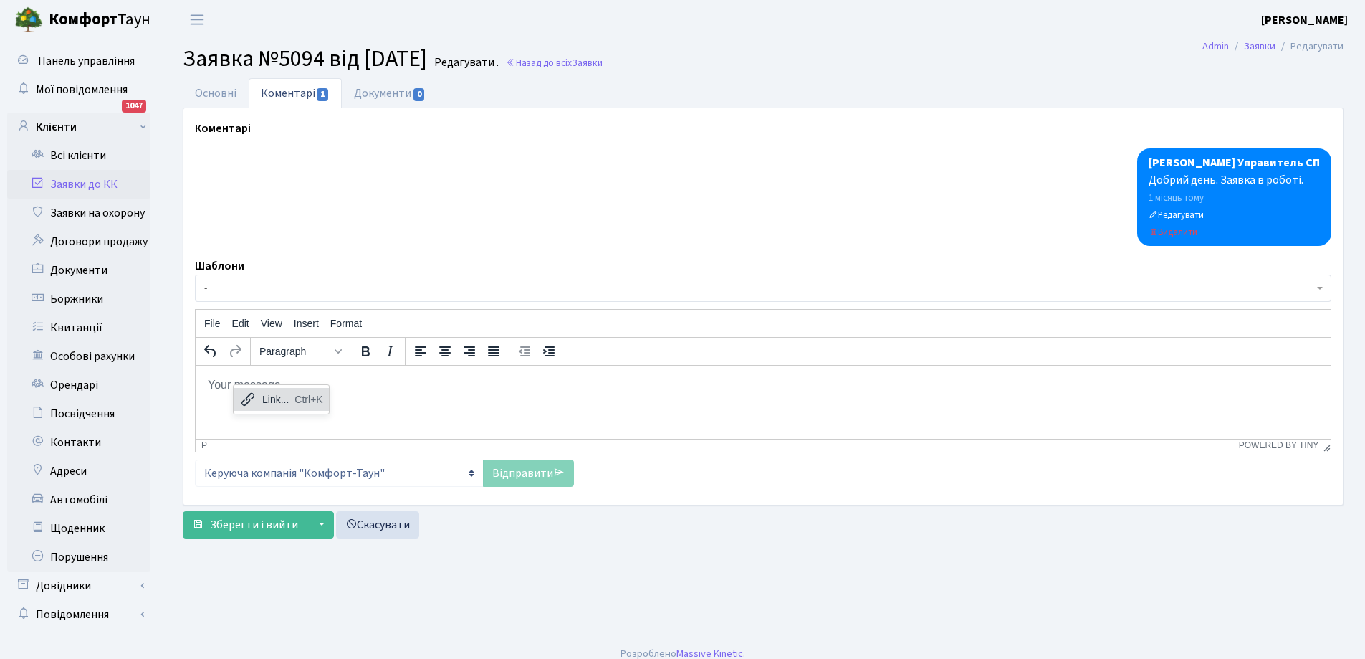
click at [271, 409] on div "Link... Ctrl+K" at bounding box center [281, 399] width 95 height 23
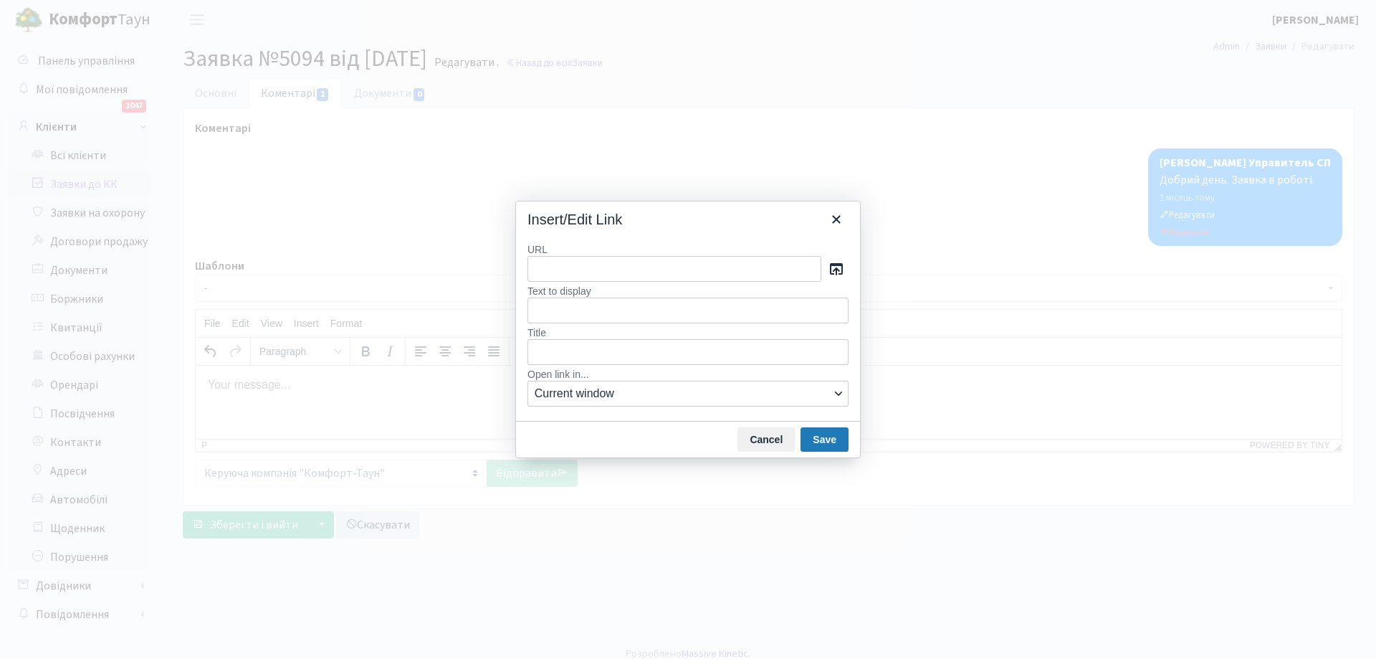
click at [544, 267] on input "URL" at bounding box center [674, 269] width 294 height 26
type input "Ваша заявка опрацьована. Працівниками КК було проведено роботу по ліквідації ка…"
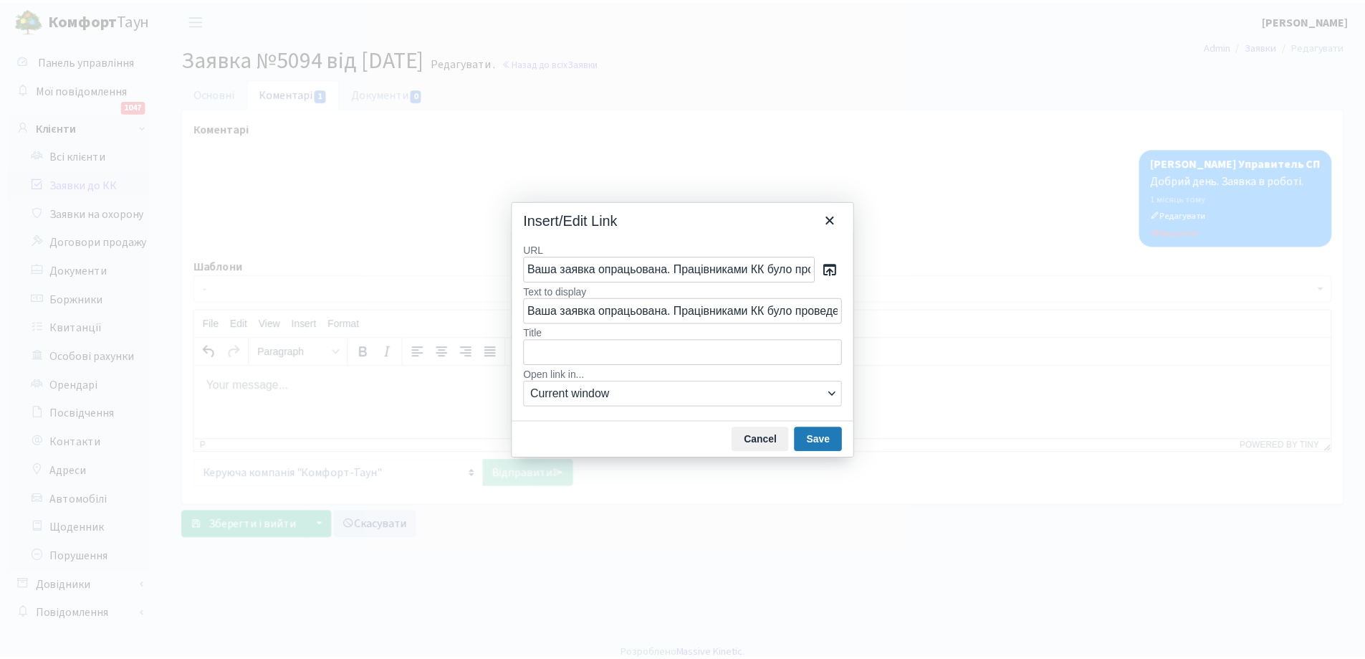
scroll to position [0, 1329]
click at [831, 442] on button "Save" at bounding box center [825, 439] width 48 height 24
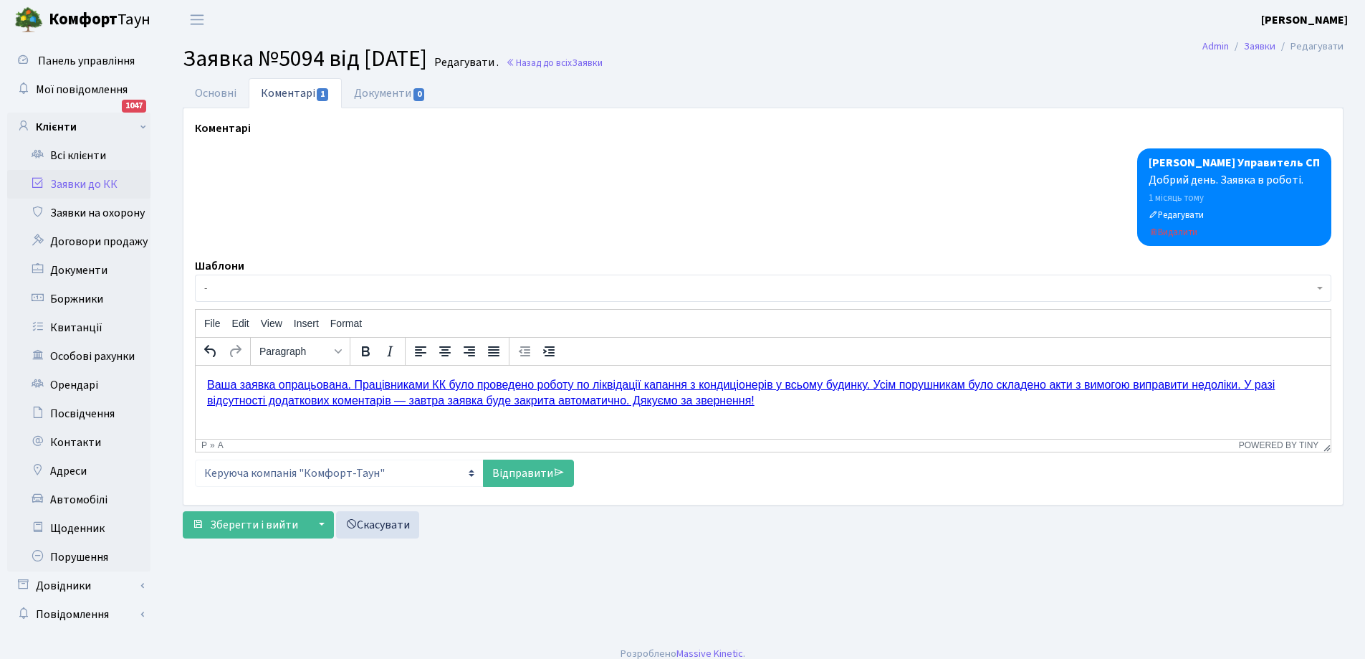
click at [209, 383] on link "Ваша заявка опрацьована. Працівниками КК було проведено роботу по ліквідації ка…" at bounding box center [741, 392] width 1068 height 28
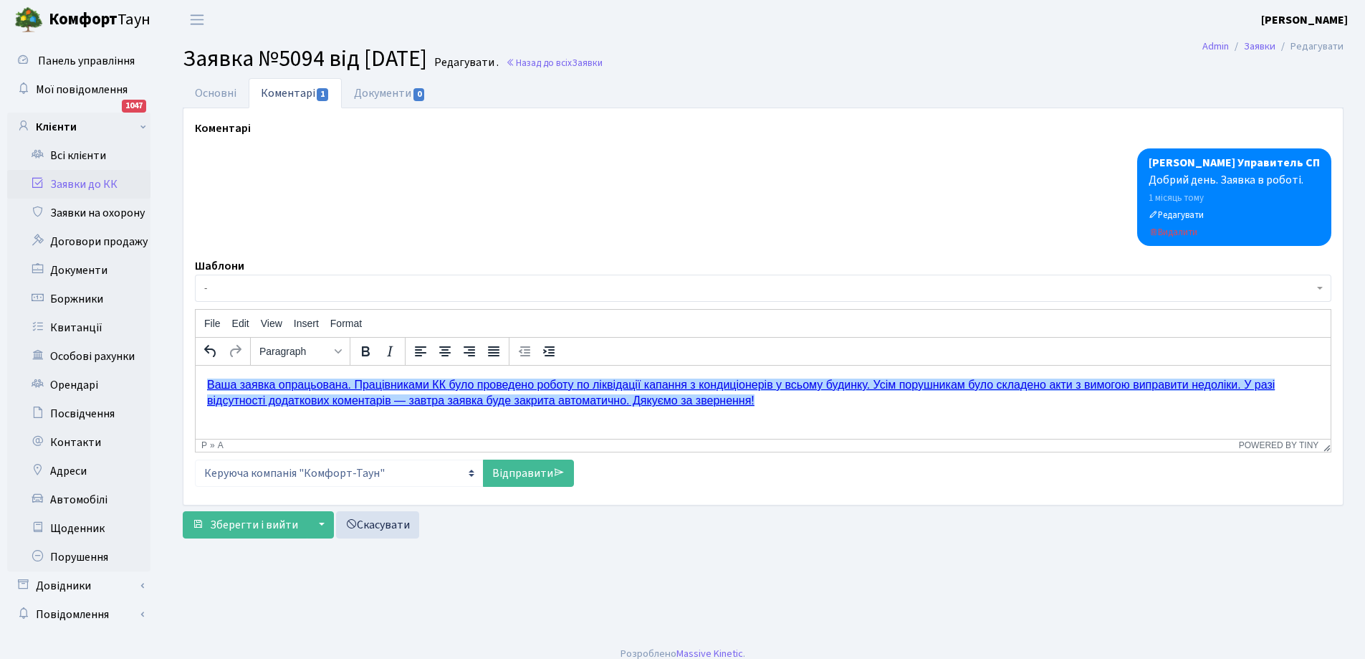
click at [209, 383] on link "﻿Ваша заявка опрацьована. Працівниками КК було проведено роботу по ліквідації к…" at bounding box center [741, 392] width 1068 height 28
click at [517, 474] on link "Відправити" at bounding box center [528, 472] width 91 height 27
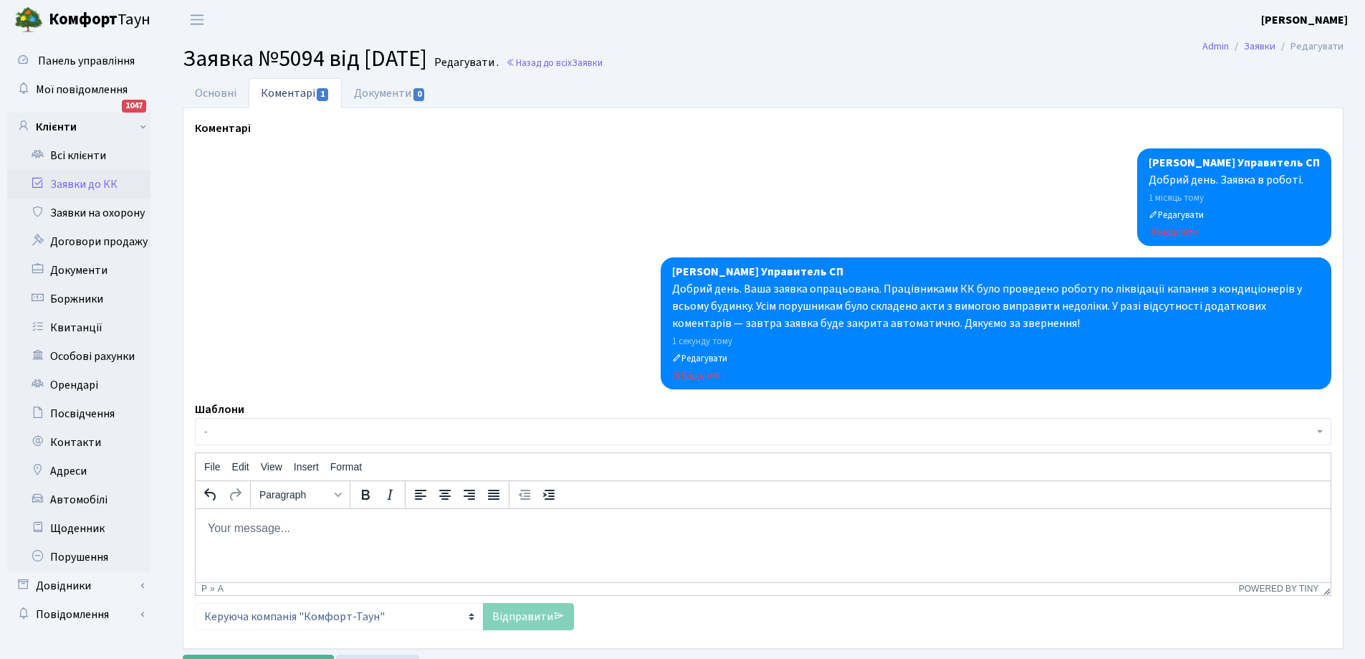
scroll to position [66, 0]
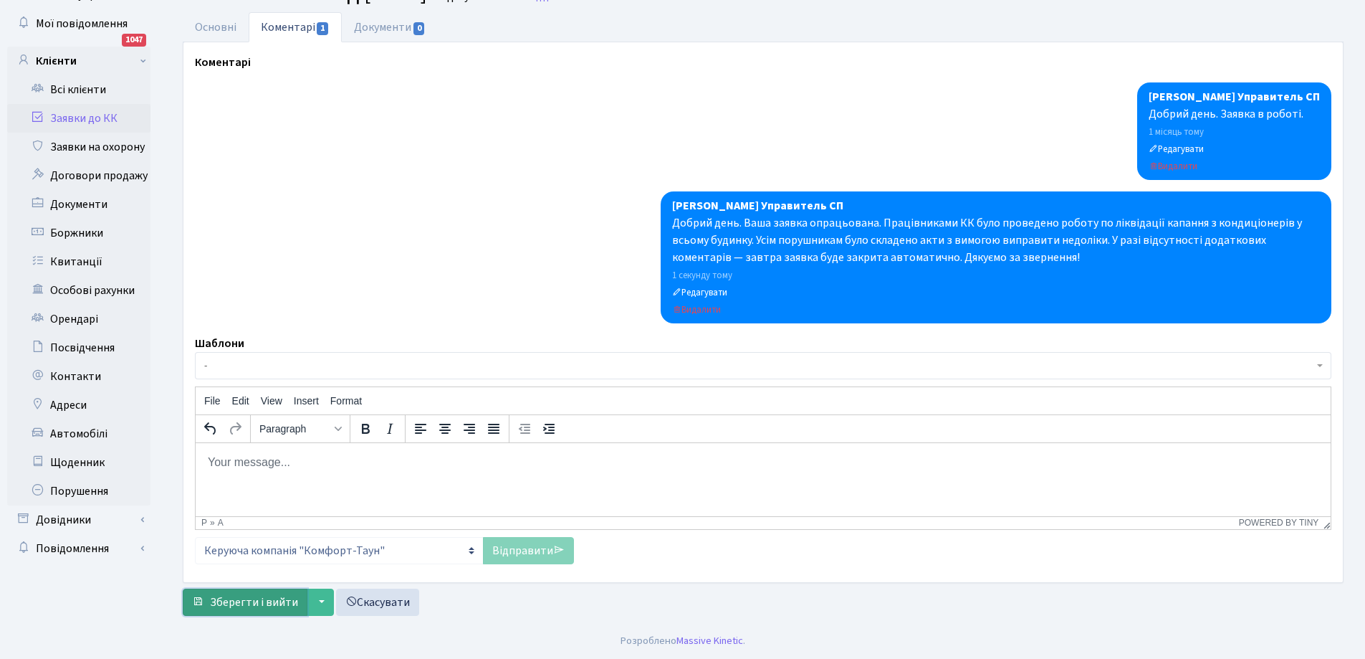
click at [252, 597] on span "Зберегти і вийти" at bounding box center [254, 602] width 88 height 16
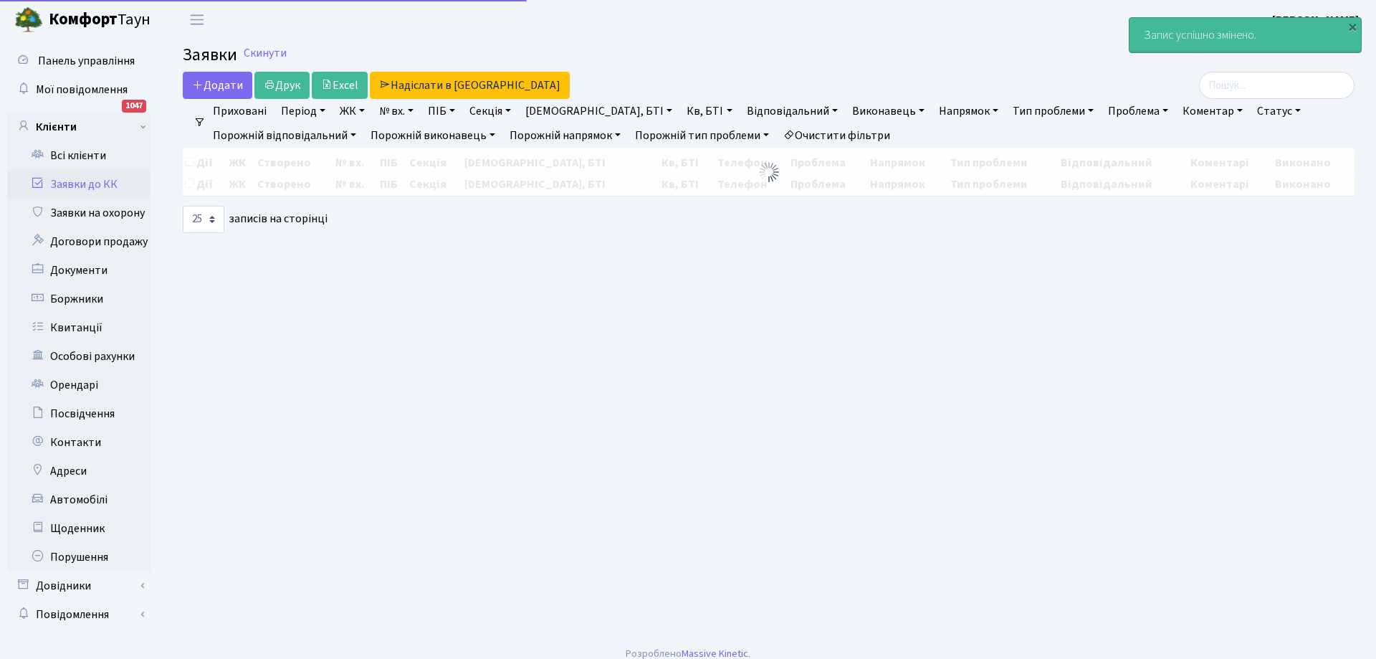
select select "25"
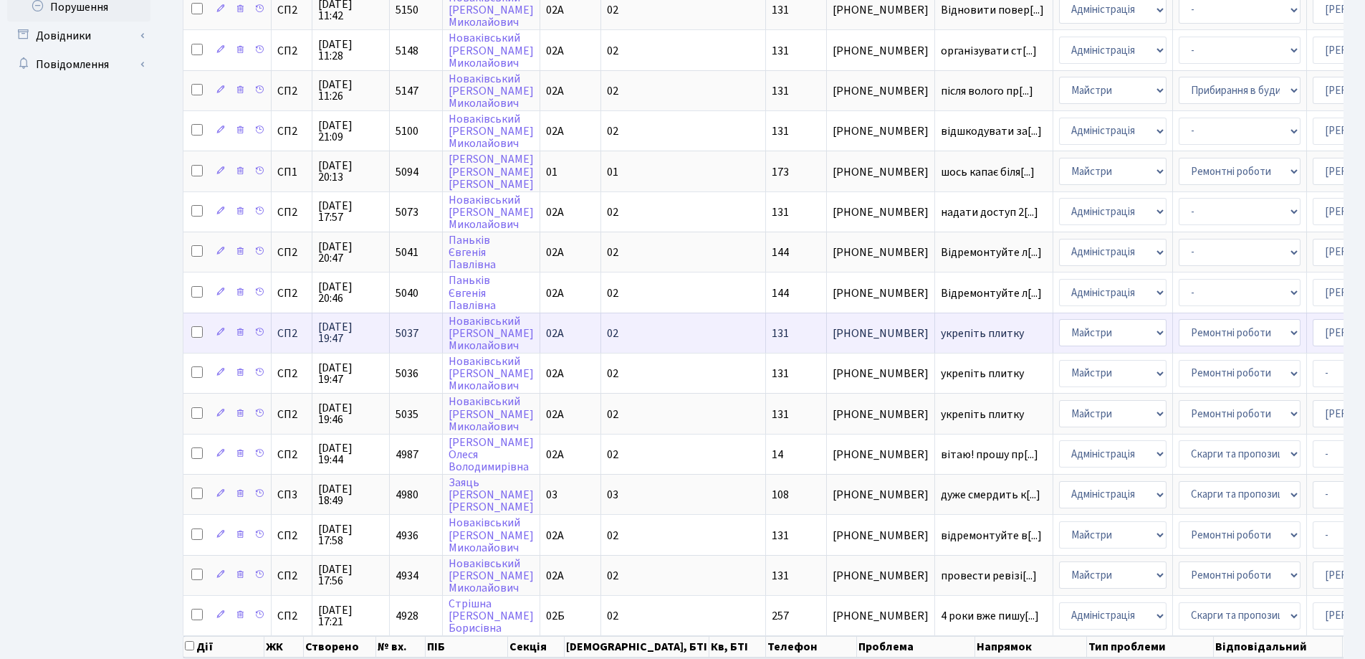
scroll to position [634, 0]
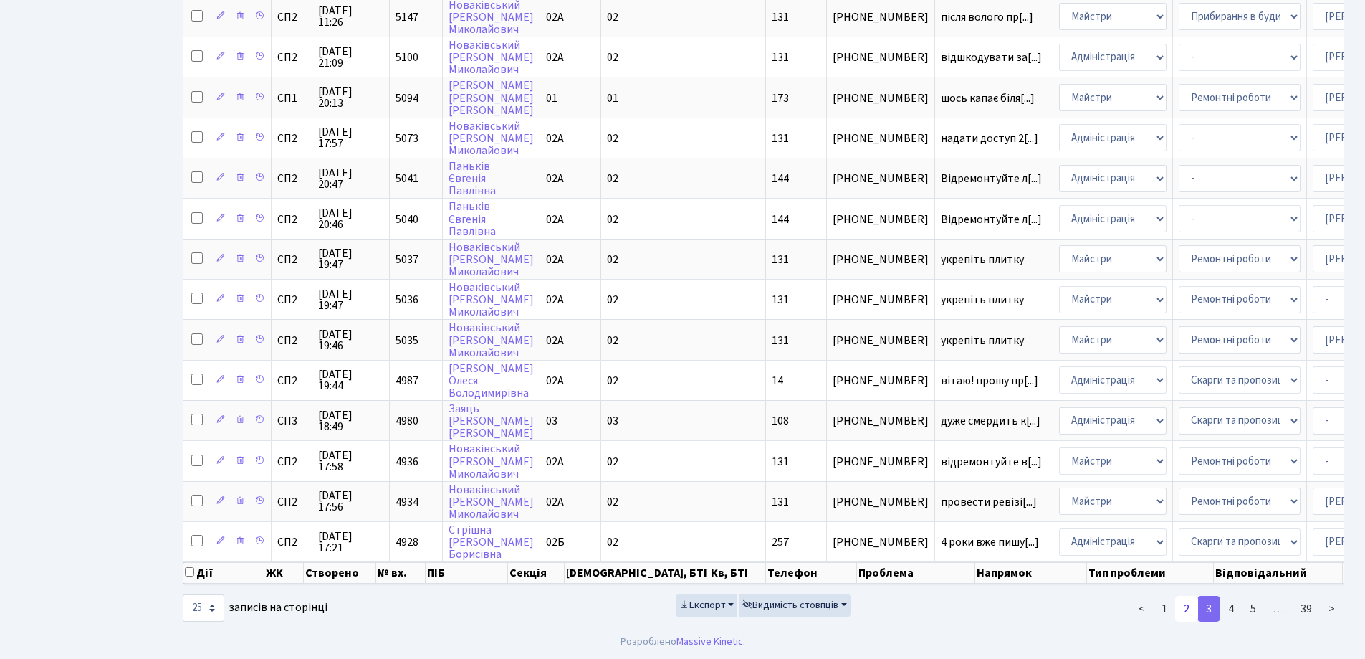
click at [1187, 608] on link "2" at bounding box center [1186, 609] width 23 height 26
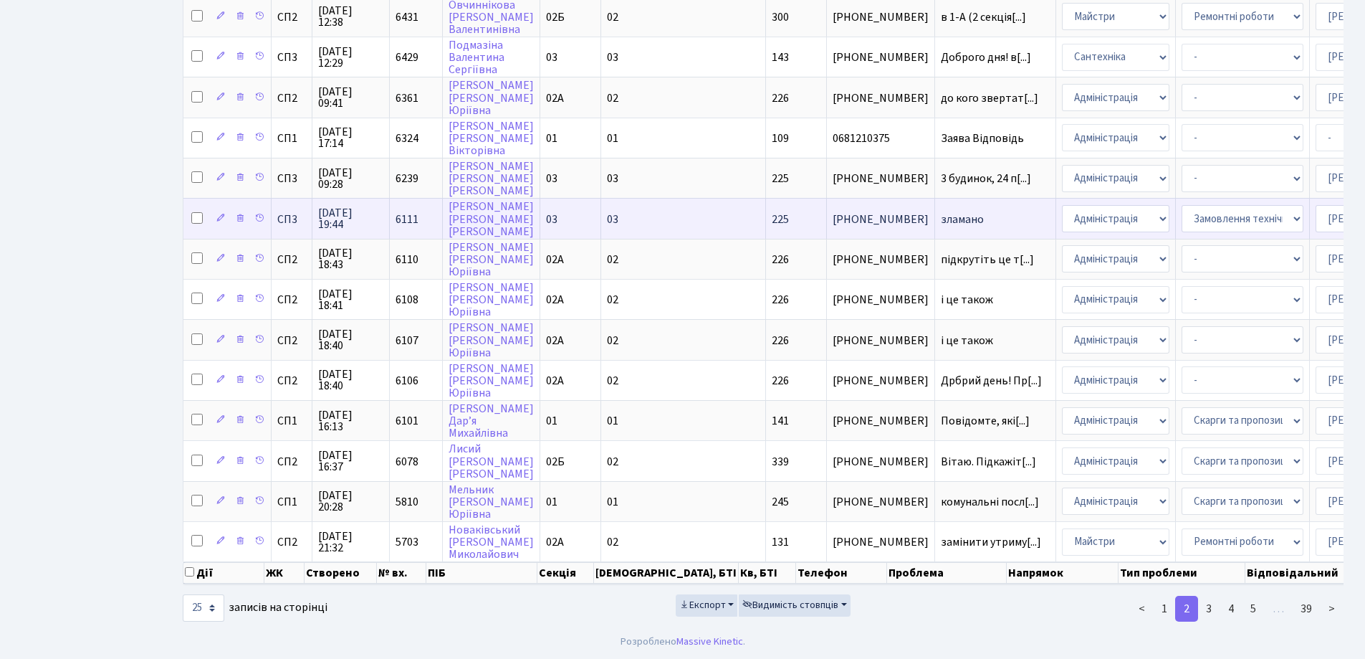
click at [941, 214] on span "зламано" at bounding box center [995, 219] width 109 height 11
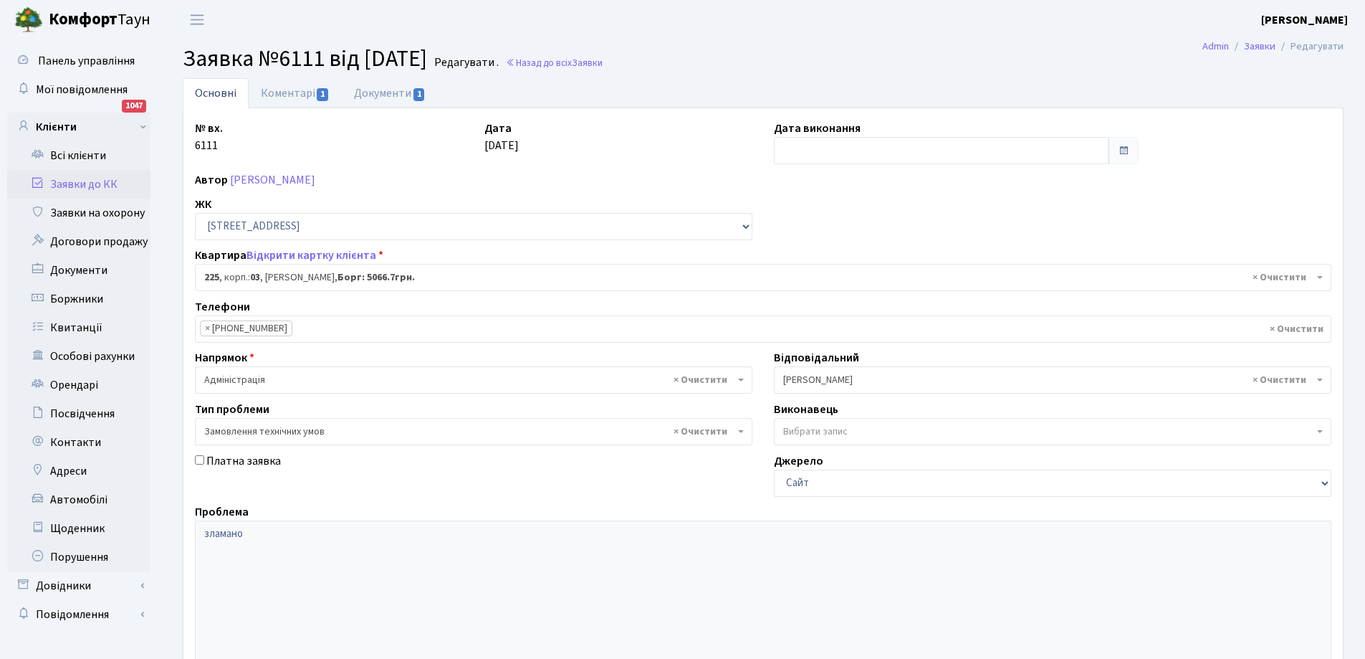
select select "20947"
select select "15"
click at [383, 90] on link "Документи 1" at bounding box center [390, 92] width 96 height 29
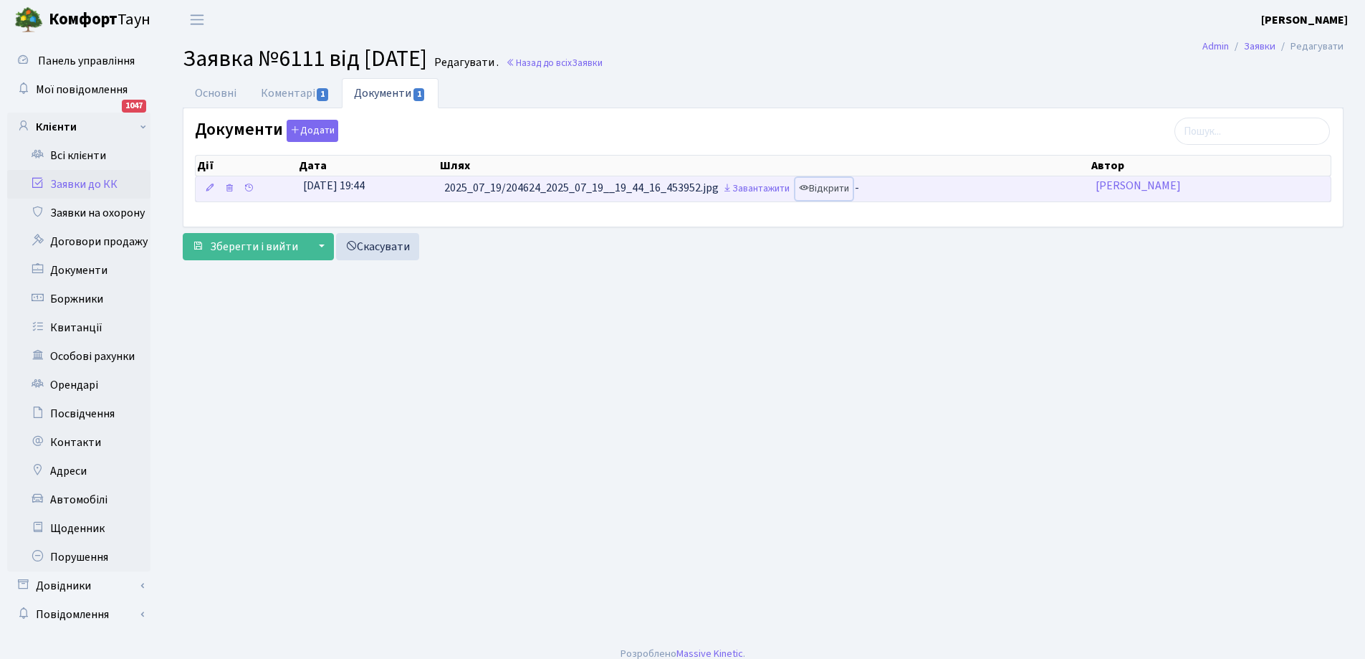
click at [828, 191] on link "Відкрити" at bounding box center [823, 189] width 57 height 22
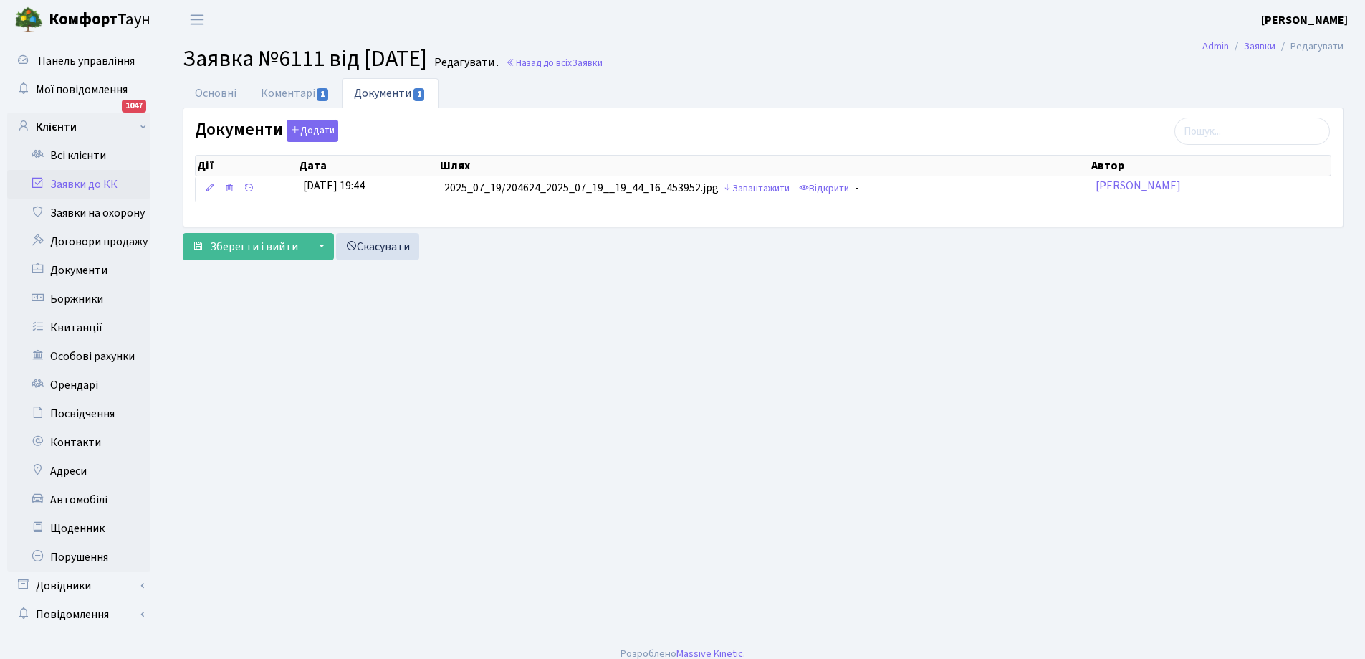
click at [90, 182] on link "Заявки до КК" at bounding box center [78, 184] width 143 height 29
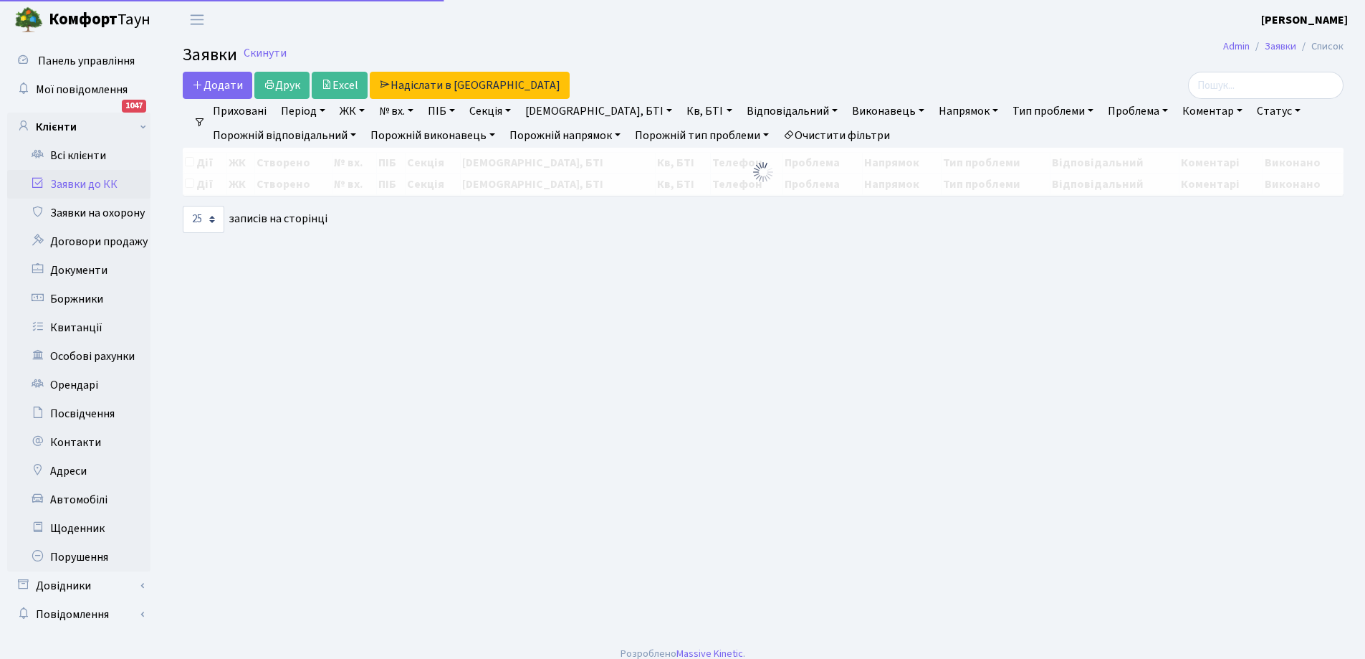
select select "25"
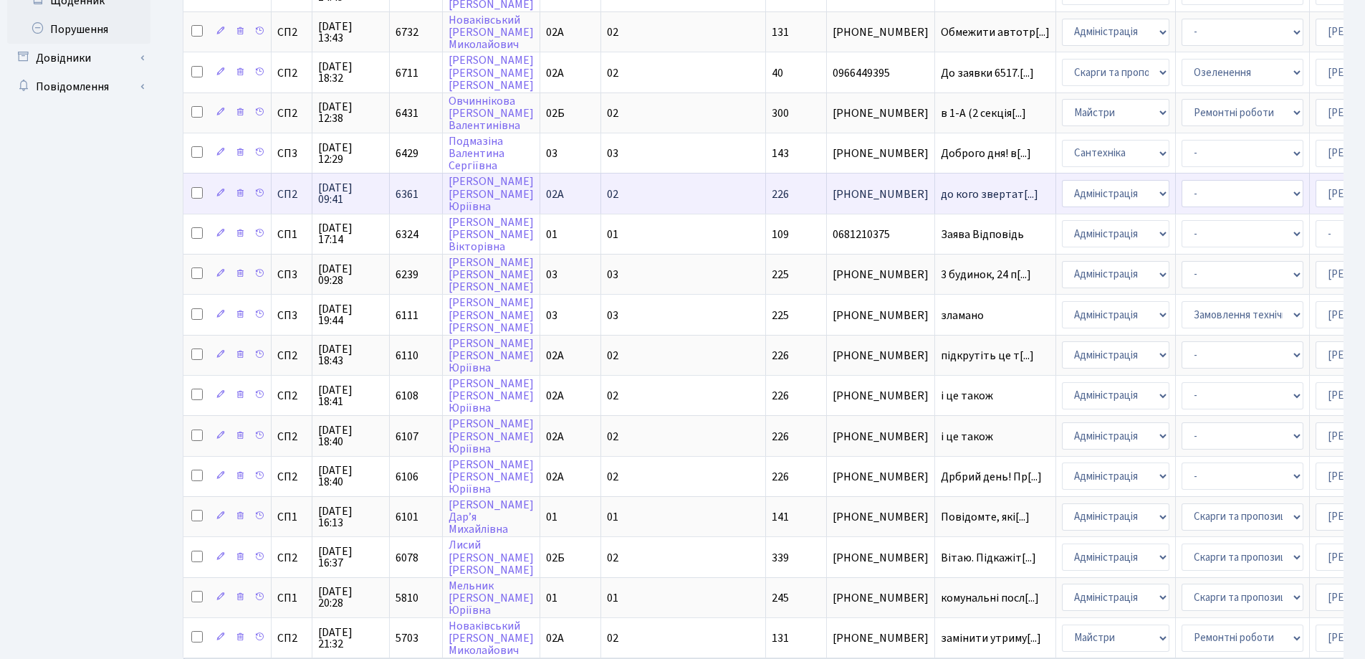
scroll to position [573, 0]
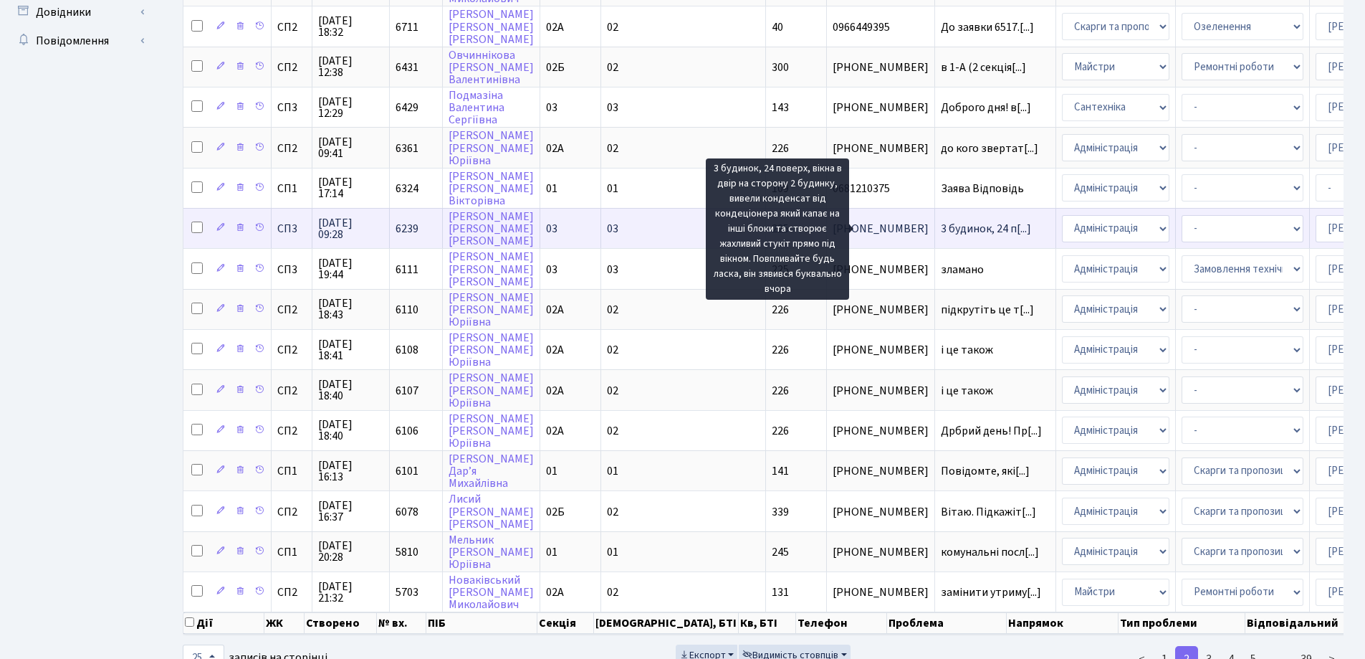
click at [941, 226] on span "3 будинок, 24 п[...]" at bounding box center [986, 229] width 90 height 16
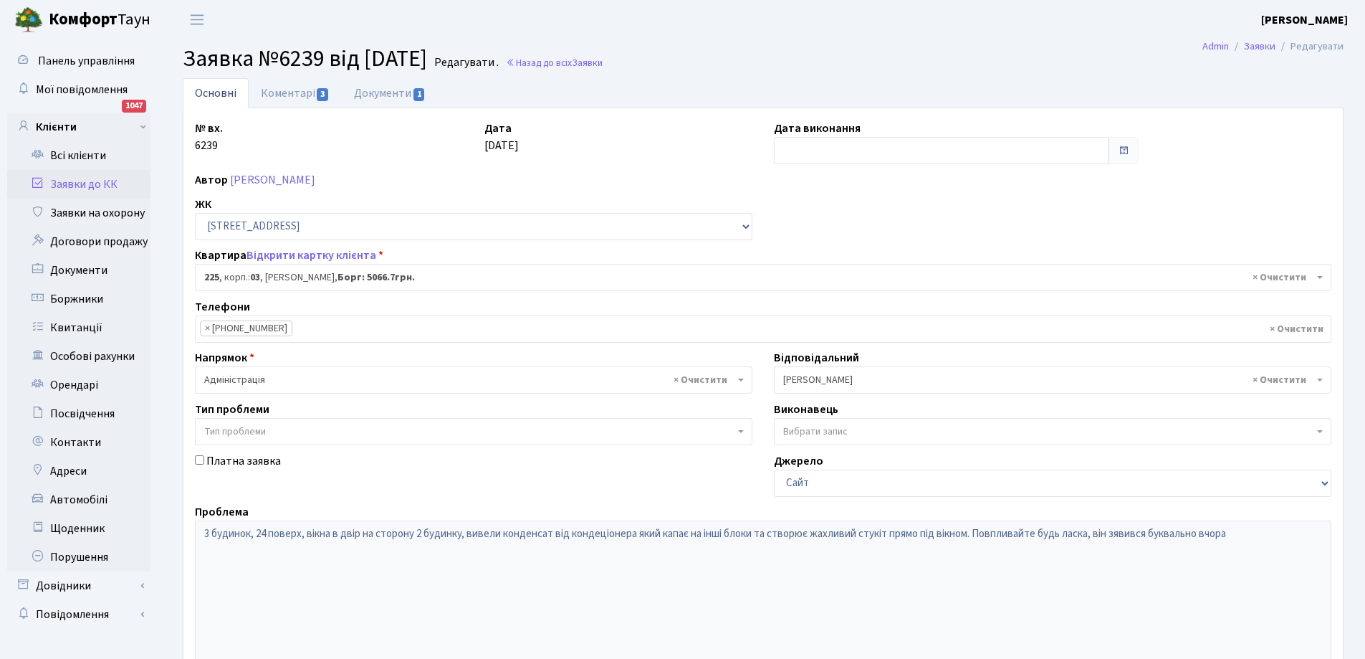
select select "20947"
click at [290, 95] on link "Коментарі 3" at bounding box center [295, 92] width 93 height 29
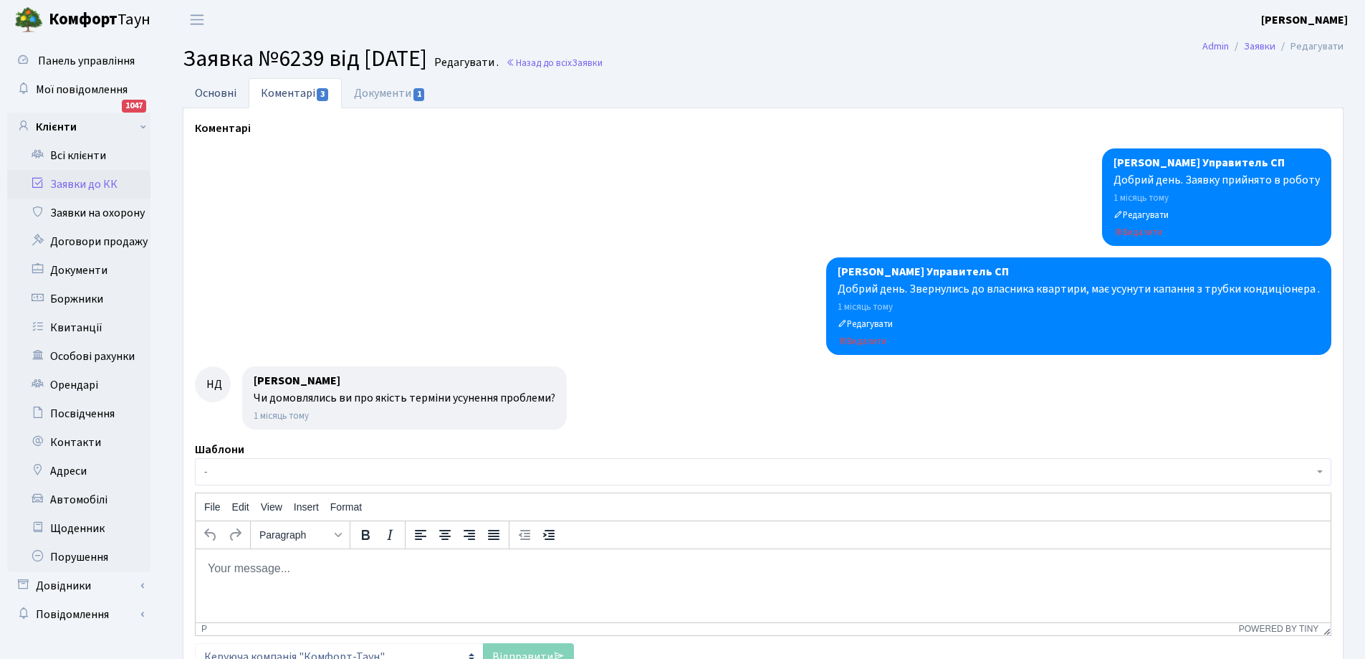
click at [206, 89] on link "Основні" at bounding box center [216, 92] width 66 height 29
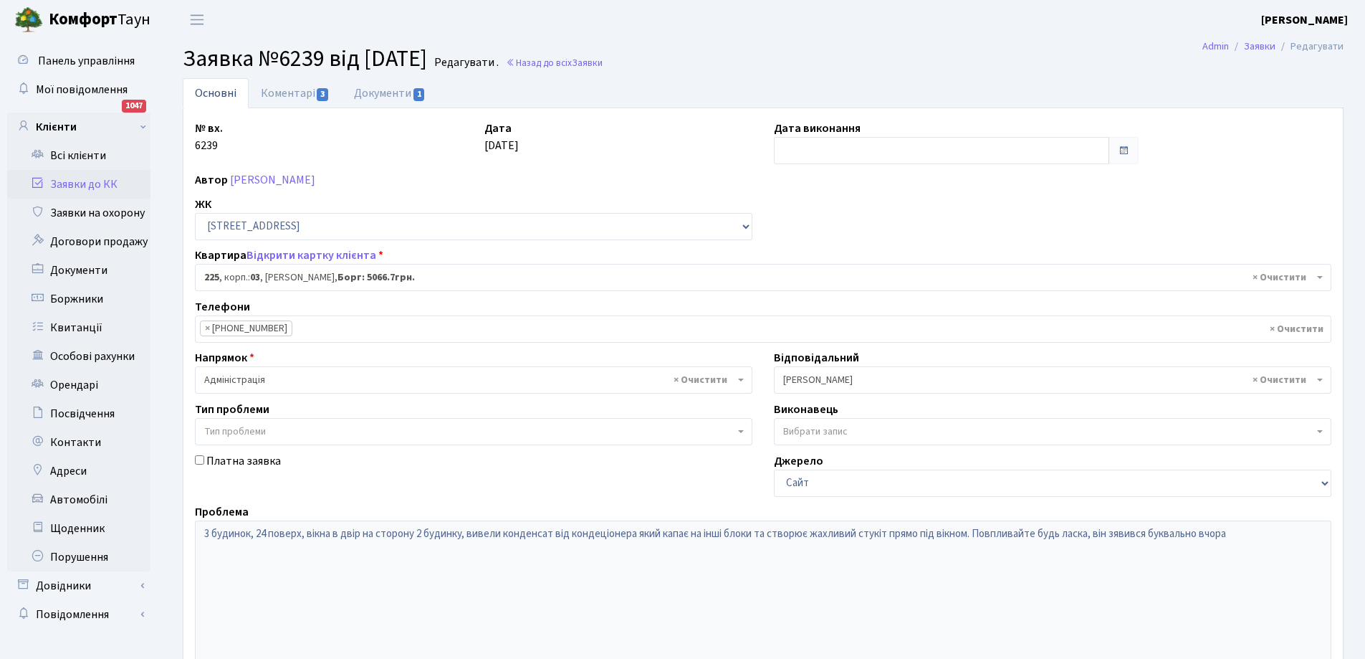
click at [101, 181] on link "Заявки до КК" at bounding box center [78, 184] width 143 height 29
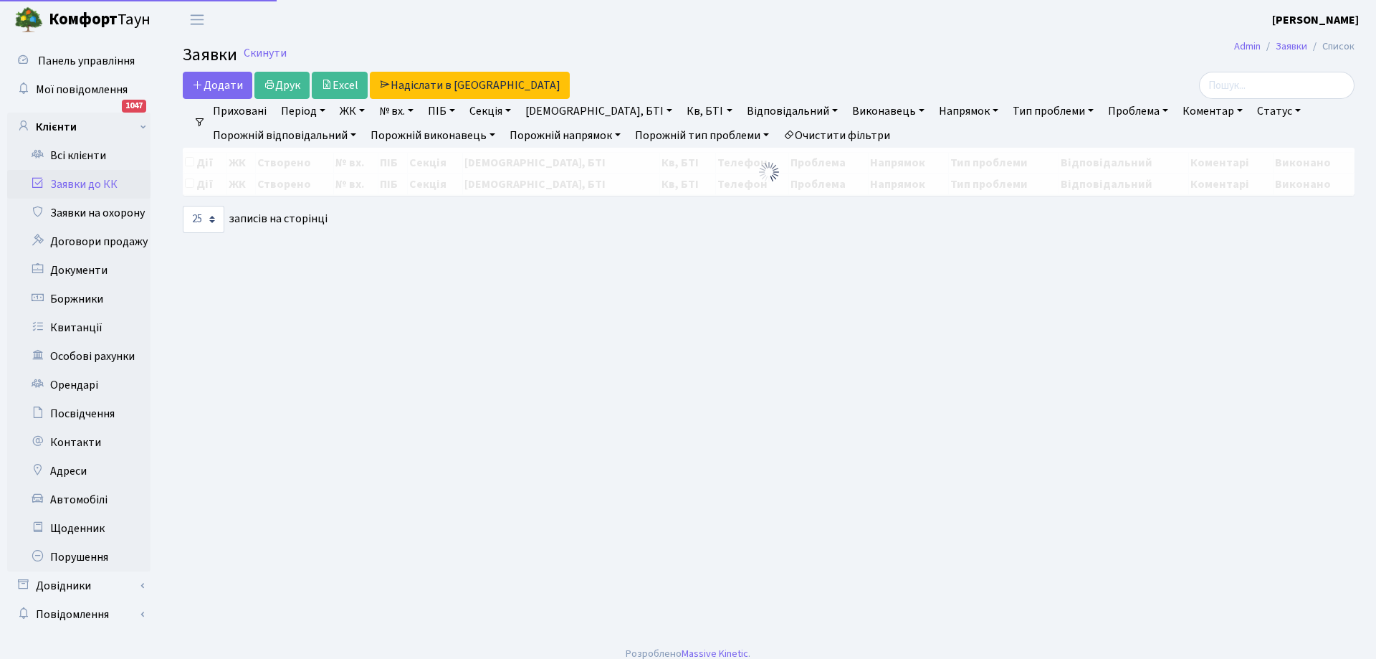
select select "25"
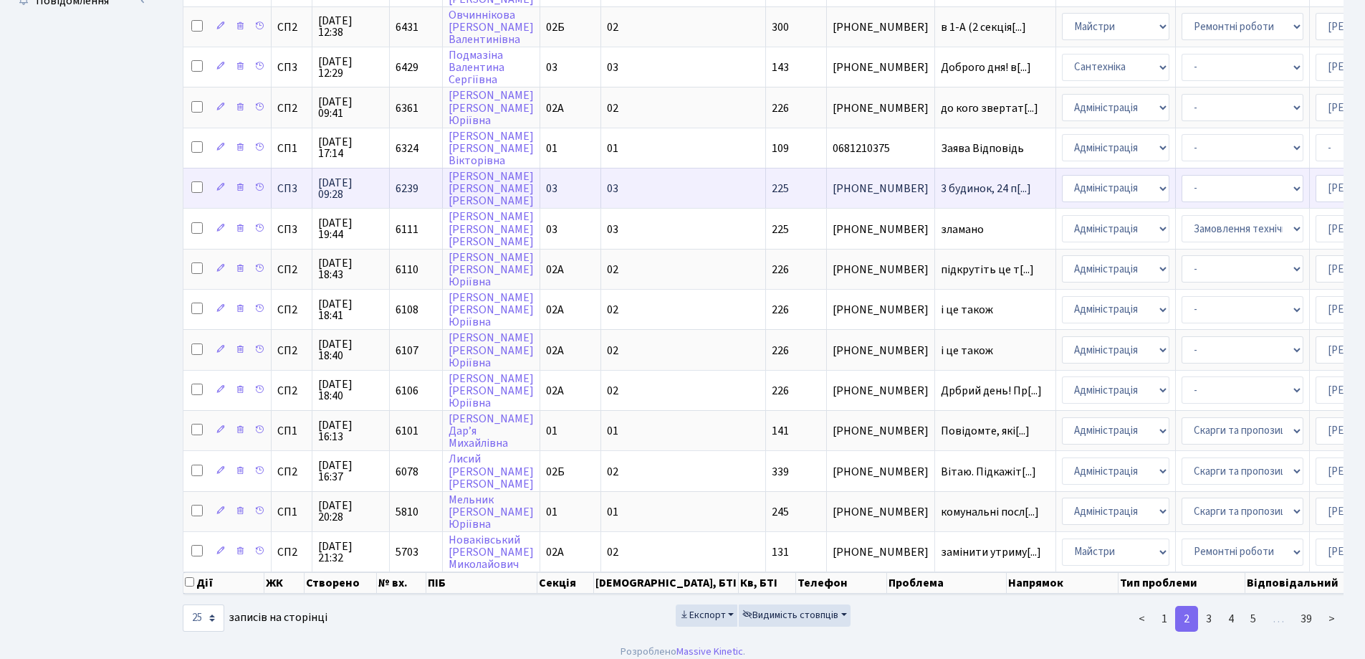
scroll to position [634, 0]
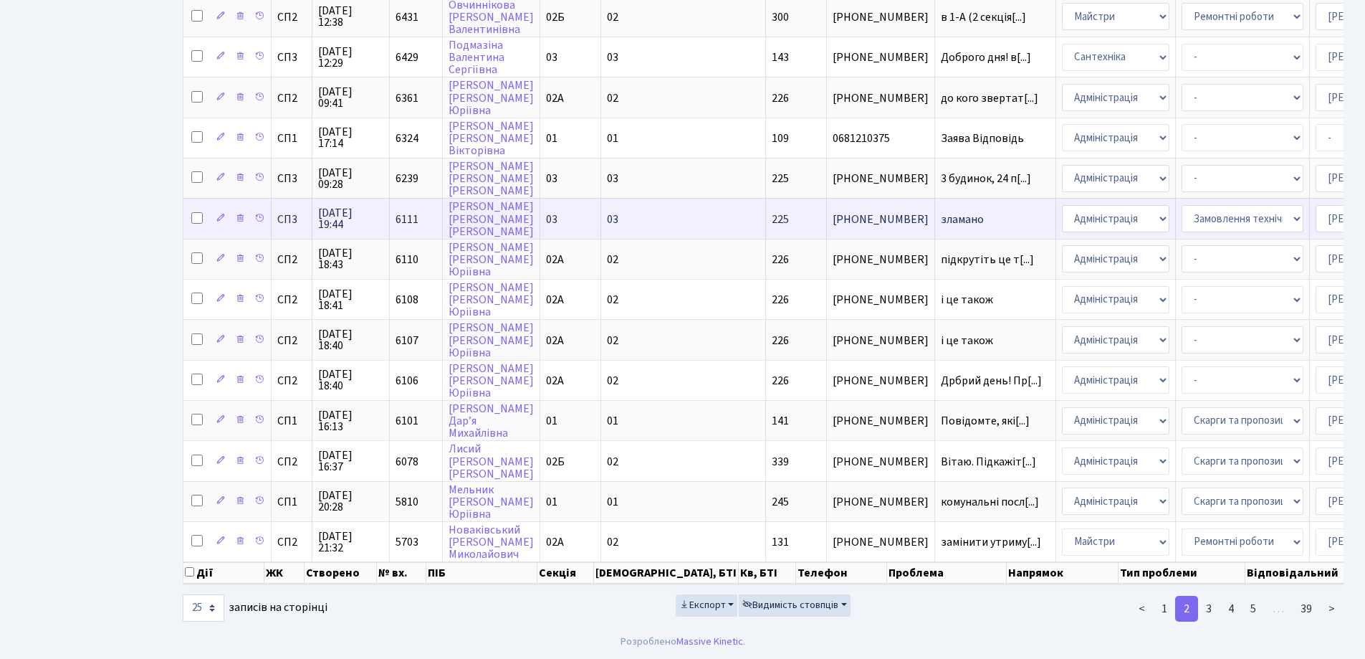
click at [941, 214] on span "зламано" at bounding box center [995, 219] width 109 height 11
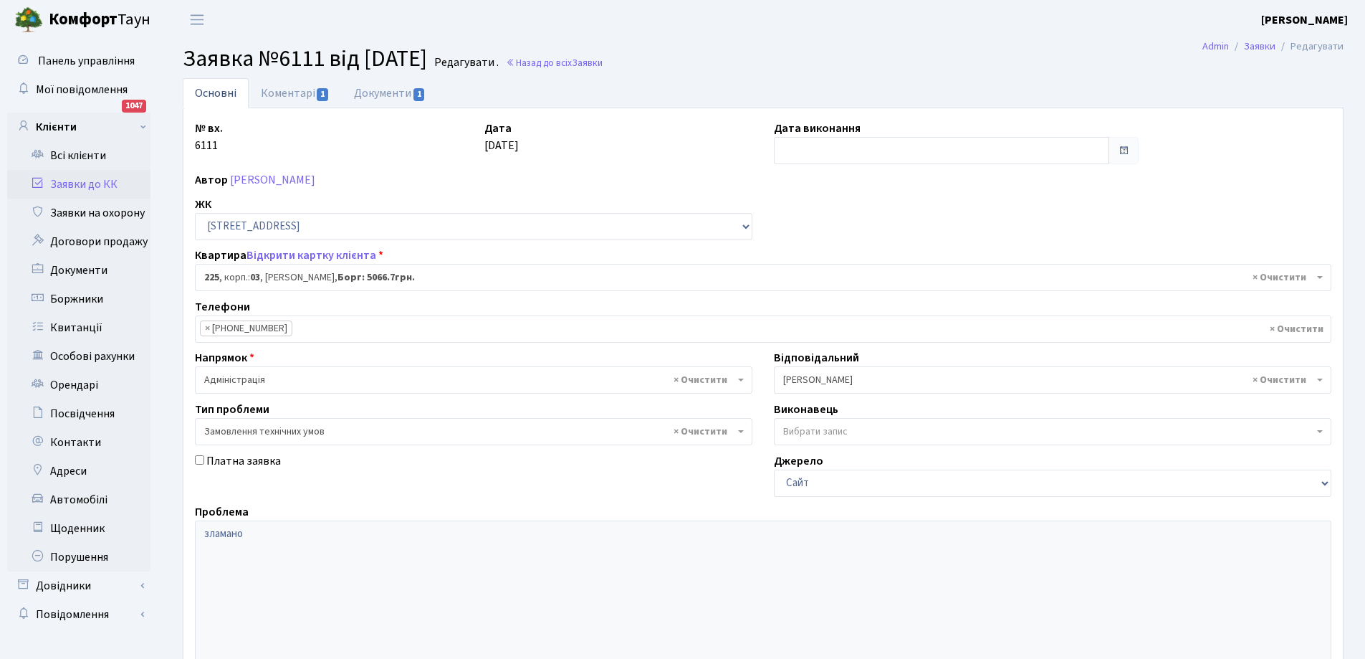
select select "20947"
select select "15"
click at [295, 92] on link "Коментарі 1" at bounding box center [295, 92] width 93 height 29
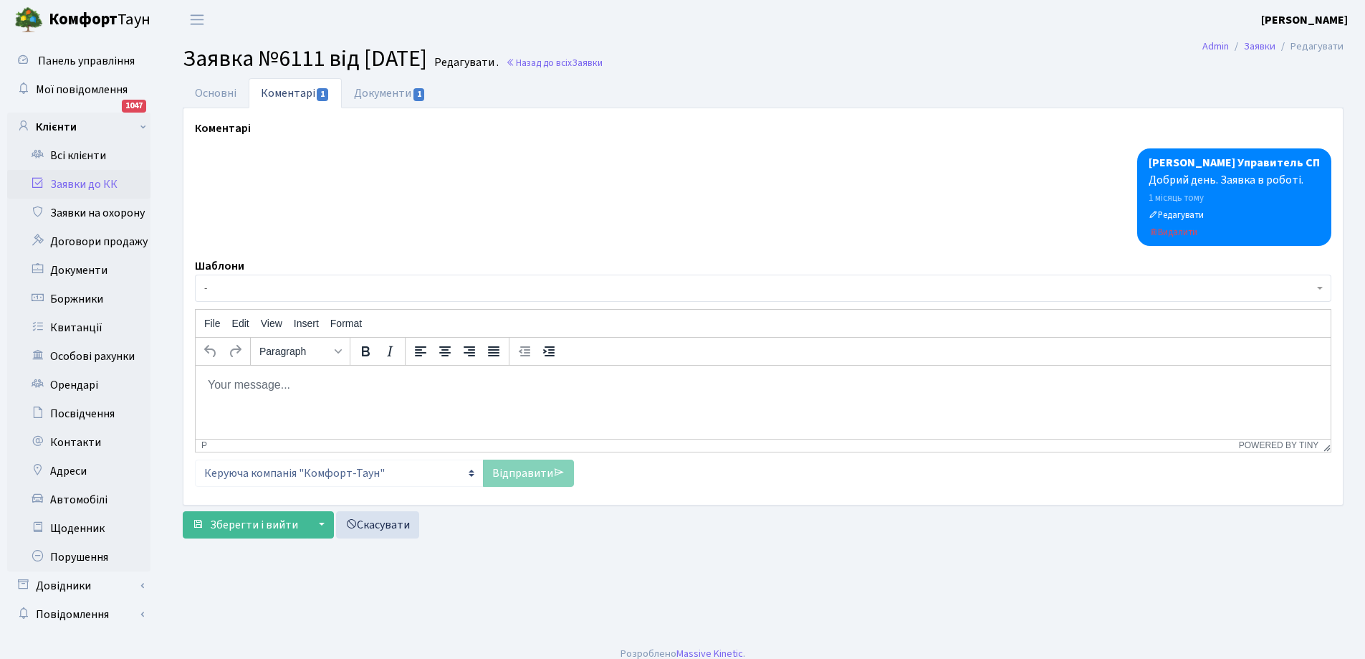
click at [221, 379] on body "Rich Text Area. Press ALT-0 for help." at bounding box center [763, 384] width 1112 height 16
click at [256, 397] on div "Link..." at bounding box center [263, 394] width 27 height 17
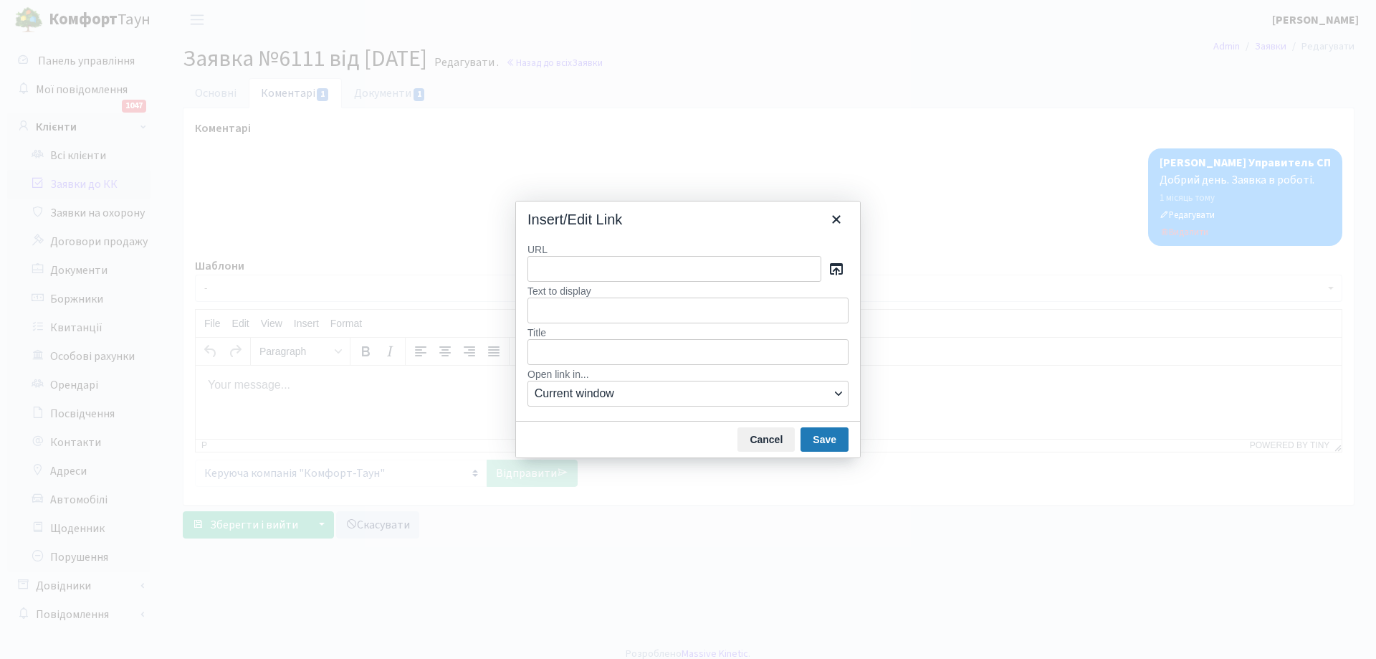
click at [543, 272] on input "URL" at bounding box center [674, 269] width 294 height 26
type input "Ваша заявка опрацьована. У разі відсутності додаткових коментарів - завтра заяв…"
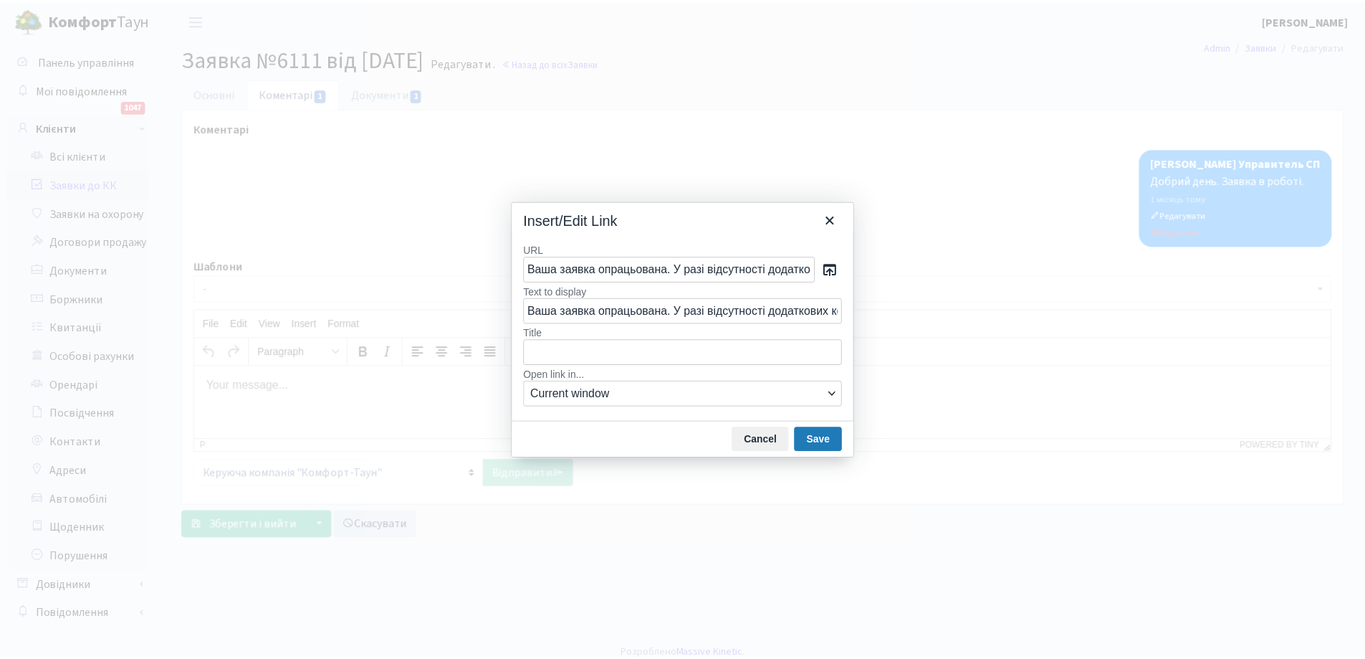
scroll to position [0, 425]
click at [834, 443] on button "Save" at bounding box center [825, 439] width 48 height 24
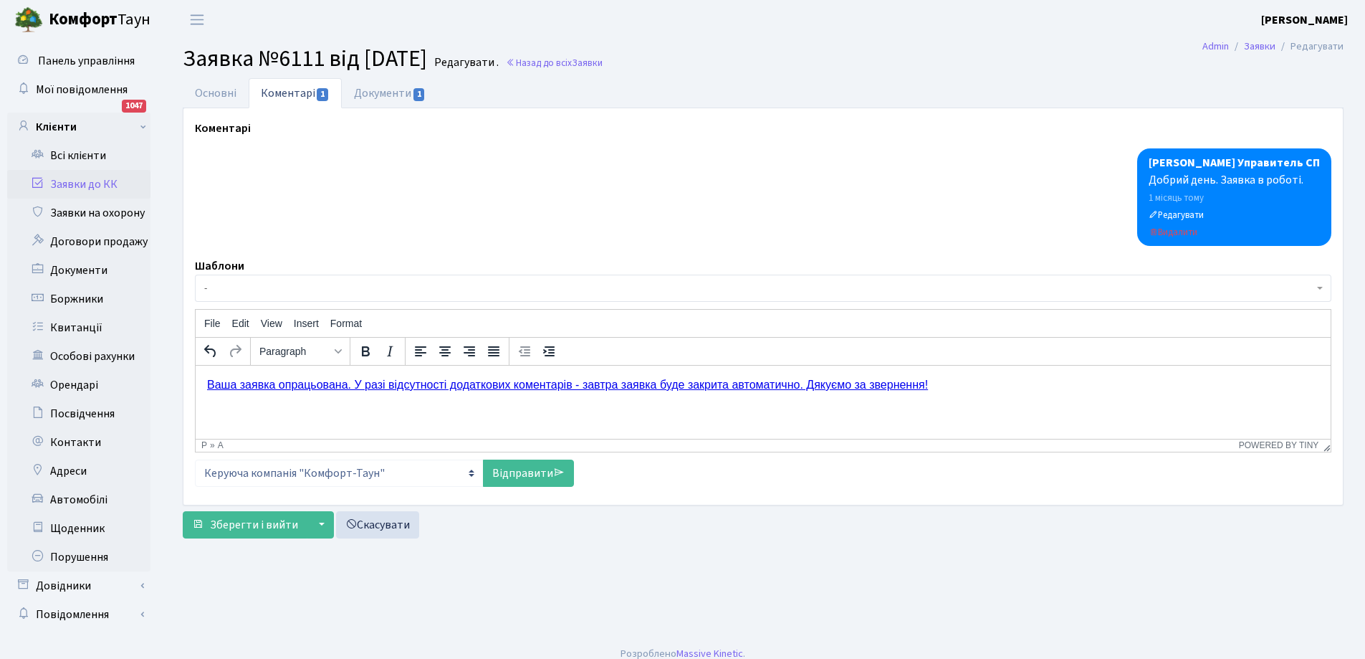
click at [211, 385] on link "Ваша заявка опрацьована. У разі відсутності додаткових коментарів - завтра заяв…" at bounding box center [567, 384] width 721 height 12
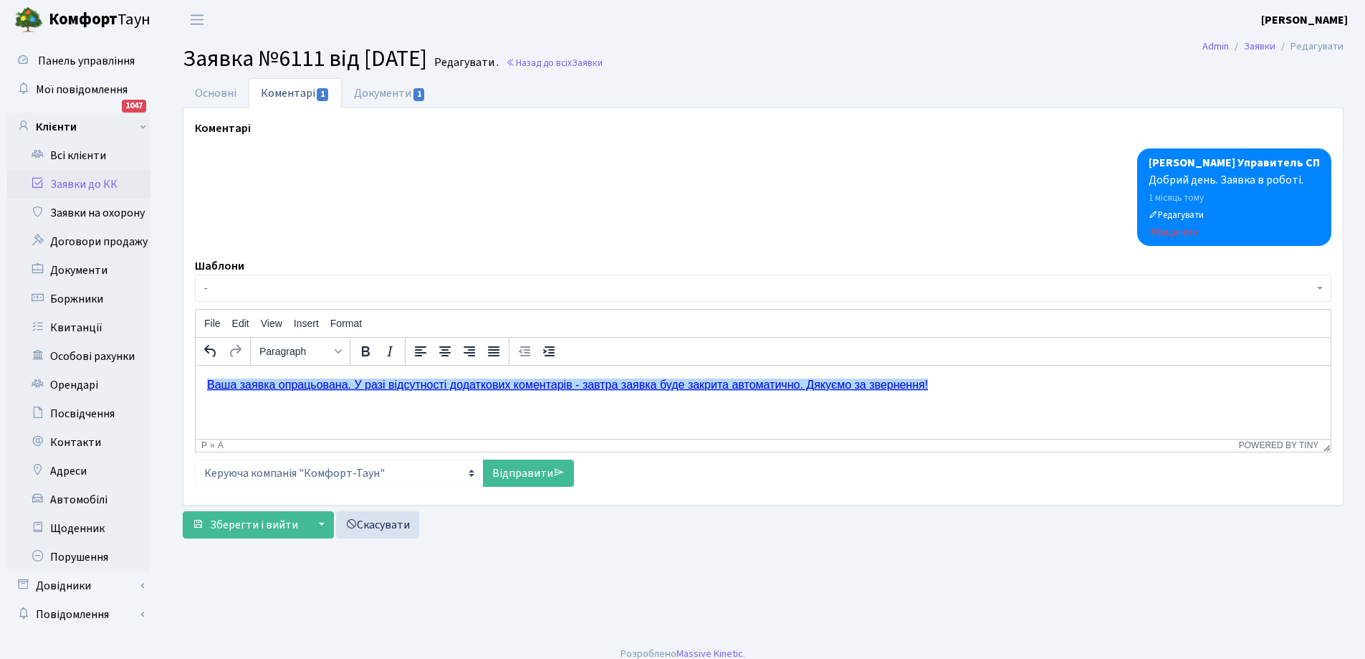
click at [212, 386] on link "Ваша заявка опрацьована. У разі відсутності додаткових коментарів - завтра заяв…" at bounding box center [567, 384] width 721 height 12
click at [209, 386] on link "Ваша заявка опрацьована. У разі відсутності додаткових коментарів - завтра заяв…" at bounding box center [567, 384] width 721 height 12
click at [528, 467] on link "Відправити" at bounding box center [528, 472] width 91 height 27
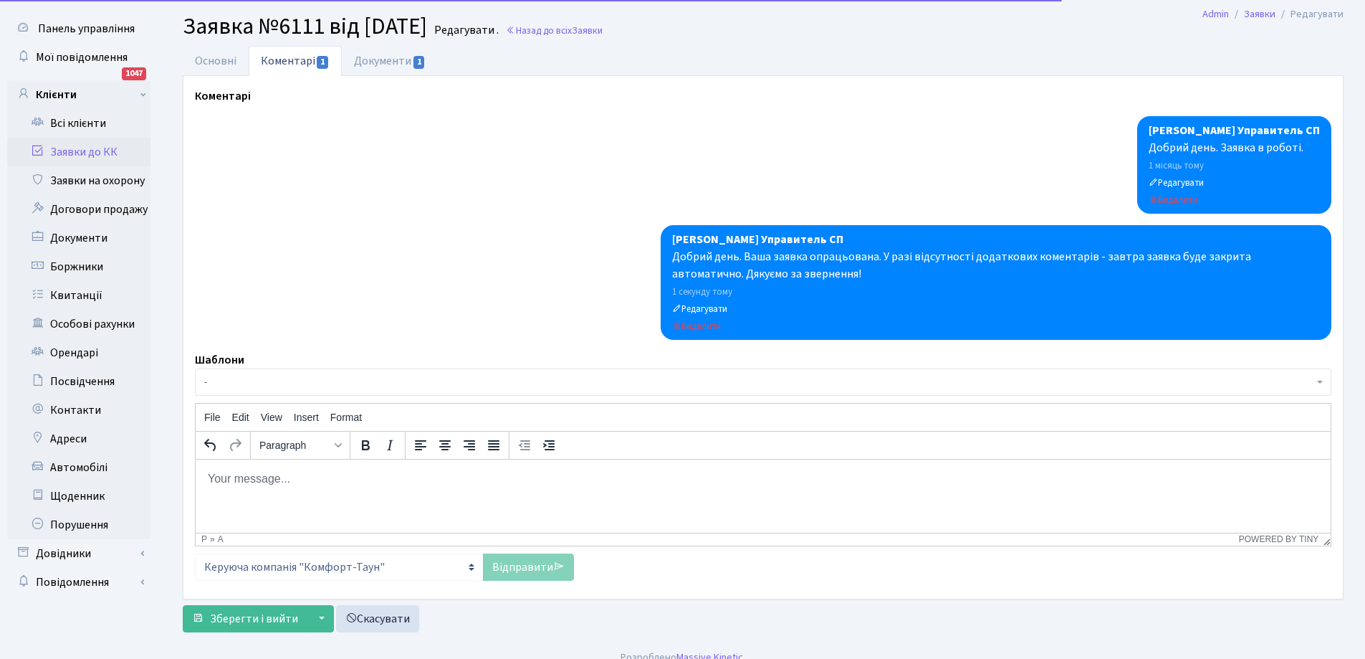
scroll to position [49, 0]
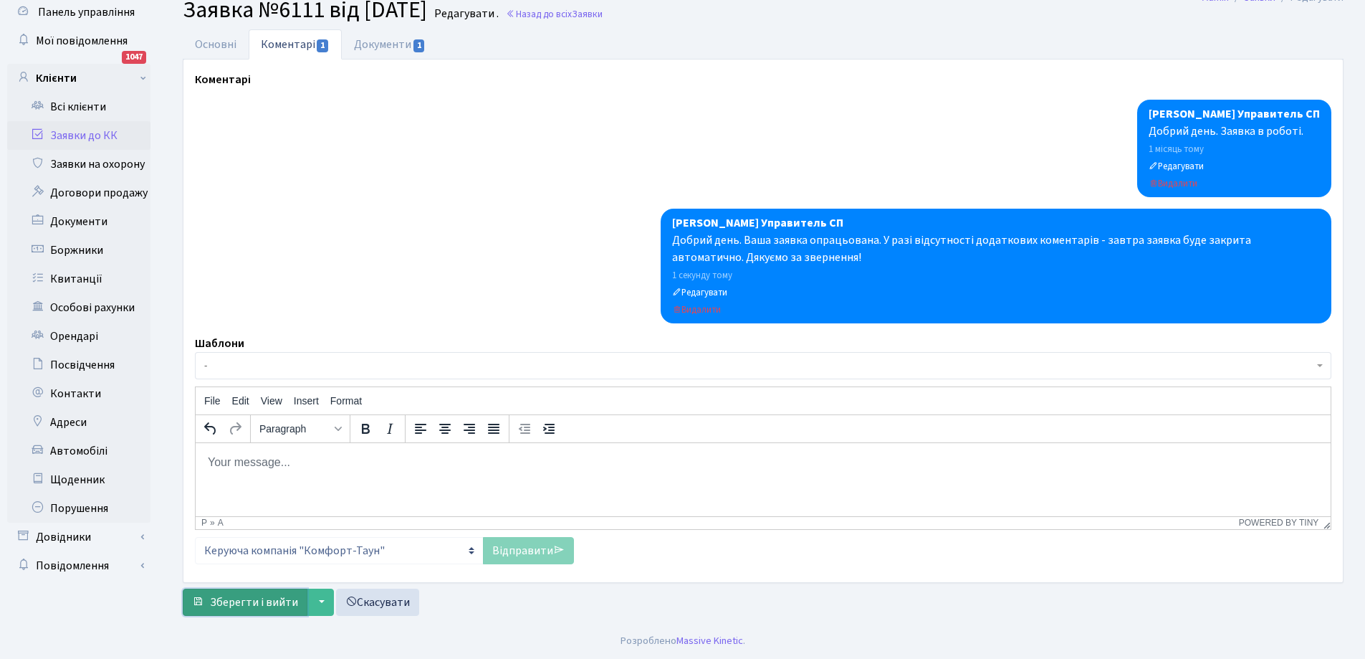
click at [267, 601] on span "Зберегти і вийти" at bounding box center [254, 602] width 88 height 16
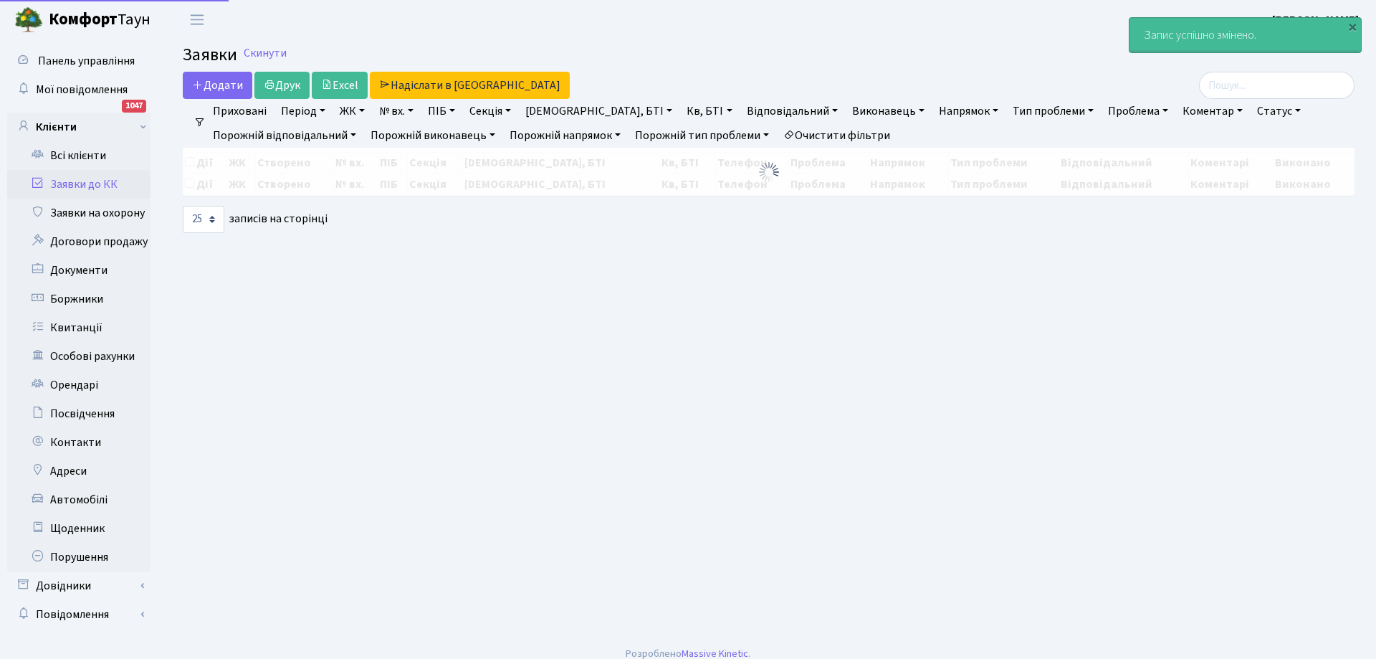
select select "25"
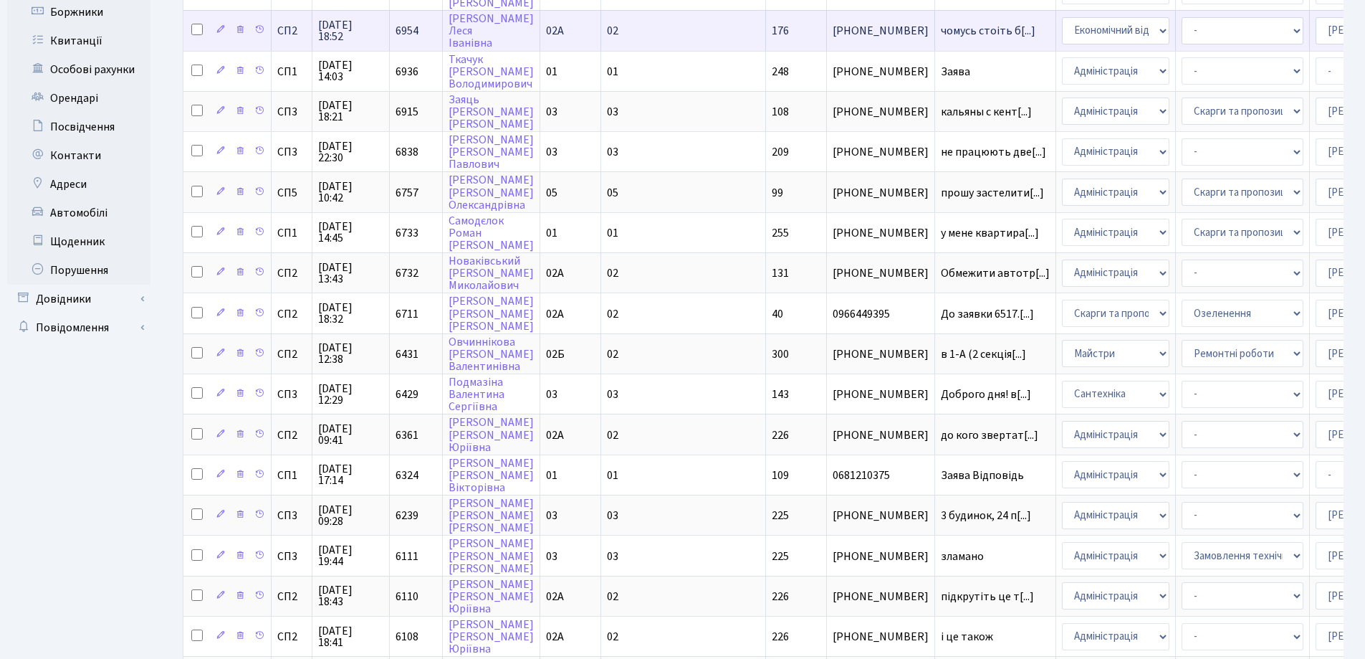
scroll to position [634, 0]
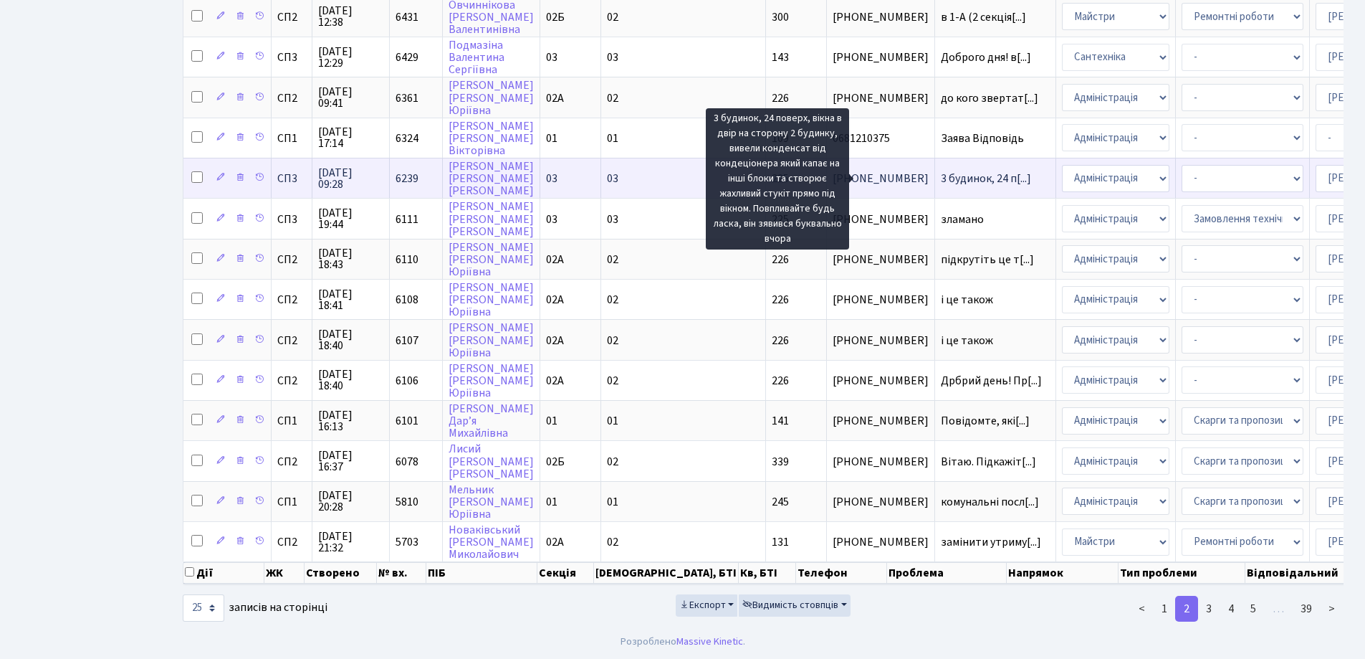
click at [941, 171] on span "3 будинок, 24 п[...]" at bounding box center [986, 179] width 90 height 16
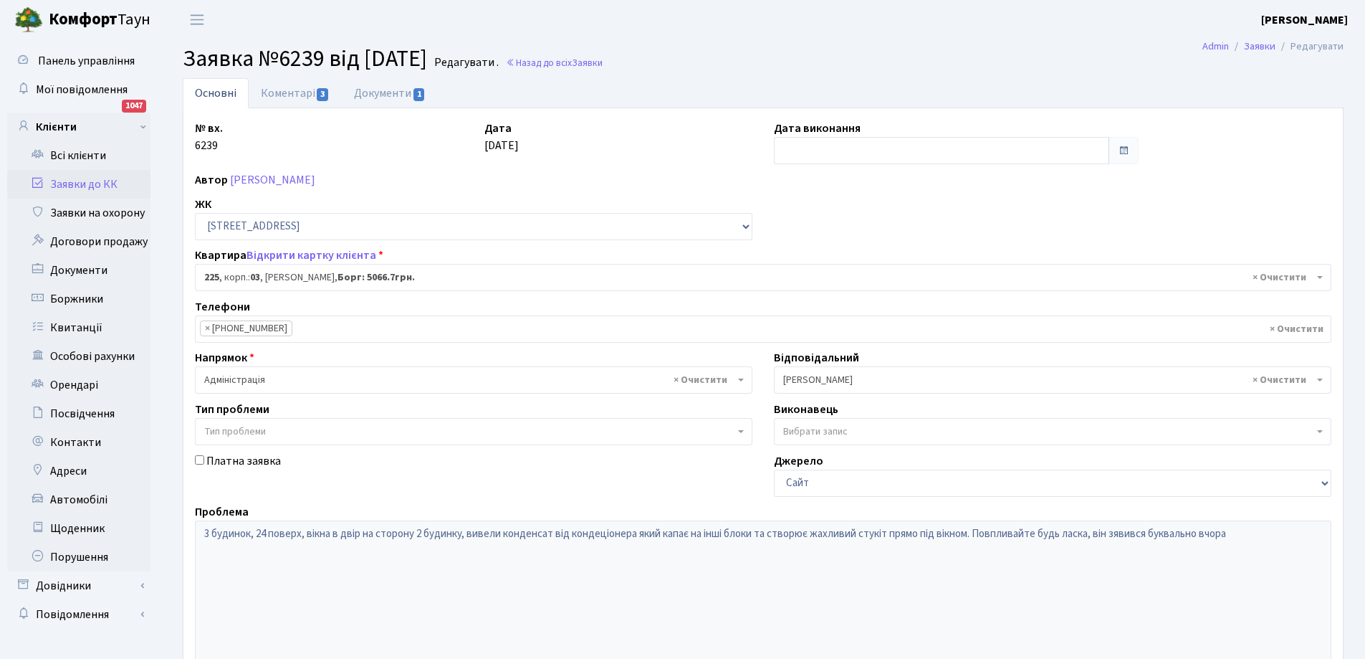
select select "20947"
